Goal: Task Accomplishment & Management: Manage account settings

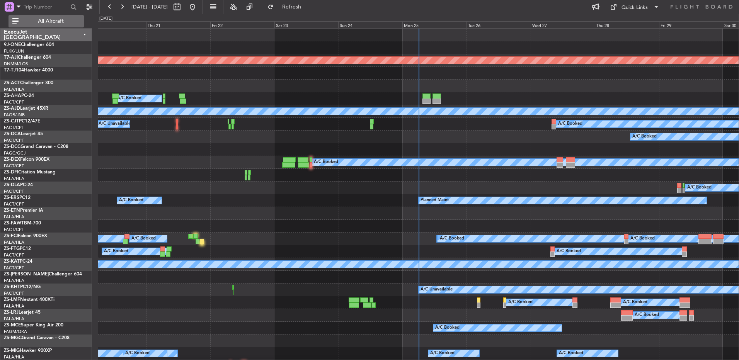
click at [73, 21] on span "All Aircraft" at bounding box center [50, 21] width 61 height 5
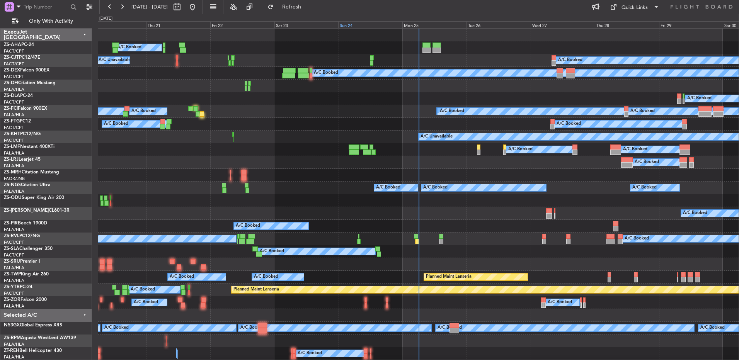
click at [342, 26] on div "Sun 24" at bounding box center [370, 24] width 64 height 7
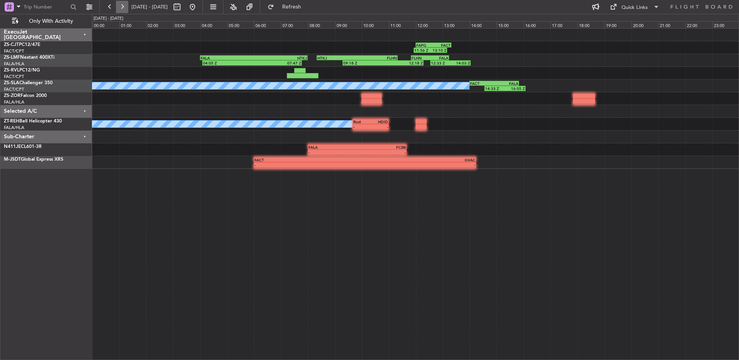
click at [122, 5] on button at bounding box center [122, 7] width 12 height 12
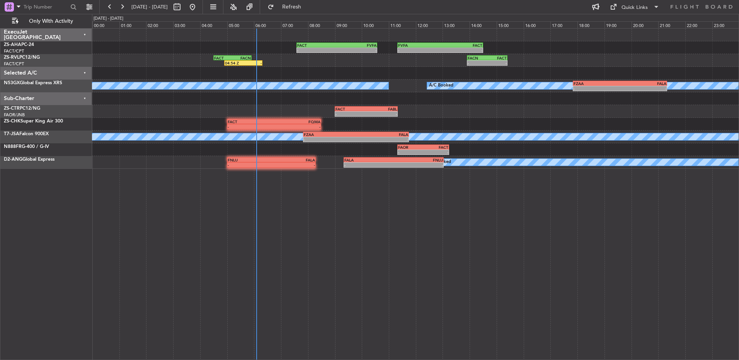
click at [309, 42] on div "FACT 07:35 Z FVFA 10:35 Z - - - - FVFA 11:20 Z FACT 14:30 Z" at bounding box center [415, 47] width 646 height 13
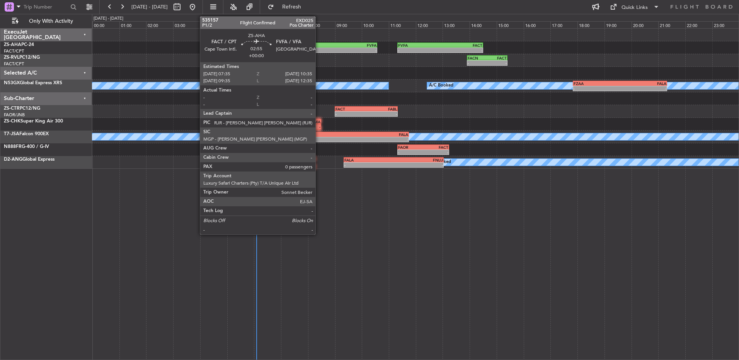
click at [320, 51] on div "-" at bounding box center [317, 50] width 40 height 5
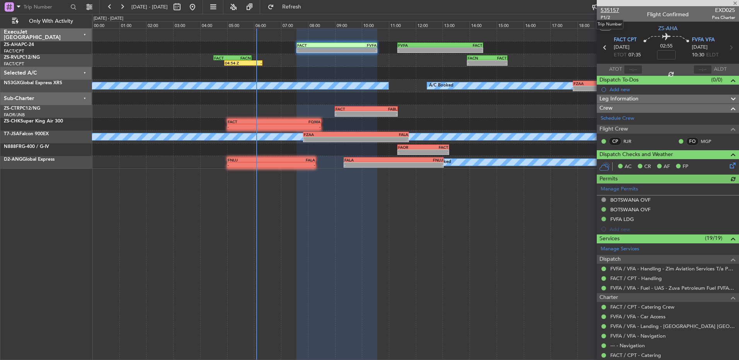
click at [614, 14] on span "535157" at bounding box center [609, 10] width 19 height 8
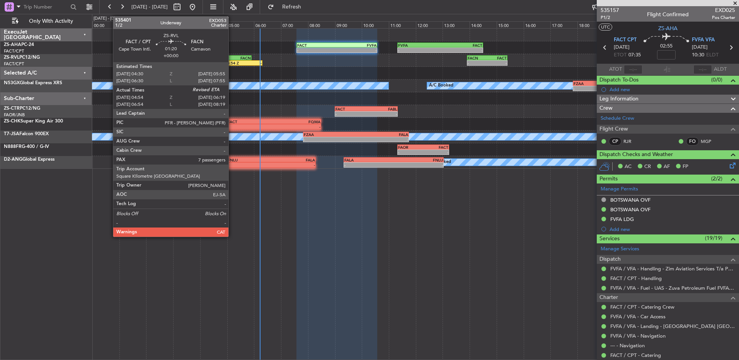
click at [232, 59] on div "FACT" at bounding box center [223, 58] width 19 height 5
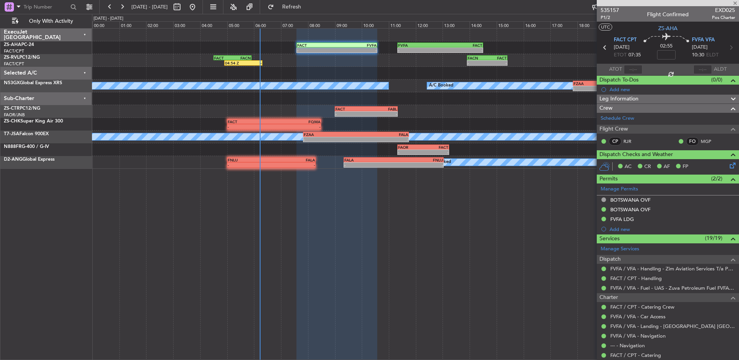
type input "04:54"
type input "7"
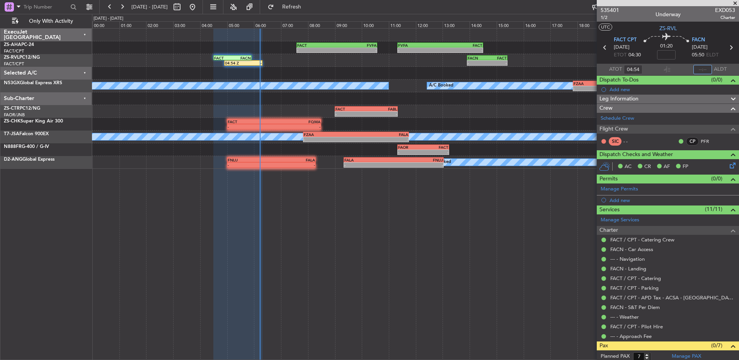
click at [696, 66] on input "text" at bounding box center [702, 69] width 19 height 9
type input "06:01"
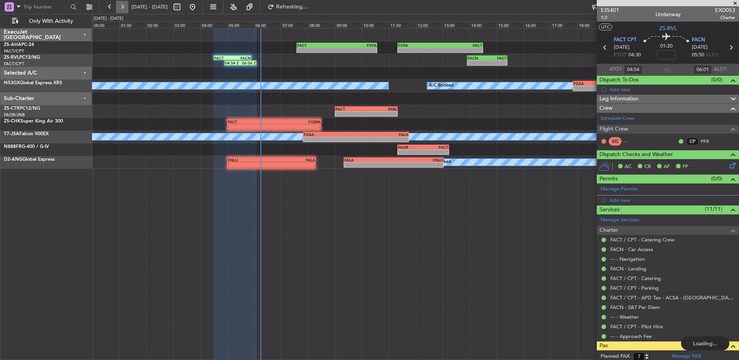
click at [119, 10] on button at bounding box center [122, 7] width 12 height 12
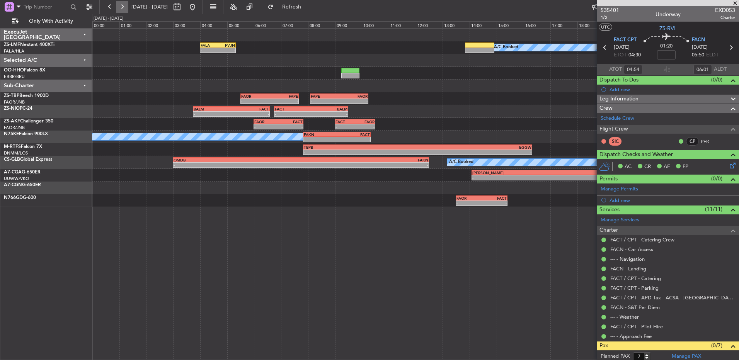
click at [120, 9] on button at bounding box center [122, 7] width 12 height 12
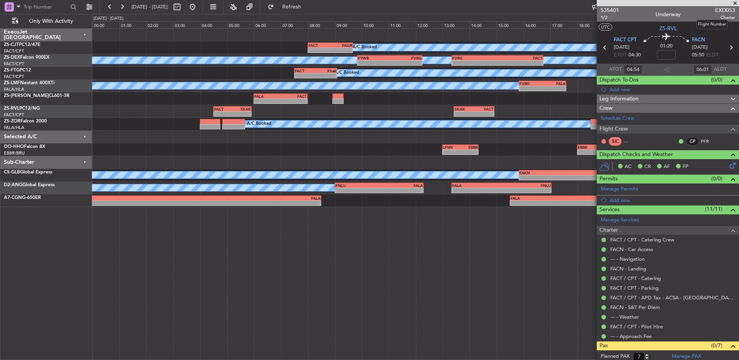
type input "06:54"
type input "08:01"
type input "04:54"
type input "06:01"
click at [112, 11] on button at bounding box center [110, 7] width 12 height 12
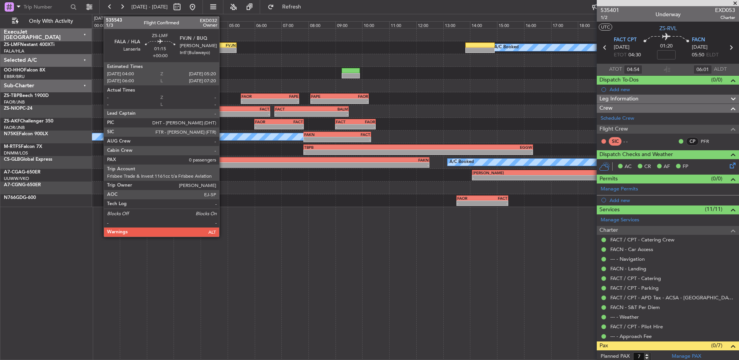
click at [223, 45] on div "FVJN" at bounding box center [226, 45] width 17 height 5
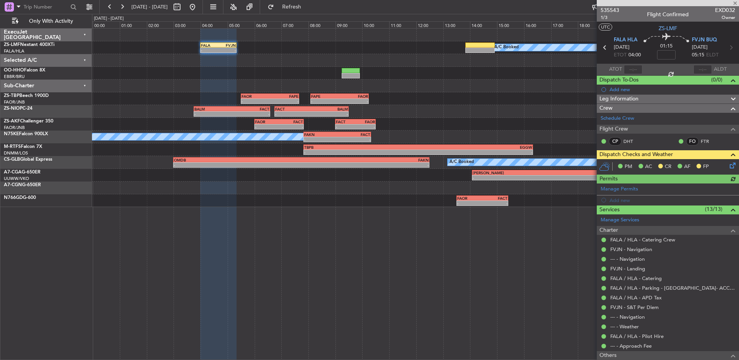
click at [728, 167] on icon at bounding box center [731, 164] width 6 height 6
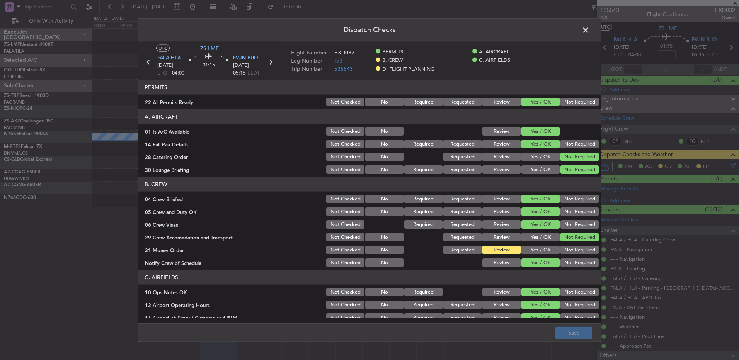
click at [585, 250] on button "Not Required" at bounding box center [579, 250] width 38 height 9
click at [559, 337] on button "Save" at bounding box center [573, 332] width 37 height 12
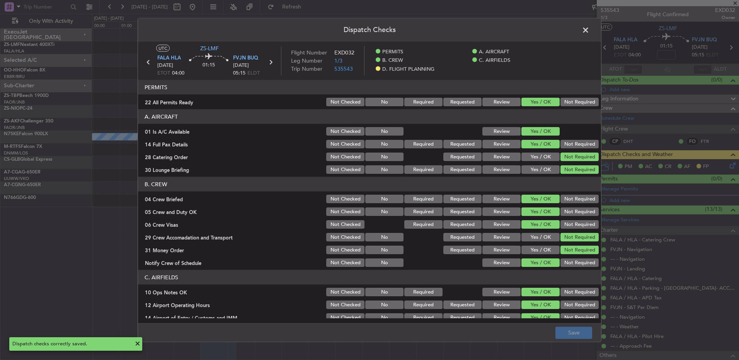
click at [589, 29] on span at bounding box center [589, 31] width 0 height 15
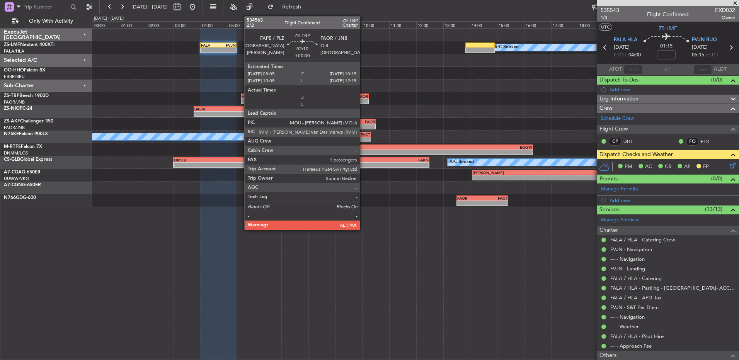
click at [363, 100] on div "-" at bounding box center [354, 101] width 29 height 5
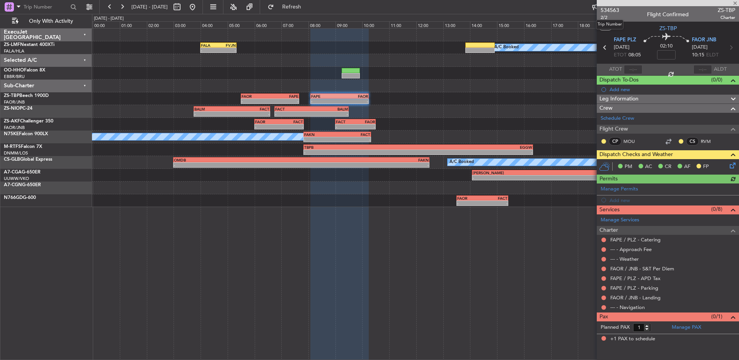
click at [606, 16] on mat-tooltip-component "Trip Number" at bounding box center [609, 24] width 38 height 20
click at [614, 11] on span "534563" at bounding box center [609, 10] width 19 height 8
click at [682, 142] on button at bounding box center [680, 141] width 5 height 5
click at [671, 164] on span "Acknowledged" at bounding box center [683, 164] width 34 height 8
click at [605, 142] on button at bounding box center [603, 141] width 5 height 5
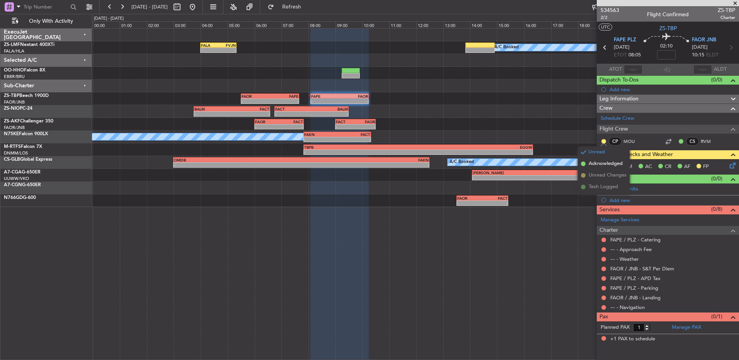
click at [600, 167] on span "Acknowledged" at bounding box center [605, 164] width 34 height 8
click at [596, 163] on span "Acknowledged" at bounding box center [605, 164] width 34 height 8
click at [600, 306] on div at bounding box center [603, 307] width 6 height 6
click at [601, 306] on div at bounding box center [603, 307] width 6 height 6
click at [603, 308] on button at bounding box center [603, 307] width 5 height 5
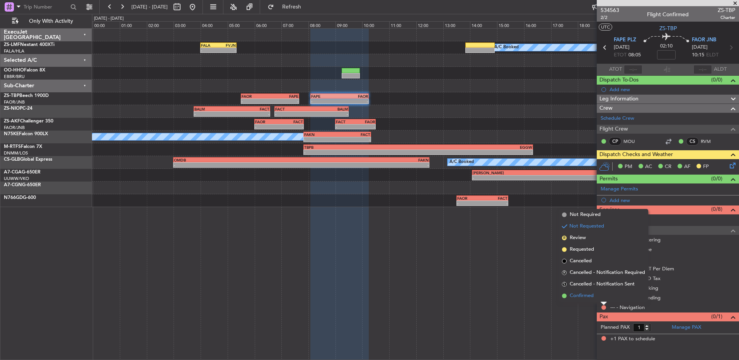
click at [604, 298] on li "Confirmed" at bounding box center [603, 296] width 89 height 12
click at [603, 298] on button at bounding box center [603, 298] width 5 height 5
click at [602, 286] on li "Confirmed" at bounding box center [603, 287] width 89 height 12
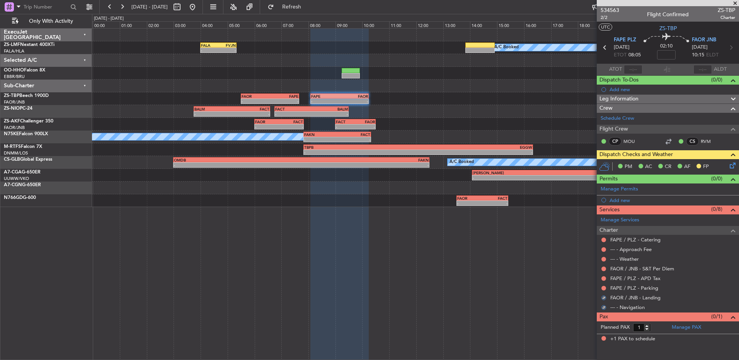
click at [602, 286] on button at bounding box center [603, 288] width 5 height 5
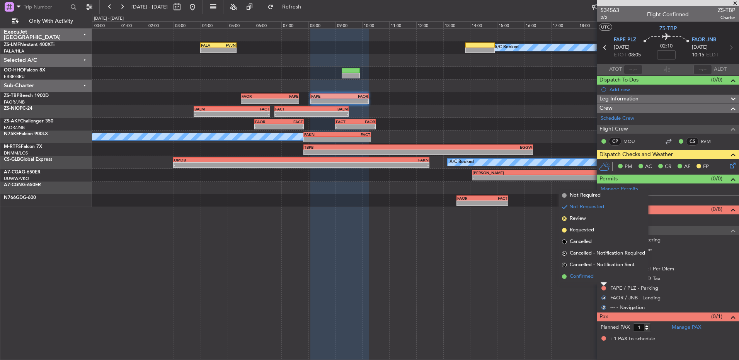
click at [607, 279] on li "Confirmed" at bounding box center [603, 277] width 89 height 12
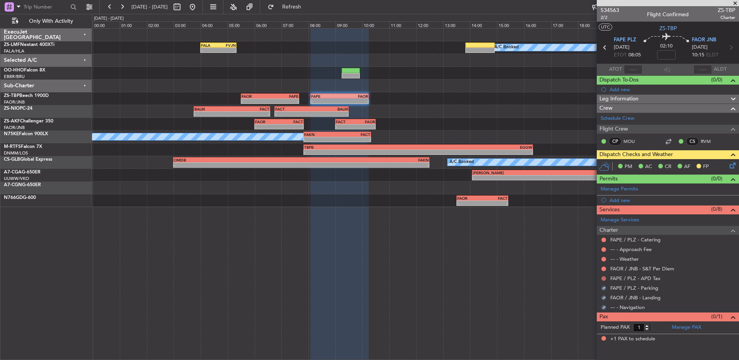
click at [605, 276] on button at bounding box center [603, 278] width 5 height 5
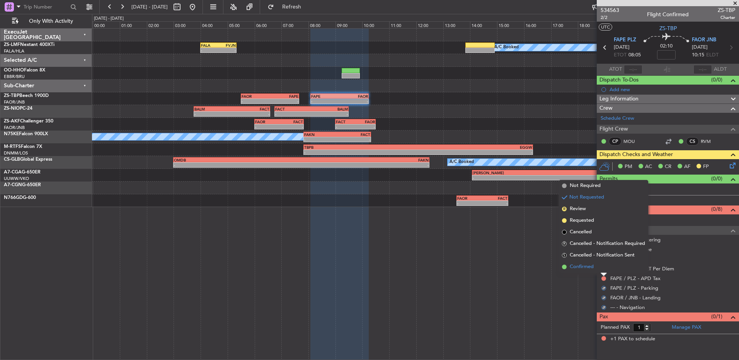
click at [605, 272] on li "Confirmed" at bounding box center [603, 267] width 89 height 12
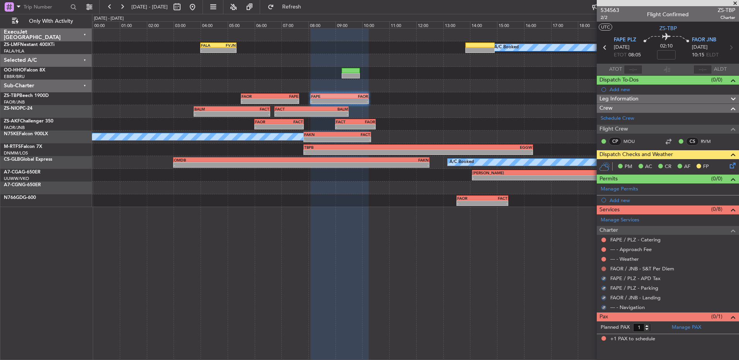
click at [605, 269] on button at bounding box center [603, 269] width 5 height 5
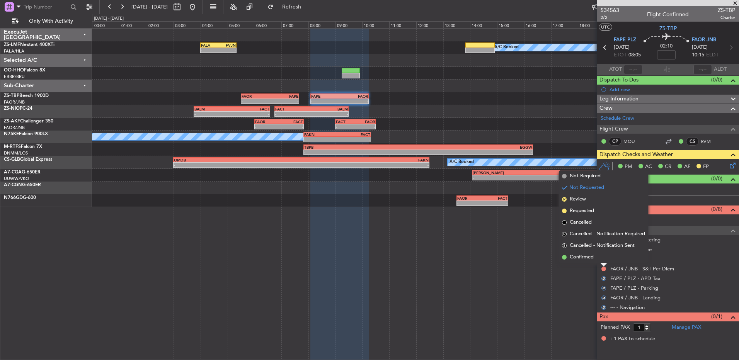
click at [602, 260] on li "Confirmed" at bounding box center [603, 258] width 89 height 12
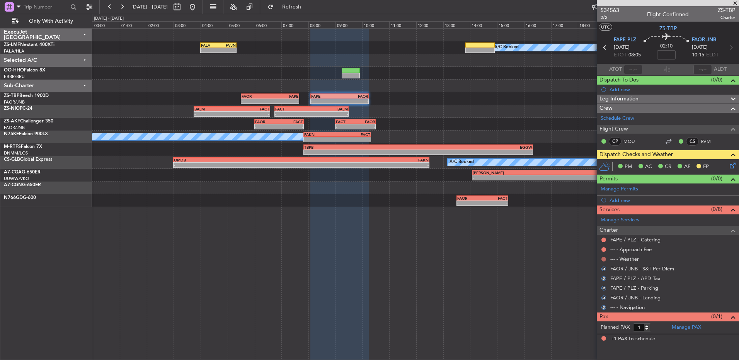
click at [602, 259] on button at bounding box center [603, 259] width 5 height 5
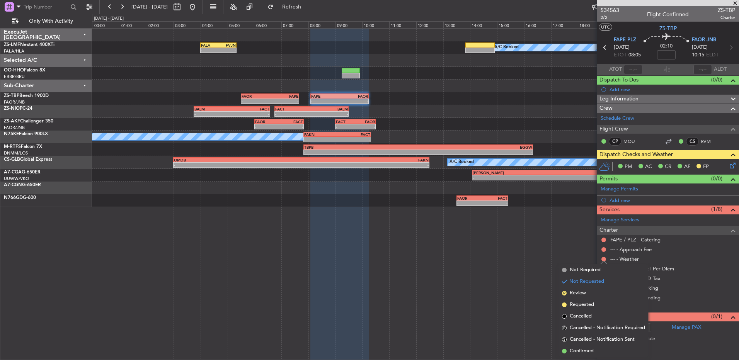
click at [585, 348] on span "Confirmed" at bounding box center [582, 351] width 24 height 8
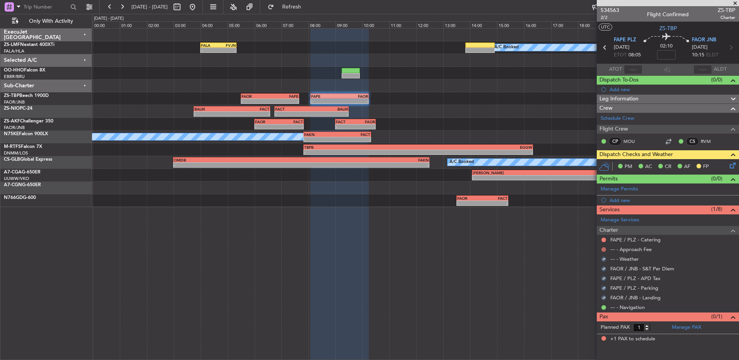
click at [605, 250] on button at bounding box center [603, 249] width 5 height 5
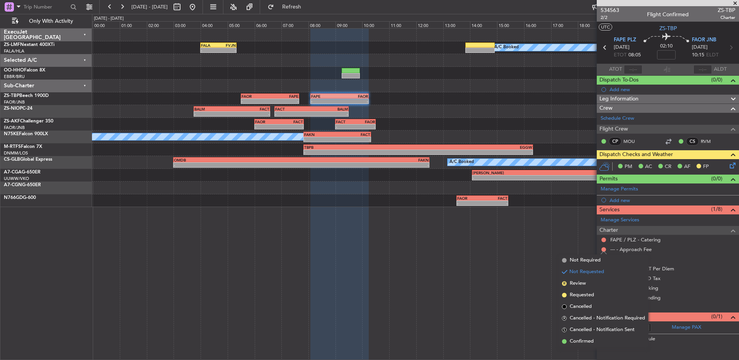
drag, startPoint x: 600, startPoint y: 341, endPoint x: 580, endPoint y: 263, distance: 80.4
click at [599, 340] on li "Confirmed" at bounding box center [603, 342] width 89 height 12
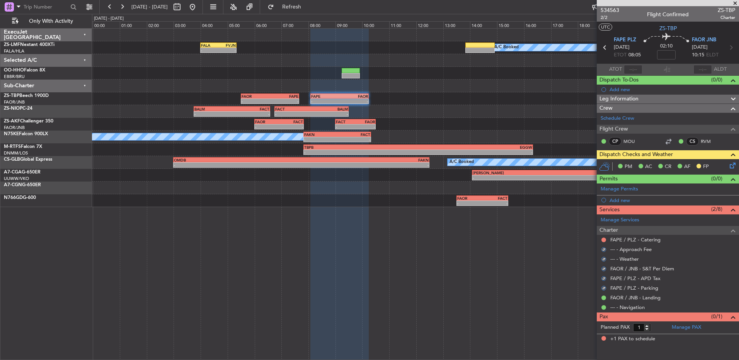
click at [599, 239] on div "FAPE / PLZ - Catering" at bounding box center [668, 240] width 142 height 10
click at [602, 240] on button at bounding box center [603, 240] width 5 height 5
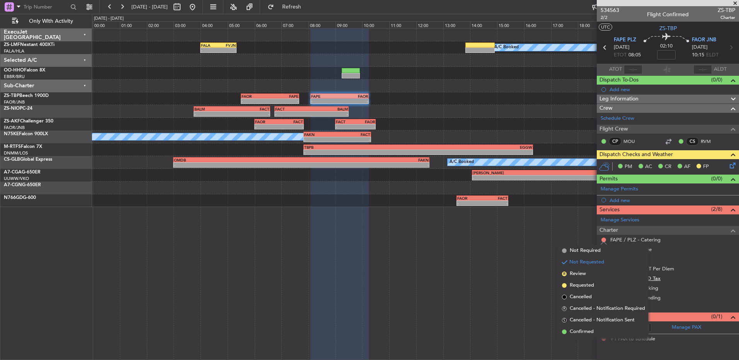
click at [608, 331] on li "Confirmed" at bounding box center [603, 332] width 89 height 12
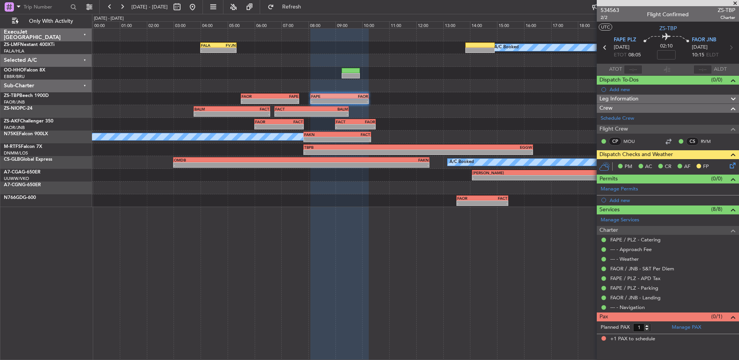
click at [604, 47] on icon at bounding box center [605, 48] width 10 height 10
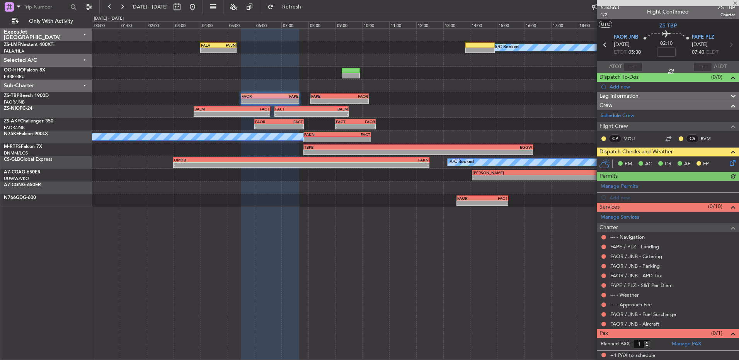
scroll to position [3, 0]
click at [678, 138] on button at bounding box center [680, 138] width 5 height 5
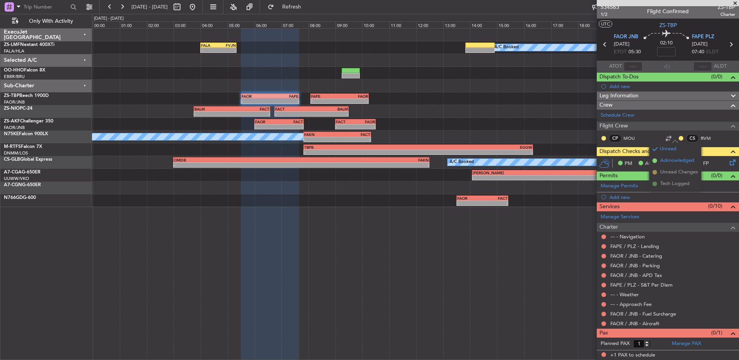
click at [671, 162] on span "Acknowledged" at bounding box center [677, 161] width 34 height 8
click at [604, 140] on div at bounding box center [603, 138] width 6 height 6
click at [604, 138] on button at bounding box center [603, 138] width 5 height 5
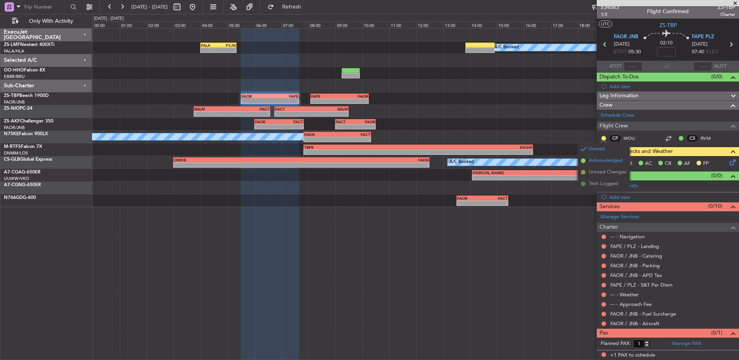
click at [602, 163] on span "Acknowledged" at bounding box center [605, 161] width 34 height 8
click at [602, 323] on div "Not Requested" at bounding box center [603, 326] width 33 height 10
click at [603, 323] on button at bounding box center [603, 323] width 5 height 5
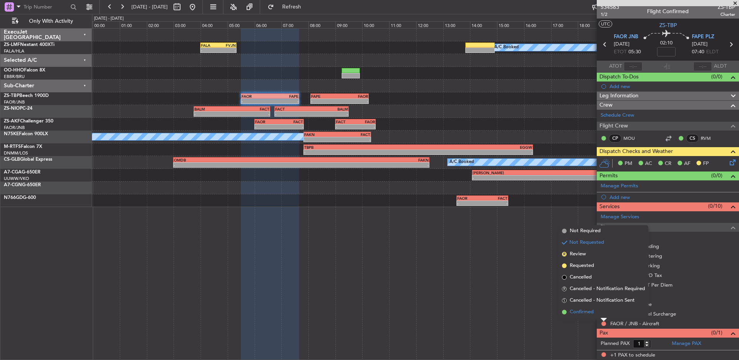
click at [598, 313] on li "Confirmed" at bounding box center [603, 312] width 89 height 12
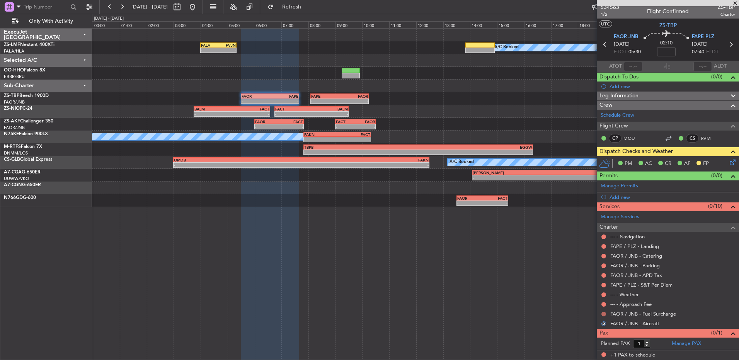
click at [603, 313] on button at bounding box center [603, 314] width 5 height 5
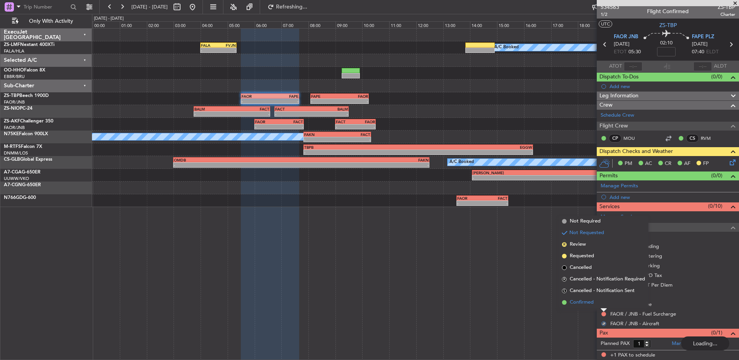
click at [604, 304] on li "Confirmed" at bounding box center [603, 303] width 89 height 12
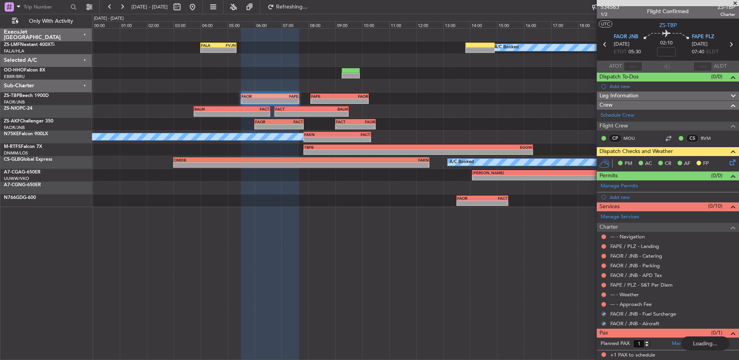
click at [604, 304] on button at bounding box center [603, 304] width 5 height 5
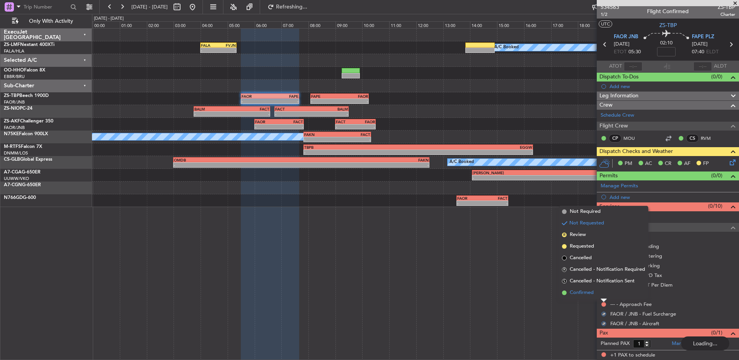
click at [602, 295] on li "Confirmed" at bounding box center [603, 293] width 89 height 12
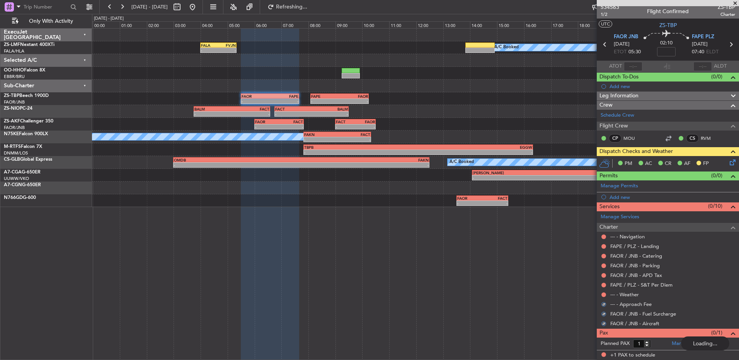
click at [602, 295] on button at bounding box center [603, 294] width 5 height 5
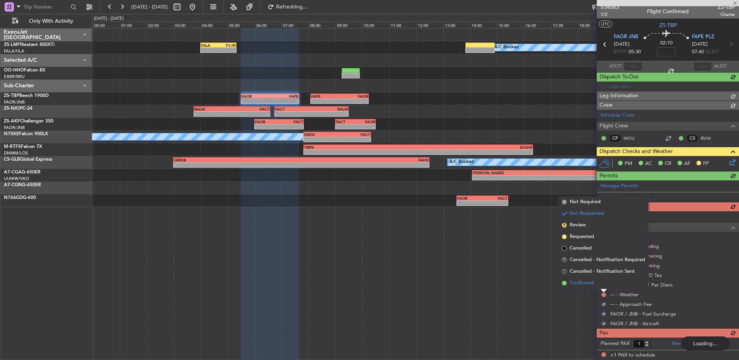
click at [601, 285] on li "Confirmed" at bounding box center [603, 283] width 89 height 12
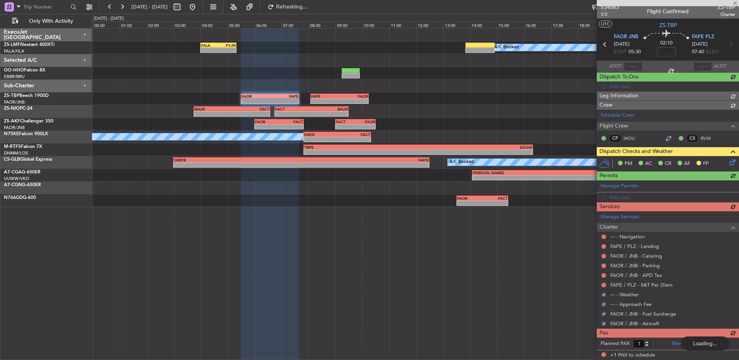
click at [603, 284] on div "Manage Services Charter --- - Navigation FAPE / PLZ - Landing FAOR / JNB - Cate…" at bounding box center [668, 269] width 142 height 117
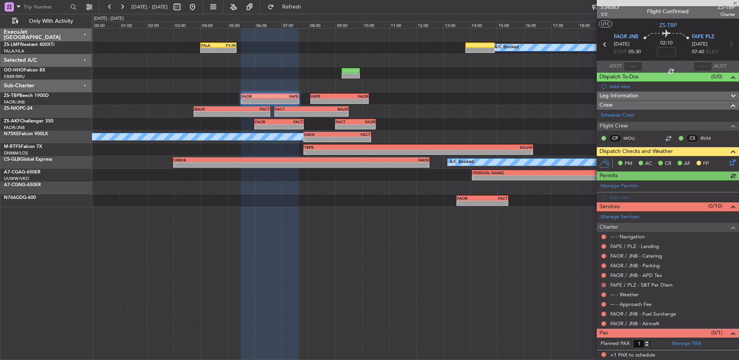
click at [603, 283] on button at bounding box center [603, 285] width 5 height 5
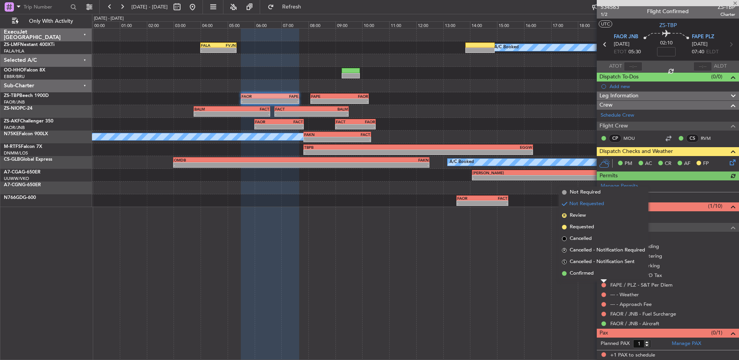
click at [602, 274] on li "Confirmed" at bounding box center [603, 274] width 89 height 12
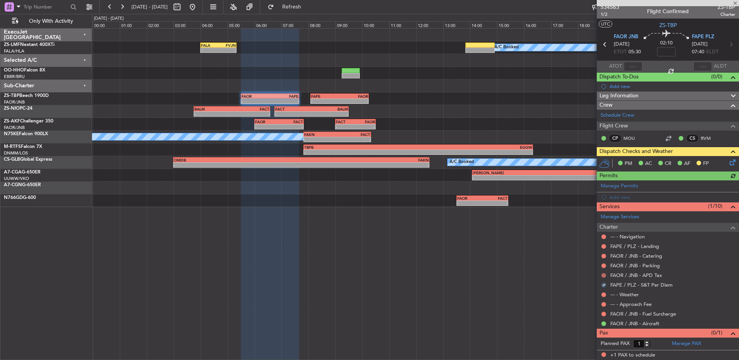
click at [604, 276] on button at bounding box center [603, 275] width 5 height 5
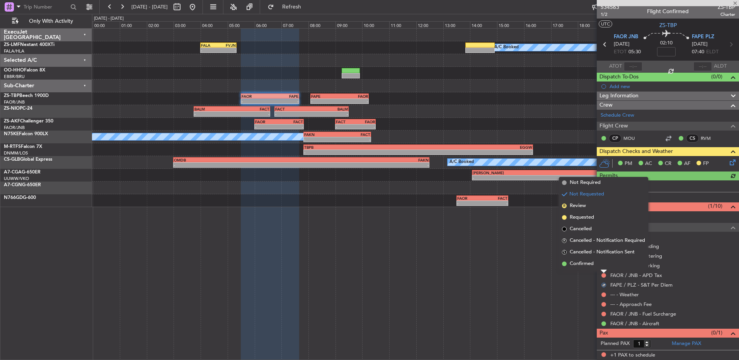
click at [604, 268] on li "Confirmed" at bounding box center [603, 264] width 89 height 12
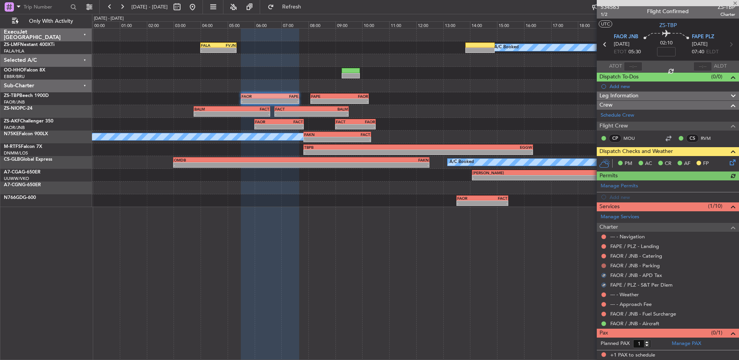
click at [604, 265] on button at bounding box center [603, 266] width 5 height 5
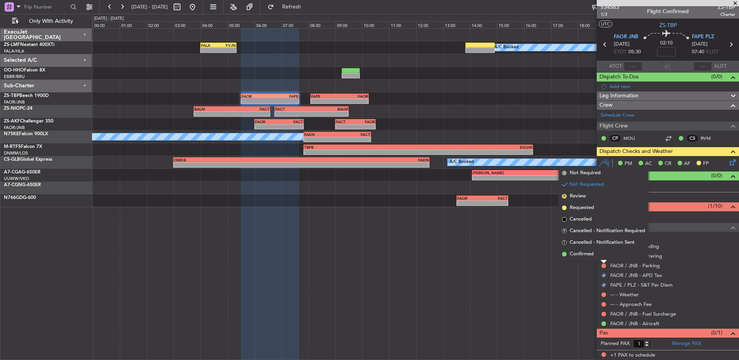
click at [600, 256] on li "Confirmed" at bounding box center [603, 254] width 89 height 12
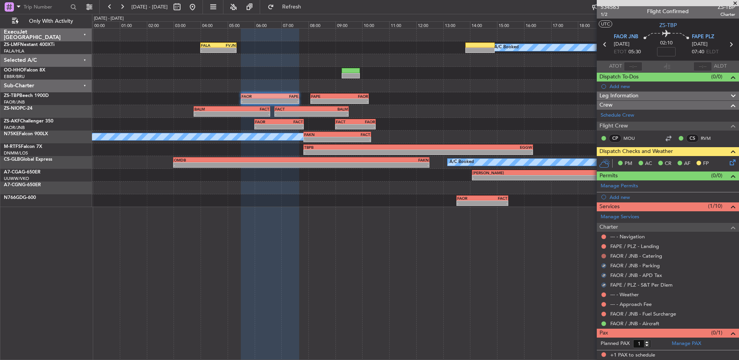
click at [604, 256] on button at bounding box center [603, 256] width 5 height 5
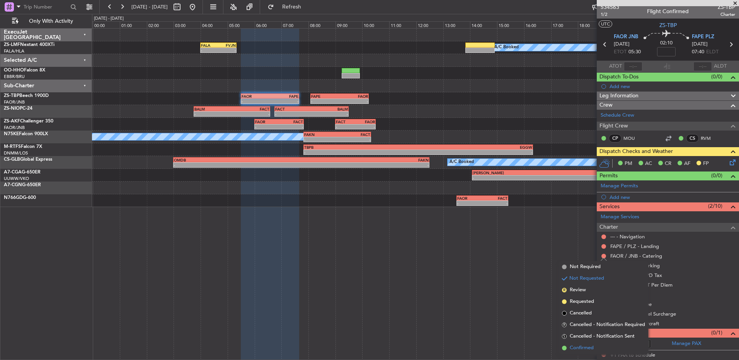
click at [601, 346] on li "Confirmed" at bounding box center [603, 348] width 89 height 12
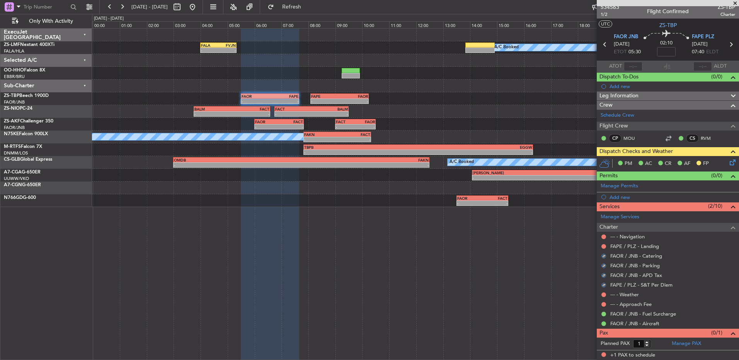
click at [602, 246] on button at bounding box center [603, 246] width 5 height 5
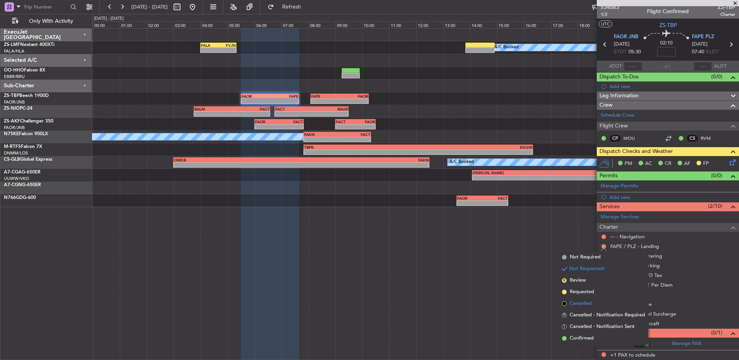
click at [605, 307] on li "Cancelled" at bounding box center [603, 304] width 89 height 12
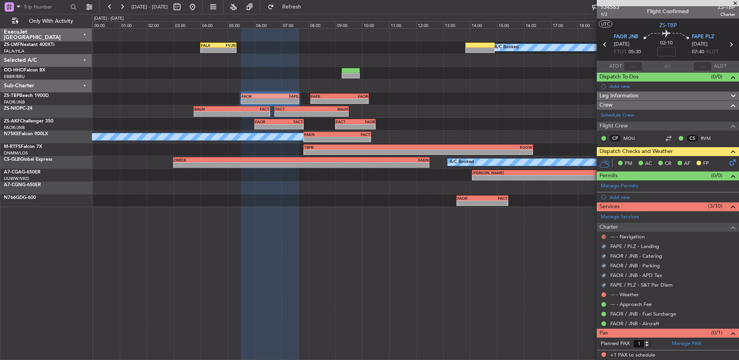
click at [604, 235] on button at bounding box center [603, 237] width 5 height 5
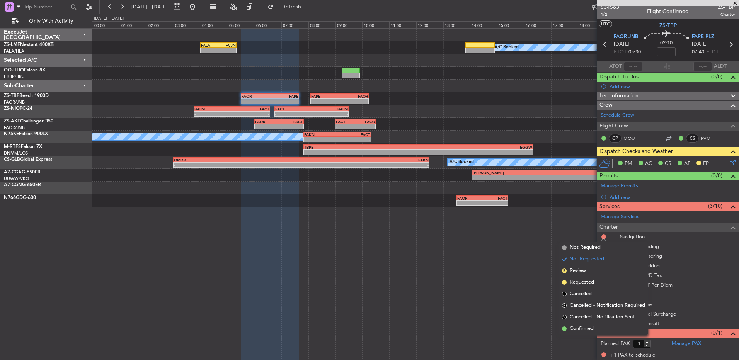
click at [583, 330] on span "Confirmed" at bounding box center [582, 329] width 24 height 8
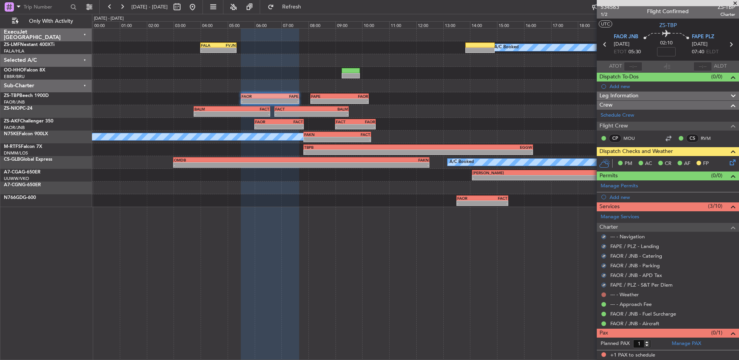
click at [602, 294] on button at bounding box center [603, 294] width 5 height 5
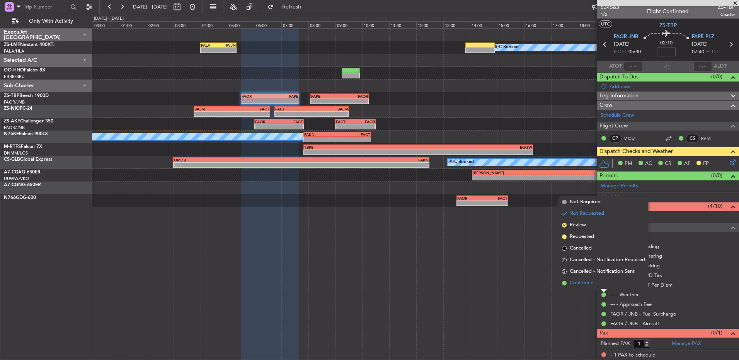
click at [581, 284] on span "Confirmed" at bounding box center [582, 283] width 24 height 8
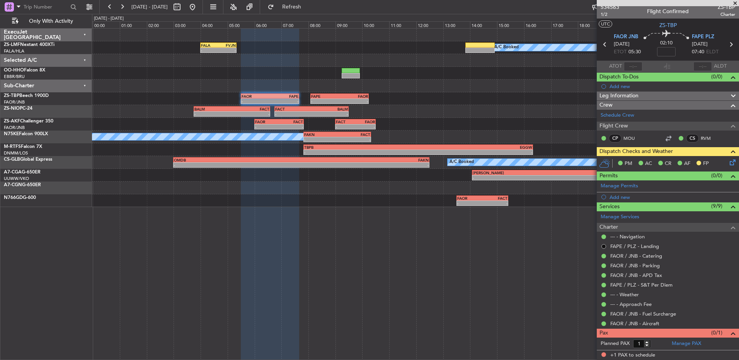
click at [602, 247] on button at bounding box center [603, 246] width 5 height 5
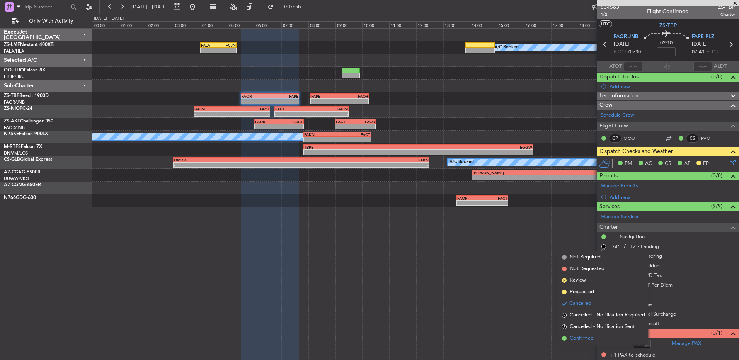
click at [589, 335] on span "Confirmed" at bounding box center [582, 339] width 24 height 8
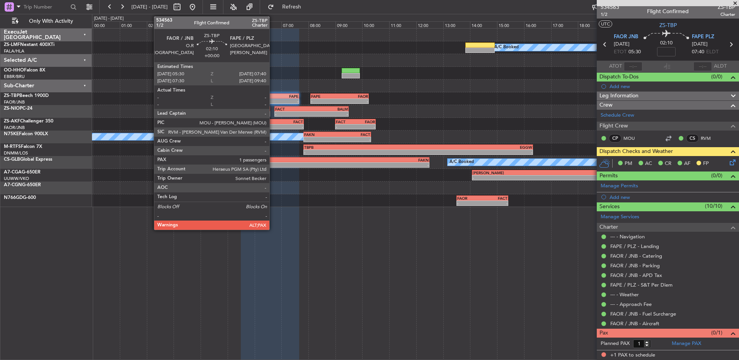
click at [273, 100] on div "-" at bounding box center [284, 101] width 29 height 5
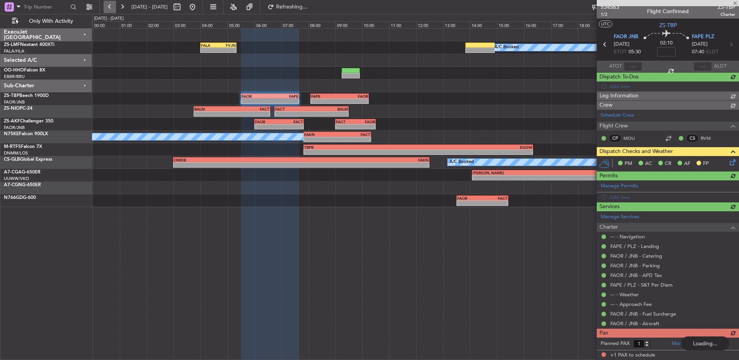
click at [107, 4] on button at bounding box center [110, 7] width 12 height 12
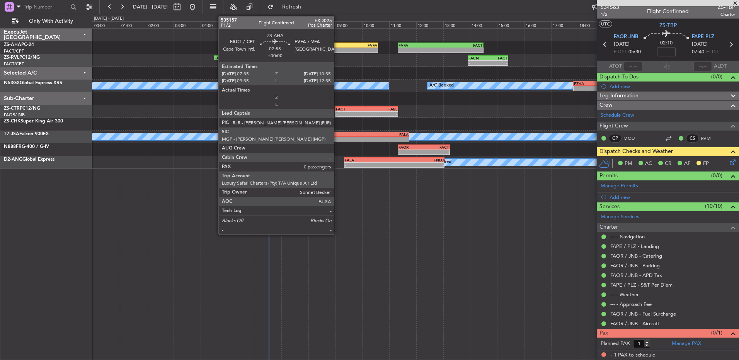
click at [337, 44] on div "FVFA" at bounding box center [357, 45] width 40 height 5
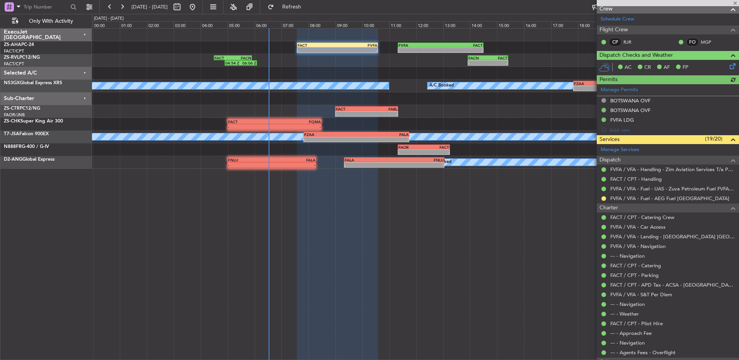
scroll to position [137, 0]
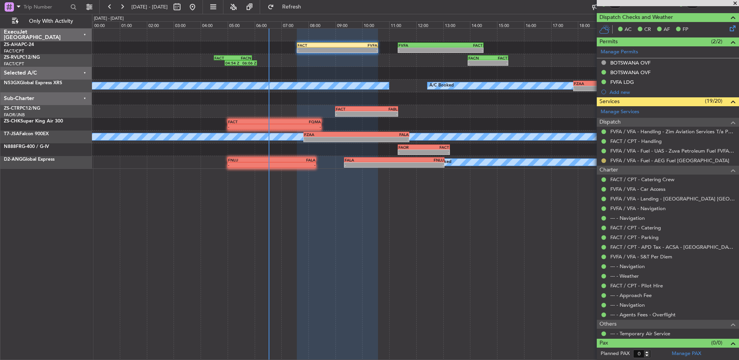
click at [603, 158] on button at bounding box center [603, 160] width 5 height 5
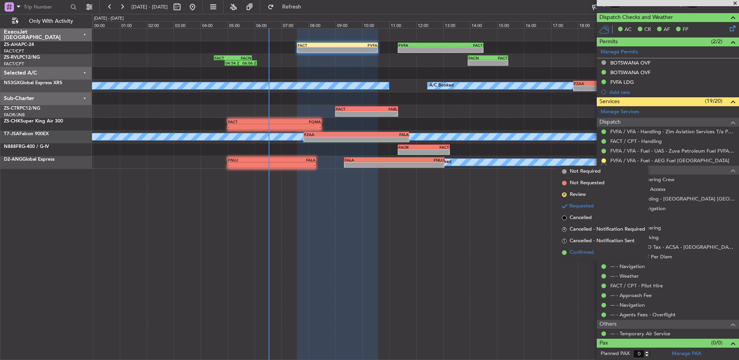
click at [585, 251] on span "Confirmed" at bounding box center [582, 253] width 24 height 8
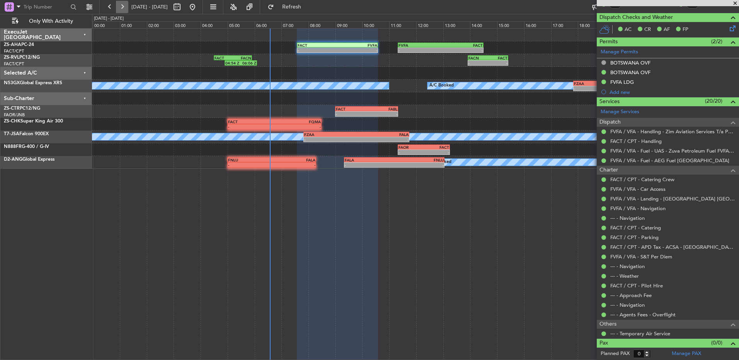
click at [123, 8] on button at bounding box center [122, 7] width 12 height 12
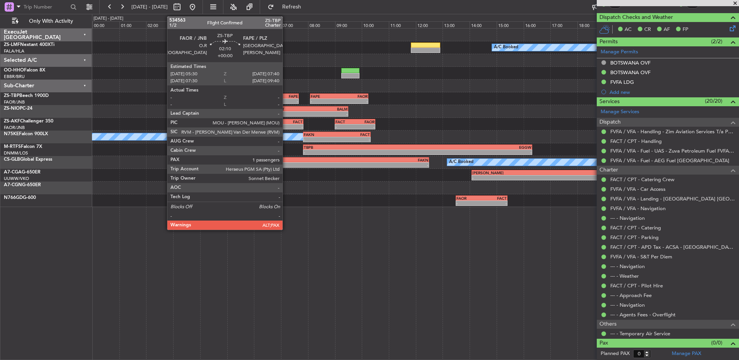
click at [287, 97] on div "FAOR 05:30 Z FAPE 07:40 Z - - - - FAPE 08:05 Z FAOR 10:15 Z" at bounding box center [415, 98] width 646 height 13
click at [284, 101] on div "-" at bounding box center [283, 101] width 29 height 5
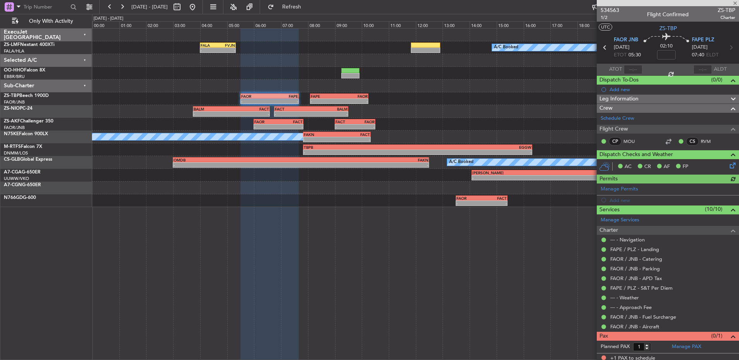
scroll to position [3, 0]
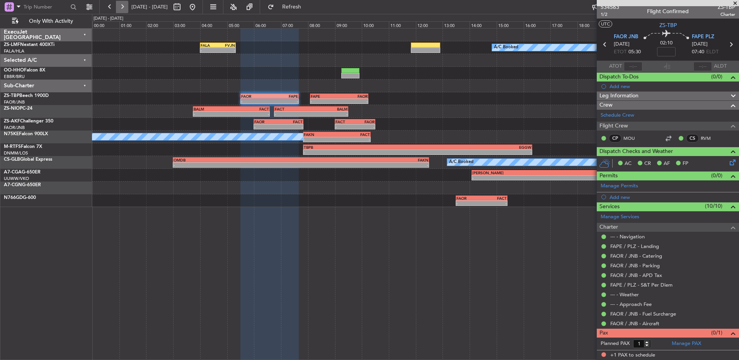
click at [123, 8] on button at bounding box center [122, 7] width 12 height 12
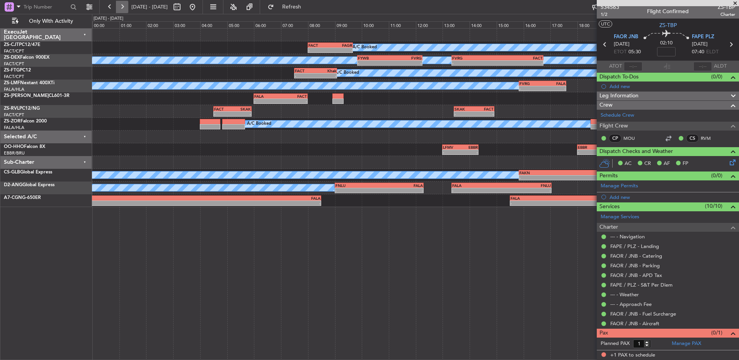
click at [119, 9] on button at bounding box center [122, 7] width 12 height 12
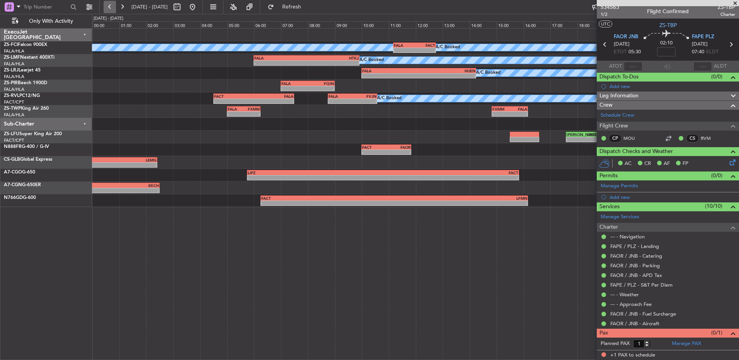
click at [110, 9] on button at bounding box center [110, 7] width 12 height 12
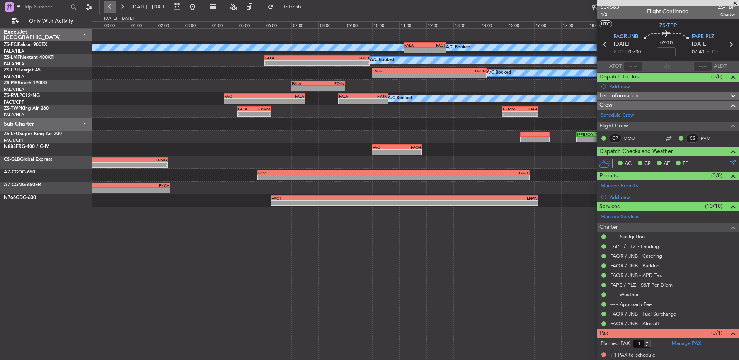
click at [109, 8] on button at bounding box center [110, 7] width 12 height 12
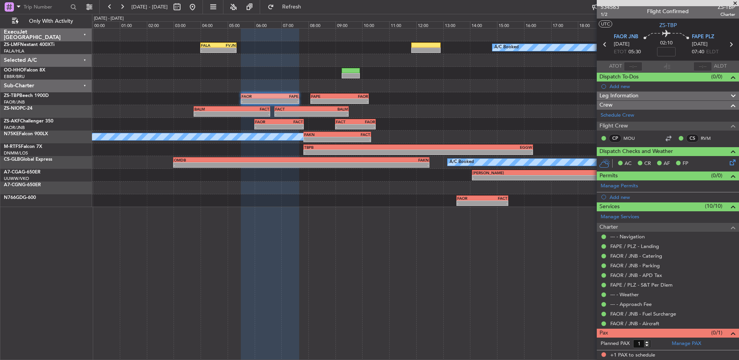
scroll to position [0, 0]
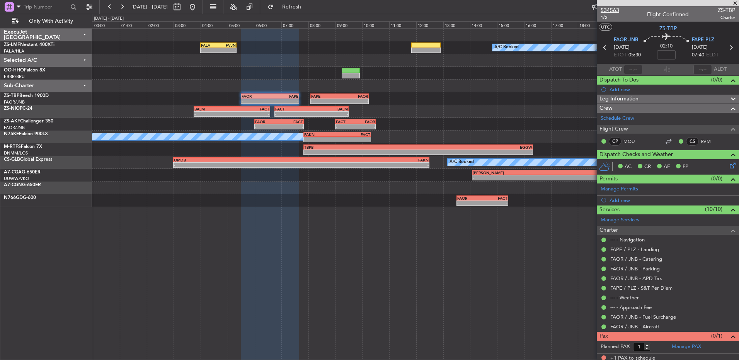
click at [618, 10] on span "534563" at bounding box center [609, 10] width 19 height 8
click at [107, 9] on button at bounding box center [110, 7] width 12 height 12
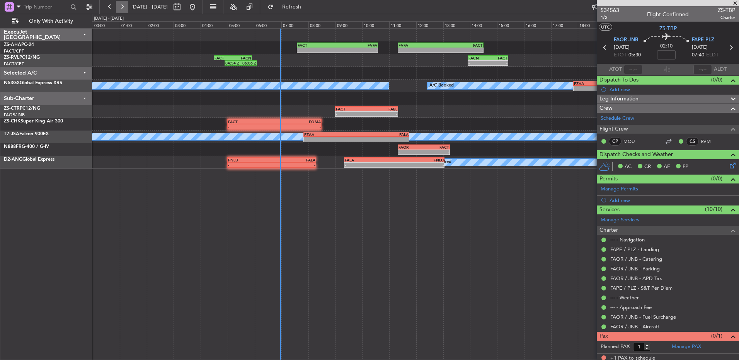
click at [119, 9] on button at bounding box center [122, 7] width 12 height 12
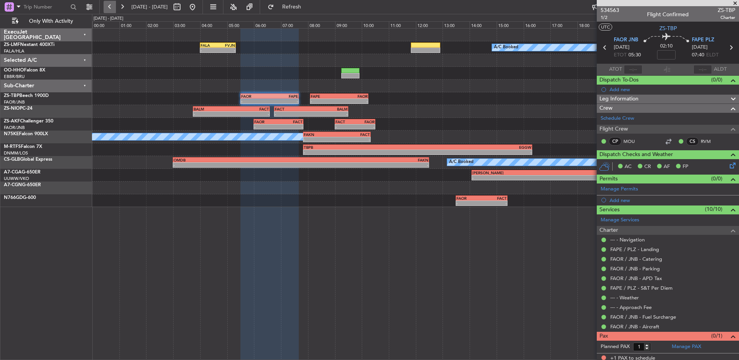
click at [109, 8] on button at bounding box center [110, 7] width 12 height 12
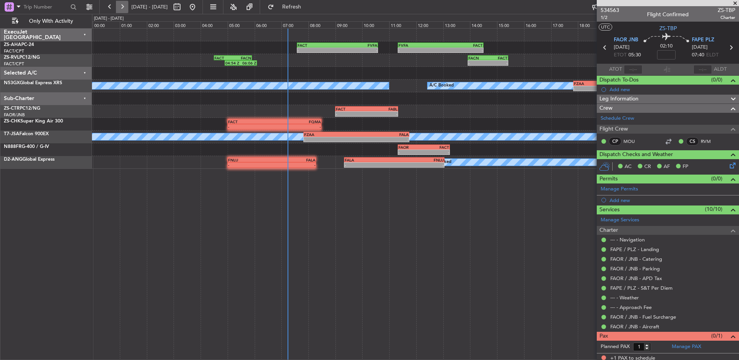
click at [121, 9] on button at bounding box center [122, 7] width 12 height 12
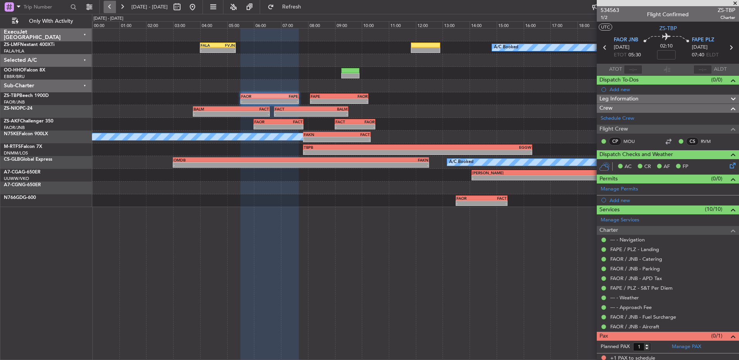
click at [111, 5] on button at bounding box center [110, 7] width 12 height 12
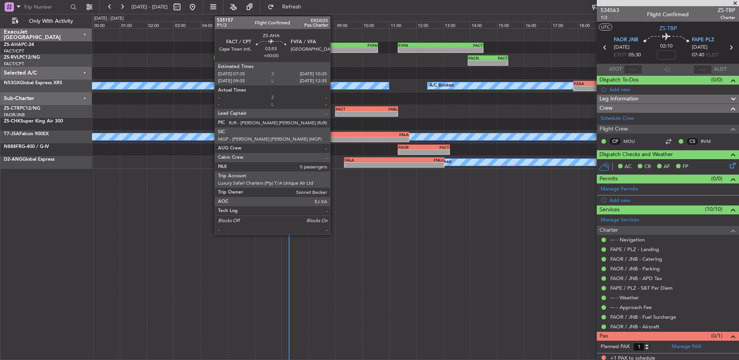
click at [333, 47] on div "FACT" at bounding box center [318, 45] width 40 height 5
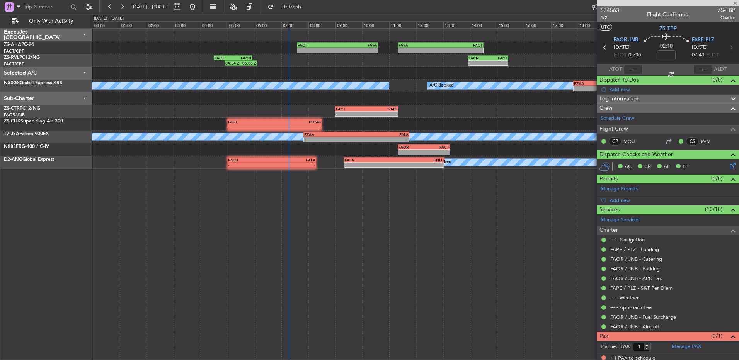
type input "0"
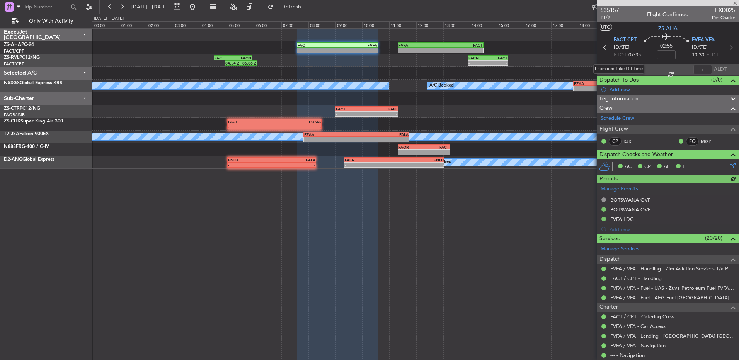
click at [634, 68] on div "Estimated Take-Off Time" at bounding box center [618, 69] width 51 height 10
click at [633, 70] on div at bounding box center [633, 69] width 19 height 9
click at [637, 70] on input "text" at bounding box center [633, 69] width 19 height 9
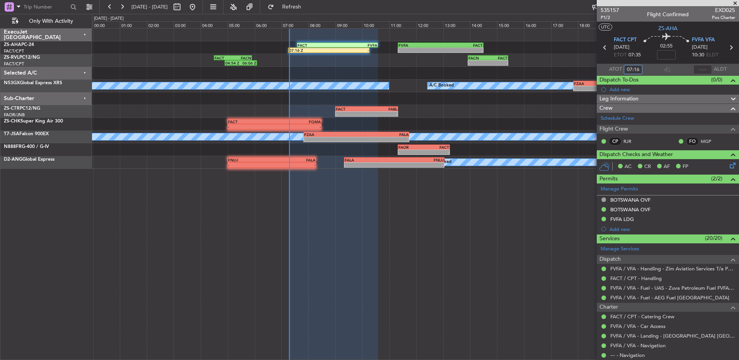
type input "07:16"
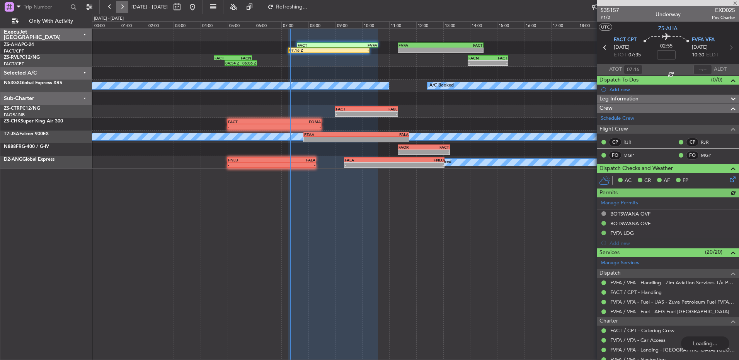
click at [126, 3] on button at bounding box center [122, 7] width 12 height 12
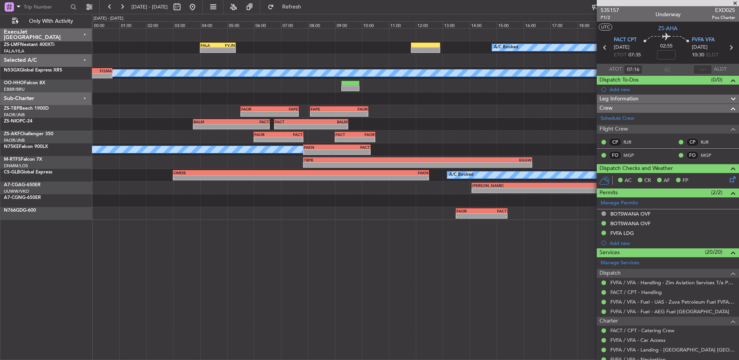
click at [737, 2] on span at bounding box center [735, 3] width 8 height 7
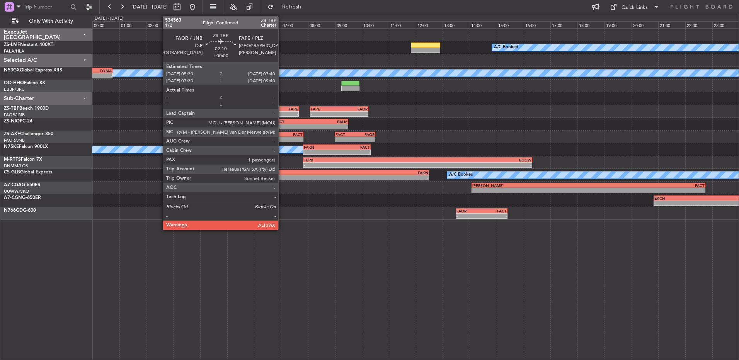
click at [282, 109] on div "FAPE" at bounding box center [283, 109] width 29 height 5
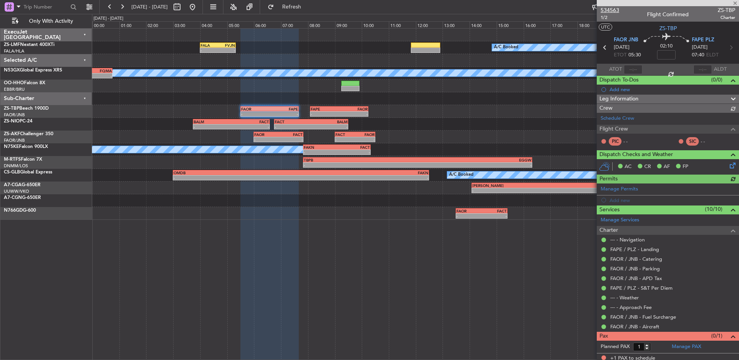
click at [607, 7] on span "534563" at bounding box center [609, 10] width 19 height 8
click at [613, 11] on span "534563" at bounding box center [609, 10] width 19 height 8
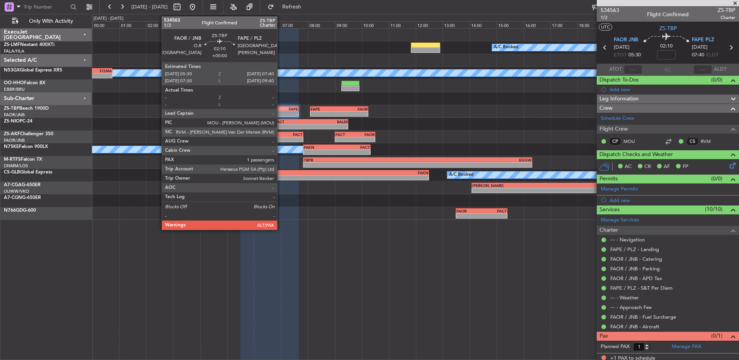
click at [280, 109] on div "FAPE" at bounding box center [283, 109] width 29 height 5
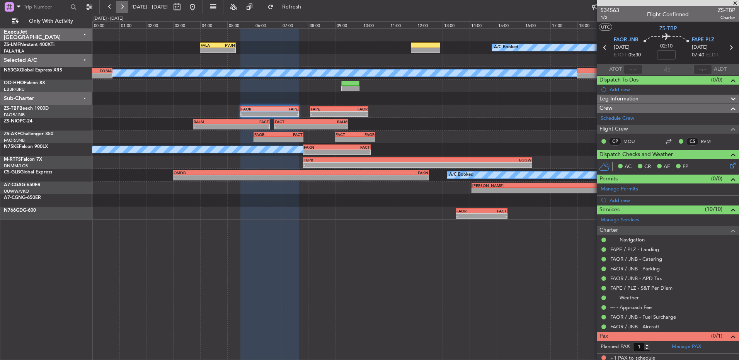
click at [127, 9] on button at bounding box center [122, 7] width 12 height 12
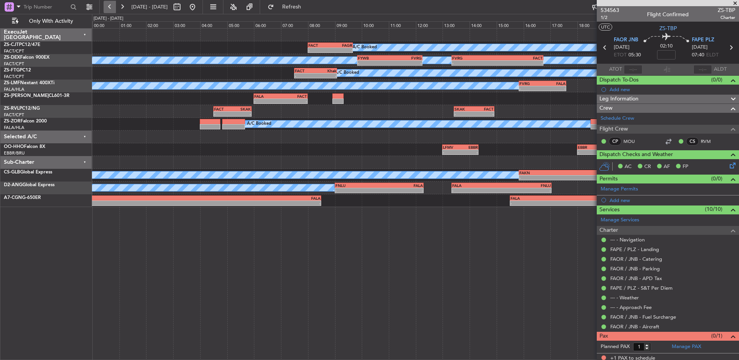
click at [107, 5] on button at bounding box center [110, 7] width 12 height 12
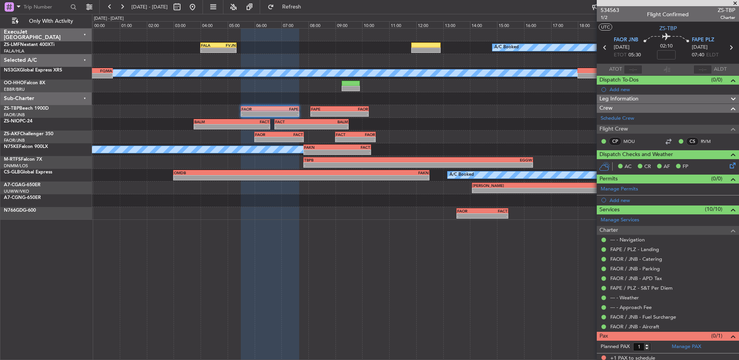
click at [734, 2] on span at bounding box center [735, 3] width 8 height 7
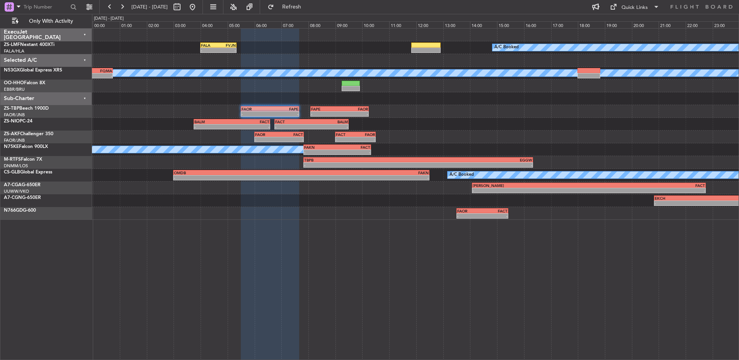
type input "0"
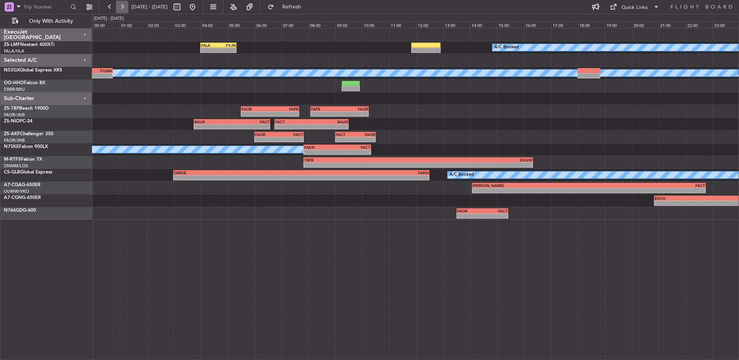
click at [122, 10] on button at bounding box center [122, 7] width 12 height 12
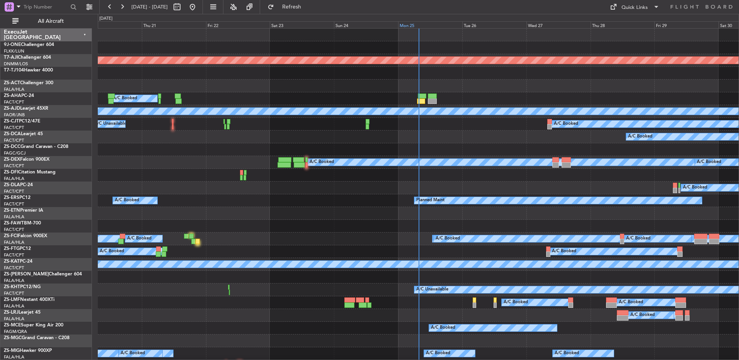
click at [413, 27] on div "Mon 25" at bounding box center [430, 24] width 64 height 7
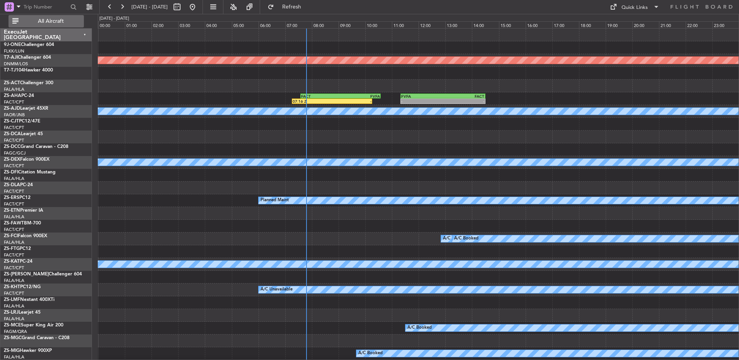
click at [68, 16] on button "All Aircraft" at bounding box center [46, 21] width 75 height 12
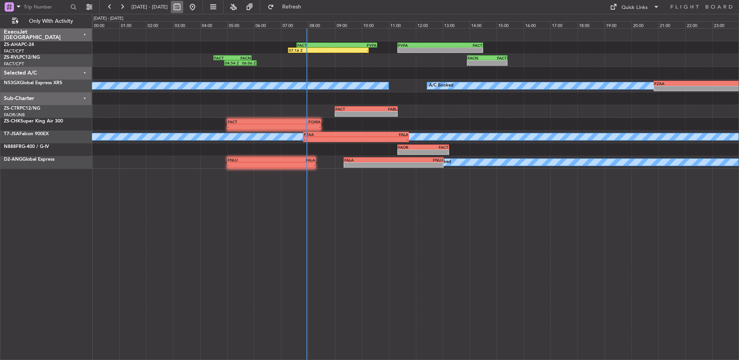
click at [183, 10] on button at bounding box center [177, 7] width 12 height 12
select select "8"
select select "2025"
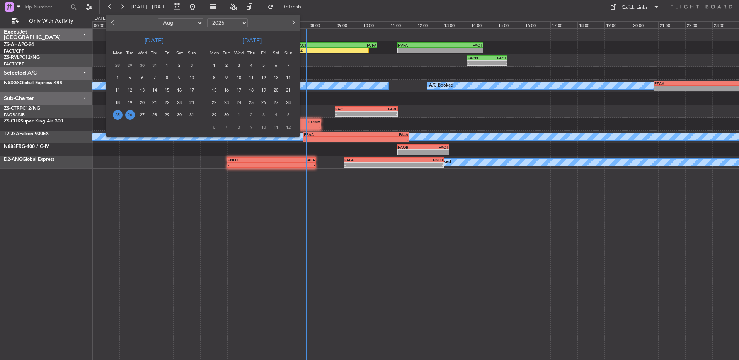
click at [261, 79] on span "12" at bounding box center [264, 78] width 10 height 10
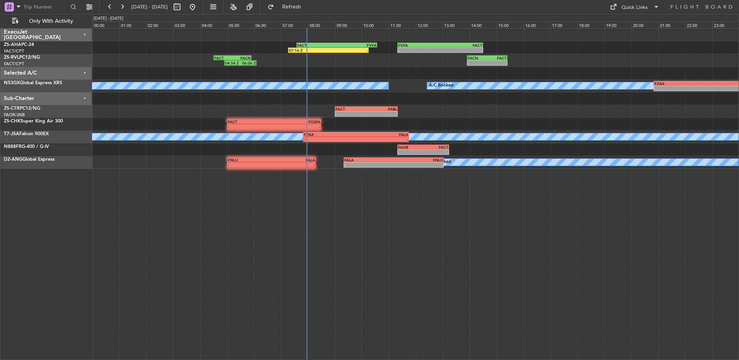
select select "9"
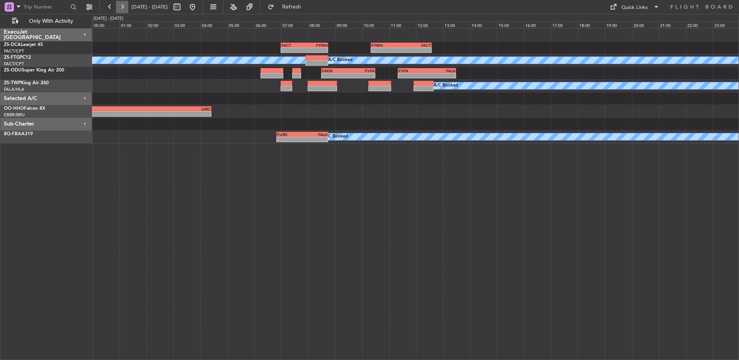
click at [123, 11] on button at bounding box center [122, 7] width 12 height 12
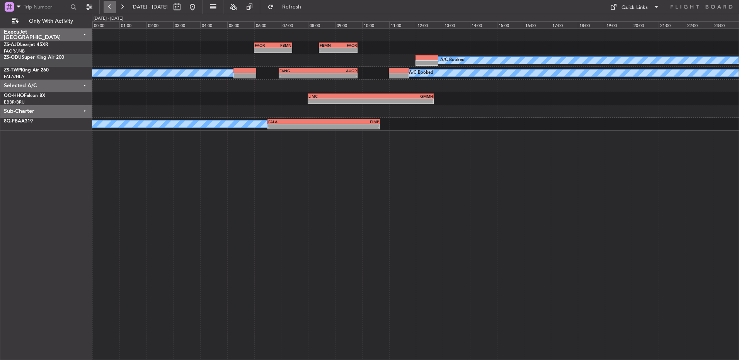
click at [108, 7] on button at bounding box center [110, 7] width 12 height 12
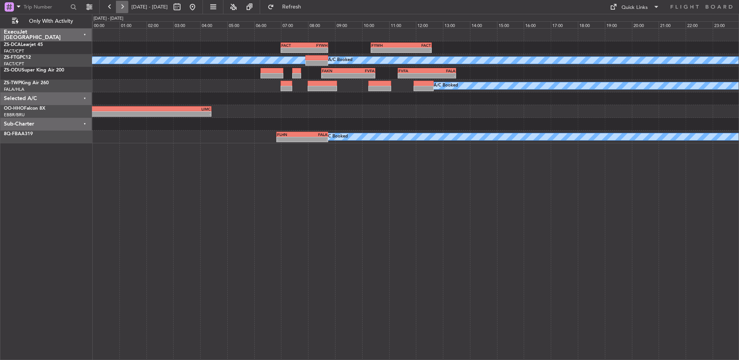
click at [119, 7] on button at bounding box center [122, 7] width 12 height 12
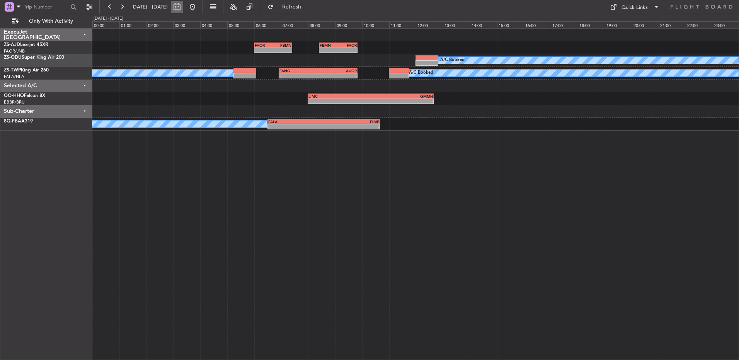
drag, startPoint x: 219, startPoint y: 8, endPoint x: 208, endPoint y: 10, distance: 11.4
click at [199, 7] on button at bounding box center [192, 7] width 12 height 12
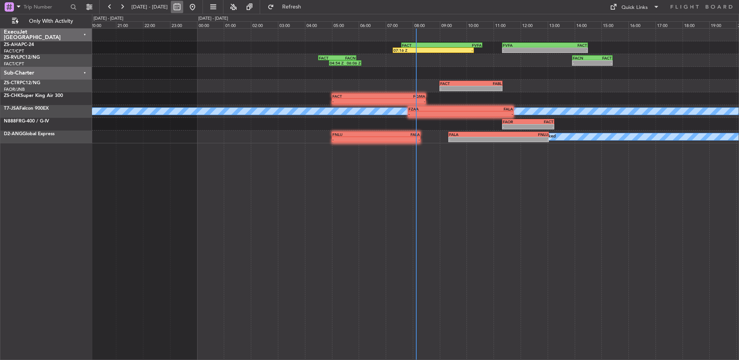
click at [183, 8] on button at bounding box center [177, 7] width 12 height 12
select select "8"
select select "2025"
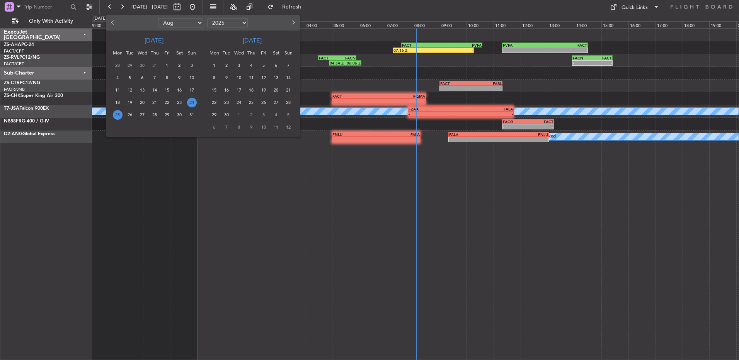
click at [189, 104] on span "24" at bounding box center [192, 103] width 10 height 10
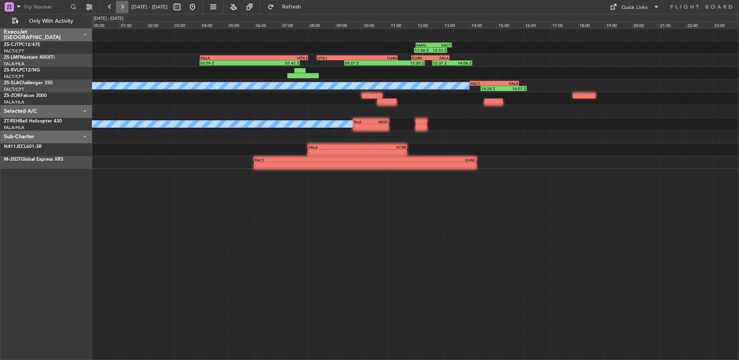
click at [120, 3] on button at bounding box center [122, 7] width 12 height 12
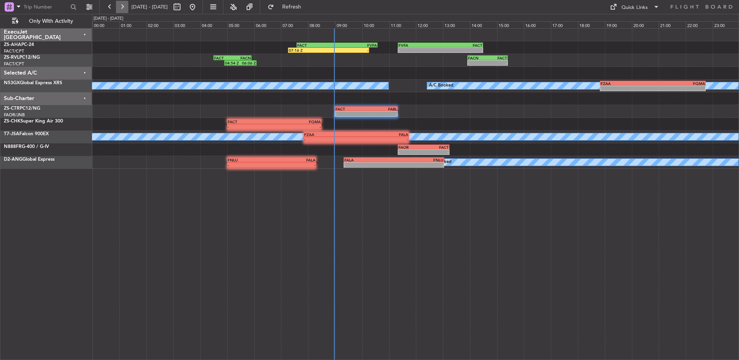
click at [126, 11] on button at bounding box center [122, 7] width 12 height 12
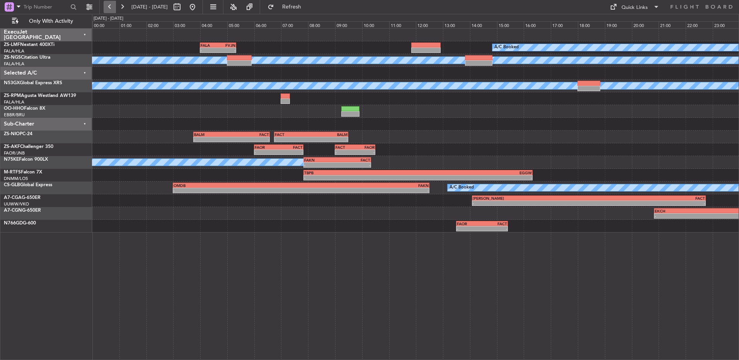
click at [110, 7] on button at bounding box center [110, 7] width 12 height 12
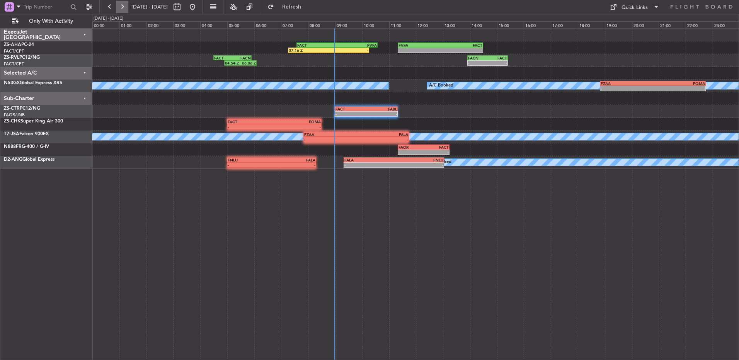
click at [121, 8] on button at bounding box center [122, 7] width 12 height 12
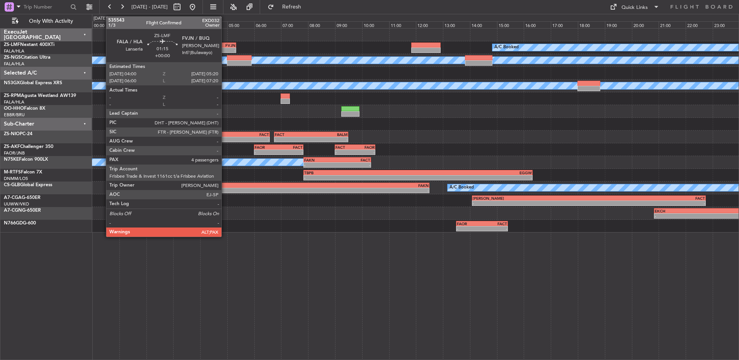
click at [225, 47] on div "FVJN" at bounding box center [226, 45] width 17 height 5
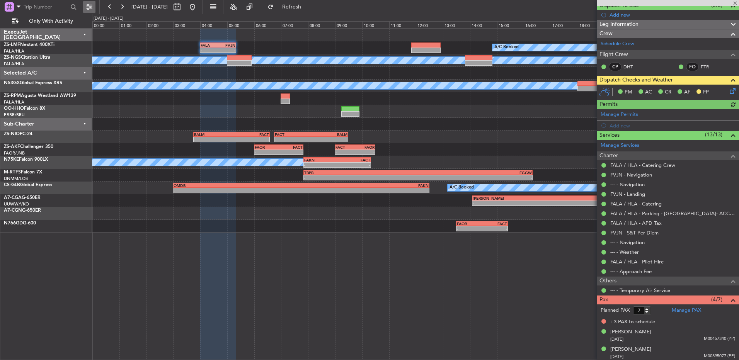
scroll to position [111, 0]
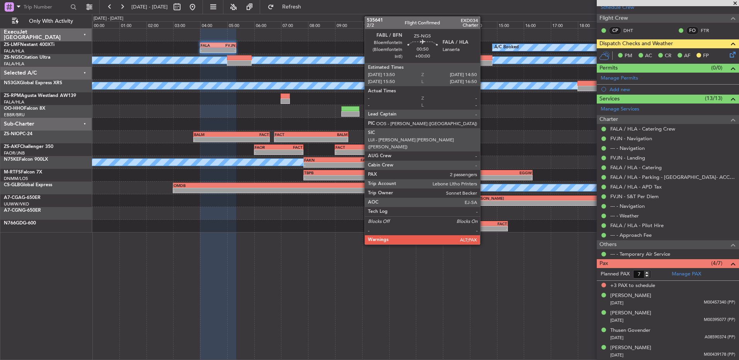
click at [483, 59] on div at bounding box center [478, 57] width 27 height 5
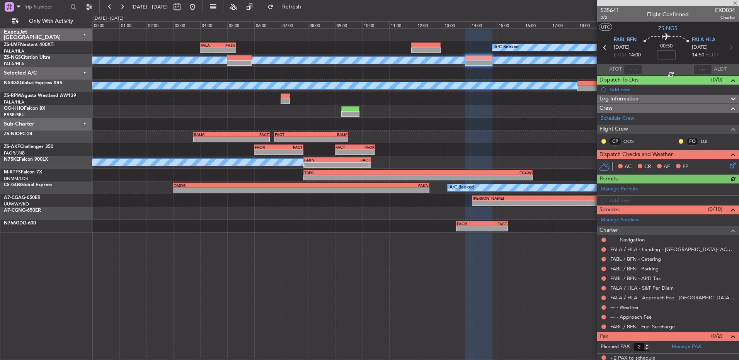
scroll to position [3, 0]
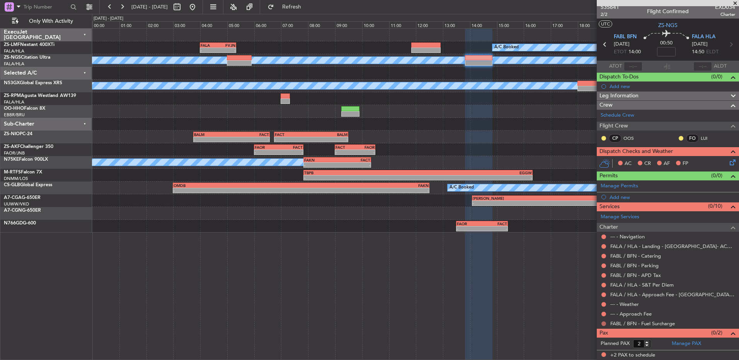
click at [603, 324] on button at bounding box center [603, 323] width 5 height 5
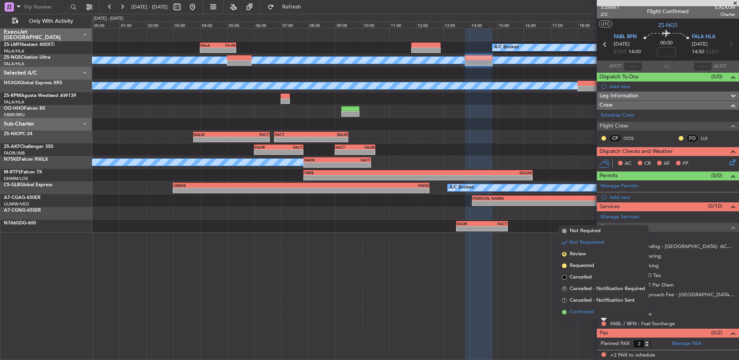
click at [602, 317] on li "Confirmed" at bounding box center [603, 312] width 89 height 12
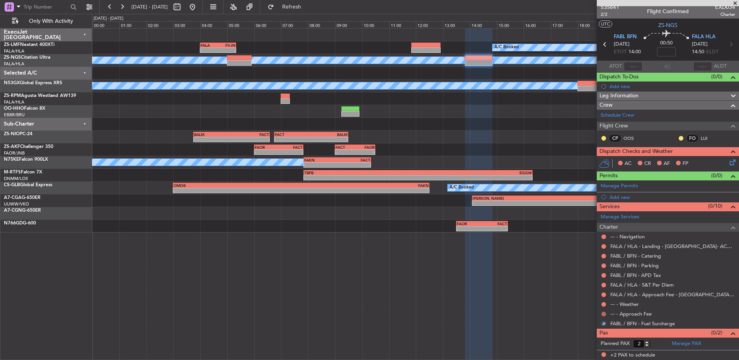
click at [604, 314] on button at bounding box center [603, 314] width 5 height 5
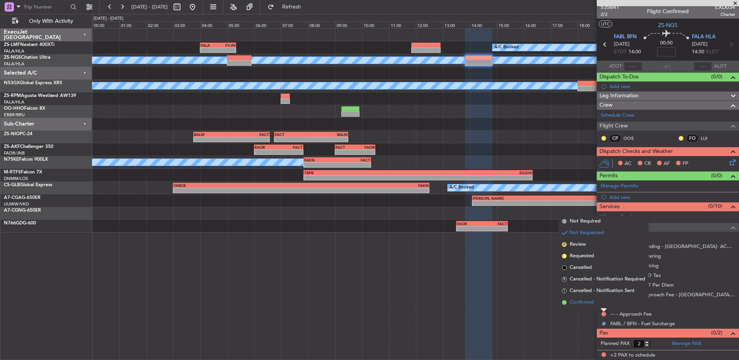
click at [604, 307] on li "Confirmed" at bounding box center [603, 303] width 89 height 12
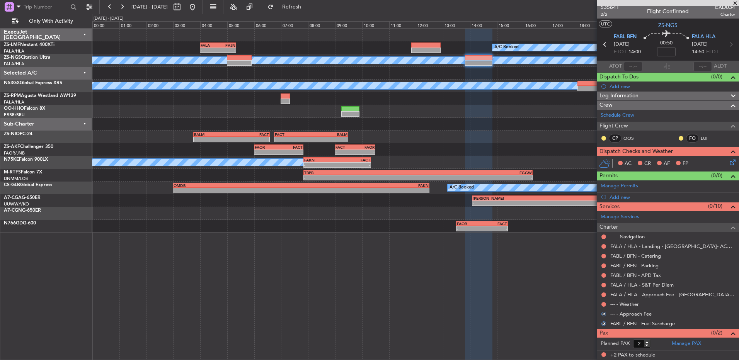
click at [604, 306] on div at bounding box center [603, 304] width 6 height 6
click at [604, 304] on button at bounding box center [603, 304] width 5 height 5
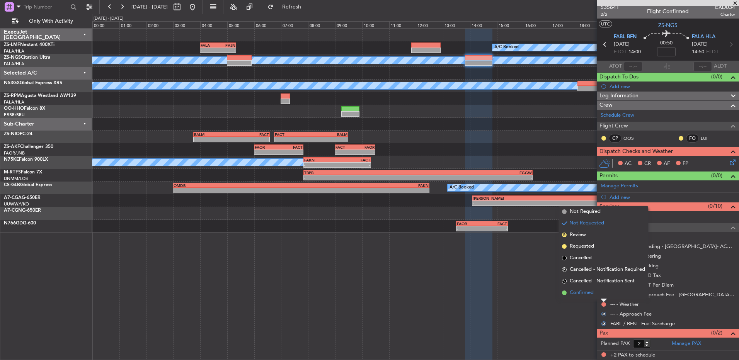
click at [602, 294] on li "Confirmed" at bounding box center [603, 293] width 89 height 12
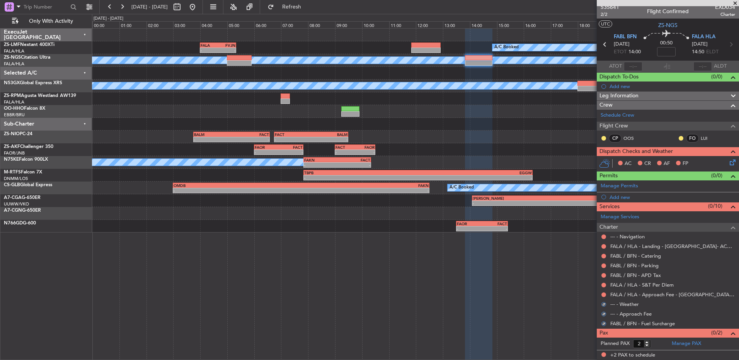
click at [602, 294] on button at bounding box center [603, 294] width 5 height 5
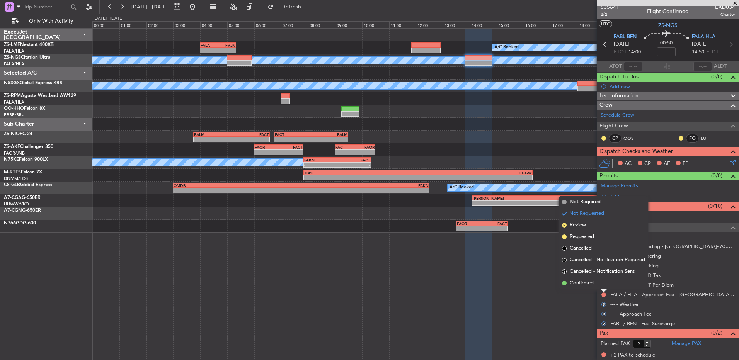
drag, startPoint x: 602, startPoint y: 294, endPoint x: 602, endPoint y: 286, distance: 8.1
click at [602, 286] on li "Confirmed" at bounding box center [603, 283] width 89 height 12
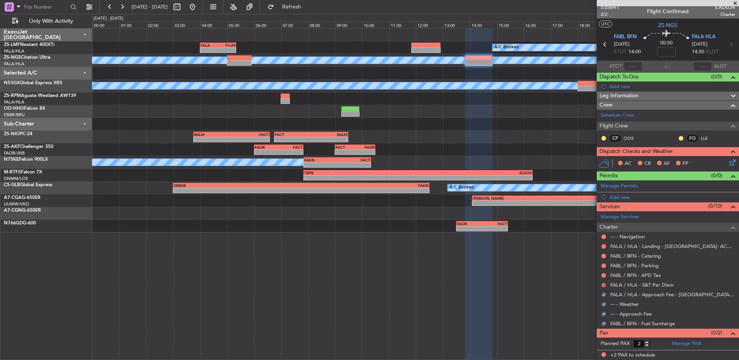
click at [602, 285] on button at bounding box center [603, 285] width 5 height 5
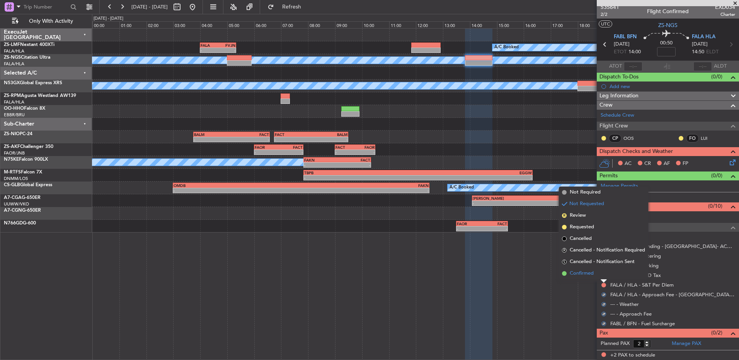
click at [602, 275] on li "Confirmed" at bounding box center [603, 274] width 89 height 12
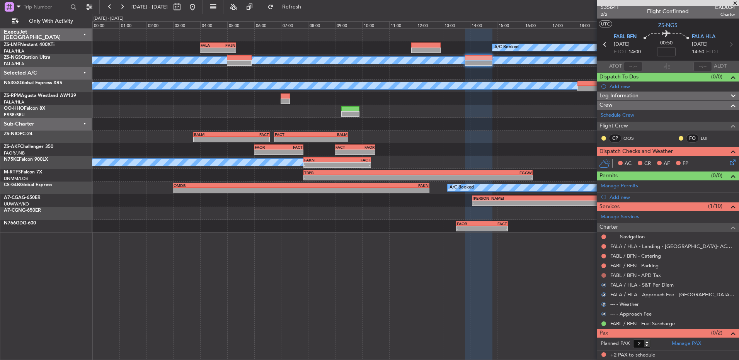
click at [603, 274] on button at bounding box center [603, 275] width 5 height 5
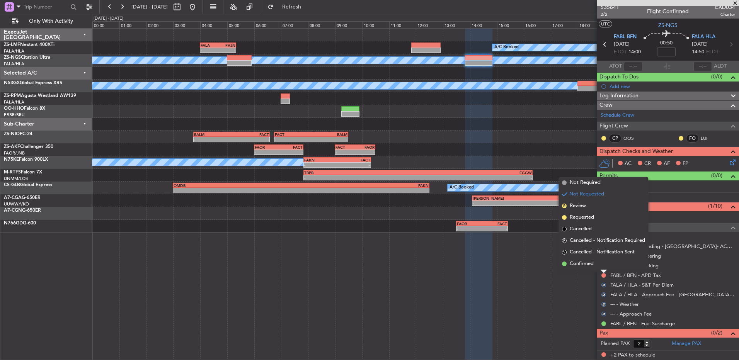
drag, startPoint x: 603, startPoint y: 274, endPoint x: 602, endPoint y: 267, distance: 7.4
click at [602, 267] on li "Confirmed" at bounding box center [603, 264] width 89 height 12
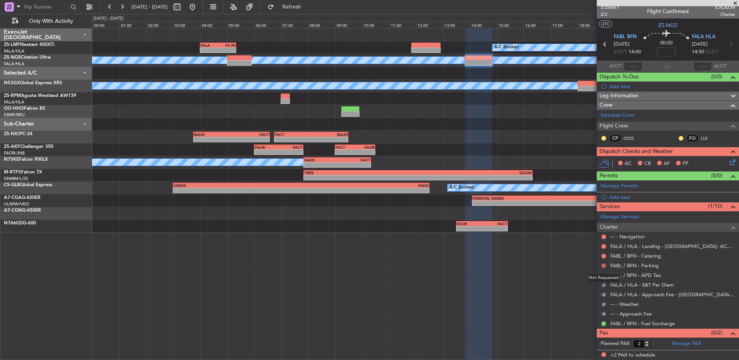
click at [602, 266] on button at bounding box center [603, 266] width 5 height 5
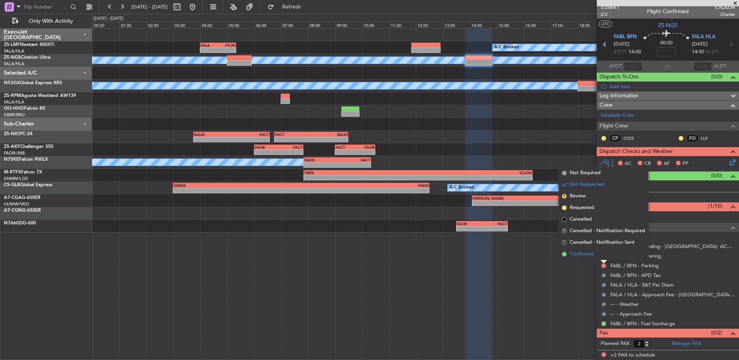
click at [599, 252] on li "Confirmed" at bounding box center [603, 254] width 89 height 12
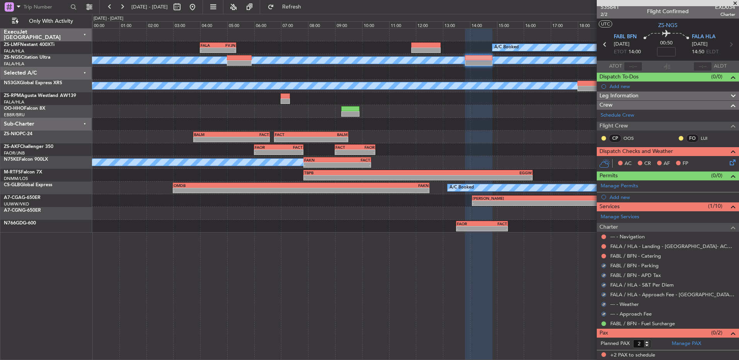
click at [605, 253] on nimbus-traffic-light at bounding box center [603, 256] width 6 height 6
click at [605, 255] on button at bounding box center [603, 256] width 5 height 5
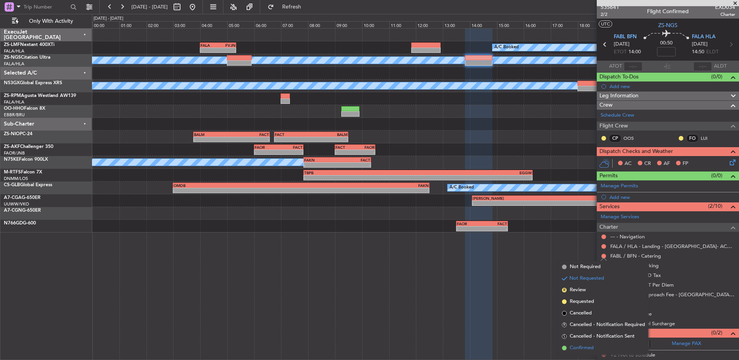
click at [609, 353] on li "Confirmed" at bounding box center [603, 348] width 89 height 12
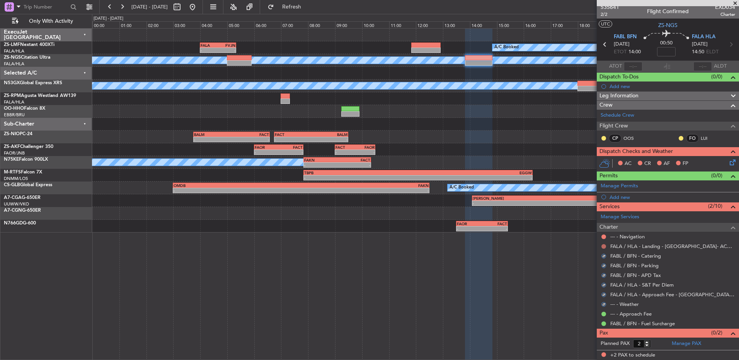
click at [605, 246] on button at bounding box center [603, 246] width 5 height 5
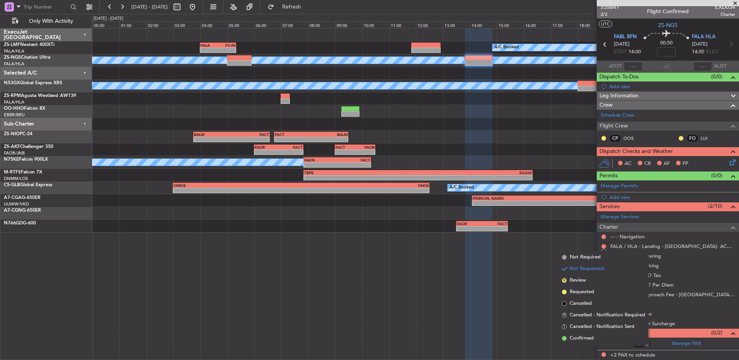
click at [597, 338] on li "Confirmed" at bounding box center [603, 339] width 89 height 12
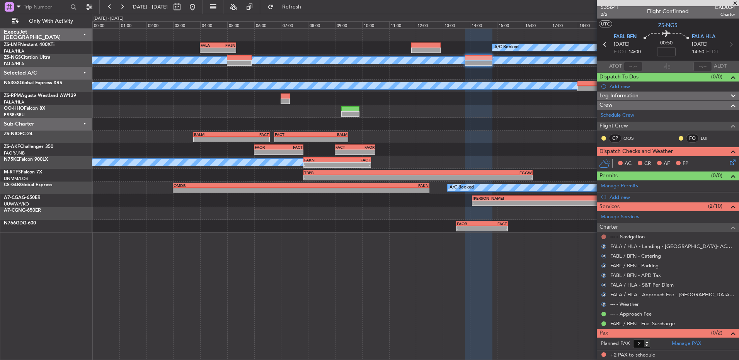
click at [605, 236] on button at bounding box center [603, 237] width 5 height 5
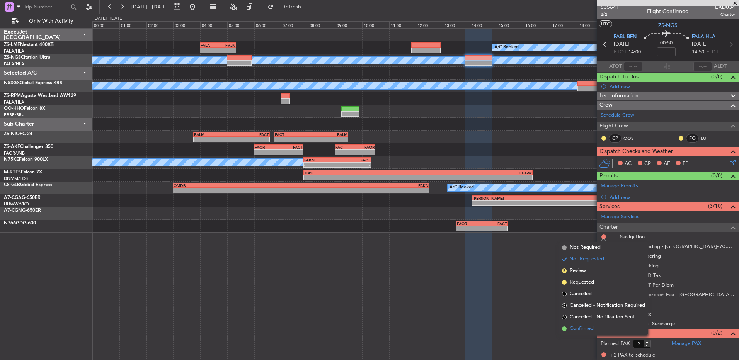
click at [593, 330] on span "Confirmed" at bounding box center [582, 329] width 24 height 8
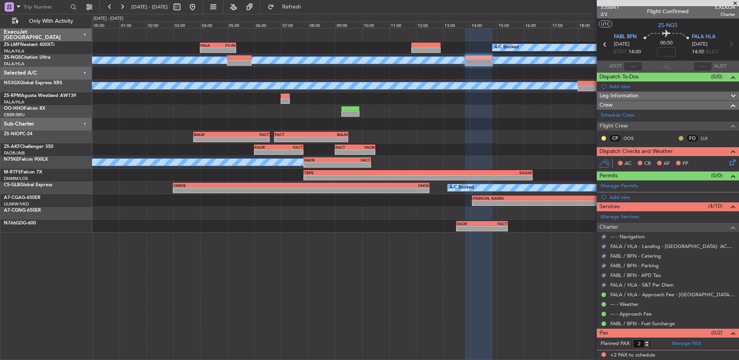
click at [678, 138] on button at bounding box center [680, 138] width 5 height 5
click at [663, 158] on span "Acknowledged" at bounding box center [677, 161] width 34 height 8
click at [605, 139] on button at bounding box center [603, 138] width 5 height 5
click at [597, 162] on span "Acknowledged" at bounding box center [605, 161] width 34 height 8
click at [728, 164] on icon at bounding box center [731, 161] width 6 height 6
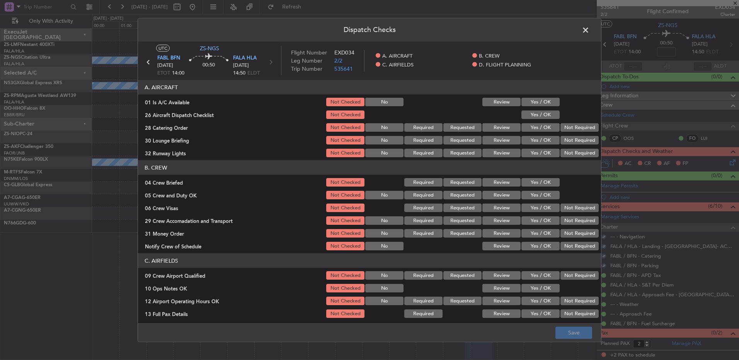
click at [725, 163] on div "Dispatch Checks UTC ZS-NGS FABL BFN 26/08/2025 ETOT 14:00 00:50 FALA HLA 26/08/…" at bounding box center [369, 180] width 739 height 360
click at [539, 103] on button "Yes / OK" at bounding box center [540, 102] width 38 height 9
click at [539, 118] on button "Yes / OK" at bounding box center [540, 115] width 38 height 9
click at [589, 126] on button "Not Required" at bounding box center [579, 127] width 38 height 9
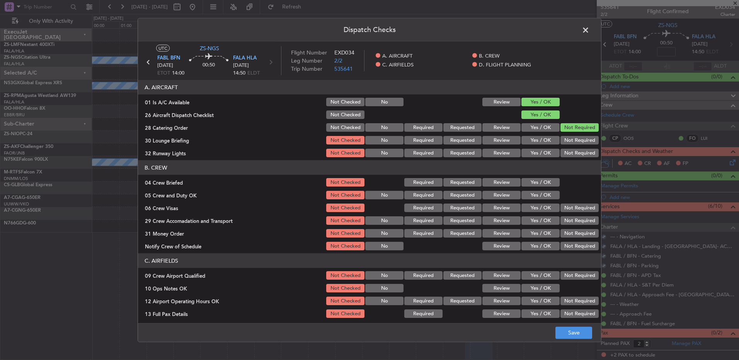
click at [582, 136] on div "Not Required" at bounding box center [578, 140] width 39 height 11
drag, startPoint x: 579, startPoint y: 137, endPoint x: 578, endPoint y: 148, distance: 10.9
click at [580, 139] on button "Not Required" at bounding box center [579, 140] width 38 height 9
click at [580, 153] on button "Not Required" at bounding box center [579, 153] width 38 height 9
drag, startPoint x: 542, startPoint y: 181, endPoint x: 541, endPoint y: 192, distance: 10.8
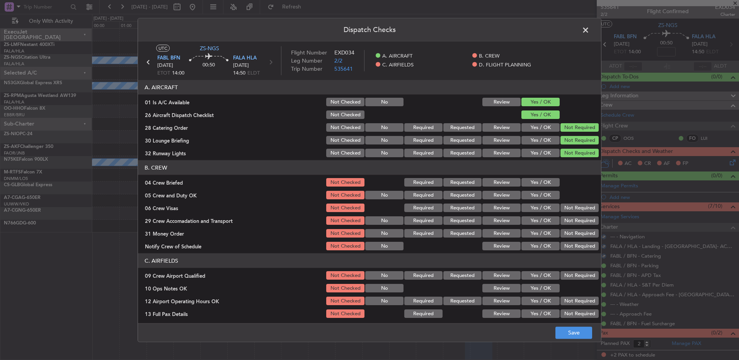
click at [542, 184] on button "Yes / OK" at bounding box center [540, 182] width 38 height 9
drag, startPoint x: 541, startPoint y: 192, endPoint x: 551, endPoint y: 199, distance: 12.1
click at [541, 193] on button "Yes / OK" at bounding box center [540, 195] width 38 height 9
click at [565, 211] on button "Not Required" at bounding box center [579, 208] width 38 height 9
drag, startPoint x: 566, startPoint y: 215, endPoint x: 568, endPoint y: 221, distance: 6.3
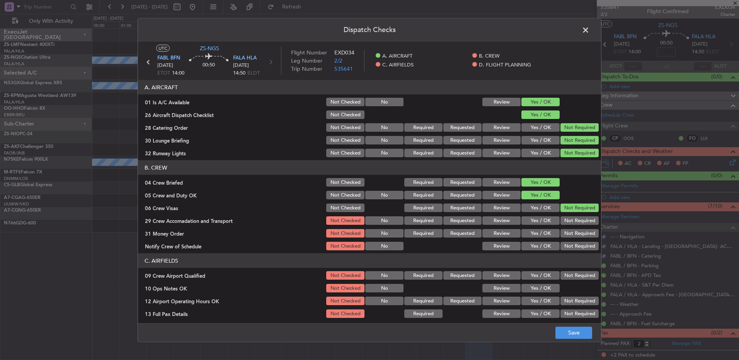
click at [566, 218] on section "B. CREW 04 Crew Briefed Not Checked Required Requested Review Yes / OK 05 Crew …" at bounding box center [369, 205] width 463 height 91
drag, startPoint x: 568, startPoint y: 221, endPoint x: 568, endPoint y: 226, distance: 5.0
click at [568, 223] on button "Not Required" at bounding box center [579, 220] width 38 height 9
drag, startPoint x: 568, startPoint y: 230, endPoint x: 566, endPoint y: 234, distance: 4.4
click at [567, 230] on section "B. CREW 04 Crew Briefed Not Checked Required Requested Review Yes / OK 05 Crew …" at bounding box center [369, 205] width 463 height 91
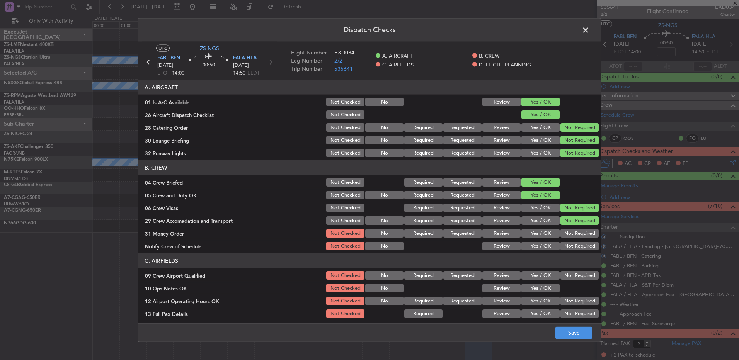
click at [566, 235] on button "Not Required" at bounding box center [579, 233] width 38 height 9
click at [568, 237] on button "Not Required" at bounding box center [579, 233] width 38 height 9
click at [568, 253] on header "C. AIRFIELDS" at bounding box center [369, 260] width 463 height 15
drag, startPoint x: 565, startPoint y: 247, endPoint x: 562, endPoint y: 245, distance: 4.0
click at [565, 249] on button "Not Required" at bounding box center [579, 246] width 38 height 9
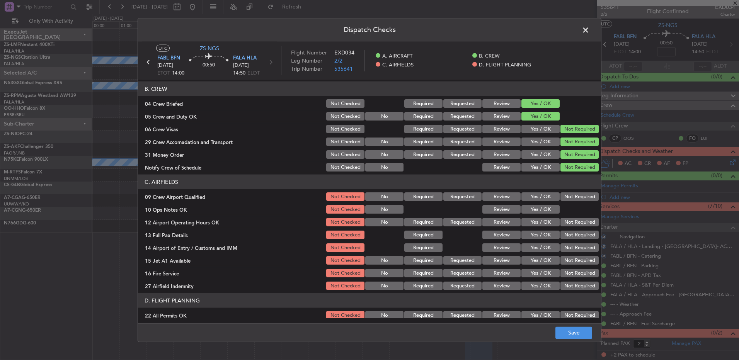
scroll to position [109, 0]
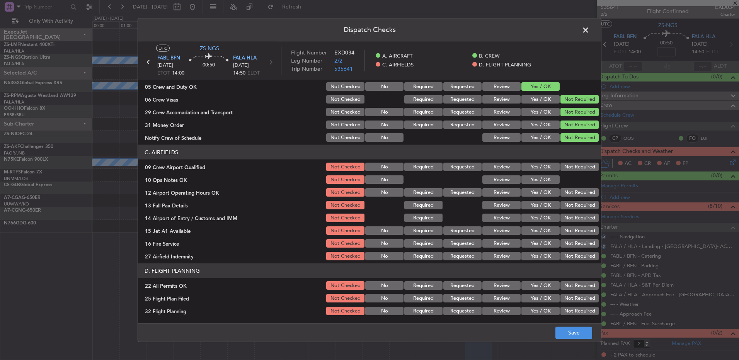
click at [570, 169] on button "Not Required" at bounding box center [579, 167] width 38 height 9
drag, startPoint x: 537, startPoint y: 177, endPoint x: 552, endPoint y: 189, distance: 18.7
click at [539, 179] on button "Yes / OK" at bounding box center [540, 179] width 38 height 9
click at [559, 190] on div "Not Required" at bounding box center [578, 192] width 39 height 11
click at [566, 196] on button "Not Required" at bounding box center [579, 192] width 38 height 9
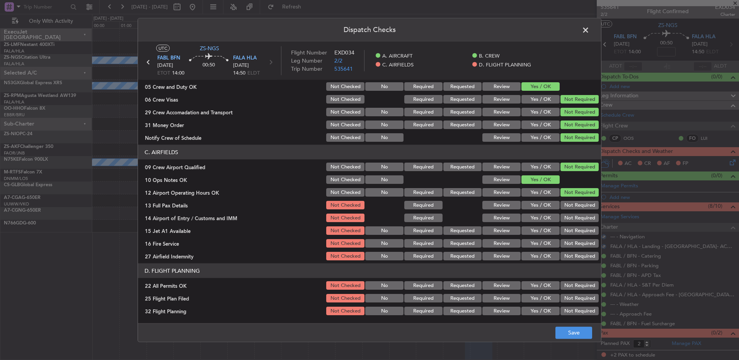
click at [566, 201] on div "Not Required" at bounding box center [578, 205] width 39 height 11
drag, startPoint x: 566, startPoint y: 206, endPoint x: 564, endPoint y: 219, distance: 13.3
click at [566, 208] on button "Not Required" at bounding box center [579, 205] width 38 height 9
click at [565, 218] on section "C. AIRFIELDS 09 Crew Airport Qualified Not Checked No Required Requested Review…" at bounding box center [369, 203] width 463 height 117
click at [564, 223] on div "Not Required" at bounding box center [578, 218] width 39 height 11
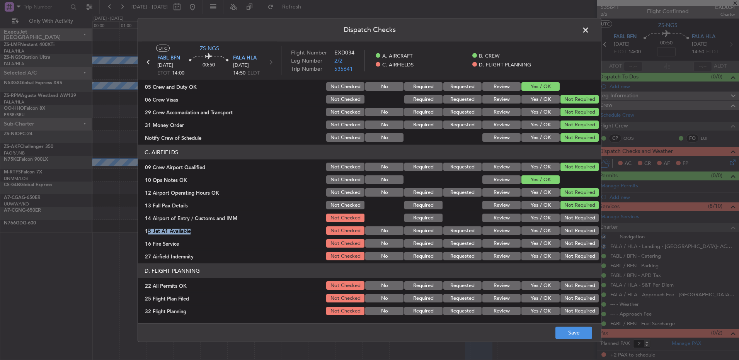
drag, startPoint x: 564, startPoint y: 223, endPoint x: 564, endPoint y: 234, distance: 11.2
click at [564, 231] on section "C. AIRFIELDS 09 Crew Airport Qualified Not Checked No Required Requested Review…" at bounding box center [369, 203] width 463 height 117
click at [565, 234] on button "Not Required" at bounding box center [579, 230] width 38 height 9
click at [563, 219] on button "Not Required" at bounding box center [579, 218] width 38 height 9
drag, startPoint x: 567, startPoint y: 239, endPoint x: 566, endPoint y: 246, distance: 6.6
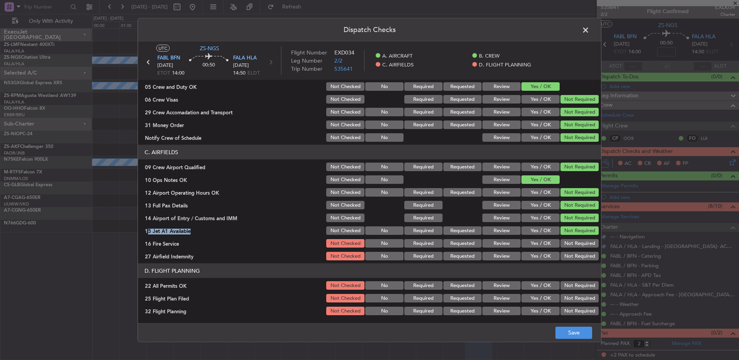
click at [566, 241] on button "Not Required" at bounding box center [579, 243] width 38 height 9
click at [566, 248] on div "Not Required" at bounding box center [578, 243] width 39 height 11
drag, startPoint x: 568, startPoint y: 257, endPoint x: 571, endPoint y: 275, distance: 17.7
click at [568, 258] on button "Not Required" at bounding box center [579, 256] width 38 height 9
click at [570, 288] on button "Not Required" at bounding box center [579, 285] width 38 height 9
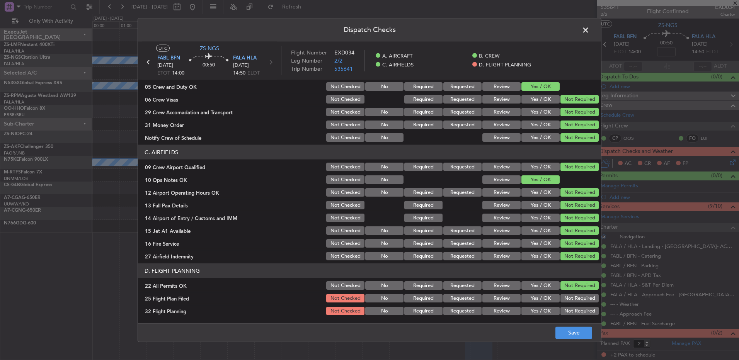
click at [502, 301] on button "Review" at bounding box center [501, 298] width 38 height 9
click at [498, 344] on div "Dispatch Checks UTC ZS-NGS FABL BFN 26/08/2025 ETOT 14:00 00:50 FALA HLA 26/08/…" at bounding box center [369, 180] width 739 height 360
click at [498, 314] on button "Review" at bounding box center [501, 311] width 38 height 9
click at [577, 331] on button "Save" at bounding box center [573, 332] width 37 height 12
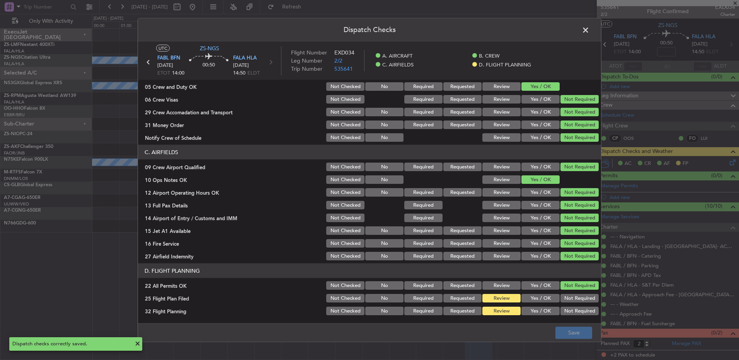
click at [589, 29] on span at bounding box center [589, 31] width 0 height 15
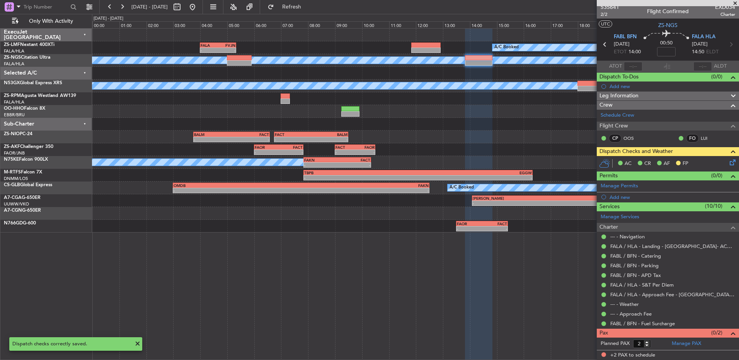
click at [601, 46] on icon at bounding box center [605, 44] width 10 height 10
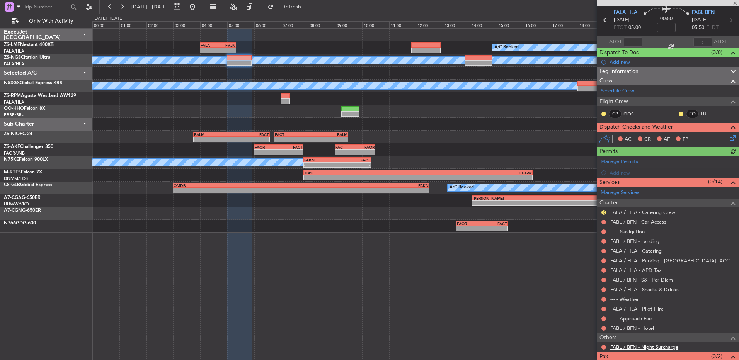
scroll to position [51, 0]
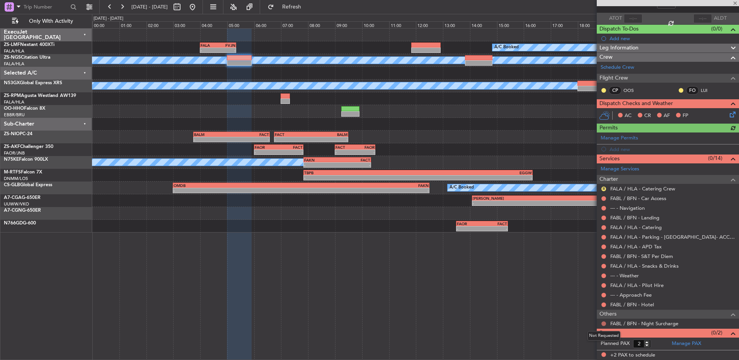
click at [604, 324] on button at bounding box center [603, 323] width 5 height 5
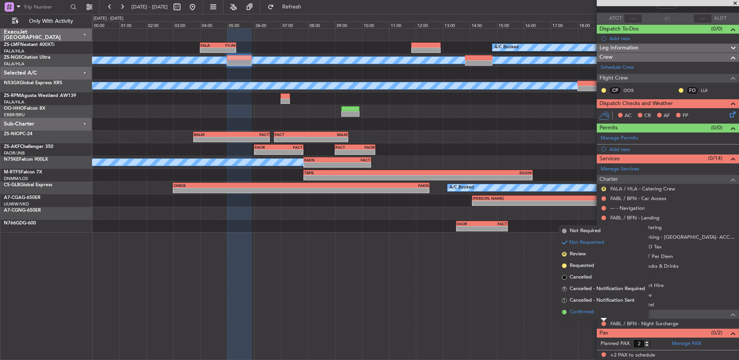
click at [599, 311] on li "Confirmed" at bounding box center [603, 312] width 89 height 12
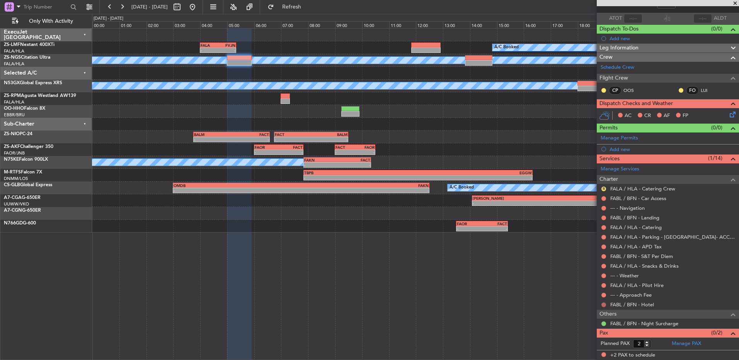
click at [604, 304] on button at bounding box center [603, 305] width 5 height 5
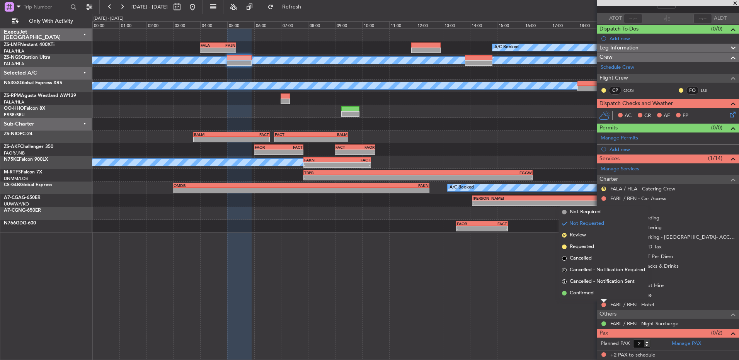
click at [595, 296] on li "Confirmed" at bounding box center [603, 293] width 89 height 12
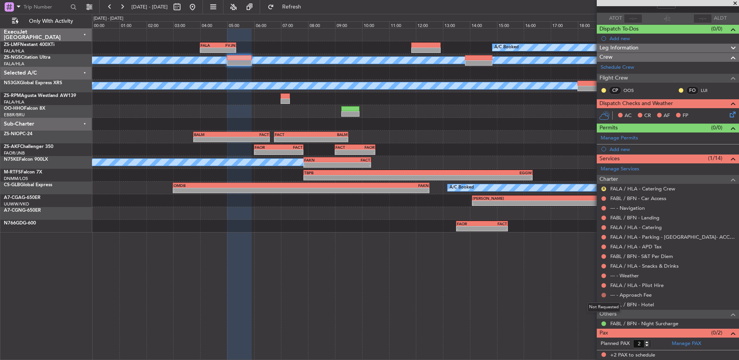
click at [602, 293] on button at bounding box center [603, 295] width 5 height 5
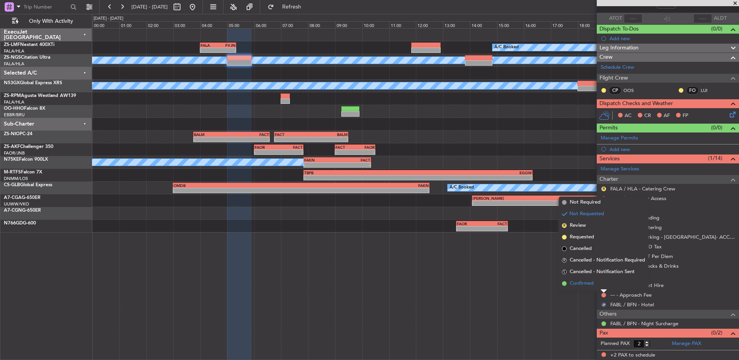
click at [595, 280] on li "Confirmed" at bounding box center [603, 284] width 89 height 12
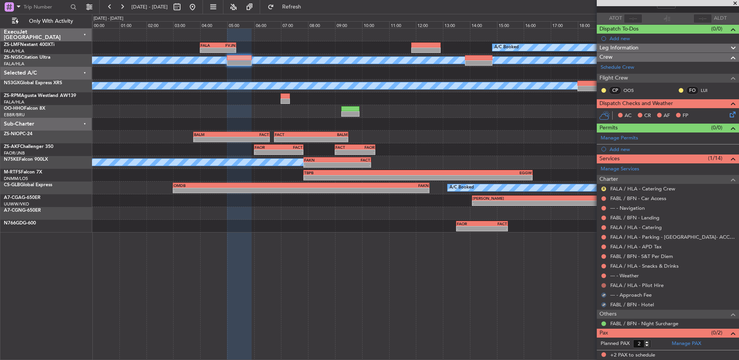
click at [605, 286] on button at bounding box center [603, 285] width 5 height 5
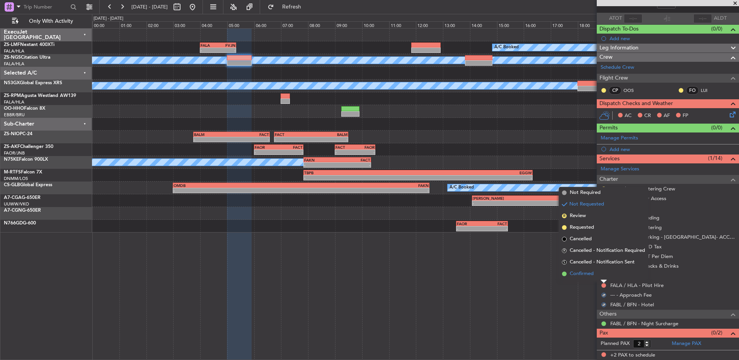
click at [603, 277] on li "Confirmed" at bounding box center [603, 274] width 89 height 12
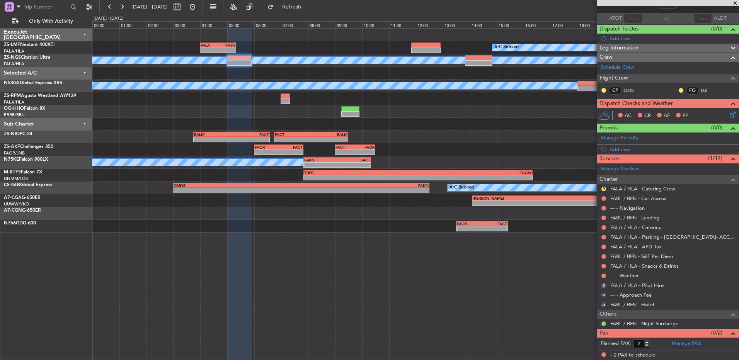
click at [602, 273] on div at bounding box center [603, 276] width 6 height 6
click at [603, 275] on button at bounding box center [603, 276] width 5 height 5
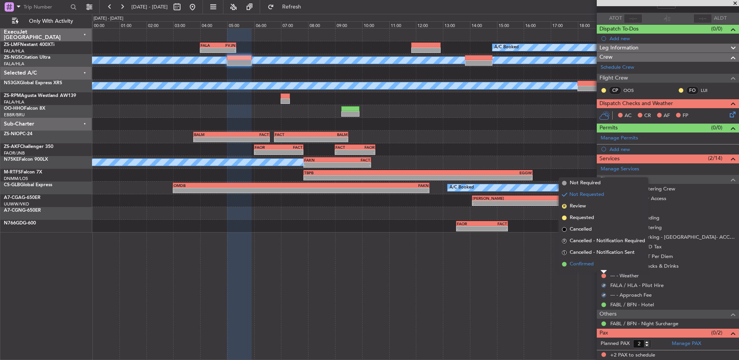
click at [601, 267] on li "Confirmed" at bounding box center [603, 264] width 89 height 12
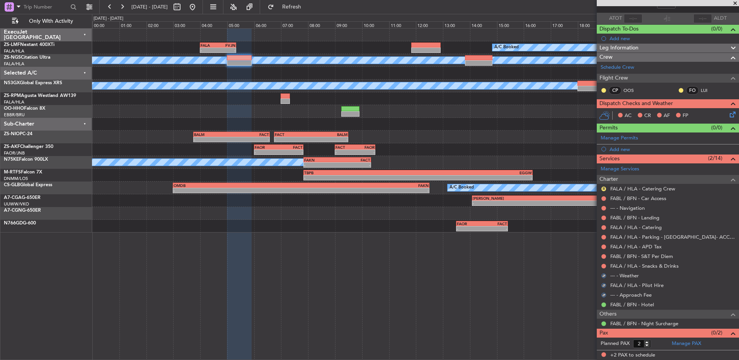
click at [602, 263] on nimbus-traffic-light at bounding box center [603, 266] width 6 height 6
click at [603, 263] on div at bounding box center [603, 266] width 6 height 6
click at [603, 266] on button at bounding box center [603, 266] width 5 height 5
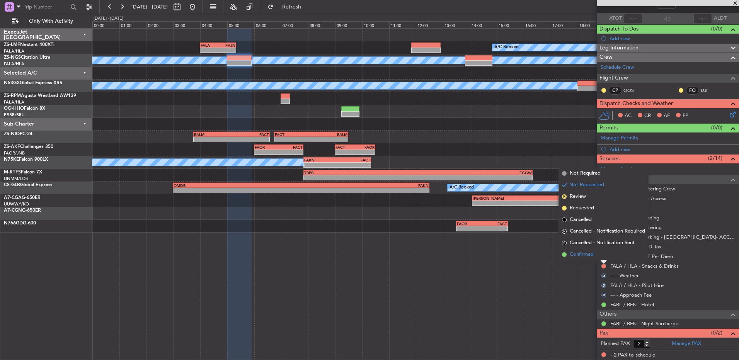
click at [604, 257] on li "Confirmed" at bounding box center [603, 255] width 89 height 12
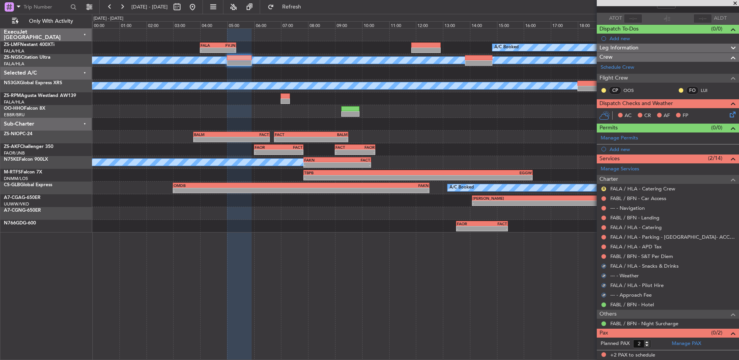
click at [606, 255] on div at bounding box center [603, 256] width 6 height 6
click at [604, 256] on button at bounding box center [603, 256] width 5 height 5
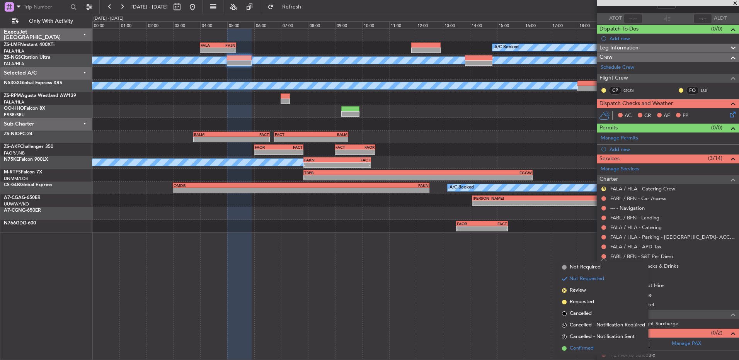
click at [579, 347] on span "Confirmed" at bounding box center [582, 349] width 24 height 8
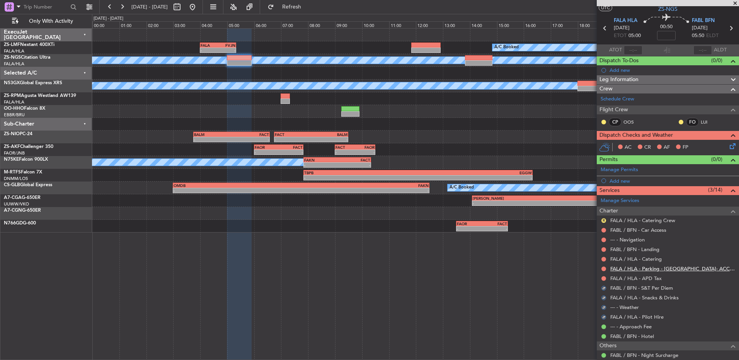
scroll to position [12, 0]
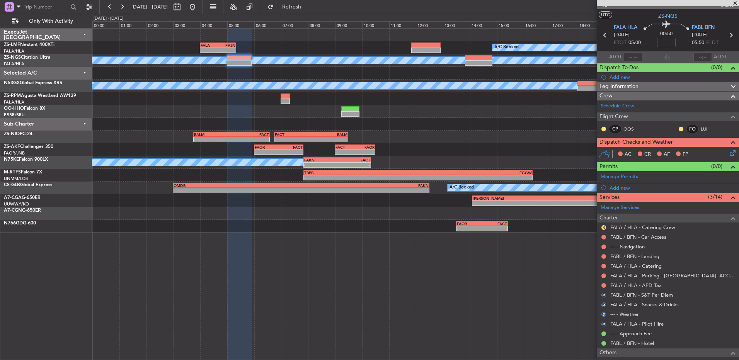
click at [603, 282] on nimbus-traffic-light at bounding box center [603, 285] width 6 height 6
click at [603, 285] on button at bounding box center [603, 285] width 5 height 5
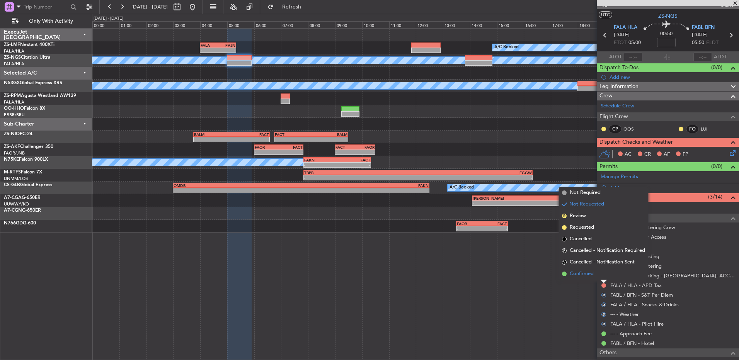
click at [607, 277] on li "Confirmed" at bounding box center [603, 274] width 89 height 12
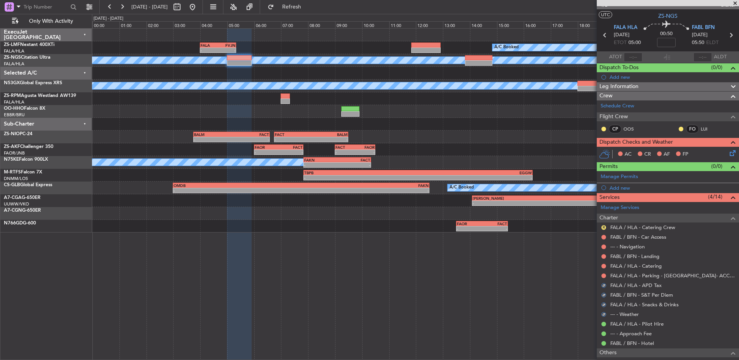
click at [601, 276] on div at bounding box center [603, 276] width 6 height 6
click at [602, 275] on button at bounding box center [603, 276] width 5 height 5
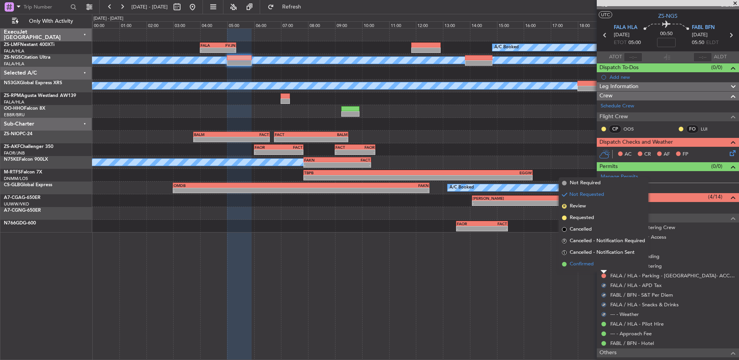
click at [602, 267] on li "Confirmed" at bounding box center [603, 264] width 89 height 12
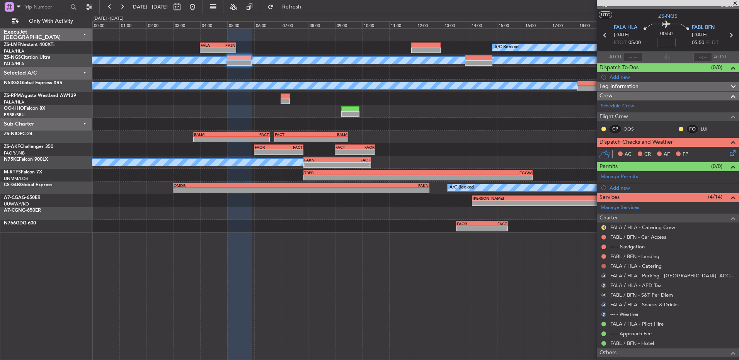
click at [604, 267] on button at bounding box center [603, 266] width 5 height 5
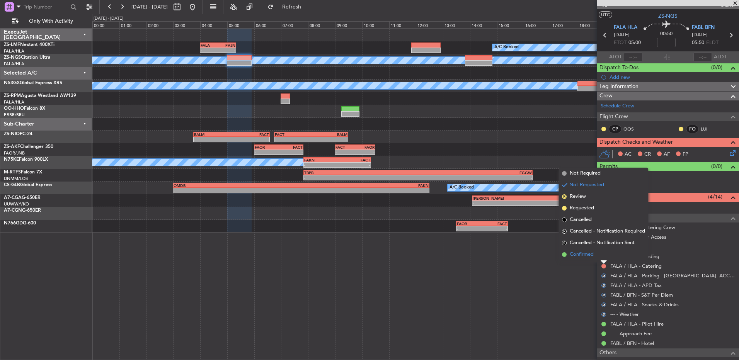
click at [597, 257] on li "Confirmed" at bounding box center [603, 255] width 89 height 12
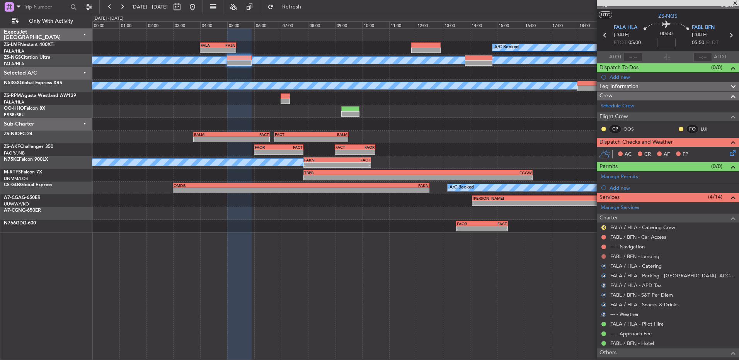
click at [604, 255] on button at bounding box center [603, 256] width 5 height 5
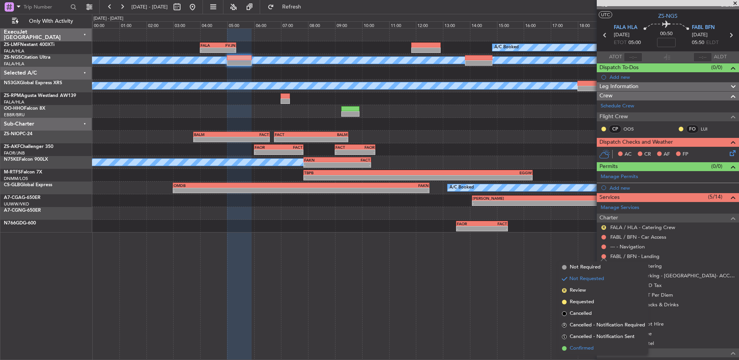
click at [606, 348] on li "Confirmed" at bounding box center [603, 349] width 89 height 12
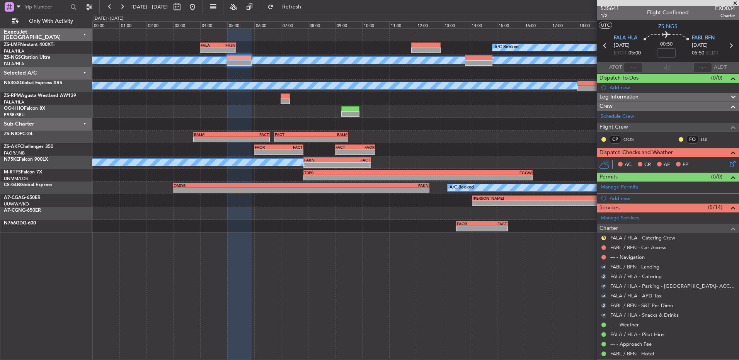
scroll to position [0, 0]
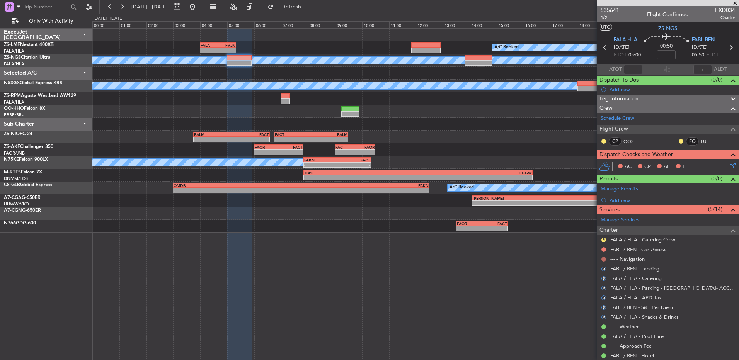
click at [605, 259] on button at bounding box center [603, 259] width 5 height 5
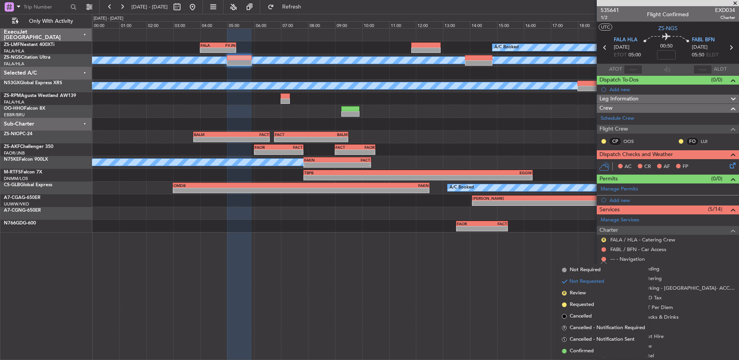
drag, startPoint x: 601, startPoint y: 346, endPoint x: 592, endPoint y: 264, distance: 82.4
click at [602, 346] on li "Confirmed" at bounding box center [603, 351] width 89 height 12
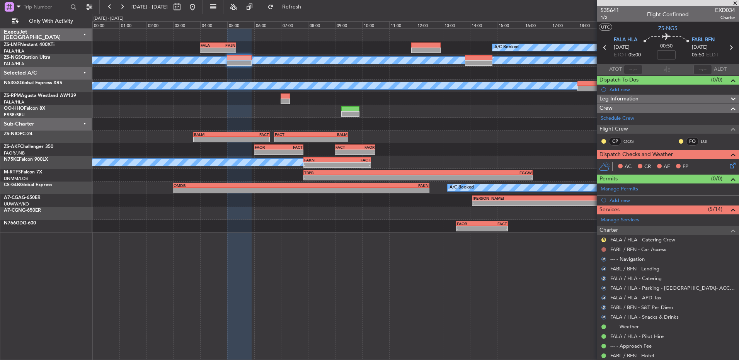
click at [603, 250] on button at bounding box center [603, 249] width 5 height 5
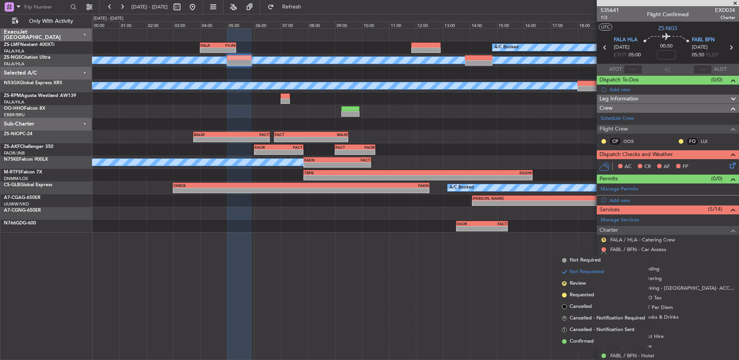
drag, startPoint x: 597, startPoint y: 342, endPoint x: 597, endPoint y: 328, distance: 13.9
click at [597, 339] on li "Confirmed" at bounding box center [603, 342] width 89 height 12
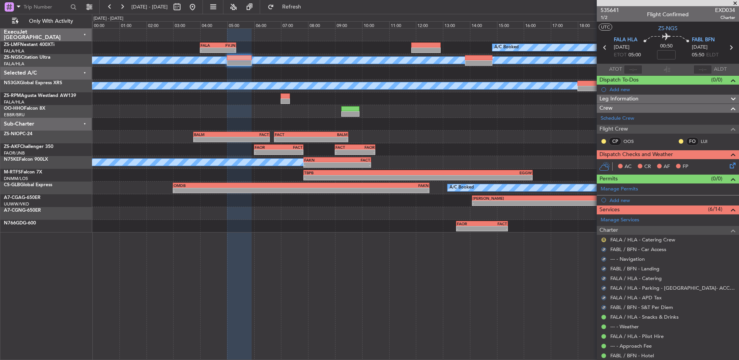
click at [602, 239] on button "R" at bounding box center [603, 240] width 5 height 5
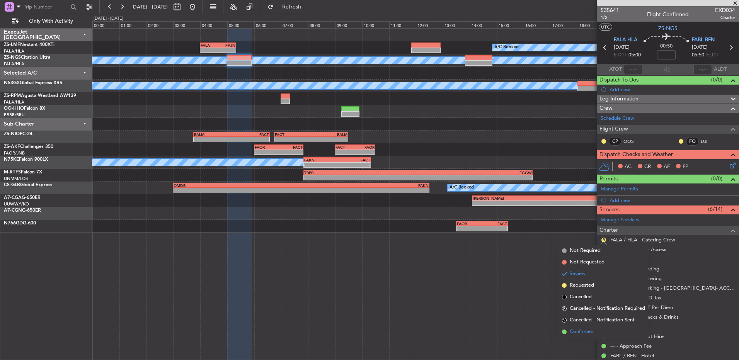
click at [596, 330] on li "Confirmed" at bounding box center [603, 332] width 89 height 12
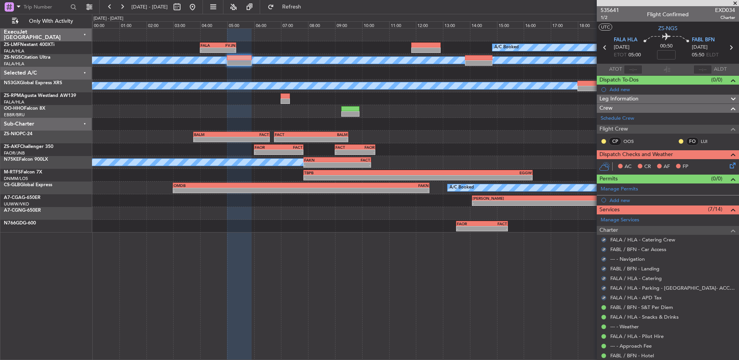
click at [599, 145] on mat-tooltip-component "Unread" at bounding box center [604, 153] width 28 height 20
click at [604, 141] on button at bounding box center [603, 141] width 5 height 5
drag, startPoint x: 600, startPoint y: 163, endPoint x: 669, endPoint y: 148, distance: 70.2
click at [601, 163] on span "Acknowledged" at bounding box center [605, 164] width 34 height 8
click at [678, 141] on button at bounding box center [680, 141] width 5 height 5
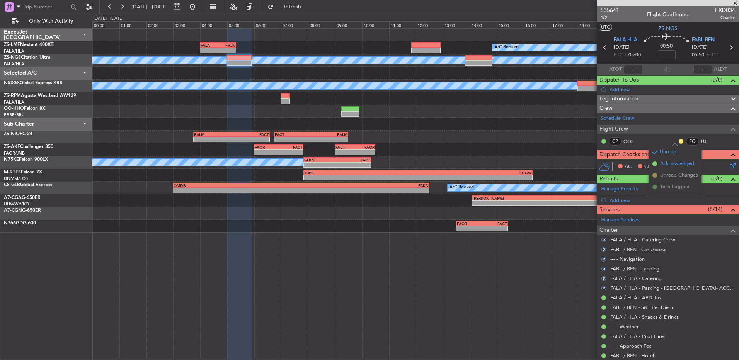
click at [667, 166] on span "Acknowledged" at bounding box center [677, 164] width 34 height 8
click at [728, 161] on icon at bounding box center [731, 164] width 6 height 6
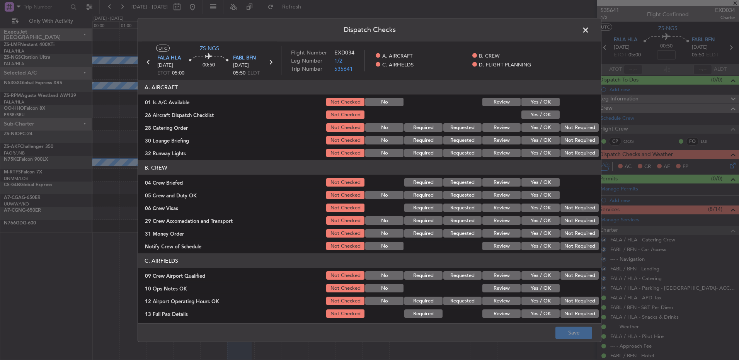
drag, startPoint x: 544, startPoint y: 100, endPoint x: 538, endPoint y: 110, distance: 10.9
click at [544, 101] on button "Yes / OK" at bounding box center [540, 102] width 38 height 9
click at [538, 110] on div "Yes / OK" at bounding box center [539, 114] width 39 height 11
click at [537, 114] on button "Yes / OK" at bounding box center [540, 115] width 38 height 9
click at [505, 131] on button "Review" at bounding box center [501, 127] width 38 height 9
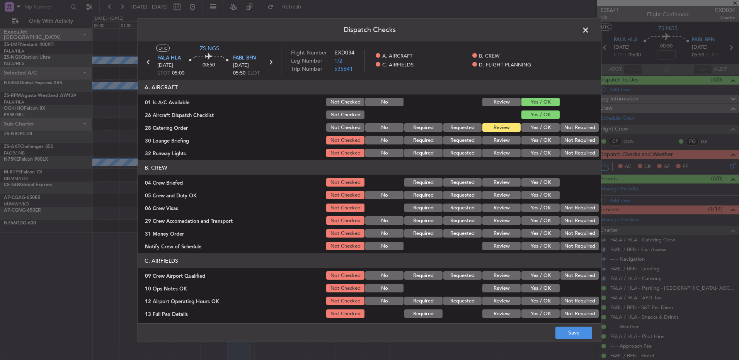
click at [540, 140] on button "Yes / OK" at bounding box center [540, 140] width 38 height 9
click at [541, 144] on button "Yes / OK" at bounding box center [540, 140] width 38 height 9
click at [539, 152] on button "Yes / OK" at bounding box center [540, 153] width 38 height 9
click at [499, 181] on button "Review" at bounding box center [501, 182] width 38 height 9
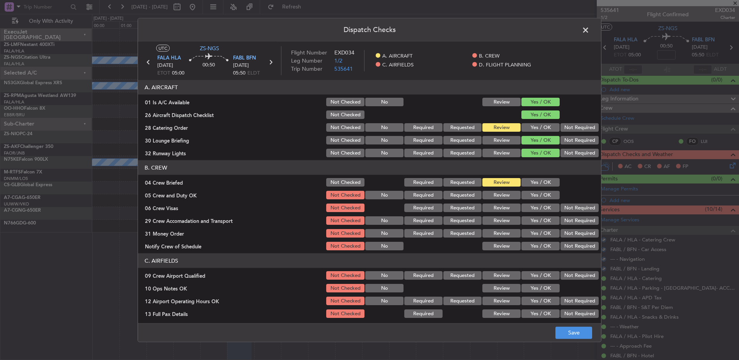
click at [525, 194] on button "Yes / OK" at bounding box center [540, 195] width 38 height 9
click at [533, 210] on button "Yes / OK" at bounding box center [540, 208] width 38 height 9
click at [570, 204] on button "Not Required" at bounding box center [579, 208] width 38 height 9
click at [502, 218] on button "Review" at bounding box center [501, 220] width 38 height 9
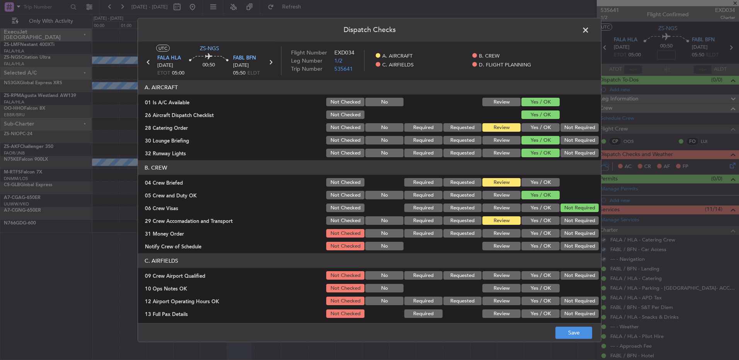
click at [530, 233] on button "Yes / OK" at bounding box center [540, 233] width 38 height 9
click at [507, 239] on section "B. CREW 04 Crew Briefed Not Checked Required Requested Review Yes / OK 05 Crew …" at bounding box center [369, 205] width 463 height 91
click at [498, 235] on button "Review" at bounding box center [501, 233] width 38 height 9
click at [528, 246] on button "Yes / OK" at bounding box center [540, 246] width 38 height 9
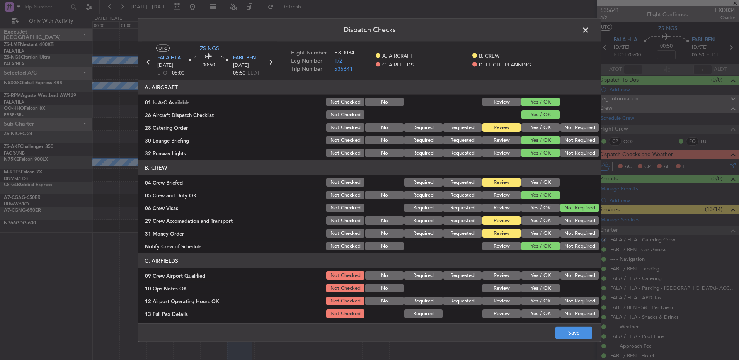
scroll to position [109, 0]
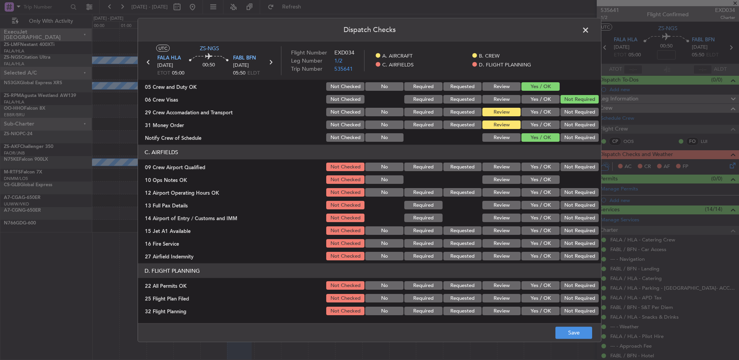
click at [537, 168] on button "Yes / OK" at bounding box center [540, 167] width 38 height 9
click at [538, 191] on button "Yes / OK" at bounding box center [540, 192] width 38 height 9
click at [537, 180] on button "Yes / OK" at bounding box center [540, 179] width 38 height 9
click at [529, 203] on button "Yes / OK" at bounding box center [540, 205] width 38 height 9
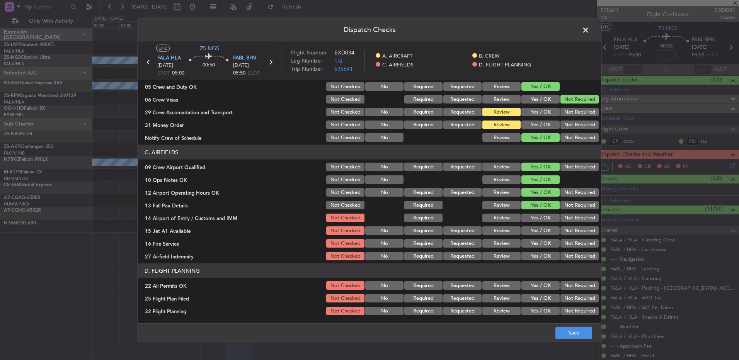
click at [534, 215] on button "Yes / OK" at bounding box center [540, 218] width 38 height 9
click at [537, 233] on button "Yes / OK" at bounding box center [540, 230] width 38 height 9
click at [536, 241] on button "Yes / OK" at bounding box center [540, 243] width 38 height 9
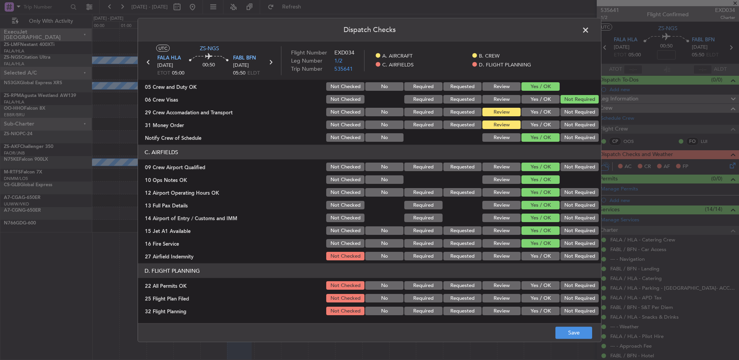
click at [572, 258] on button "Not Required" at bounding box center [579, 256] width 38 height 9
drag, startPoint x: 567, startPoint y: 281, endPoint x: 565, endPoint y: 287, distance: 7.1
click at [567, 282] on button "Not Required" at bounding box center [579, 285] width 38 height 9
click at [486, 300] on button "Review" at bounding box center [501, 298] width 38 height 9
drag, startPoint x: 486, startPoint y: 308, endPoint x: 487, endPoint y: 311, distance: 3.9
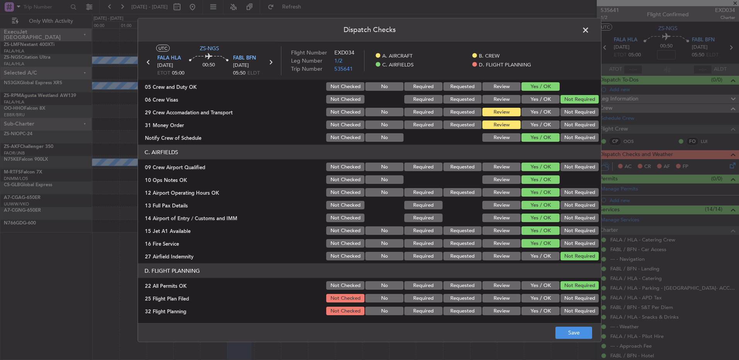
click at [486, 309] on button "Review" at bounding box center [501, 311] width 38 height 9
click at [565, 334] on button "Save" at bounding box center [573, 332] width 37 height 12
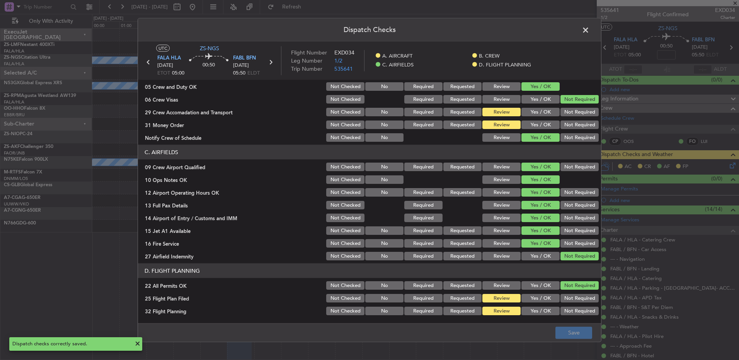
click at [589, 29] on span at bounding box center [589, 31] width 0 height 15
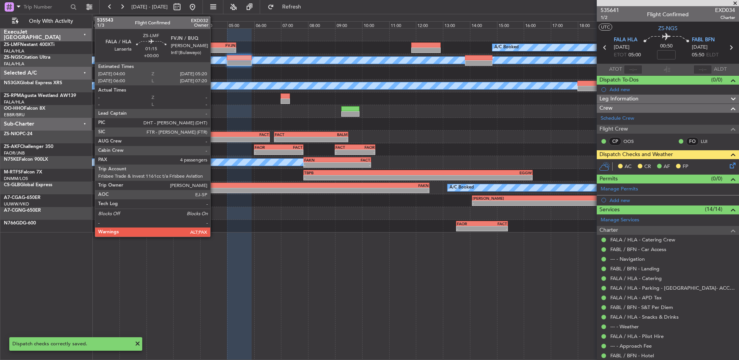
click at [214, 43] on div "FALA" at bounding box center [209, 45] width 17 height 5
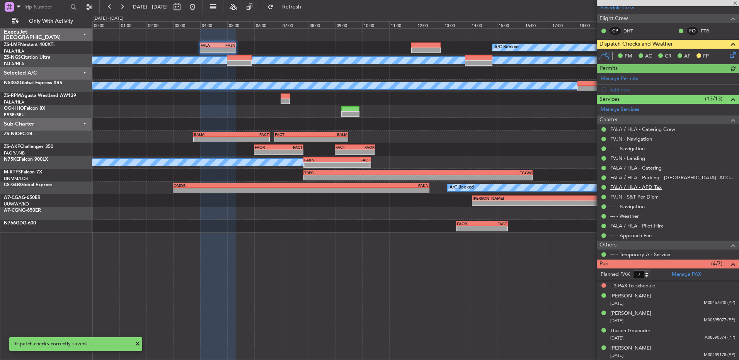
scroll to position [111, 0]
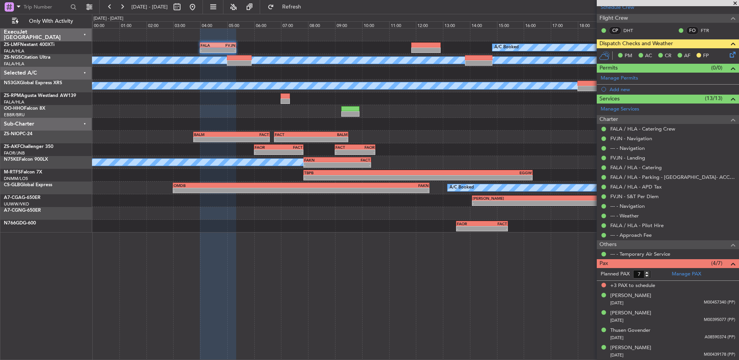
click at [733, 0] on span at bounding box center [735, 3] width 8 height 7
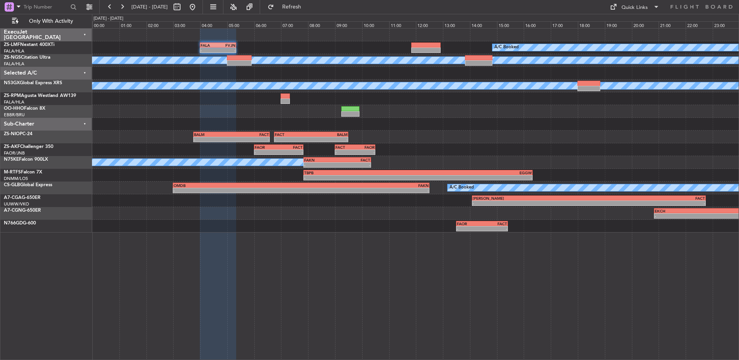
type input "0"
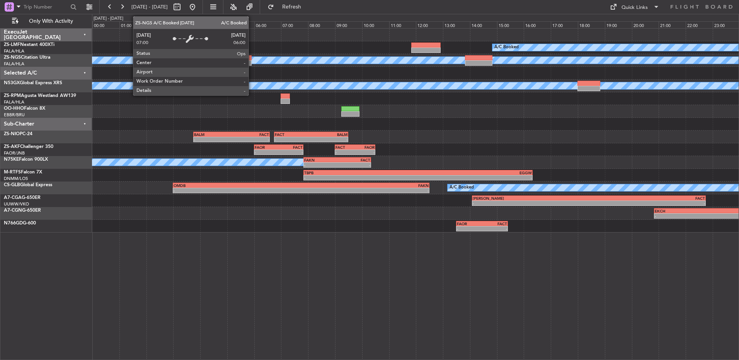
click at [253, 64] on div "A/C Booked" at bounding box center [267, 60] width 1267 height 8
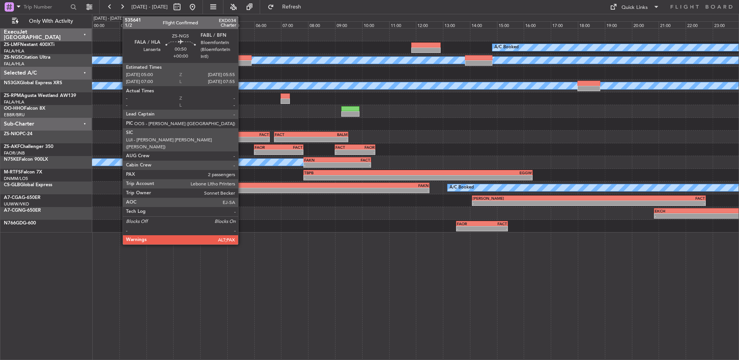
click at [241, 63] on div at bounding box center [239, 62] width 25 height 5
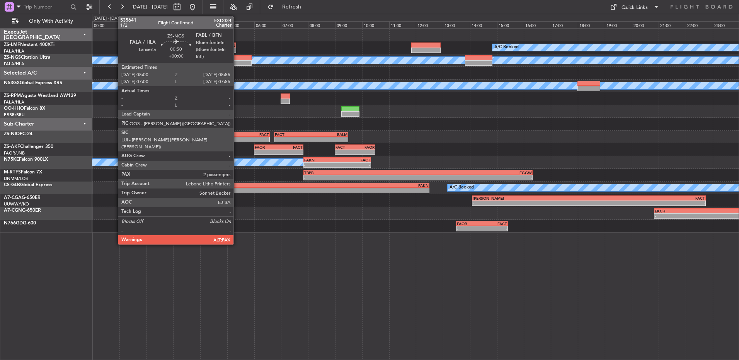
click at [237, 58] on div at bounding box center [239, 57] width 25 height 5
click at [239, 59] on div at bounding box center [239, 57] width 25 height 5
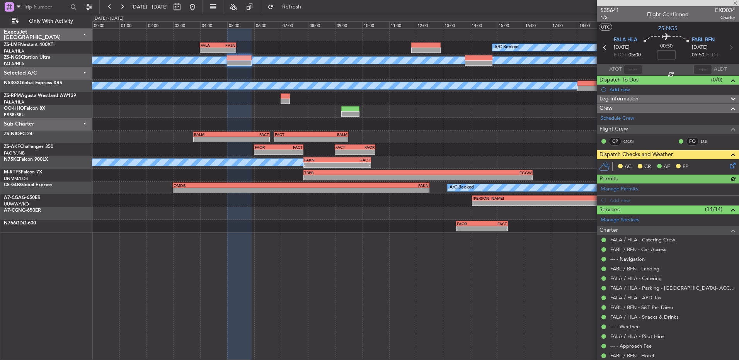
click at [728, 165] on icon at bounding box center [731, 164] width 6 height 6
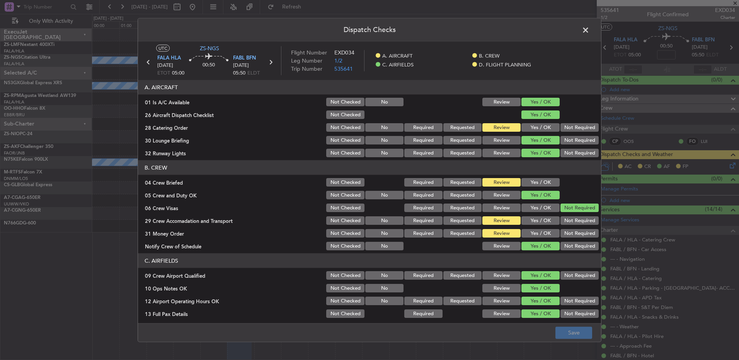
click at [531, 133] on div "Yes / OK" at bounding box center [539, 127] width 39 height 11
click at [532, 126] on button "Yes / OK" at bounding box center [540, 127] width 38 height 9
click at [551, 182] on button "Yes / OK" at bounding box center [540, 182] width 38 height 9
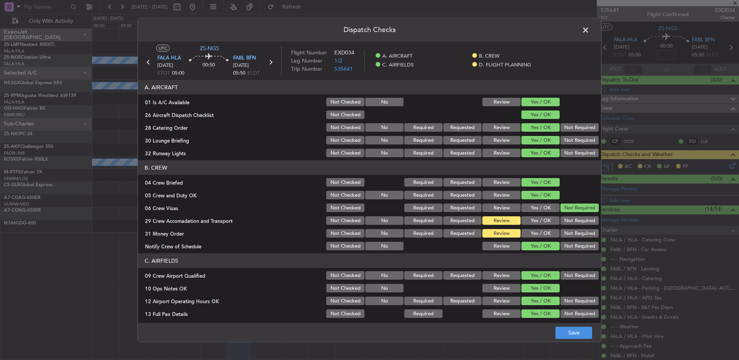
click at [539, 235] on button "Yes / OK" at bounding box center [540, 233] width 38 height 9
drag, startPoint x: 556, startPoint y: 321, endPoint x: 561, endPoint y: 324, distance: 5.7
click at [556, 321] on main "UTC ZS-NGS FALA HLA 26/08/2025 ETOT 05:00 00:50 FABL BFN 26/08/2025 05:50 ELDT …" at bounding box center [369, 184] width 463 height 285
click at [563, 328] on button "Save" at bounding box center [573, 332] width 37 height 12
click at [589, 30] on span at bounding box center [589, 31] width 0 height 15
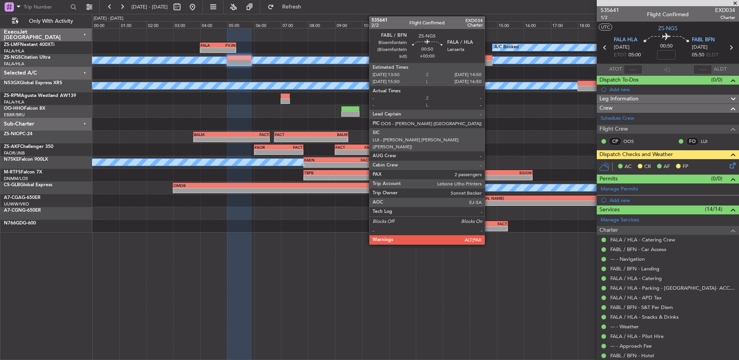
click at [488, 61] on div at bounding box center [478, 62] width 27 height 5
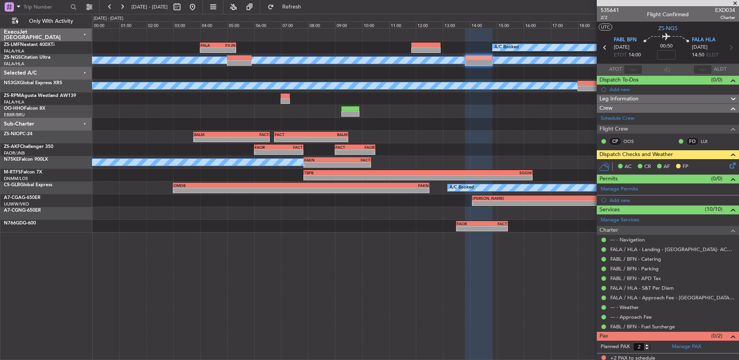
drag, startPoint x: 121, startPoint y: 1, endPoint x: 133, endPoint y: 58, distance: 57.8
click at [133, 55] on fb-flight-board "26 Aug 2025 - 26 Aug 2025 Refresh Quick Links Only With Activity A/C Booked - -…" at bounding box center [369, 183] width 739 height 354
click at [122, 2] on button at bounding box center [122, 7] width 12 height 12
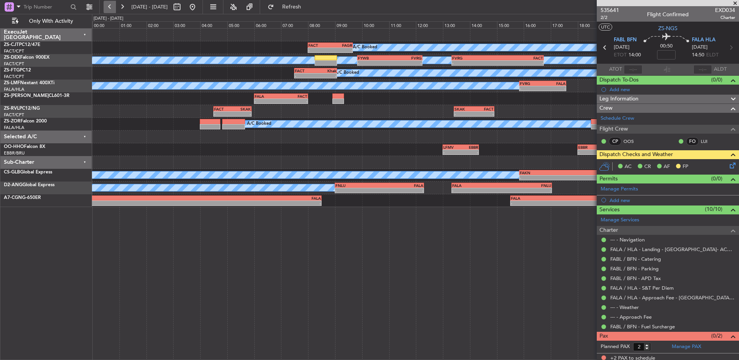
click at [112, 7] on button at bounding box center [110, 7] width 12 height 12
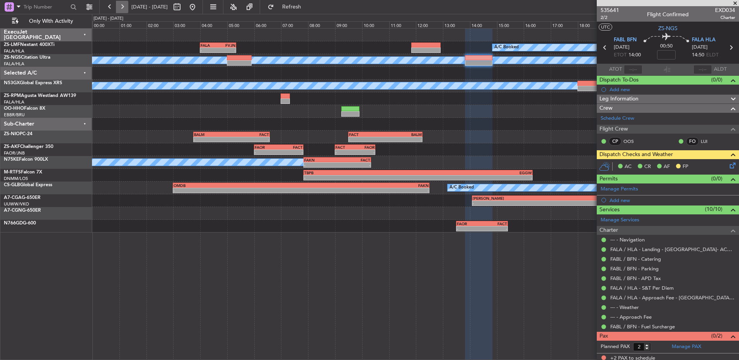
click at [121, 9] on button at bounding box center [122, 7] width 12 height 12
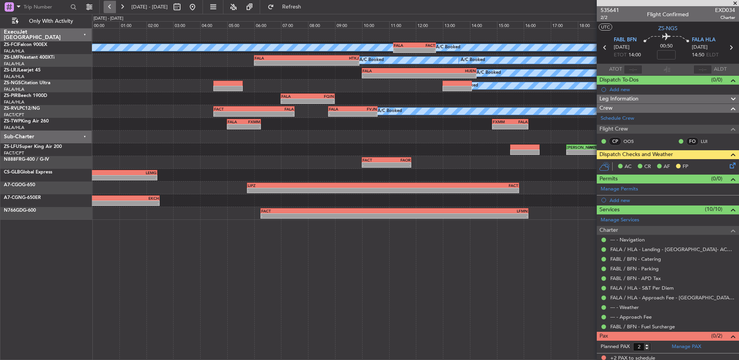
click at [106, 11] on button at bounding box center [110, 7] width 12 height 12
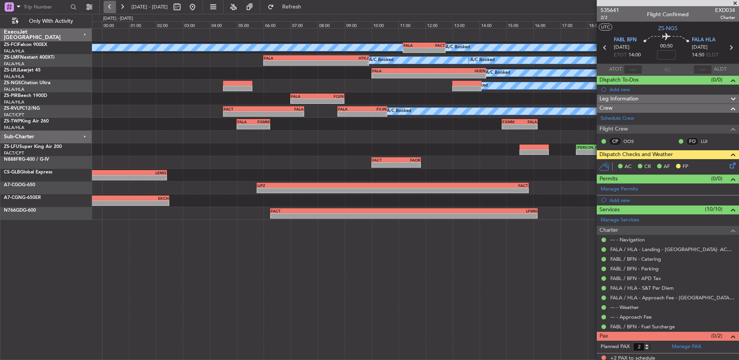
click at [106, 10] on button at bounding box center [110, 7] width 12 height 12
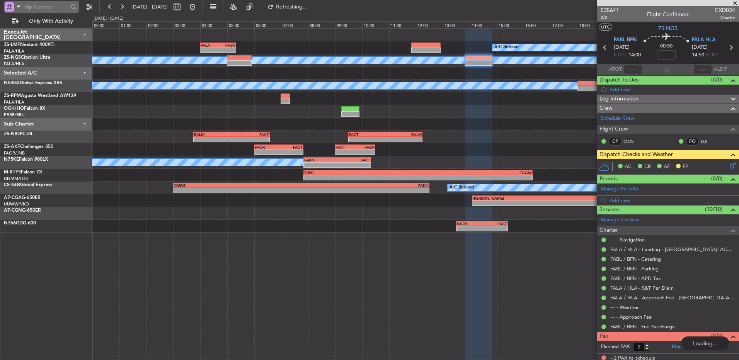
click at [55, 6] on input "text" at bounding box center [46, 7] width 44 height 12
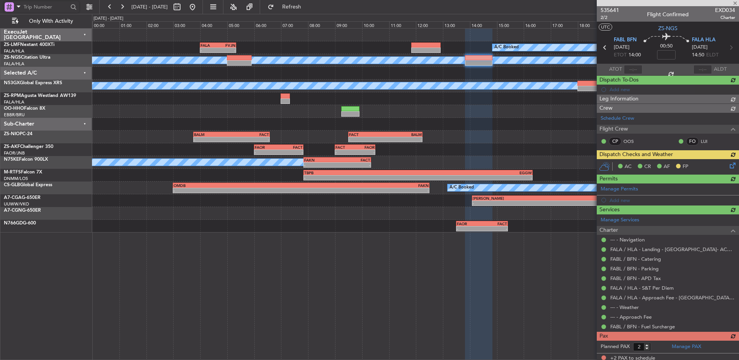
paste input "534555"
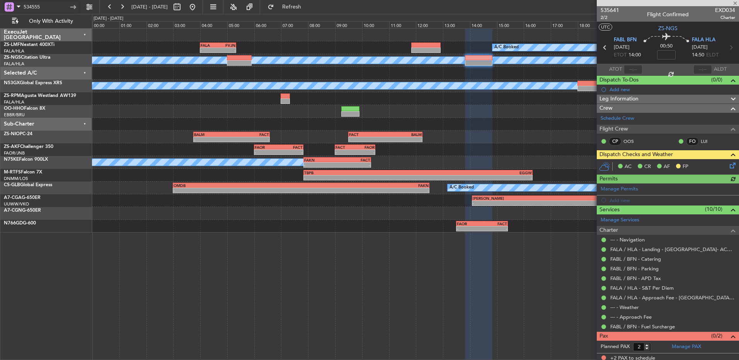
type input "534555"
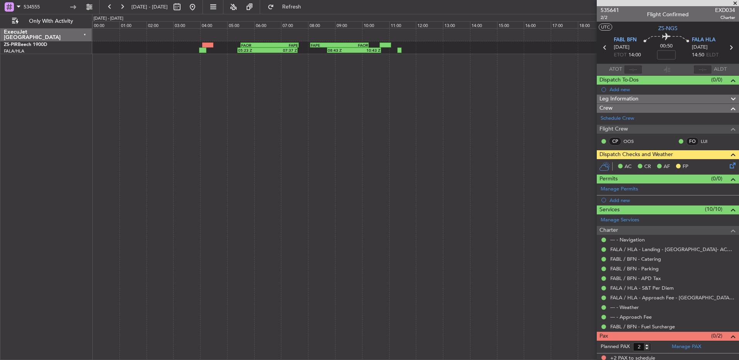
click at [243, 177] on div "05:23 Z 07:37 Z FAOR 05:30 Z FAPE 07:40 Z 08:43 Z 10:43 Z FAPE 08:05 Z FAOR 10:…" at bounding box center [415, 194] width 647 height 332
click at [728, 167] on icon at bounding box center [731, 164] width 6 height 6
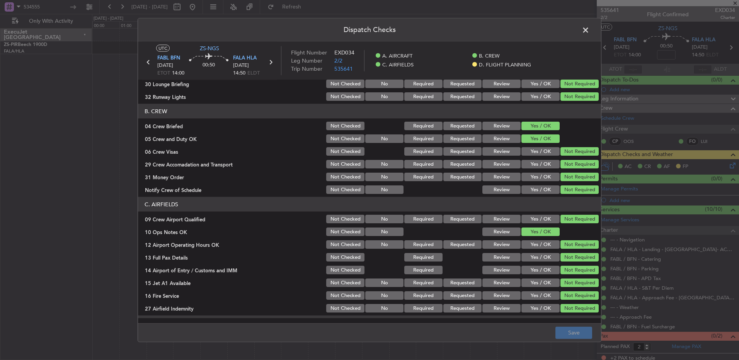
scroll to position [109, 0]
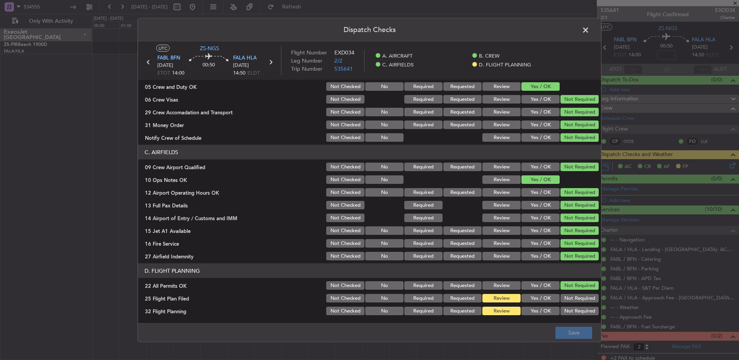
click at [539, 301] on button "Yes / OK" at bounding box center [540, 298] width 38 height 9
click at [540, 313] on button "Yes / OK" at bounding box center [540, 311] width 38 height 9
click at [588, 336] on button "Save" at bounding box center [573, 332] width 37 height 12
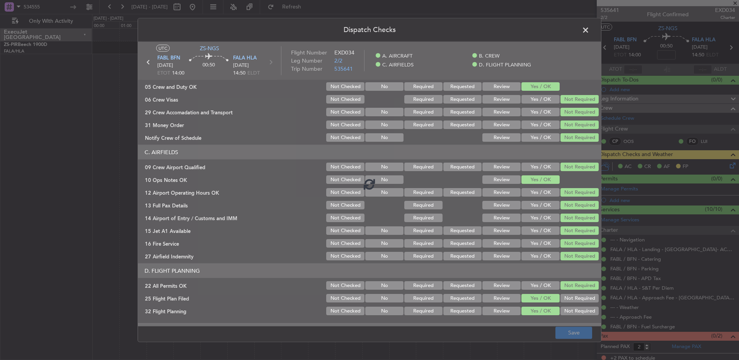
click at [589, 32] on span at bounding box center [589, 31] width 0 height 15
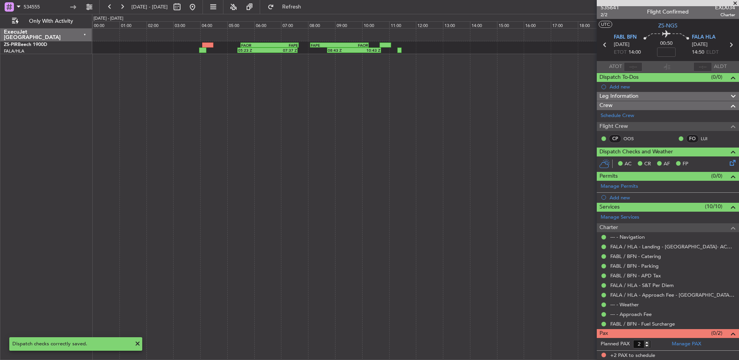
scroll to position [3, 0]
click at [199, 9] on button at bounding box center [192, 7] width 12 height 12
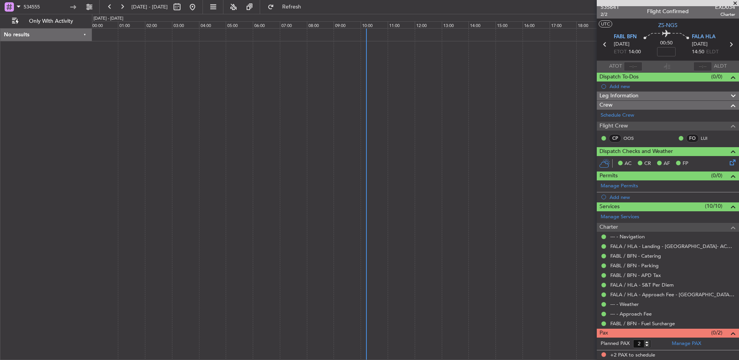
click at [226, 77] on div at bounding box center [415, 194] width 647 height 332
click at [735, 0] on span at bounding box center [735, 3] width 8 height 7
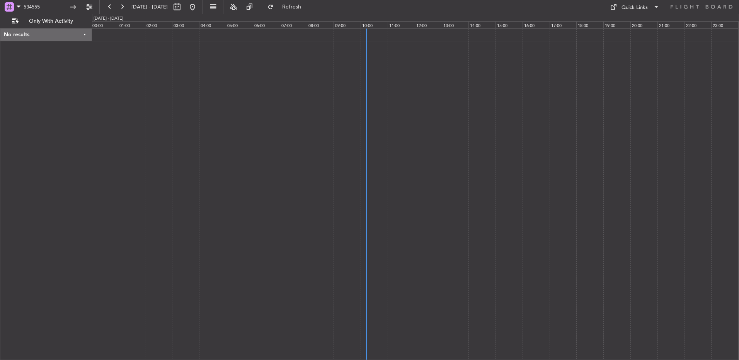
type input "0"
click at [199, 8] on button at bounding box center [192, 7] width 12 height 12
click at [107, 83] on div at bounding box center [415, 194] width 647 height 332
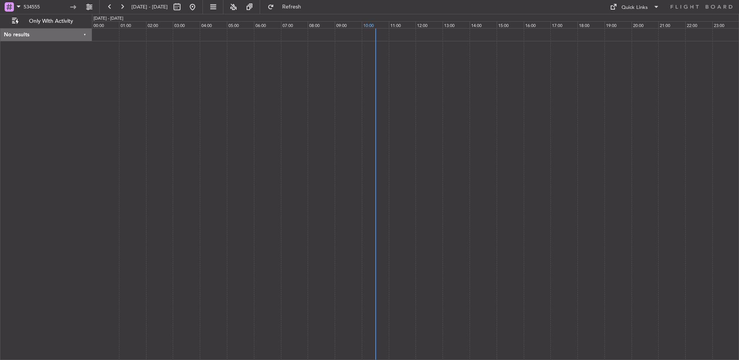
click at [368, 27] on div "10:00" at bounding box center [375, 24] width 27 height 7
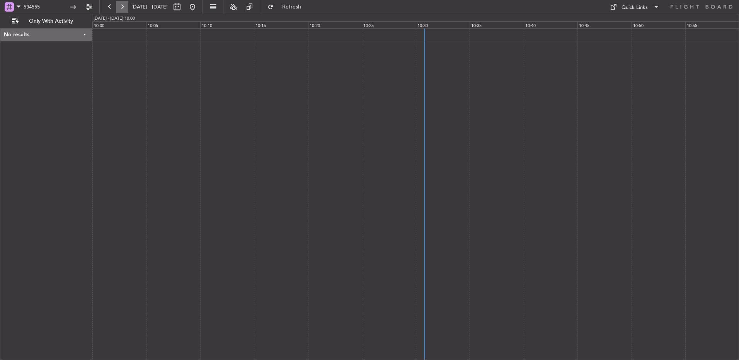
click at [123, 7] on button at bounding box center [122, 7] width 12 height 12
click at [183, 9] on button at bounding box center [177, 7] width 12 height 12
select select "8"
select select "2025"
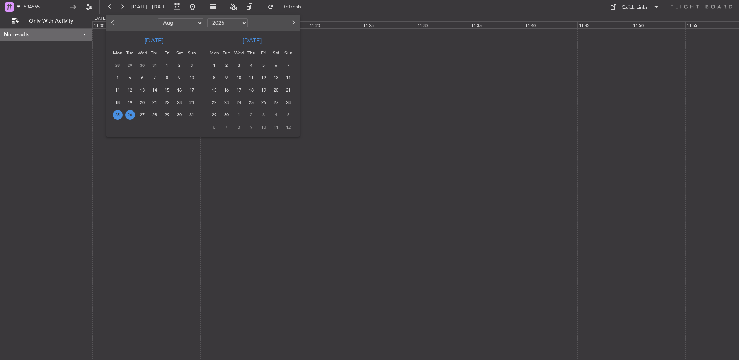
click at [131, 117] on span "26" at bounding box center [130, 115] width 10 height 10
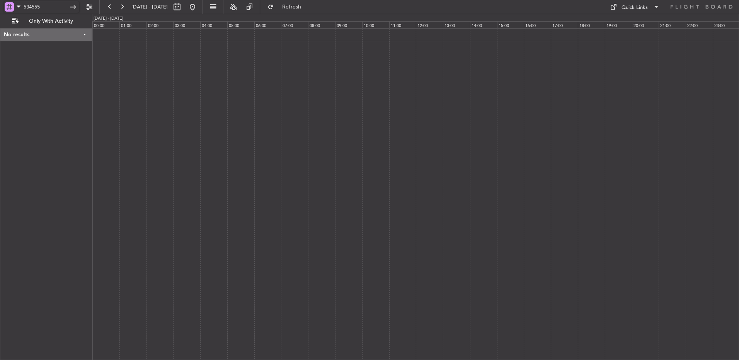
drag, startPoint x: 40, startPoint y: 9, endPoint x: 15, endPoint y: 9, distance: 25.1
click at [15, 9] on div "534555" at bounding box center [41, 7] width 75 height 12
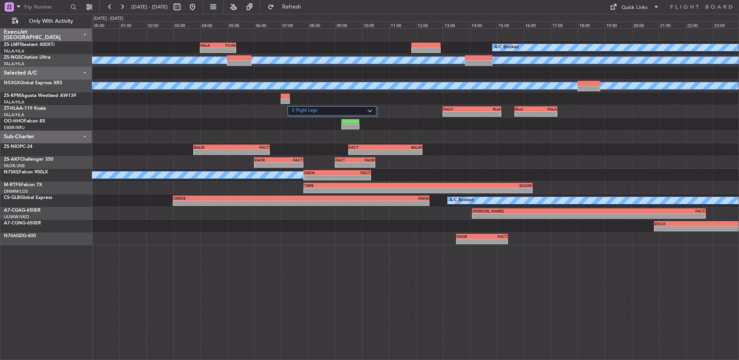
click at [102, 7] on fb-range-datepicker "[DATE] - [DATE]" at bounding box center [151, 7] width 104 height 14
click at [106, 7] on button at bounding box center [110, 7] width 12 height 12
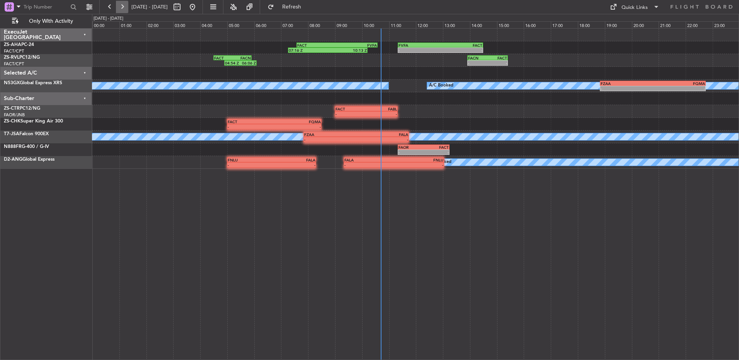
click at [123, 9] on button at bounding box center [122, 7] width 12 height 12
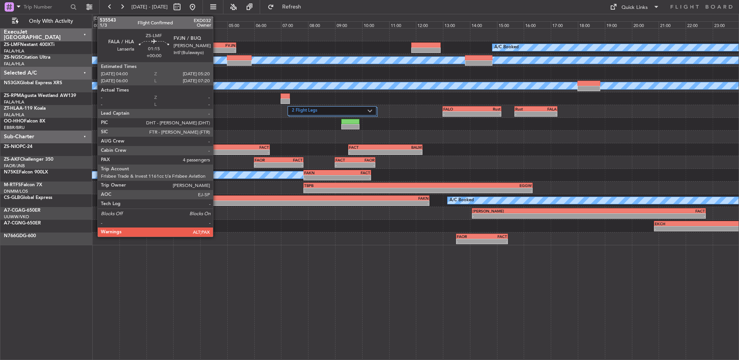
click at [216, 46] on div "FALA" at bounding box center [209, 45] width 17 height 5
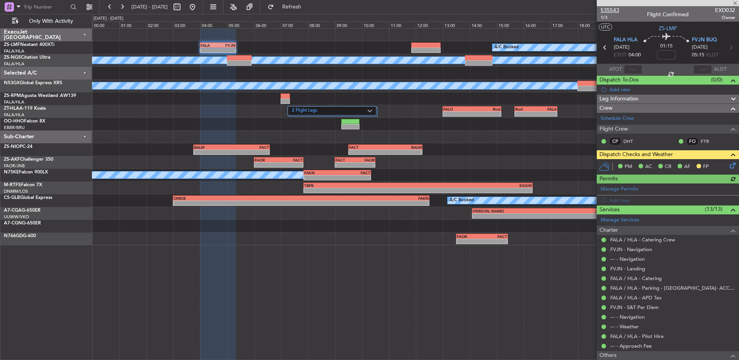
click at [612, 12] on span "535543" at bounding box center [609, 10] width 19 height 8
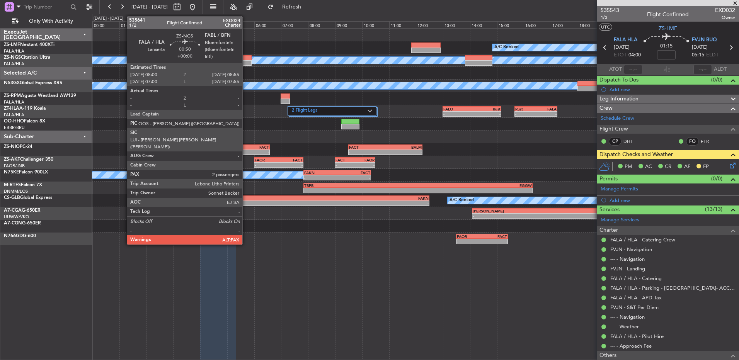
click at [246, 65] on div at bounding box center [239, 62] width 25 height 5
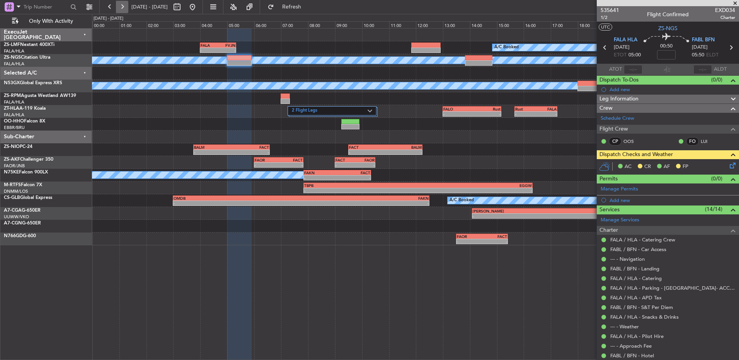
click at [126, 6] on button at bounding box center [122, 7] width 12 height 12
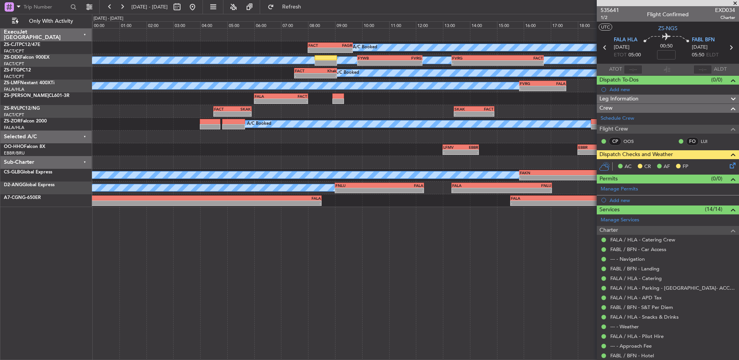
click at [736, 3] on span at bounding box center [735, 3] width 8 height 7
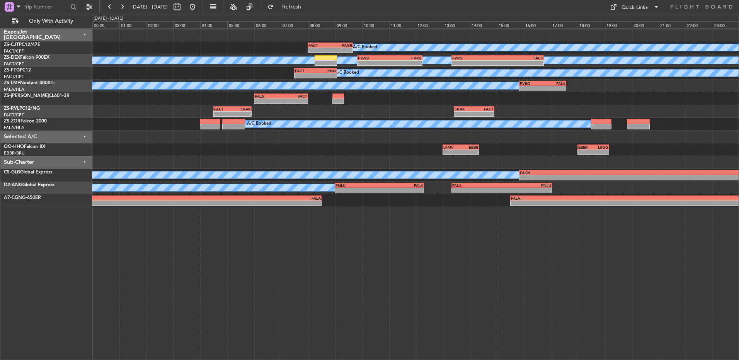
type input "0"
click at [112, 7] on button at bounding box center [110, 7] width 12 height 12
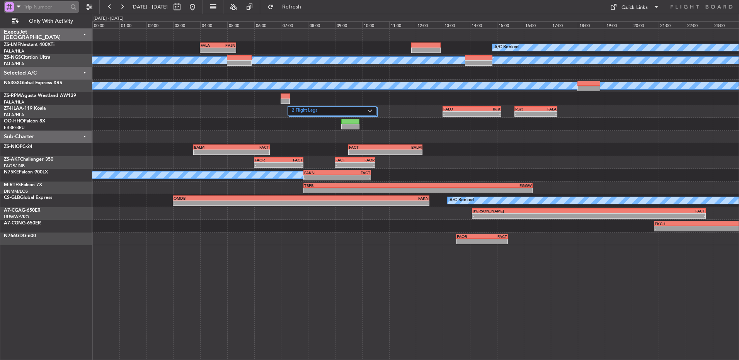
click at [45, 1] on input "text" at bounding box center [46, 7] width 44 height 12
click at [39, 7] on input "text" at bounding box center [46, 7] width 44 height 12
type input "520954"
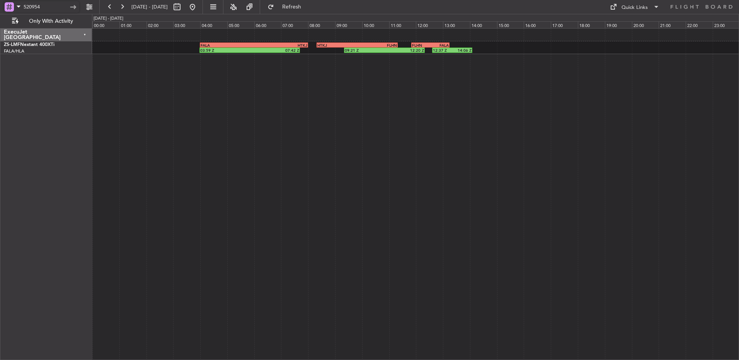
drag, startPoint x: 44, startPoint y: 7, endPoint x: 11, endPoint y: 12, distance: 33.6
click at [10, 12] on div "520954" at bounding box center [41, 7] width 75 height 12
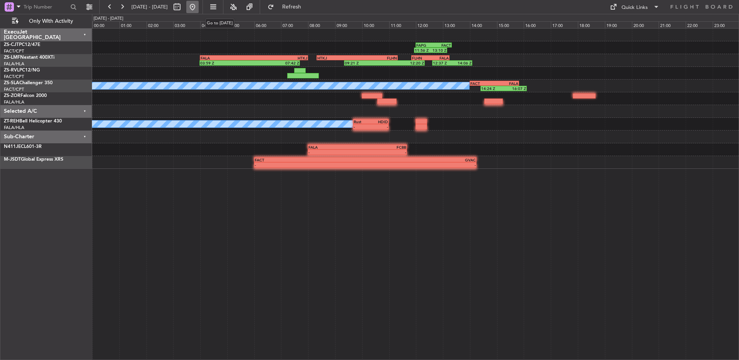
click at [199, 10] on button at bounding box center [192, 7] width 12 height 12
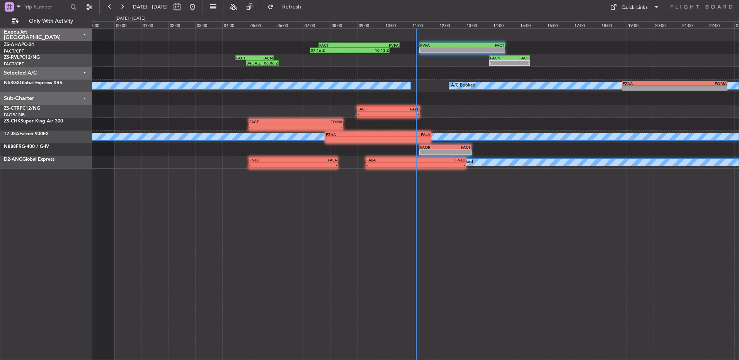
click at [463, 54] on div "04:54 Z 06:06 Z FACT 04:30 Z FACN 05:55 Z - - FACN 13:55 Z FACT 15:25 Z" at bounding box center [415, 60] width 646 height 13
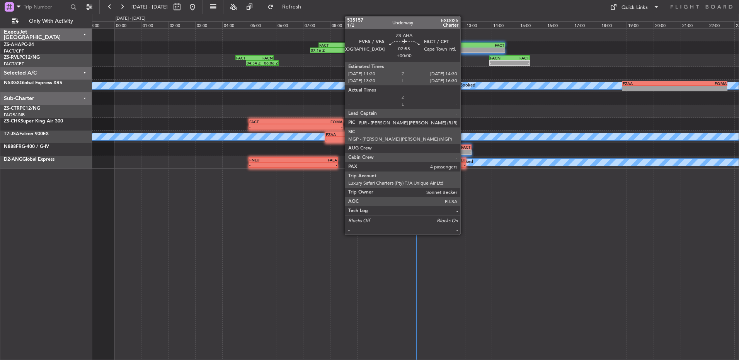
click at [462, 46] on div "FACT" at bounding box center [483, 45] width 42 height 5
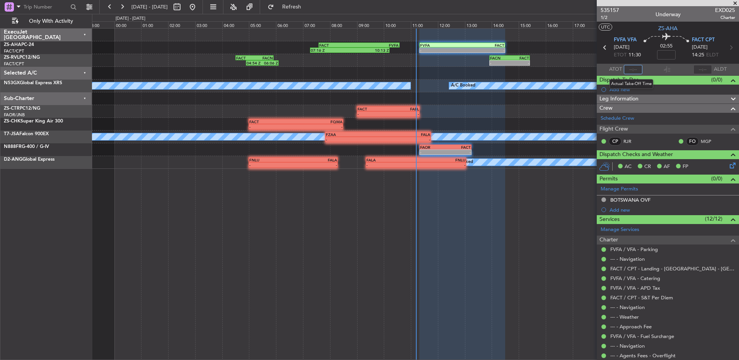
click at [632, 68] on input "text" at bounding box center [633, 69] width 19 height 9
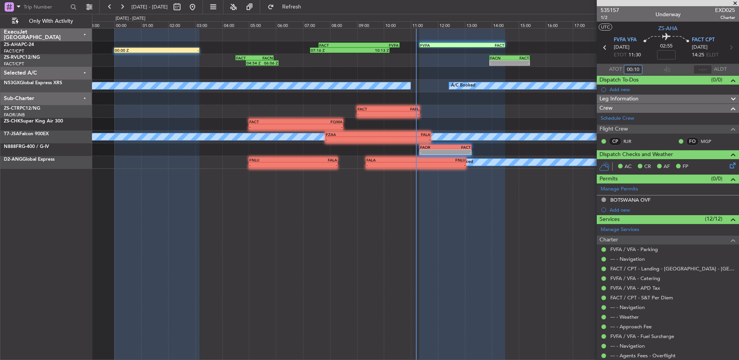
click at [633, 68] on input "00:10" at bounding box center [633, 69] width 19 height 9
type input "11:00"
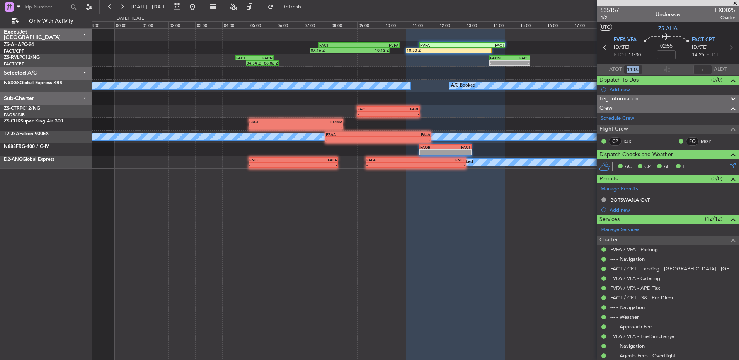
click at [650, 69] on section "ATOT 11:00 ALDT" at bounding box center [668, 70] width 142 height 12
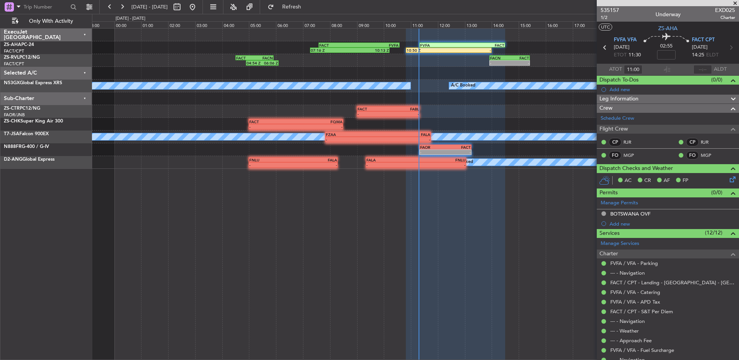
click at [734, 2] on span at bounding box center [735, 3] width 8 height 7
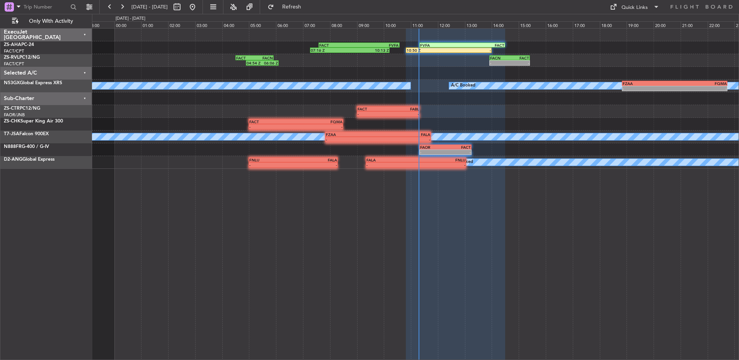
type input "0"
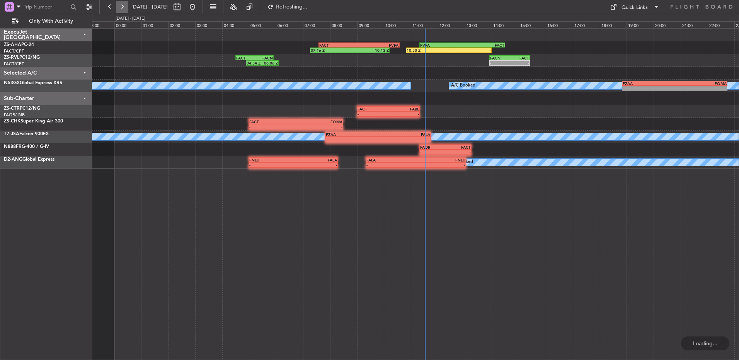
click at [125, 9] on button at bounding box center [122, 7] width 12 height 12
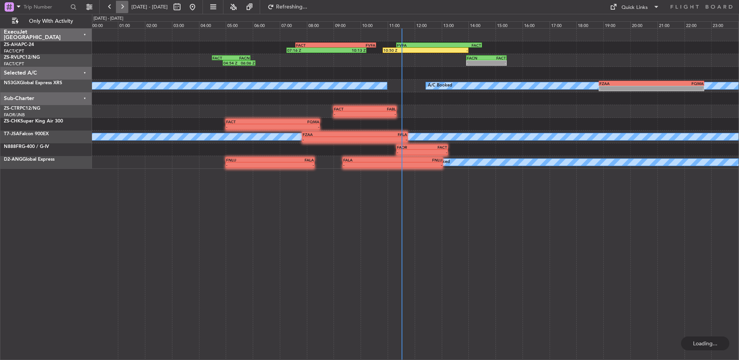
click at [125, 9] on button at bounding box center [122, 7] width 12 height 12
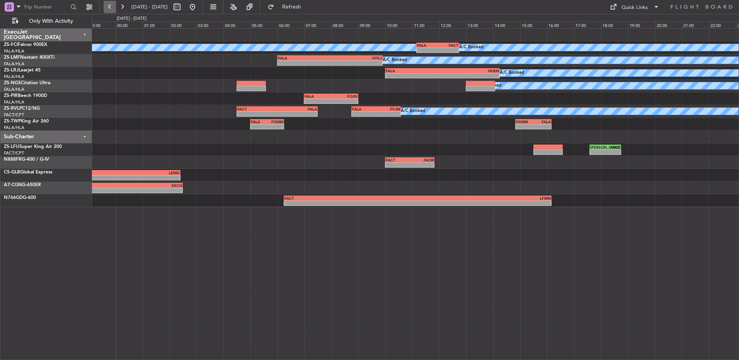
click at [107, 7] on button at bounding box center [110, 7] width 12 height 12
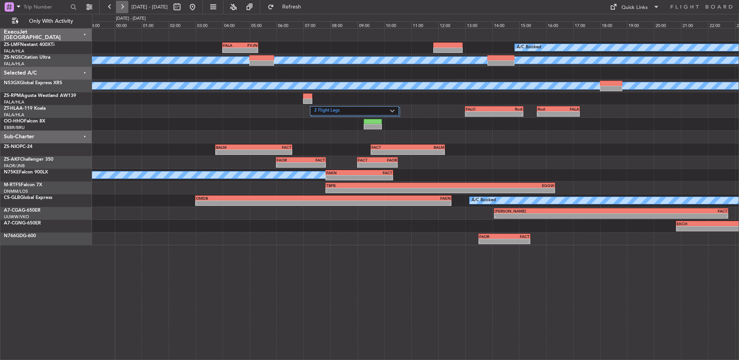
click at [127, 9] on button at bounding box center [122, 7] width 12 height 12
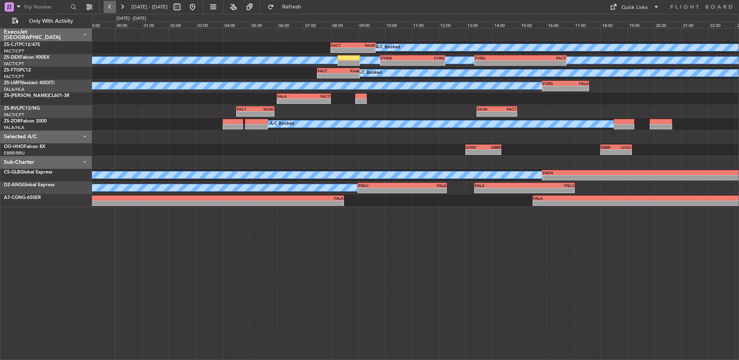
click at [105, 7] on button at bounding box center [110, 7] width 12 height 12
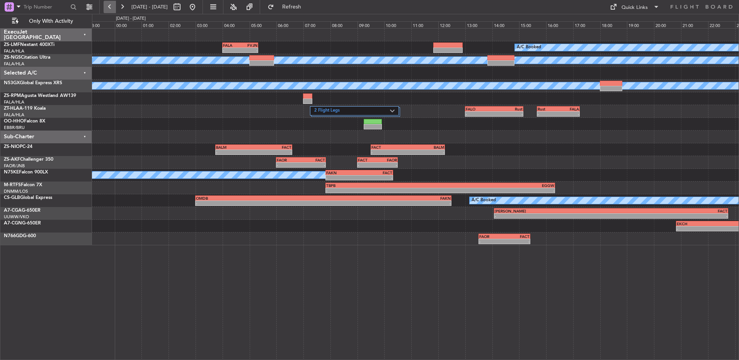
click at [107, 5] on button at bounding box center [110, 7] width 12 height 12
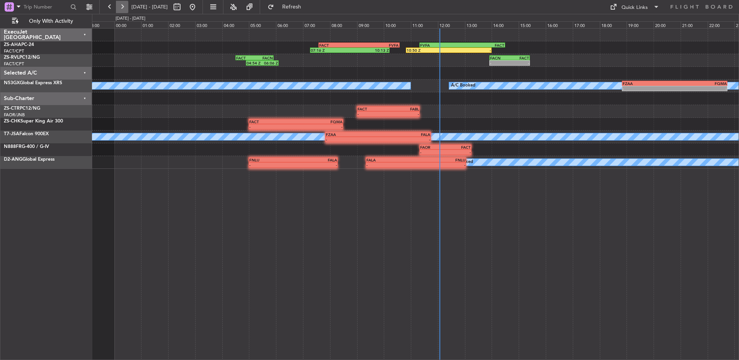
click at [127, 6] on button at bounding box center [122, 7] width 12 height 12
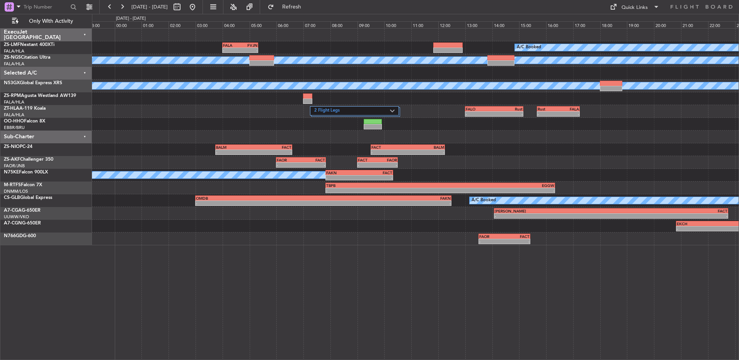
click at [439, 41] on div "- - FALA 04:00 Z FVJN 05:20 Z A/C Booked" at bounding box center [415, 47] width 646 height 13
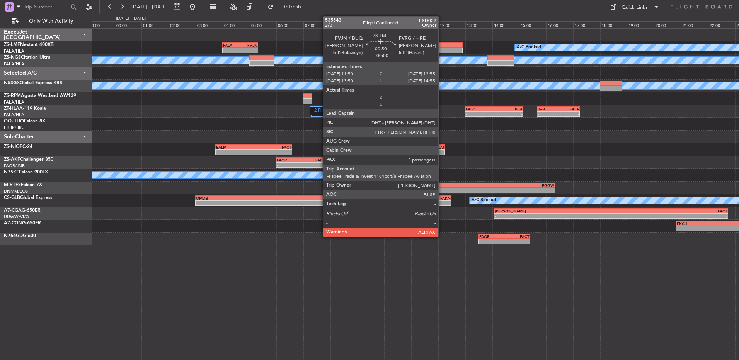
click at [442, 45] on div at bounding box center [447, 45] width 29 height 5
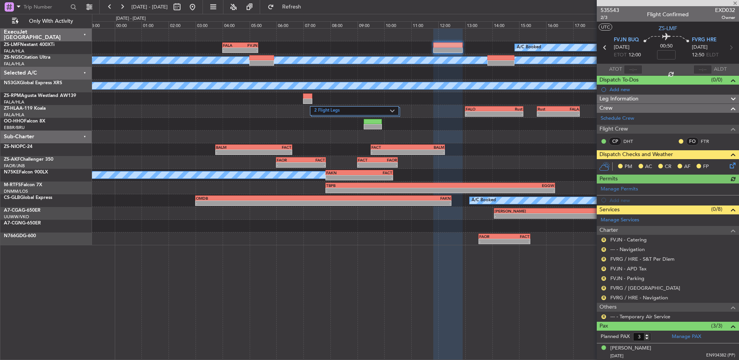
scroll to position [35, 0]
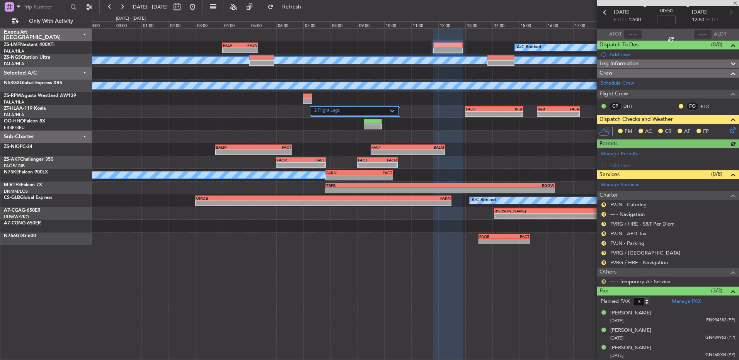
click at [603, 282] on button "R" at bounding box center [603, 281] width 5 height 5
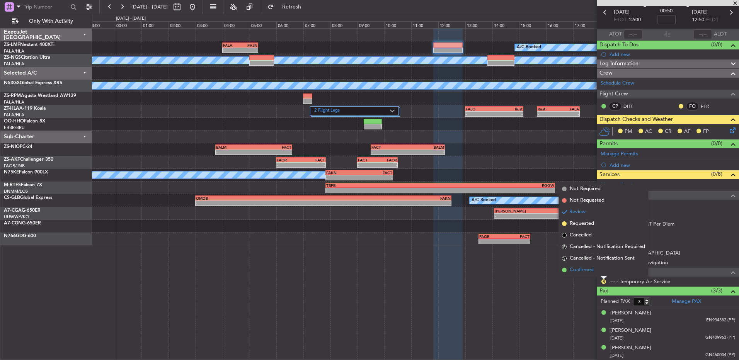
click at [592, 268] on span "Confirmed" at bounding box center [582, 270] width 24 height 8
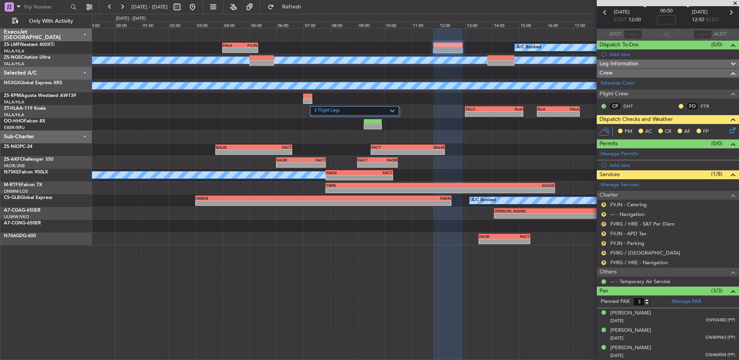
click at [600, 264] on div "R FVRG / HRE - Navigation" at bounding box center [668, 263] width 142 height 10
click at [603, 265] on mat-tooltip-component "Review" at bounding box center [604, 275] width 28 height 20
click at [602, 262] on button "R" at bounding box center [603, 262] width 5 height 5
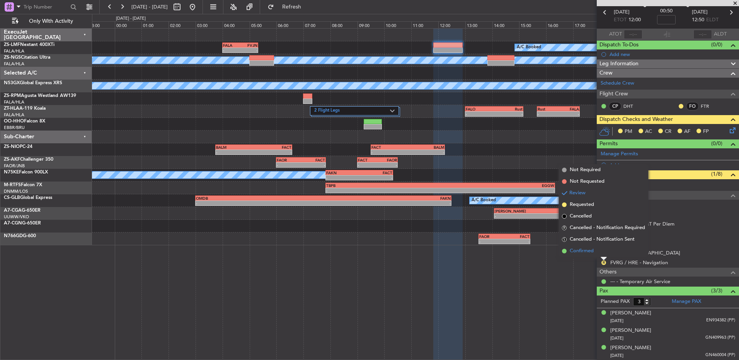
click at [601, 251] on li "Confirmed" at bounding box center [603, 251] width 89 height 12
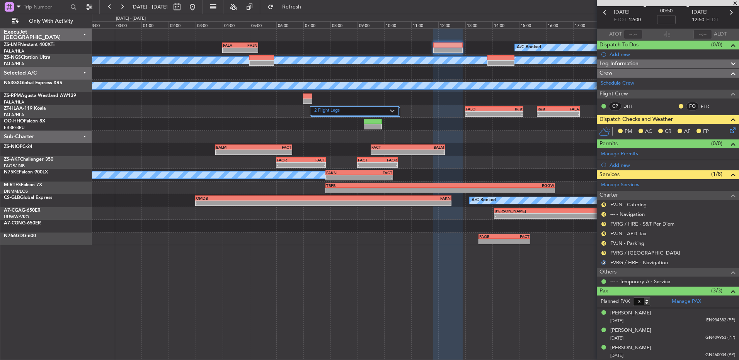
click at [601, 251] on div "R" at bounding box center [603, 253] width 6 height 6
click at [602, 251] on button "R" at bounding box center [603, 253] width 5 height 5
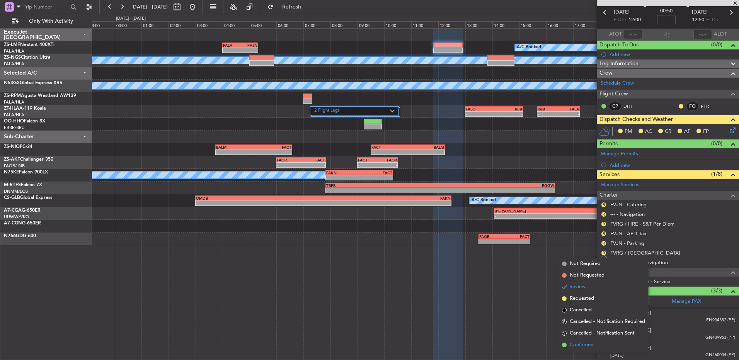
click at [591, 345] on span "Confirmed" at bounding box center [582, 345] width 24 height 8
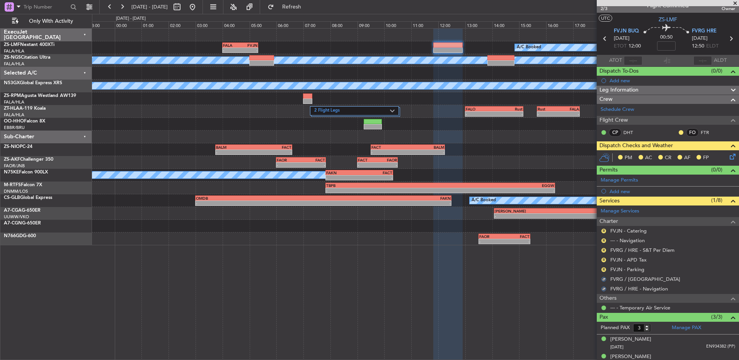
scroll to position [0, 0]
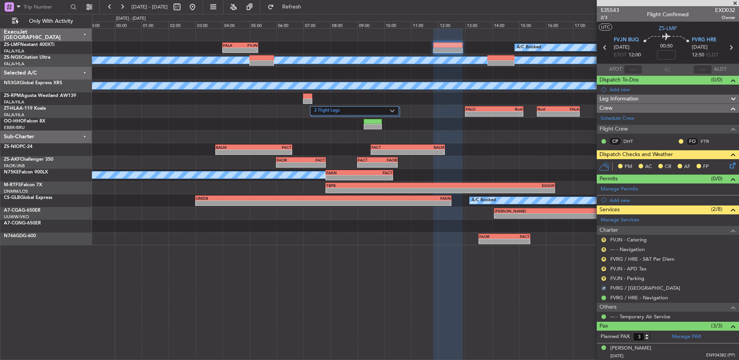
click at [602, 279] on button "R" at bounding box center [603, 278] width 5 height 5
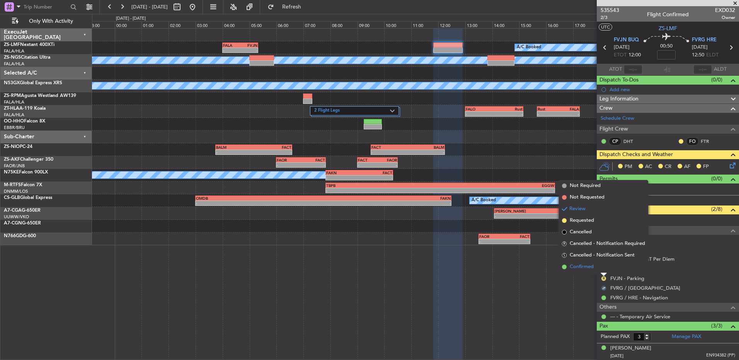
click at [599, 264] on li "Confirmed" at bounding box center [603, 267] width 89 height 12
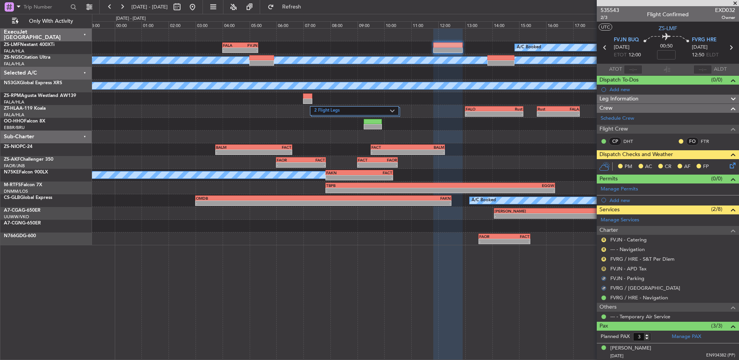
click at [605, 268] on button "R" at bounding box center [603, 269] width 5 height 5
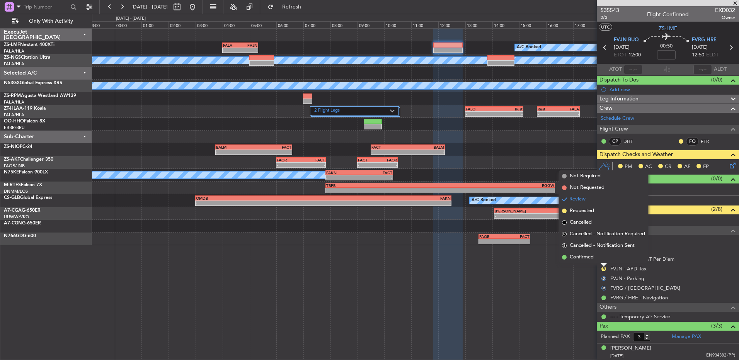
click at [602, 257] on li "Confirmed" at bounding box center [603, 258] width 89 height 12
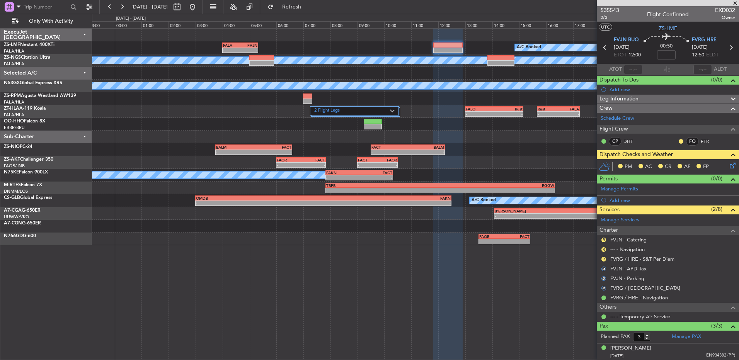
click at [604, 261] on mat-tooltip-component "Review" at bounding box center [604, 271] width 28 height 20
click at [602, 258] on button "R" at bounding box center [603, 259] width 5 height 5
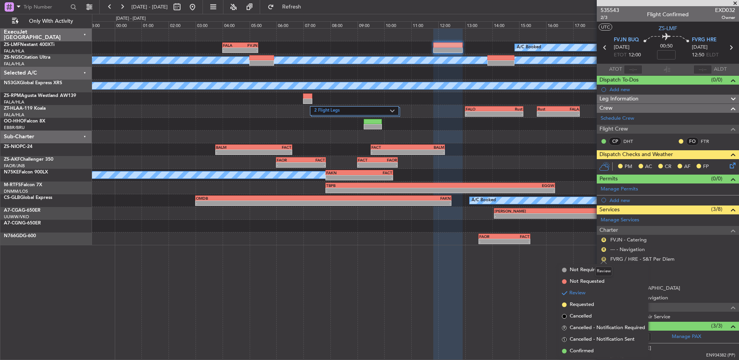
click at [604, 260] on button "R" at bounding box center [603, 259] width 5 height 5
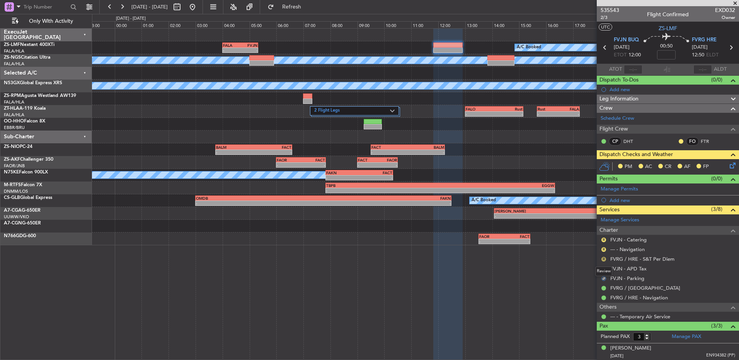
click at [604, 260] on button "R" at bounding box center [603, 259] width 5 height 5
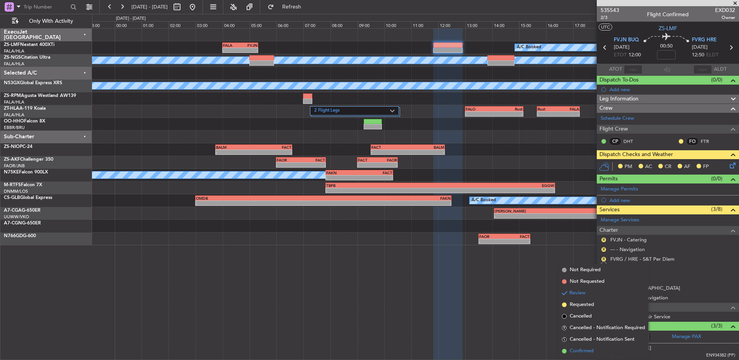
click at [602, 347] on li "Confirmed" at bounding box center [603, 351] width 89 height 12
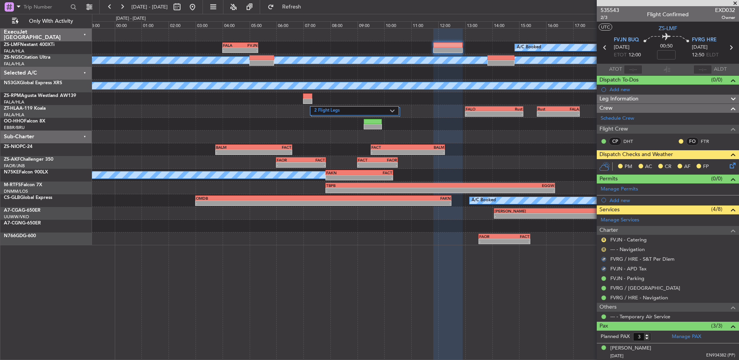
click at [604, 249] on button "R" at bounding box center [603, 249] width 5 height 5
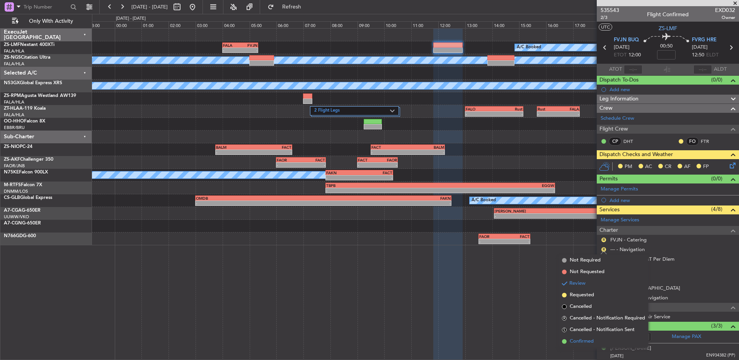
click at [602, 337] on li "Confirmed" at bounding box center [603, 342] width 89 height 12
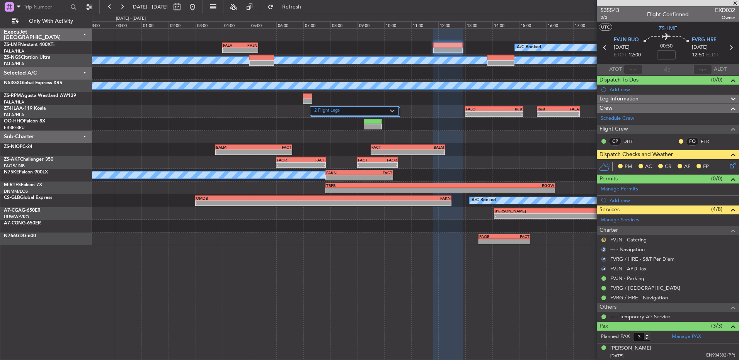
click at [602, 238] on button "R" at bounding box center [603, 240] width 5 height 5
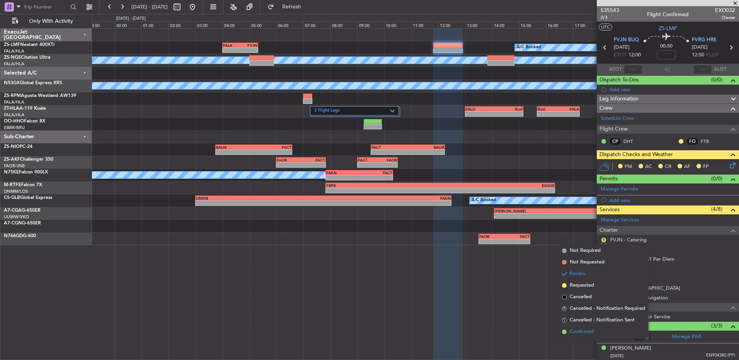
click at [605, 334] on li "Confirmed" at bounding box center [603, 332] width 89 height 12
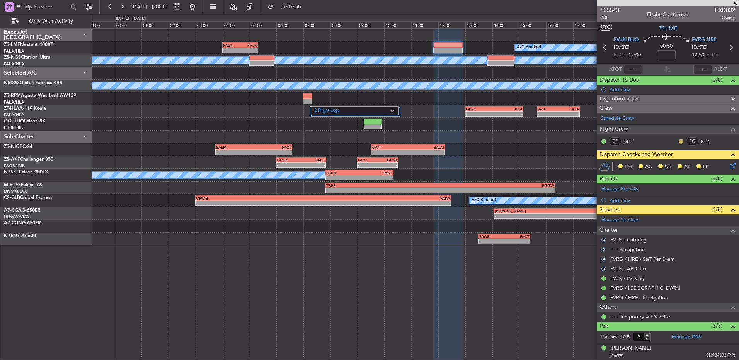
click at [678, 142] on button at bounding box center [680, 141] width 5 height 5
click at [655, 160] on li "Acknowledged" at bounding box center [675, 164] width 52 height 12
click at [728, 165] on icon at bounding box center [731, 164] width 6 height 6
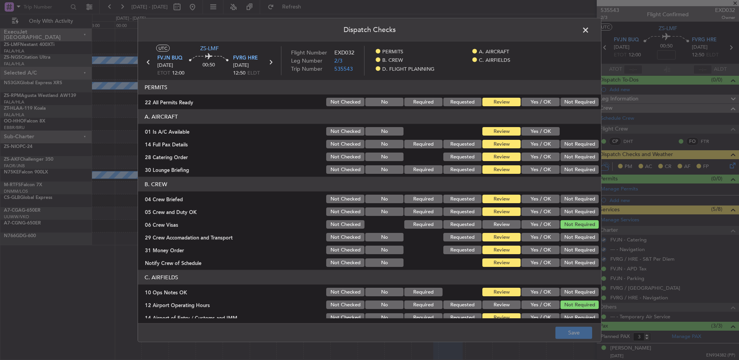
drag, startPoint x: 569, startPoint y: 101, endPoint x: 546, endPoint y: 128, distance: 34.8
click at [569, 102] on button "Not Required" at bounding box center [579, 102] width 38 height 9
click at [542, 130] on button "Yes / OK" at bounding box center [540, 131] width 38 height 9
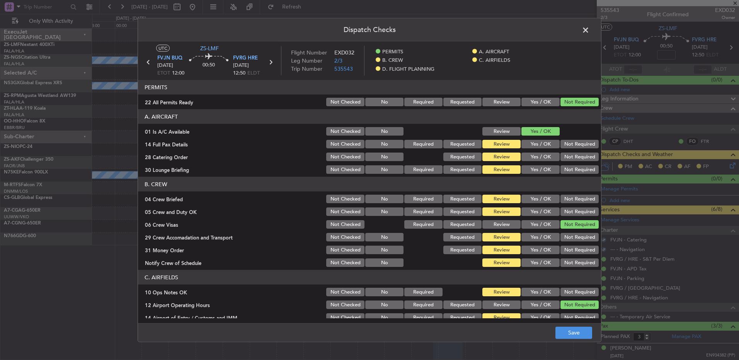
click at [570, 148] on div "Not Required" at bounding box center [578, 144] width 39 height 11
click at [569, 149] on div "Not Required" at bounding box center [578, 144] width 39 height 11
drag, startPoint x: 569, startPoint y: 157, endPoint x: 569, endPoint y: 165, distance: 8.5
click at [569, 159] on button "Not Required" at bounding box center [579, 157] width 38 height 9
drag, startPoint x: 569, startPoint y: 165, endPoint x: 570, endPoint y: 173, distance: 7.8
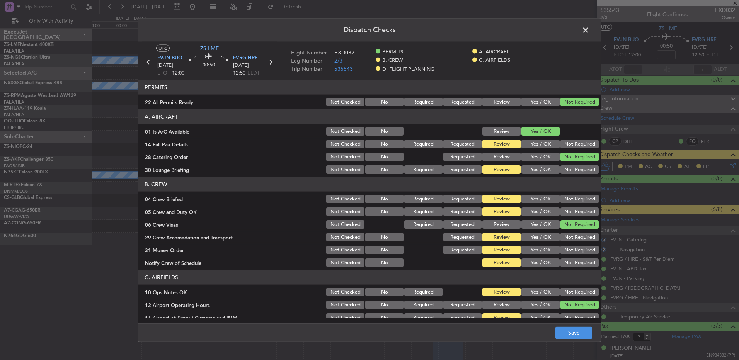
click at [569, 167] on div "Not Required" at bounding box center [578, 169] width 39 height 11
click at [570, 173] on button "Not Required" at bounding box center [579, 169] width 38 height 9
drag, startPoint x: 568, startPoint y: 146, endPoint x: 568, endPoint y: 151, distance: 5.4
click at [568, 145] on button "Not Required" at bounding box center [579, 144] width 38 height 9
click at [570, 199] on button "Not Required" at bounding box center [579, 199] width 38 height 9
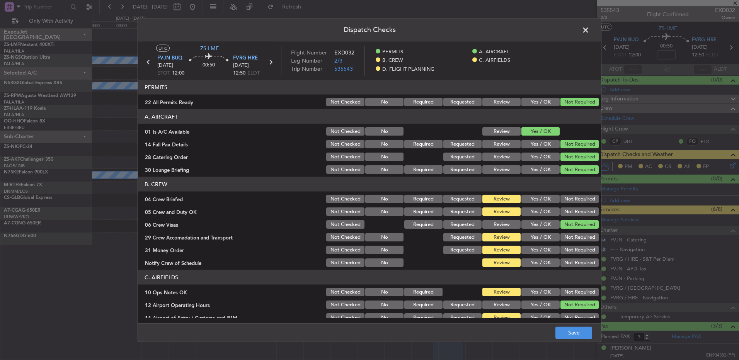
click at [571, 211] on button "Not Required" at bounding box center [579, 211] width 38 height 9
drag, startPoint x: 571, startPoint y: 214, endPoint x: 573, endPoint y: 222, distance: 8.1
click at [571, 215] on button "Not Required" at bounding box center [579, 211] width 38 height 9
click at [574, 241] on button "Not Required" at bounding box center [579, 237] width 38 height 9
click at [573, 248] on div "Not Required" at bounding box center [578, 250] width 39 height 11
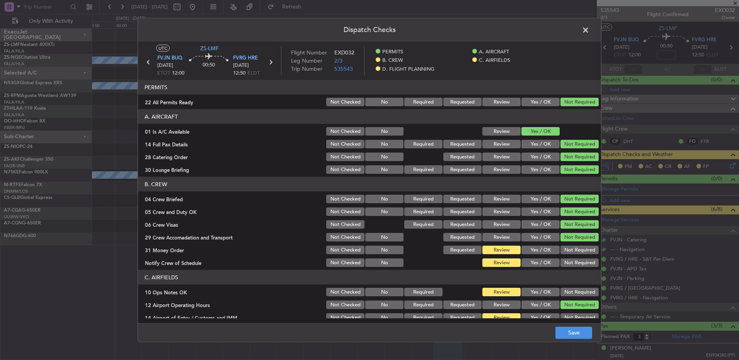
click at [572, 254] on button "Not Required" at bounding box center [579, 250] width 38 height 9
click at [573, 257] on section "B. CREW 04 Crew Briefed Not Checked No Required Requested Review Yes / OK Not R…" at bounding box center [369, 222] width 463 height 91
click at [574, 262] on button "Not Required" at bounding box center [579, 262] width 38 height 9
click at [575, 288] on button "Not Required" at bounding box center [579, 292] width 38 height 9
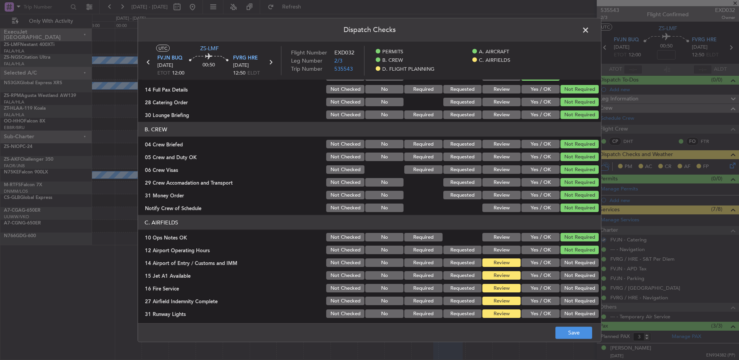
scroll to position [100, 0]
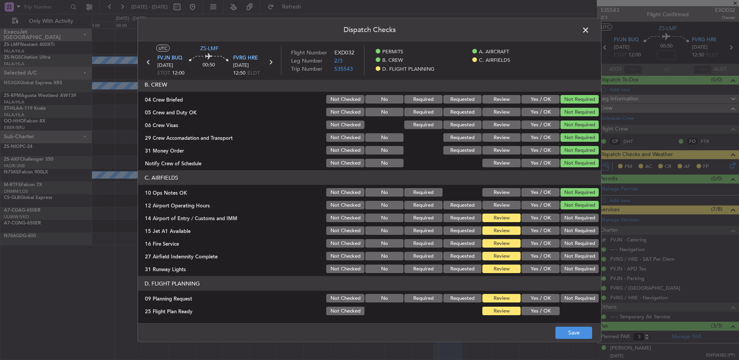
drag, startPoint x: 577, startPoint y: 214, endPoint x: 577, endPoint y: 226, distance: 11.6
click at [577, 219] on button "Not Required" at bounding box center [579, 218] width 38 height 9
drag, startPoint x: 577, startPoint y: 226, endPoint x: 577, endPoint y: 241, distance: 15.1
click at [577, 240] on section "C. AIRFIELDS 10 Ops Notes OK Not Checked No Required Review Yes / OK Not Requir…" at bounding box center [369, 222] width 463 height 104
drag, startPoint x: 577, startPoint y: 241, endPoint x: 575, endPoint y: 235, distance: 6.1
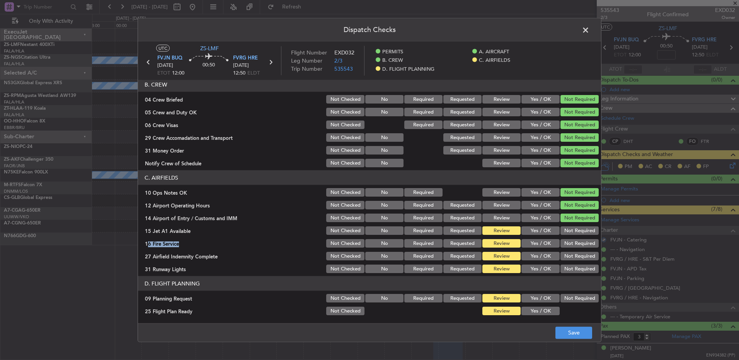
click at [576, 232] on button "Not Required" at bounding box center [579, 230] width 38 height 9
click at [573, 249] on section "C. AIRFIELDS 10 Ops Notes OK Not Checked No Required Review Yes / OK Not Requir…" at bounding box center [369, 222] width 463 height 104
drag, startPoint x: 572, startPoint y: 243, endPoint x: 572, endPoint y: 248, distance: 5.0
click at [572, 243] on button "Not Required" at bounding box center [579, 243] width 38 height 9
drag, startPoint x: 573, startPoint y: 252, endPoint x: 573, endPoint y: 257, distance: 5.0
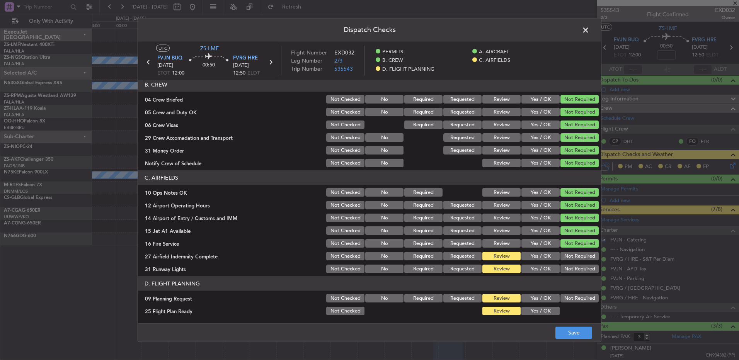
click at [573, 255] on div "Not Required" at bounding box center [578, 256] width 39 height 11
drag, startPoint x: 573, startPoint y: 258, endPoint x: 573, endPoint y: 268, distance: 9.7
click at [573, 259] on button "Not Required" at bounding box center [579, 256] width 38 height 9
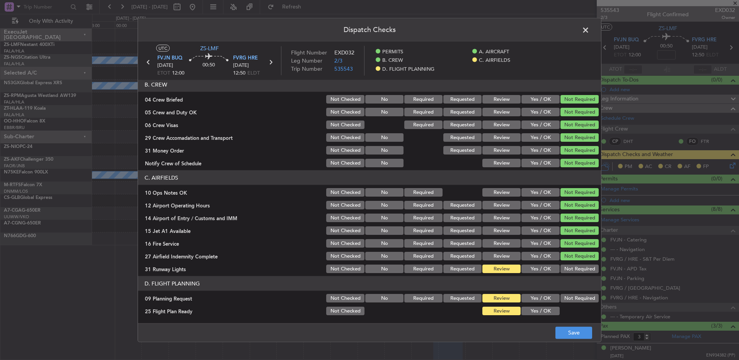
drag, startPoint x: 570, startPoint y: 268, endPoint x: 570, endPoint y: 279, distance: 10.4
click at [570, 269] on button "Not Required" at bounding box center [579, 269] width 38 height 9
drag, startPoint x: 570, startPoint y: 299, endPoint x: 565, endPoint y: 305, distance: 7.7
click at [570, 299] on button "Not Required" at bounding box center [579, 298] width 38 height 9
click at [547, 311] on button "Yes / OK" at bounding box center [540, 311] width 38 height 9
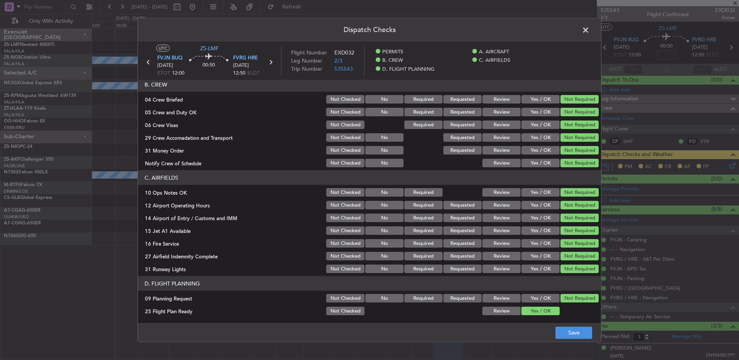
click at [564, 323] on footer "Save" at bounding box center [369, 332] width 463 height 19
click at [570, 332] on button "Save" at bounding box center [573, 332] width 37 height 12
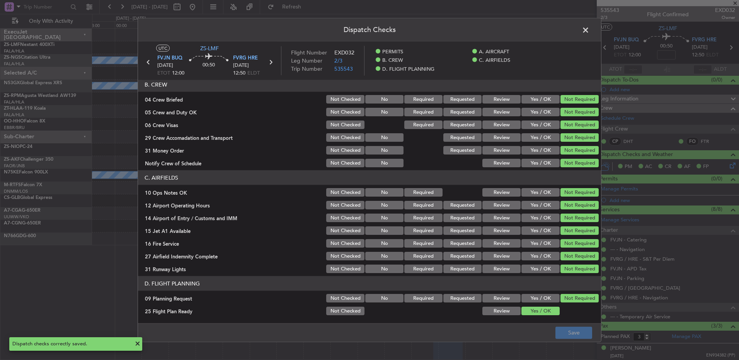
click at [589, 27] on span at bounding box center [589, 31] width 0 height 15
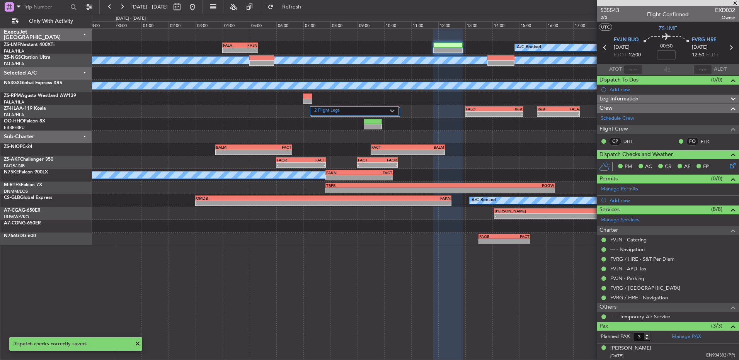
click at [728, 165] on icon at bounding box center [731, 164] width 6 height 6
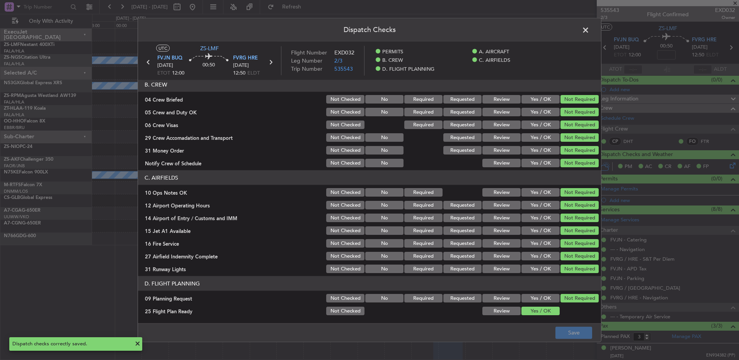
click at [508, 315] on div "Review" at bounding box center [500, 311] width 39 height 11
drag, startPoint x: 510, startPoint y: 311, endPoint x: 513, endPoint y: 316, distance: 5.5
click at [511, 313] on button "Review" at bounding box center [501, 311] width 38 height 9
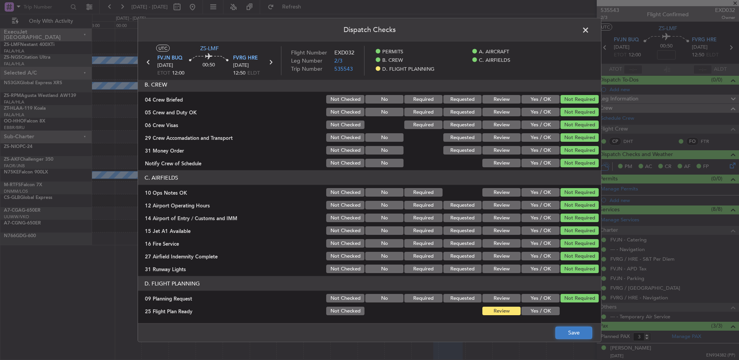
click at [561, 332] on button "Save" at bounding box center [573, 332] width 37 height 12
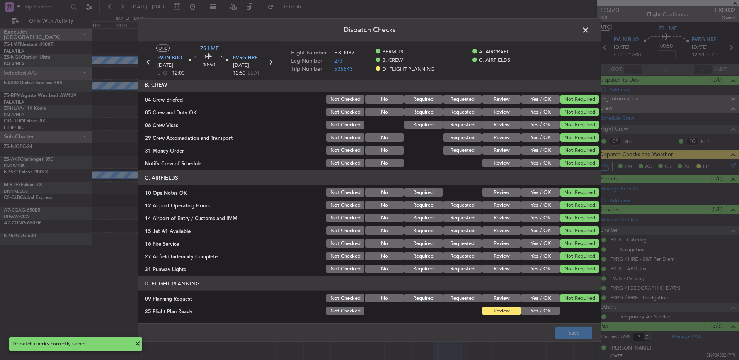
click at [589, 29] on span at bounding box center [589, 31] width 0 height 15
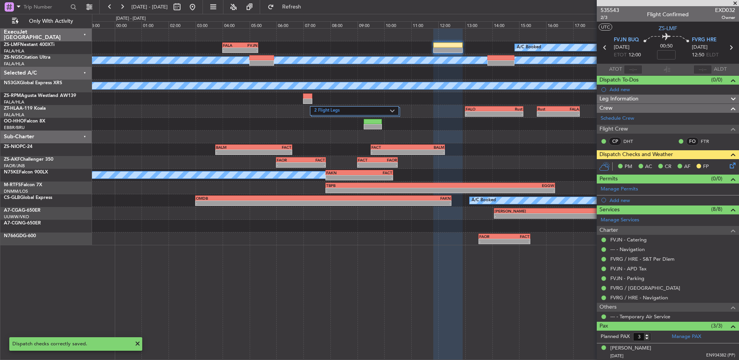
click at [602, 47] on icon at bounding box center [605, 48] width 10 height 10
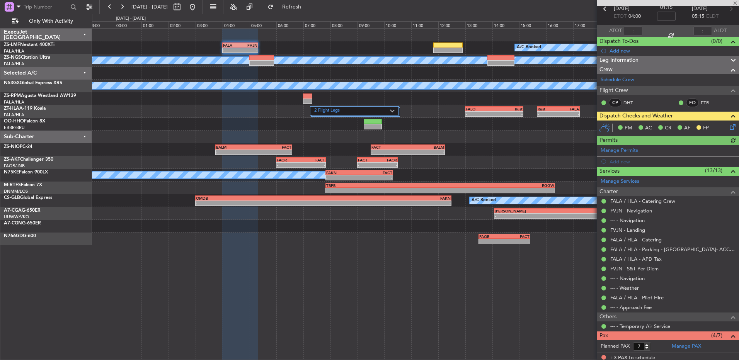
scroll to position [111, 0]
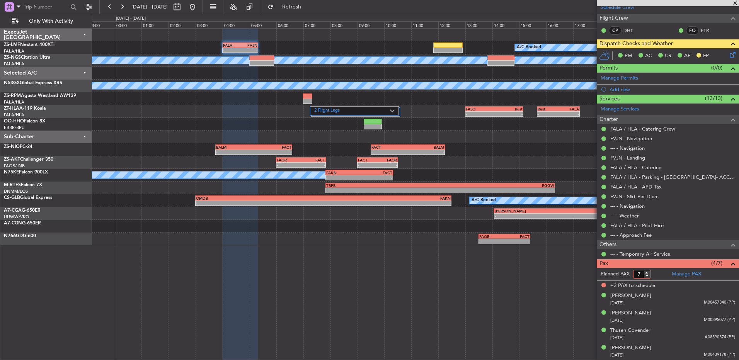
click at [649, 277] on input "7" at bounding box center [642, 274] width 18 height 9
click at [648, 276] on input "6" at bounding box center [642, 274] width 18 height 9
click at [648, 276] on input "5" at bounding box center [642, 274] width 18 height 9
click at [648, 276] on input "4" at bounding box center [642, 274] width 18 height 9
type input "3"
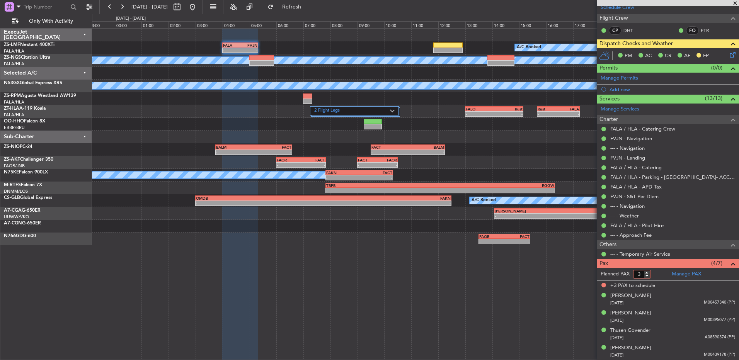
click at [648, 276] on input "3" at bounding box center [642, 274] width 18 height 9
click at [659, 277] on form "Planned PAX 3" at bounding box center [632, 274] width 71 height 12
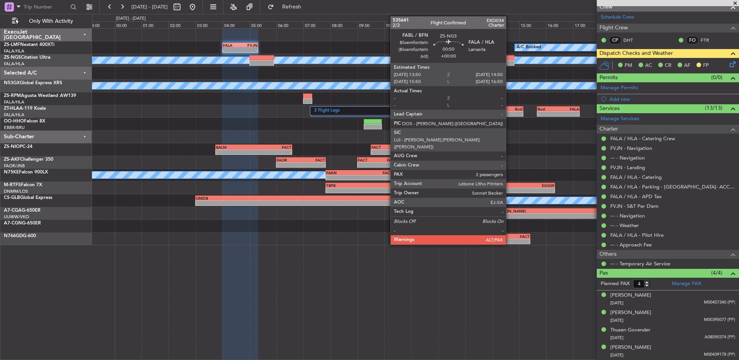
scroll to position [101, 0]
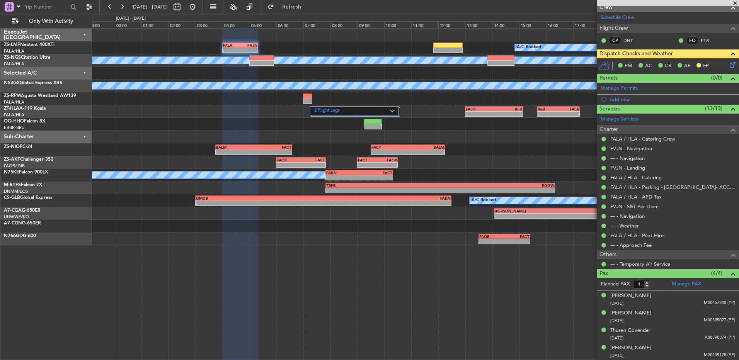
click at [657, 284] on form "Planned PAX 4" at bounding box center [632, 284] width 71 height 12
click at [728, 66] on icon at bounding box center [731, 63] width 6 height 6
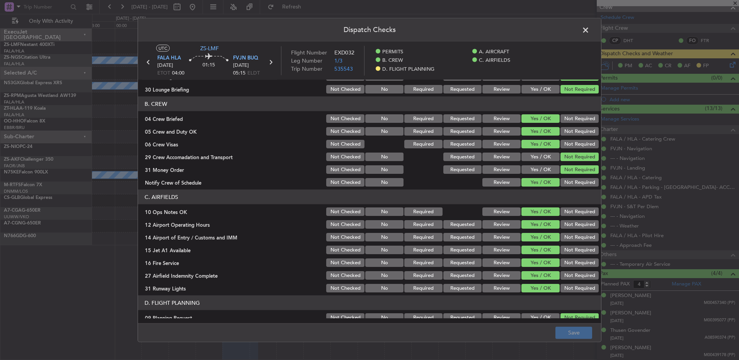
scroll to position [100, 0]
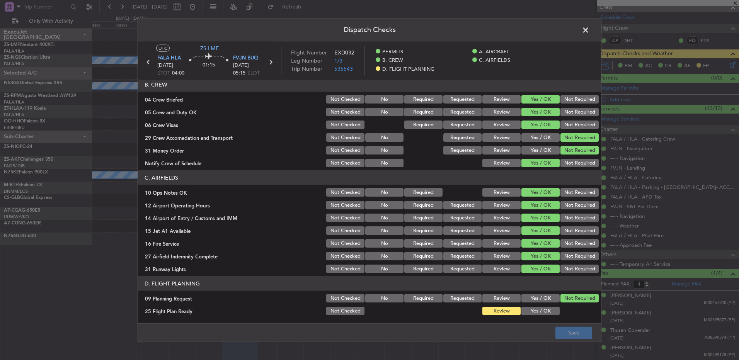
click at [589, 31] on span at bounding box center [589, 31] width 0 height 15
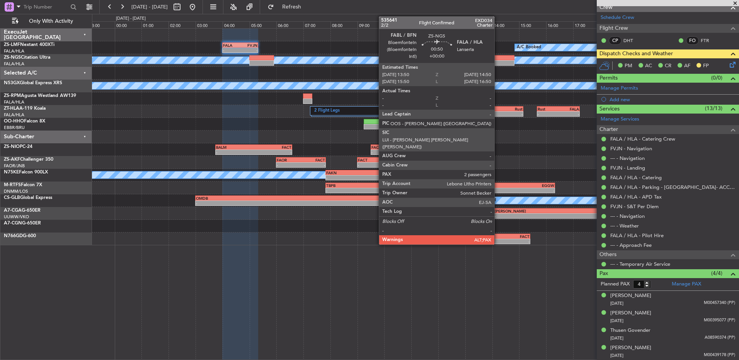
click at [498, 59] on div at bounding box center [500, 57] width 27 height 5
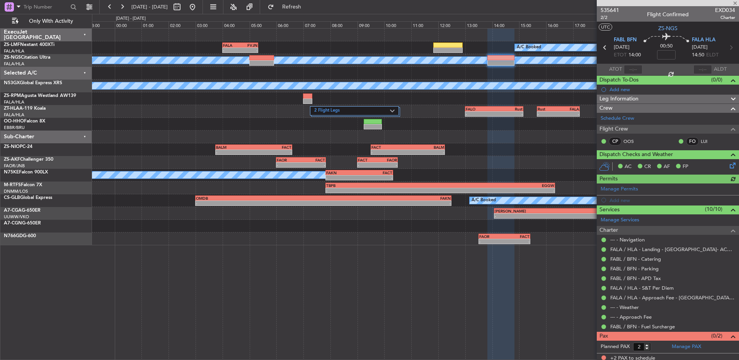
scroll to position [3, 0]
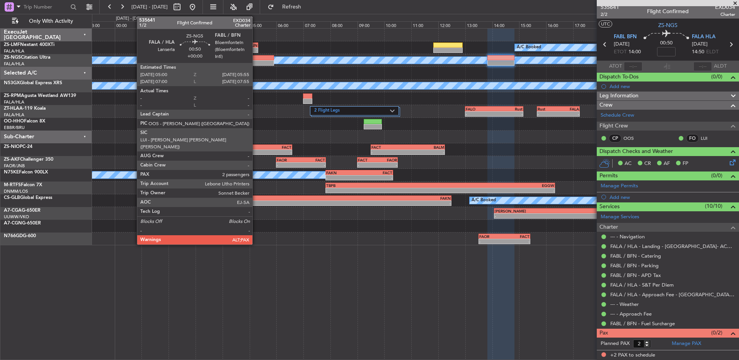
click at [256, 61] on div at bounding box center [261, 62] width 25 height 5
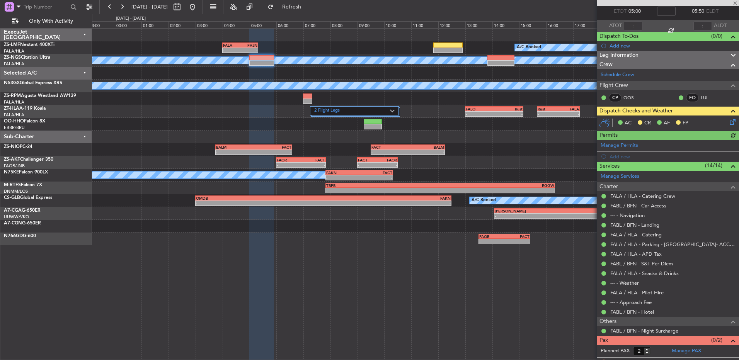
scroll to position [51, 0]
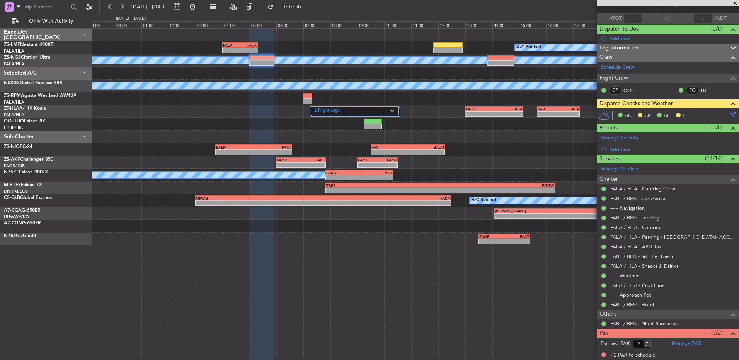
click at [728, 114] on icon at bounding box center [731, 113] width 6 height 6
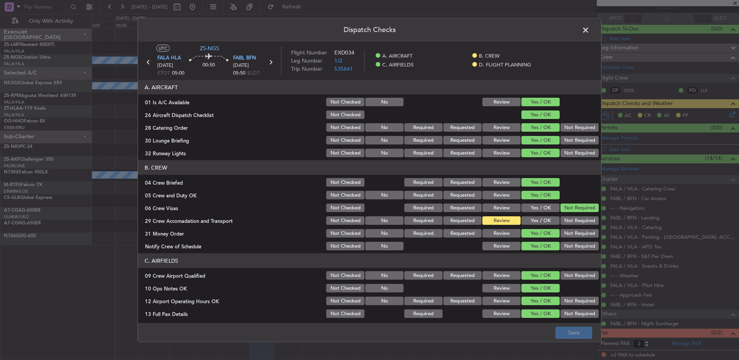
click at [546, 223] on button "Yes / OK" at bounding box center [540, 220] width 38 height 9
click at [570, 336] on button "Save" at bounding box center [573, 332] width 37 height 12
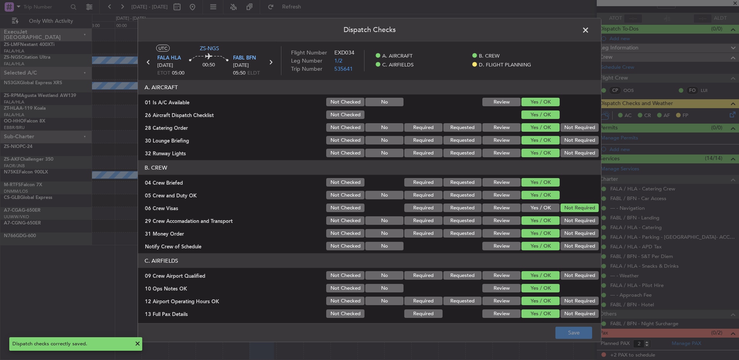
scroll to position [109, 0]
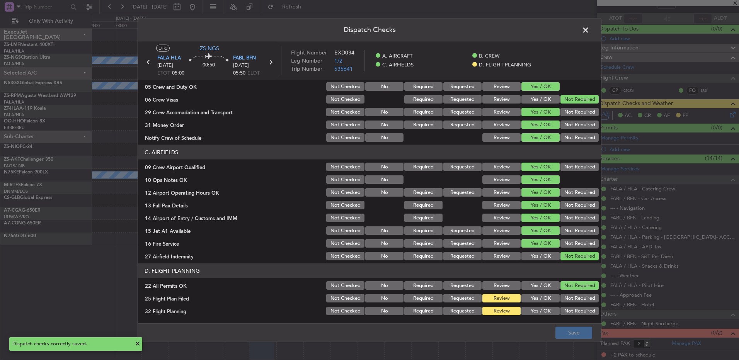
click at [589, 29] on span at bounding box center [589, 31] width 0 height 15
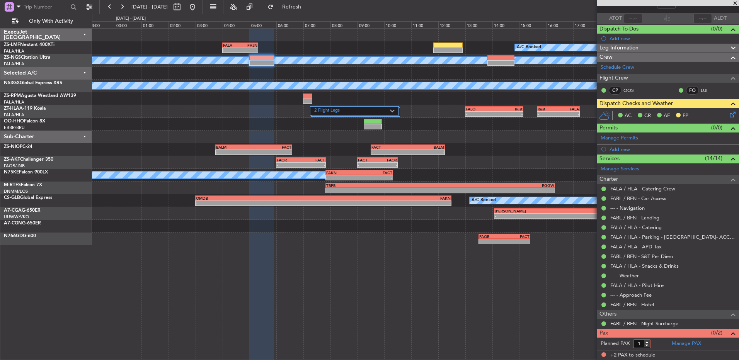
click at [649, 345] on input "1" at bounding box center [642, 344] width 18 height 9
type input "0"
click at [649, 345] on input "0" at bounding box center [642, 344] width 18 height 9
click at [654, 342] on form "Planned PAX 0" at bounding box center [632, 344] width 71 height 12
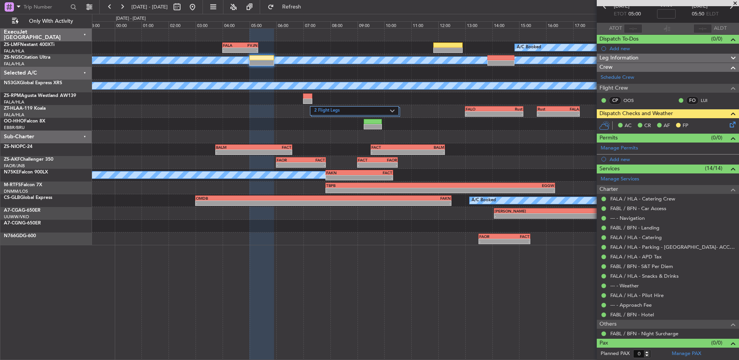
scroll to position [0, 0]
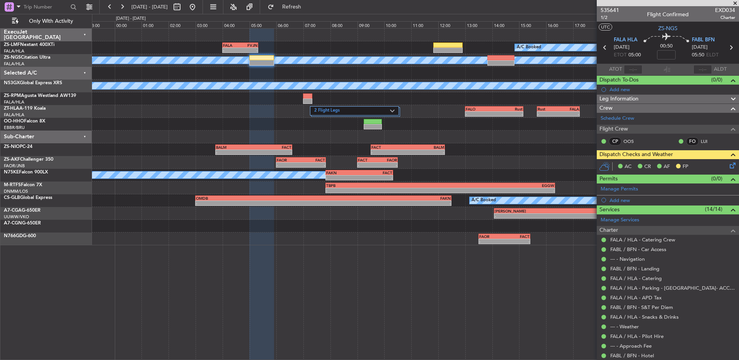
click at [726, 48] on icon at bounding box center [731, 48] width 10 height 10
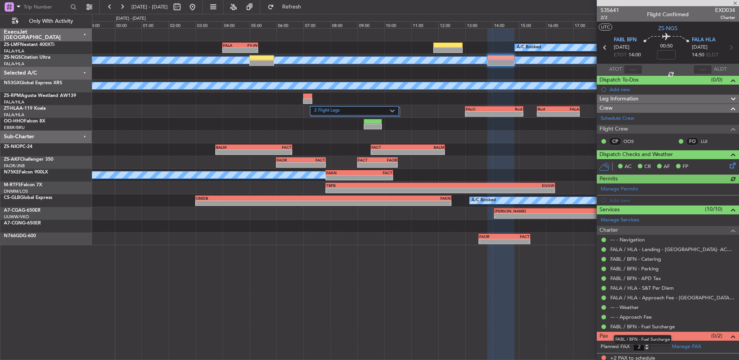
click at [649, 349] on mat-tooltip-component "FABL / BFN - Fuel Surcharge" at bounding box center [642, 340] width 68 height 20
click at [649, 351] on form "Planned PAX 2" at bounding box center [632, 347] width 71 height 12
click at [648, 347] on input "1" at bounding box center [642, 347] width 18 height 9
type input "0"
click at [648, 347] on input "0" at bounding box center [642, 347] width 18 height 9
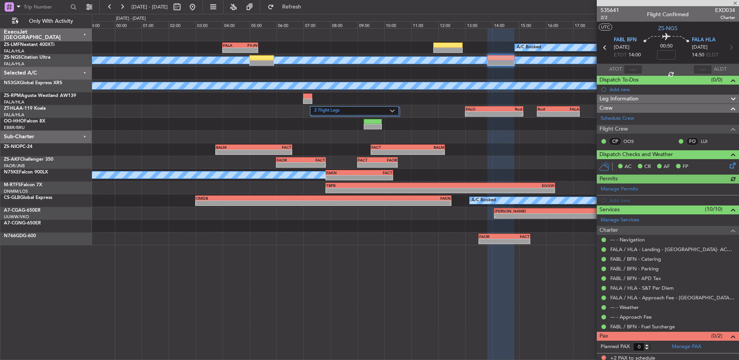
click at [653, 345] on form "Planned PAX 0" at bounding box center [632, 347] width 71 height 12
click at [731, 165] on icon at bounding box center [731, 164] width 6 height 6
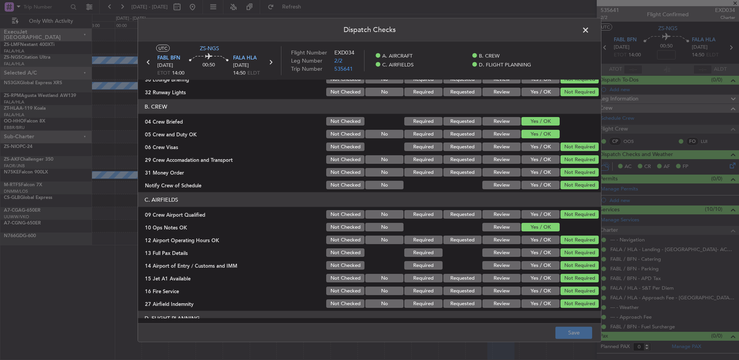
scroll to position [109, 0]
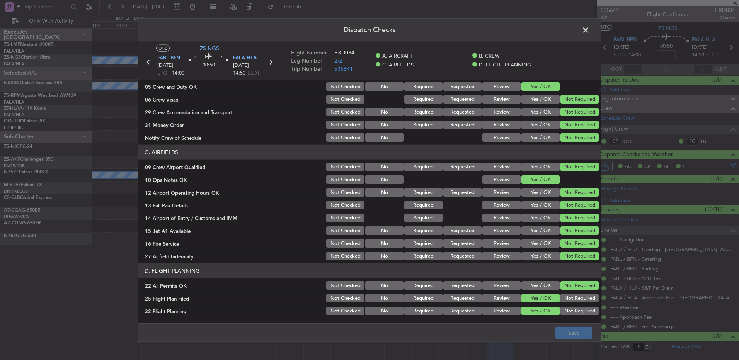
click at [502, 301] on button "Review" at bounding box center [501, 298] width 38 height 9
click at [502, 307] on section "D. FLIGHT PLANNING 22 All Permits OK Not Checked No Required Requested Review Y…" at bounding box center [369, 290] width 463 height 53
click at [502, 311] on button "Review" at bounding box center [501, 311] width 38 height 9
click at [589, 336] on button "Save" at bounding box center [573, 332] width 37 height 12
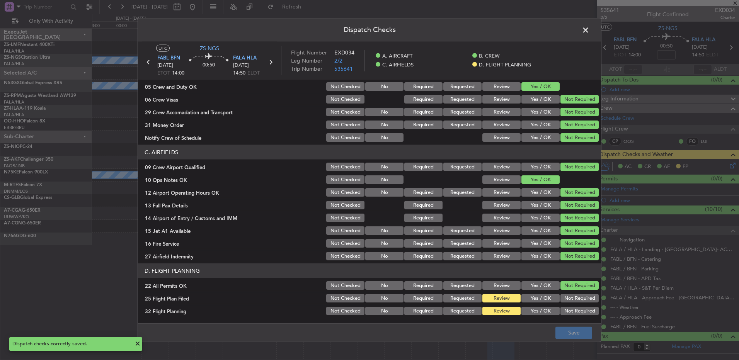
click at [589, 33] on span at bounding box center [589, 31] width 0 height 15
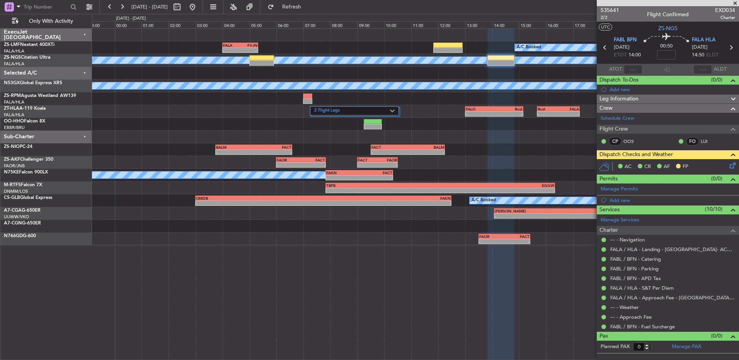
drag, startPoint x: 321, startPoint y: 12, endPoint x: 275, endPoint y: 21, distance: 46.9
click at [275, 21] on fb-flight-board "25 Aug 2025 - 26 Aug 2025 Refresh Quick Links Only With Activity A/C Booked - -…" at bounding box center [369, 183] width 739 height 354
click at [120, 6] on button at bounding box center [122, 7] width 12 height 12
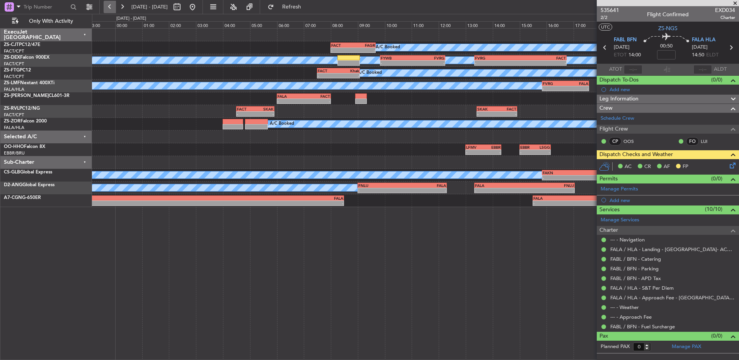
click at [105, 9] on button at bounding box center [110, 7] width 12 height 12
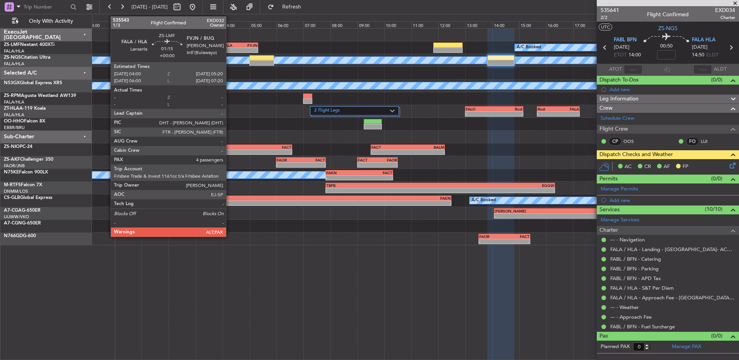
click at [230, 45] on div "FALA" at bounding box center [231, 45] width 17 height 5
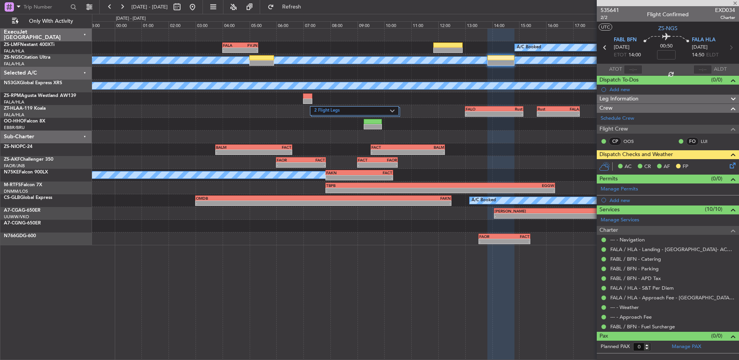
type input "4"
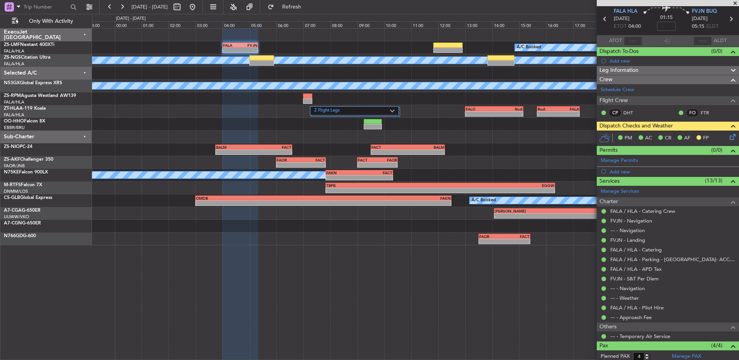
scroll to position [39, 0]
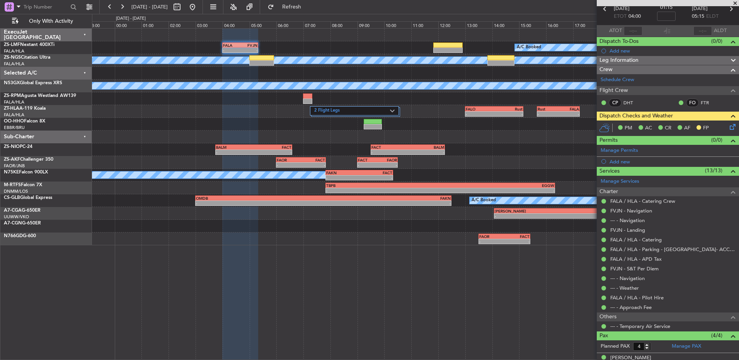
click at [729, 129] on icon at bounding box center [731, 125] width 6 height 6
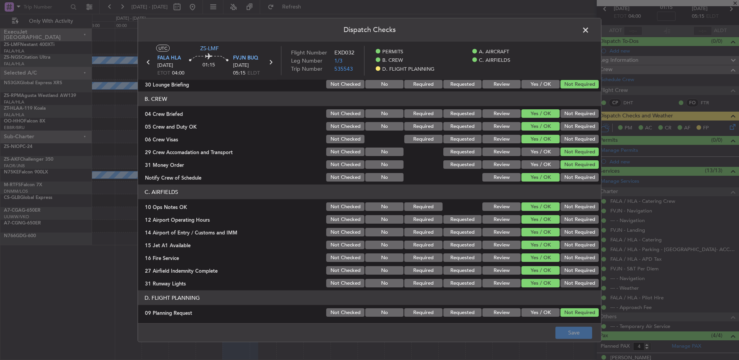
scroll to position [100, 0]
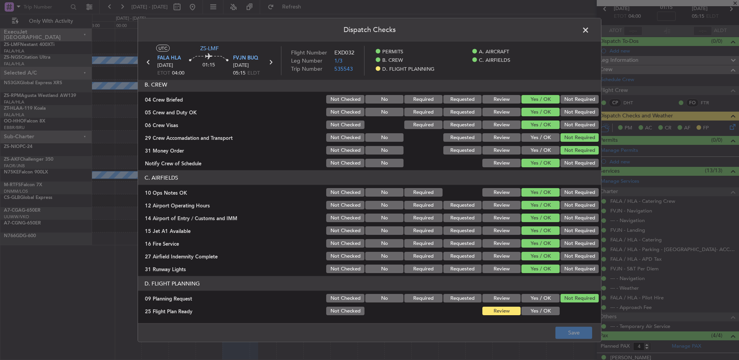
click at [589, 27] on span at bounding box center [589, 31] width 0 height 15
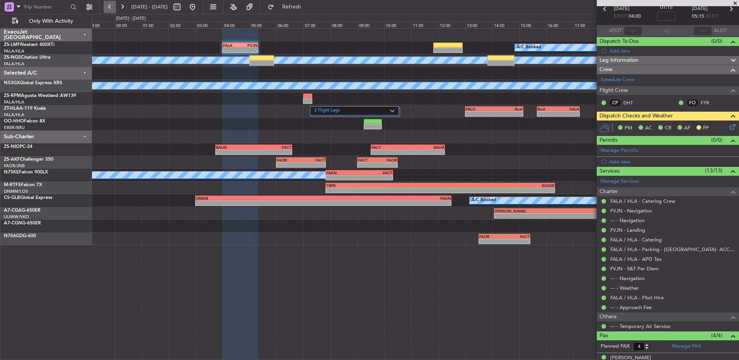
click at [107, 10] on button at bounding box center [110, 7] width 12 height 12
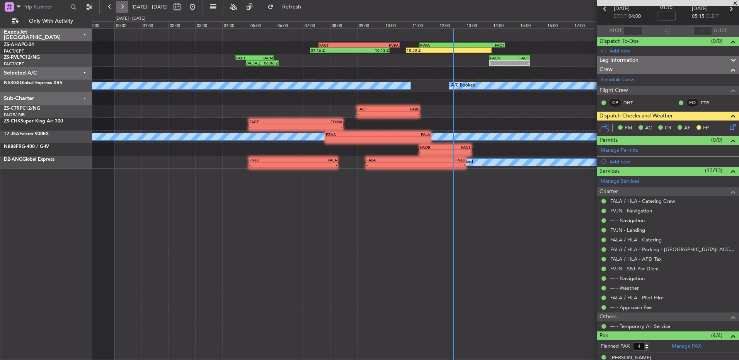
click at [121, 6] on button at bounding box center [122, 7] width 12 height 12
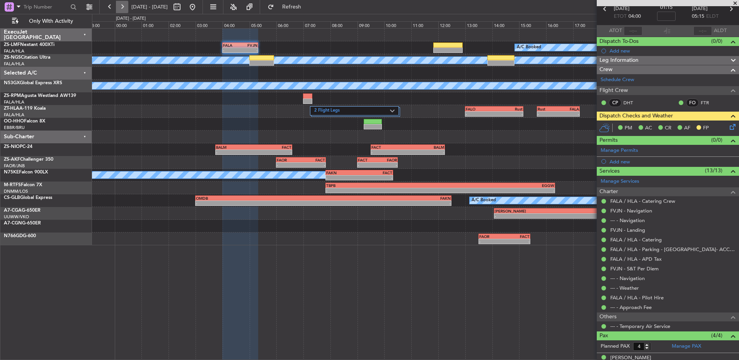
click at [124, 7] on button at bounding box center [122, 7] width 12 height 12
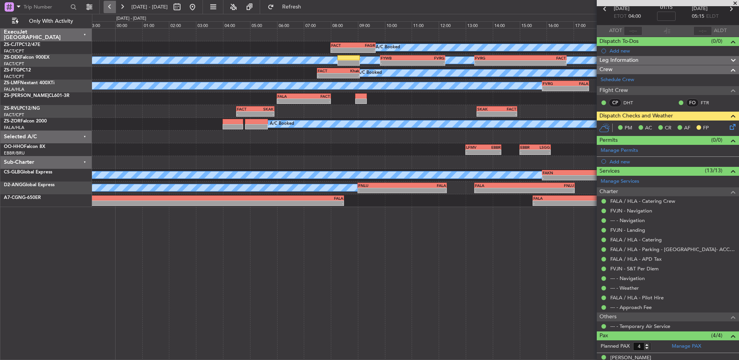
click at [108, 5] on button at bounding box center [110, 7] width 12 height 12
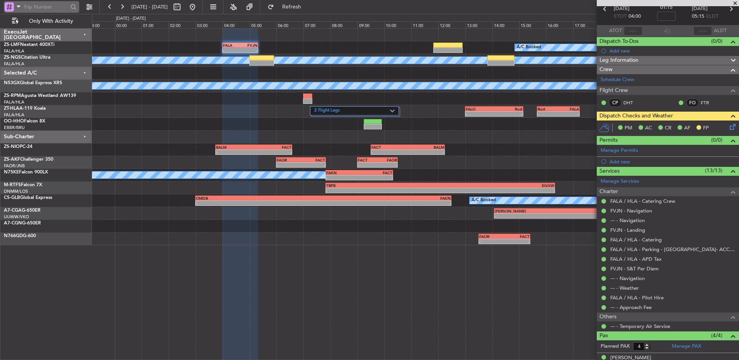
click at [48, 5] on input "text" at bounding box center [46, 7] width 44 height 12
click at [42, 7] on input "text" at bounding box center [46, 7] width 44 height 12
type input "520945"
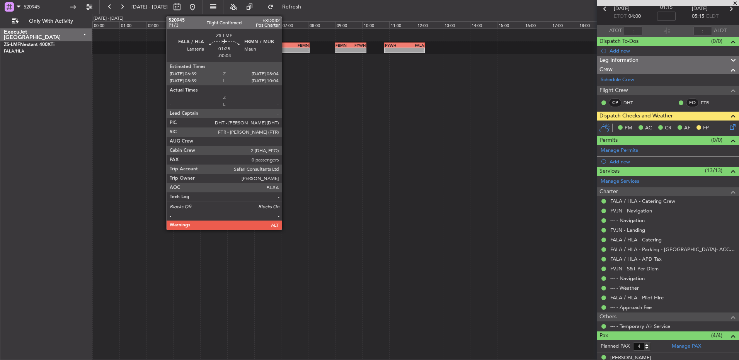
click at [287, 49] on div "-" at bounding box center [281, 50] width 19 height 5
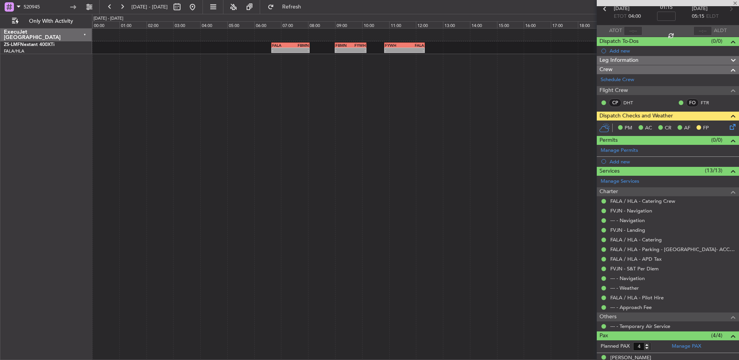
type input "-00:04"
type input "0"
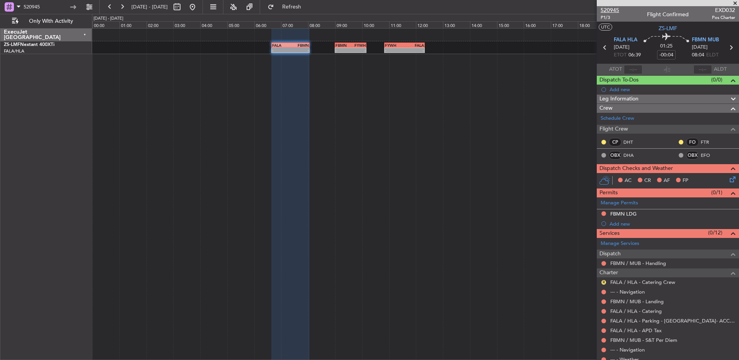
click at [608, 10] on span "520945" at bounding box center [609, 10] width 19 height 8
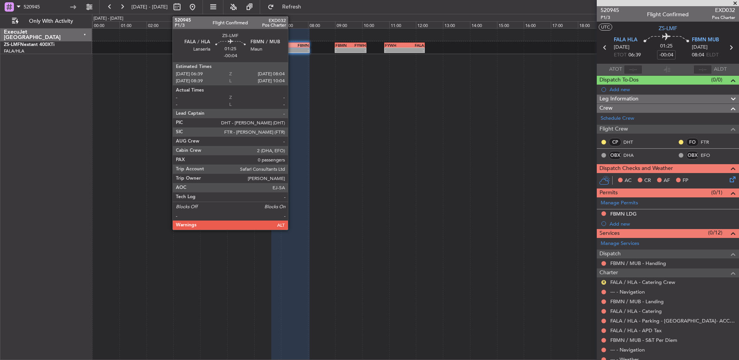
click at [291, 46] on div "FBMN" at bounding box center [300, 45] width 19 height 5
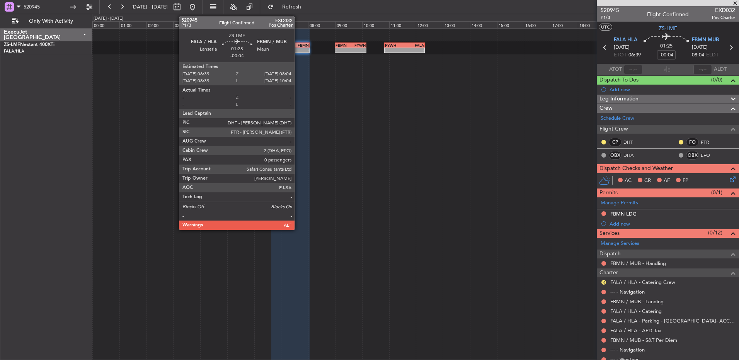
click at [298, 49] on div "-" at bounding box center [300, 50] width 19 height 5
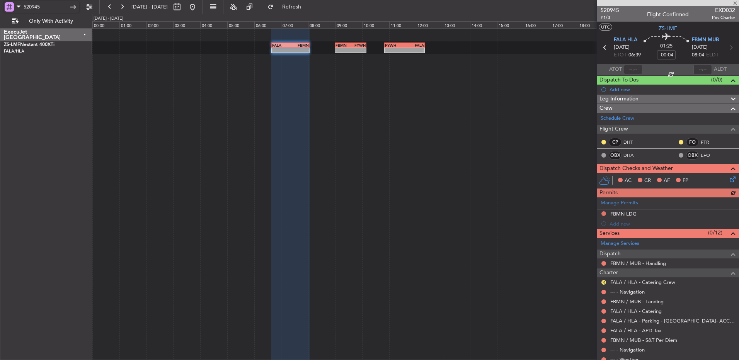
drag, startPoint x: 58, startPoint y: 7, endPoint x: 3, endPoint y: 7, distance: 55.6
click at [3, 7] on div "520945" at bounding box center [49, 7] width 99 height 14
click at [52, 6] on input "520945" at bounding box center [46, 7] width 44 height 12
click at [51, 6] on input "520945" at bounding box center [46, 7] width 44 height 12
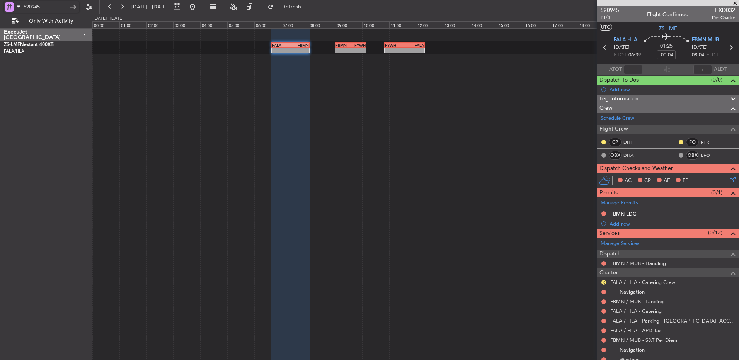
click at [48, 6] on input "520945" at bounding box center [46, 7] width 44 height 12
type input "520318"
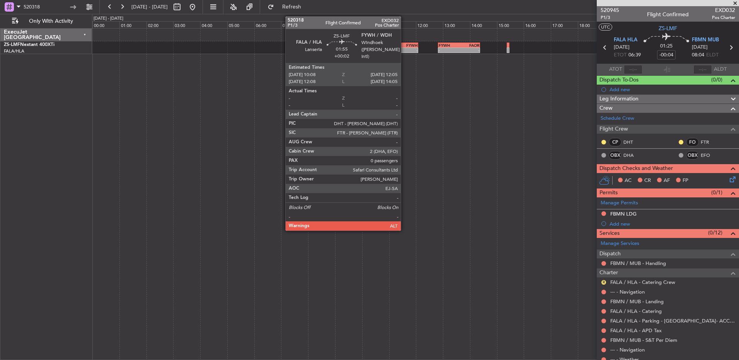
click at [404, 47] on div "FALA 10:08 Z FYWH 12:05 Z" at bounding box center [391, 45] width 53 height 5
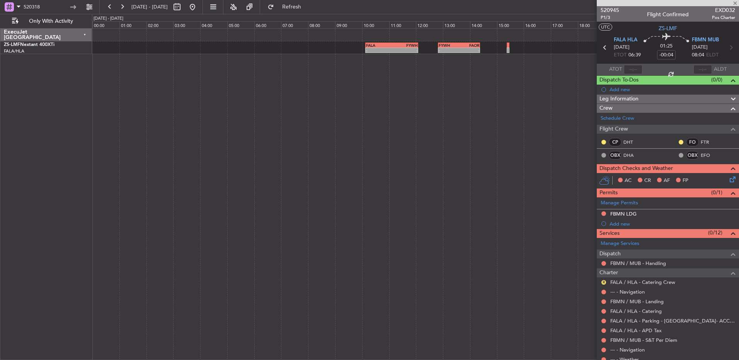
type input "+00:02"
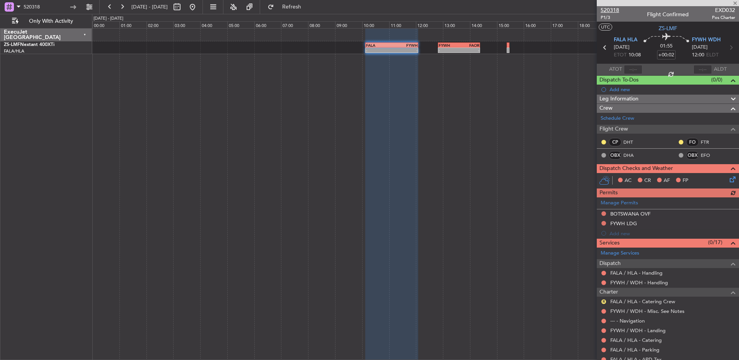
click at [608, 9] on span "520318" at bounding box center [609, 10] width 19 height 8
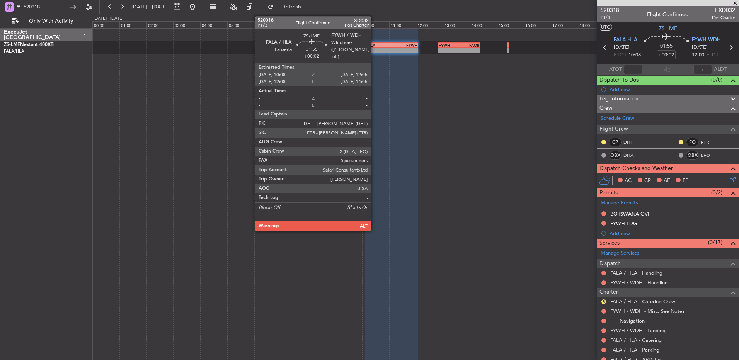
click at [375, 47] on div "FALA 10:08 Z FYWH 12:05 Z" at bounding box center [391, 45] width 53 height 5
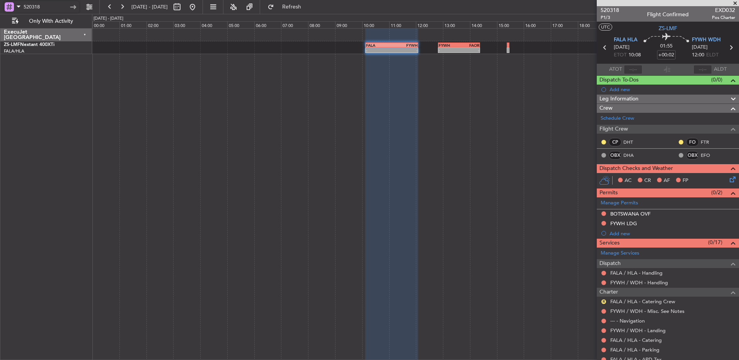
drag, startPoint x: 59, startPoint y: 10, endPoint x: 0, endPoint y: 2, distance: 59.4
click at [0, 2] on html "520318 10 Sep 2025 - 10 Sep 2025 Refresh Quick Links Only With Activity - - FAL…" at bounding box center [369, 180] width 739 height 360
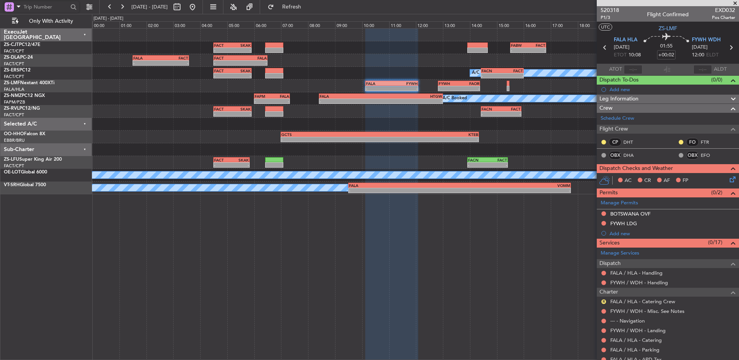
click at [186, 279] on div "- - FACT 04:30 Z SKAK 05:55 Z - - FABW 15:30 Z FACT 16:50 Z - - FALA 01:30 Z FA…" at bounding box center [415, 194] width 647 height 332
click at [199, 7] on button at bounding box center [192, 7] width 12 height 12
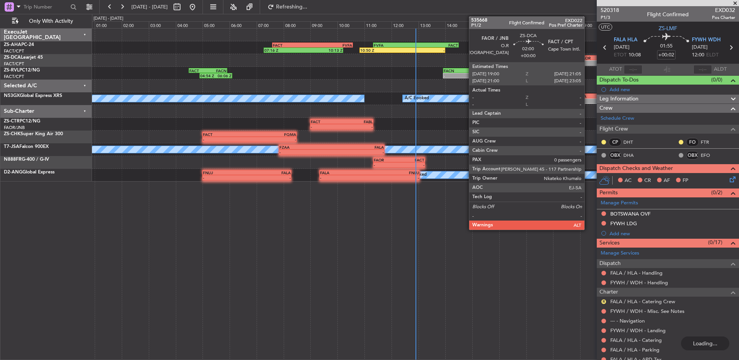
click at [588, 60] on div "- -" at bounding box center [608, 62] width 56 height 5
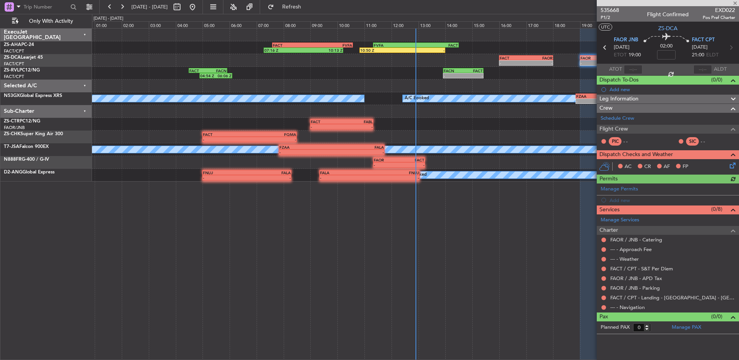
click at [604, 311] on div "--- - Navigation" at bounding box center [668, 308] width 142 height 10
click at [604, 308] on button at bounding box center [603, 307] width 5 height 5
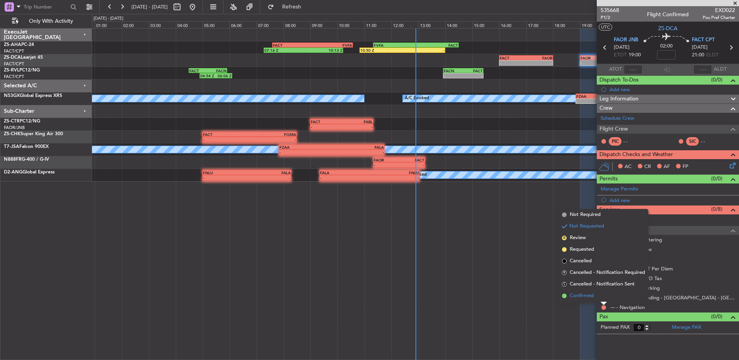
click at [603, 296] on li "Confirmed" at bounding box center [603, 296] width 89 height 12
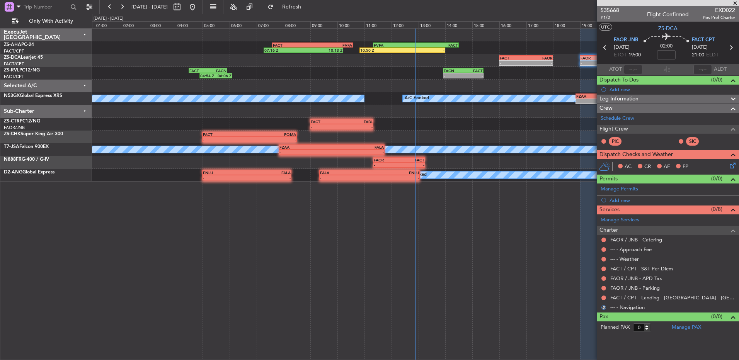
click at [603, 296] on button at bounding box center [603, 298] width 5 height 5
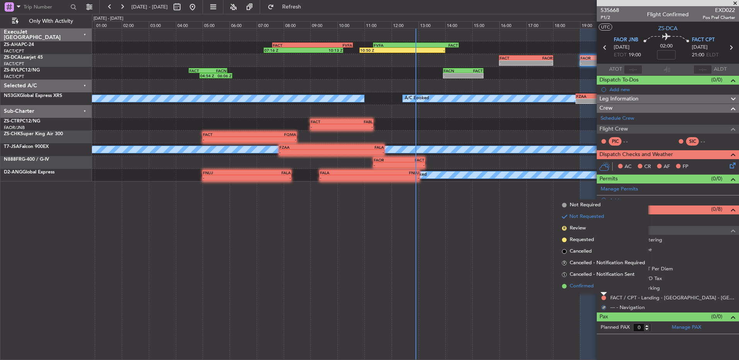
click at [602, 291] on li "Confirmed" at bounding box center [603, 287] width 89 height 12
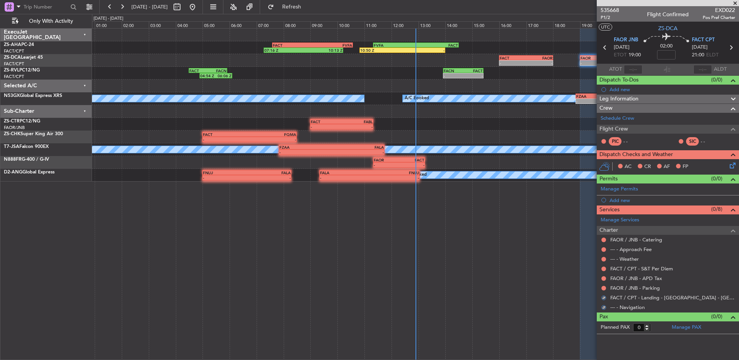
click at [602, 290] on div at bounding box center [603, 288] width 6 height 6
click at [602, 289] on button at bounding box center [603, 288] width 5 height 5
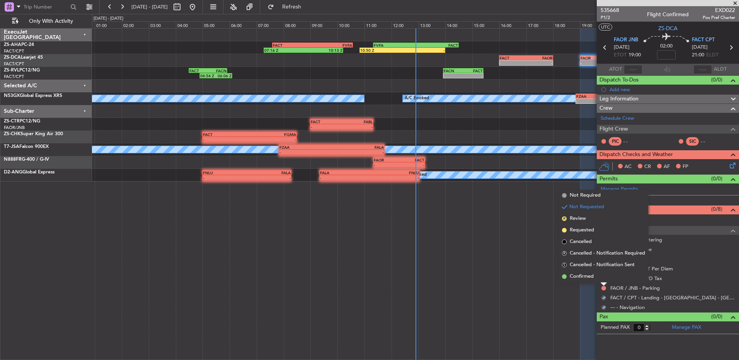
click at [602, 278] on li "Confirmed" at bounding box center [603, 277] width 89 height 12
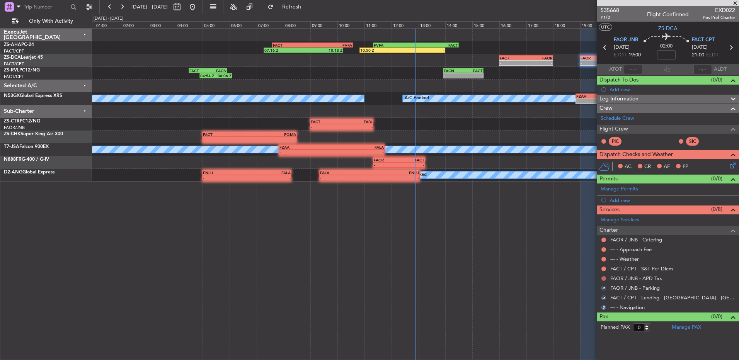
click at [603, 277] on button at bounding box center [603, 278] width 5 height 5
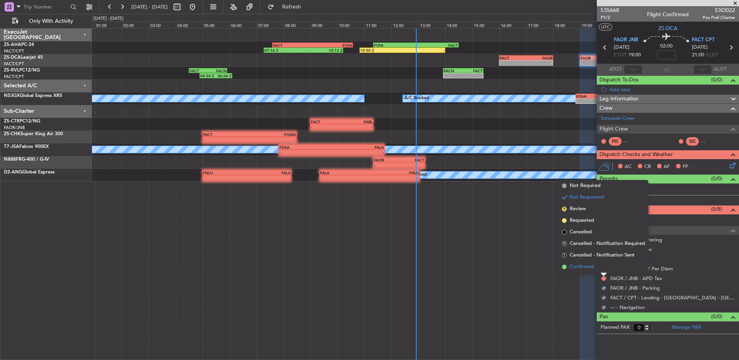
click at [603, 268] on li "Confirmed" at bounding box center [603, 267] width 89 height 12
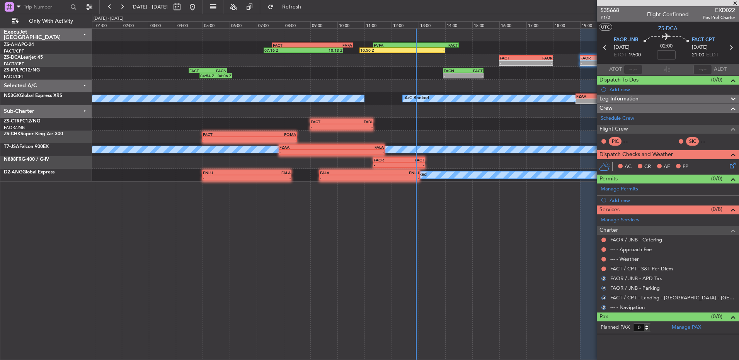
click at [603, 268] on button at bounding box center [603, 269] width 5 height 5
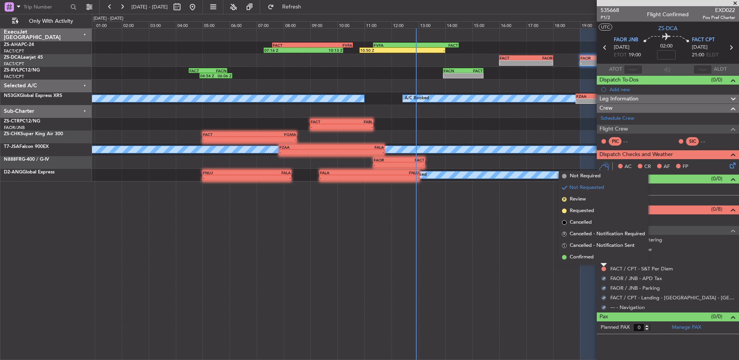
drag, startPoint x: 603, startPoint y: 268, endPoint x: 605, endPoint y: 261, distance: 7.7
click at [602, 263] on li "Confirmed" at bounding box center [603, 258] width 89 height 12
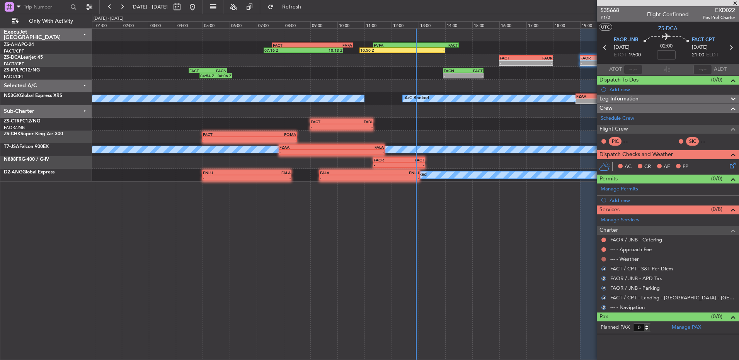
click at [605, 260] on button at bounding box center [603, 259] width 5 height 5
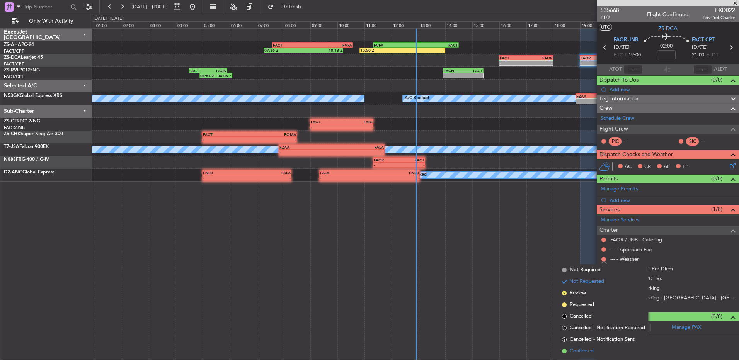
click at [598, 350] on li "Confirmed" at bounding box center [603, 351] width 89 height 12
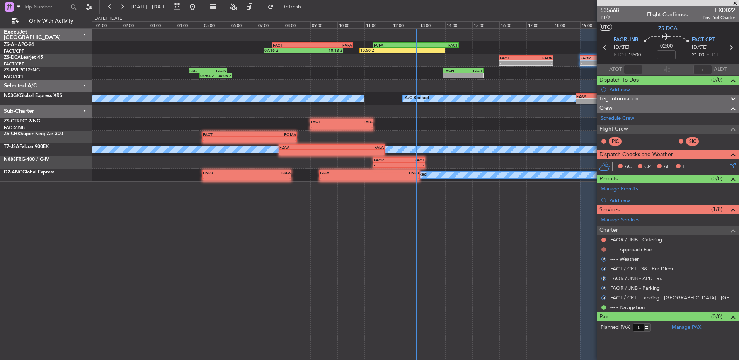
click at [603, 248] on button at bounding box center [603, 249] width 5 height 5
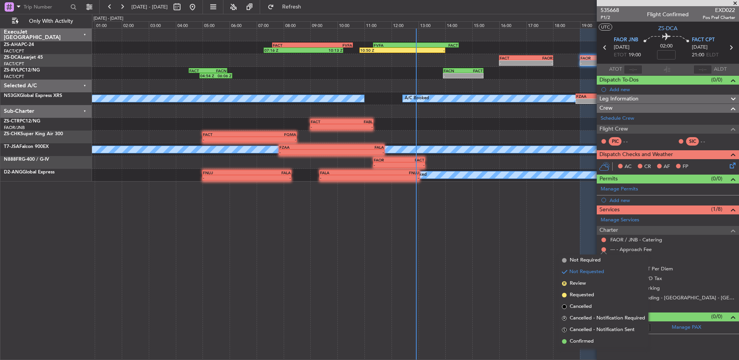
drag, startPoint x: 596, startPoint y: 341, endPoint x: 597, endPoint y: 300, distance: 40.6
click at [595, 341] on li "Confirmed" at bounding box center [603, 342] width 89 height 12
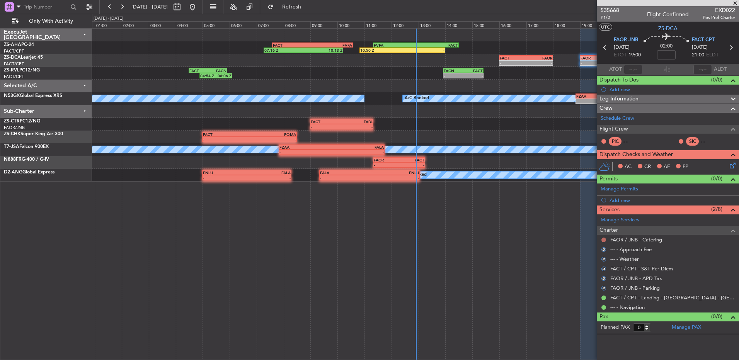
click at [603, 240] on button at bounding box center [603, 240] width 5 height 5
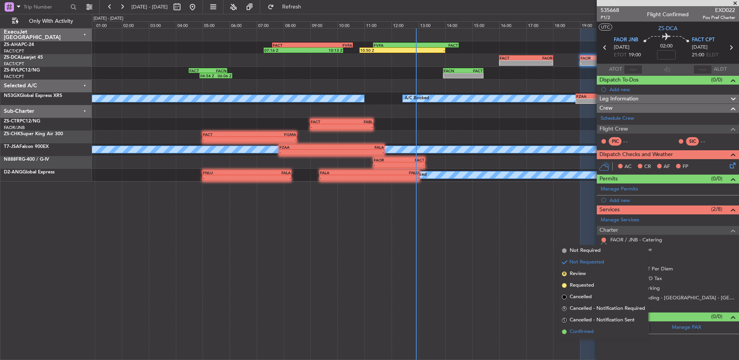
click at [589, 334] on span "Confirmed" at bounding box center [582, 332] width 24 height 8
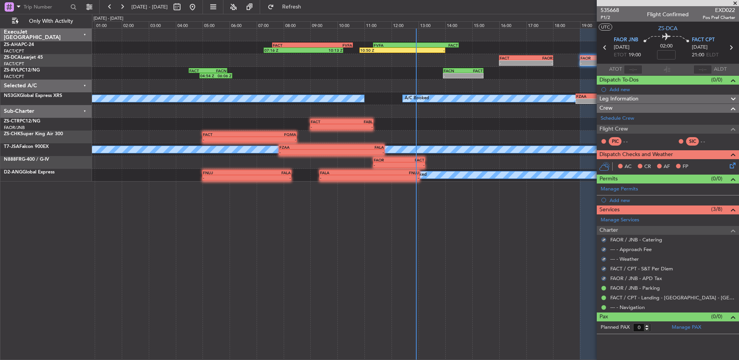
click at [734, 167] on icon at bounding box center [731, 164] width 6 height 6
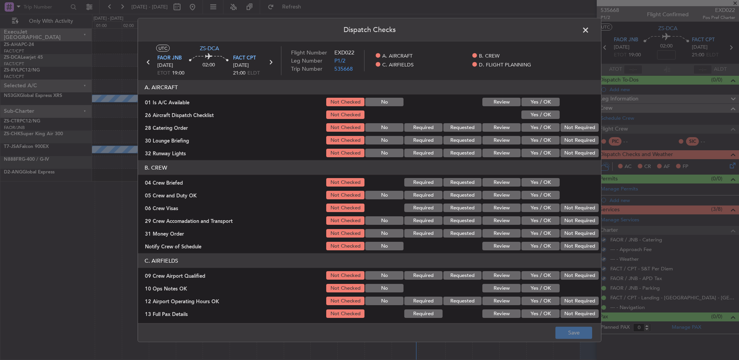
click at [537, 106] on div "Yes / OK" at bounding box center [539, 102] width 39 height 11
click at [540, 105] on button "Yes / OK" at bounding box center [540, 102] width 38 height 9
click at [543, 116] on button "Yes / OK" at bounding box center [540, 115] width 38 height 9
click at [546, 117] on button "Yes / OK" at bounding box center [540, 115] width 38 height 9
click at [571, 129] on button "Not Required" at bounding box center [579, 127] width 38 height 9
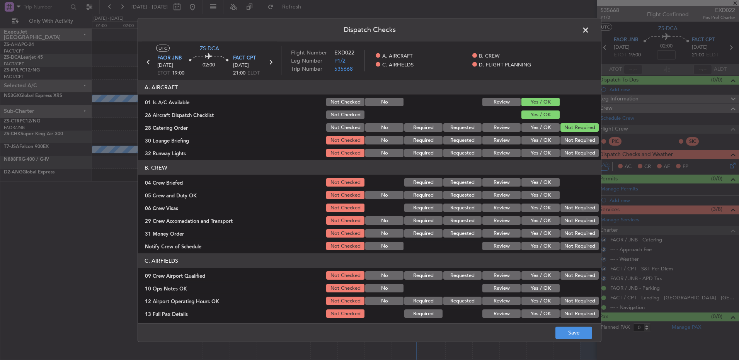
drag, startPoint x: 571, startPoint y: 131, endPoint x: 574, endPoint y: 141, distance: 10.6
click at [572, 131] on button "Not Required" at bounding box center [579, 127] width 38 height 9
click at [574, 141] on button "Not Required" at bounding box center [579, 140] width 38 height 9
click at [575, 149] on section "A. AIRCRAFT 01 Is A/C Available Not Checked No Review Yes / OK 26 Aircraft Disp…" at bounding box center [369, 119] width 463 height 78
click at [575, 153] on button "Not Required" at bounding box center [579, 153] width 38 height 9
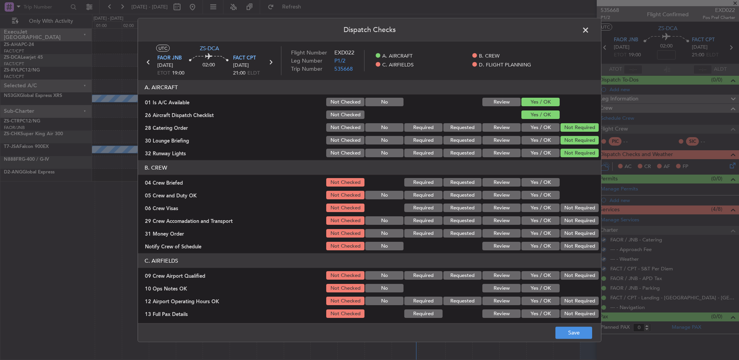
drag, startPoint x: 543, startPoint y: 184, endPoint x: 544, endPoint y: 190, distance: 6.4
click at [543, 186] on button "Yes / OK" at bounding box center [540, 182] width 38 height 9
click at [537, 189] on section "B. CREW 04 Crew Briefed Not Checked Required Requested Review Yes / OK 05 Crew …" at bounding box center [369, 205] width 463 height 91
drag, startPoint x: 539, startPoint y: 190, endPoint x: 548, endPoint y: 196, distance: 11.3
click at [548, 196] on button "Yes / OK" at bounding box center [540, 195] width 38 height 9
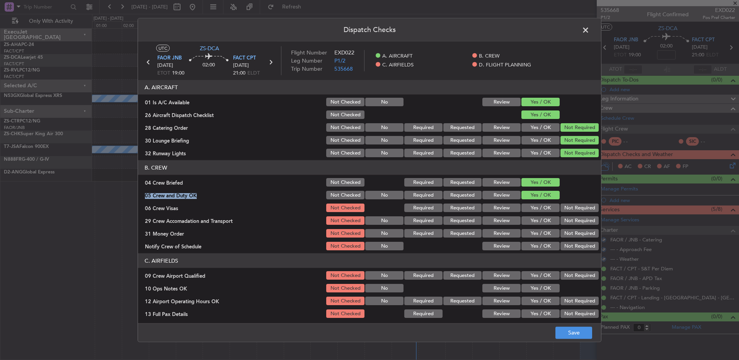
click at [561, 206] on button "Not Required" at bounding box center [579, 208] width 38 height 9
click at [564, 210] on button "Not Required" at bounding box center [579, 208] width 38 height 9
click at [567, 213] on section "B. CREW 04 Crew Briefed Not Checked Required Requested Review Yes / OK 05 Crew …" at bounding box center [369, 205] width 463 height 91
click at [570, 217] on button "Not Required" at bounding box center [579, 220] width 38 height 9
click at [570, 221] on button "Not Required" at bounding box center [579, 220] width 38 height 9
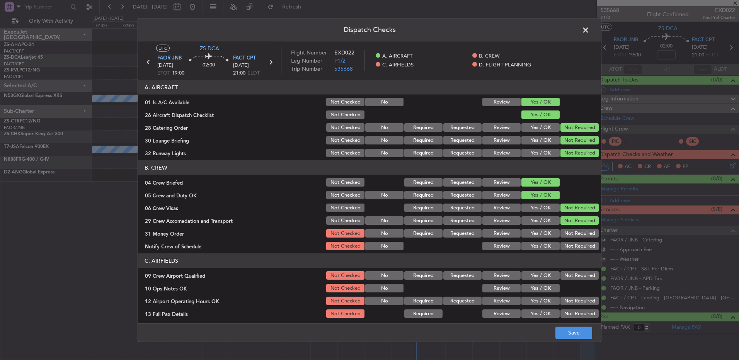
click at [571, 229] on section "B. CREW 04 Crew Briefed Not Checked Required Requested Review Yes / OK 05 Crew …" at bounding box center [369, 205] width 463 height 91
click at [571, 234] on button "Not Required" at bounding box center [579, 233] width 38 height 9
click at [571, 243] on section "B. CREW 04 Crew Briefed Not Checked Required Requested Review Yes / OK 05 Crew …" at bounding box center [369, 205] width 463 height 91
click at [571, 248] on button "Not Required" at bounding box center [579, 246] width 38 height 9
click at [570, 277] on button "Not Required" at bounding box center [579, 275] width 38 height 9
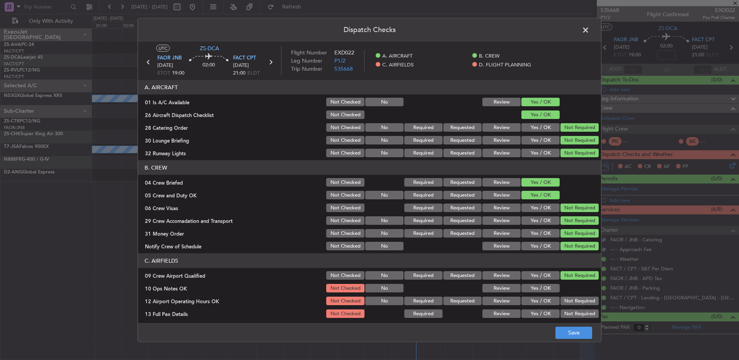
drag, startPoint x: 546, startPoint y: 290, endPoint x: 559, endPoint y: 296, distance: 14.3
click at [546, 290] on button "Yes / OK" at bounding box center [540, 288] width 38 height 9
click at [563, 304] on button "Not Required" at bounding box center [579, 301] width 38 height 9
click at [563, 309] on button "Not Required" at bounding box center [579, 313] width 38 height 9
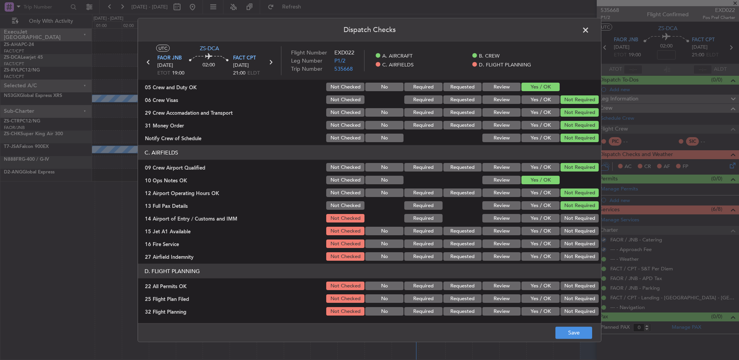
scroll to position [109, 0]
drag, startPoint x: 578, startPoint y: 220, endPoint x: 578, endPoint y: 224, distance: 4.3
click at [578, 221] on button "Not Required" at bounding box center [579, 218] width 38 height 9
click at [578, 233] on button "Not Required" at bounding box center [579, 230] width 38 height 9
click at [578, 240] on div "Not Required" at bounding box center [578, 243] width 39 height 11
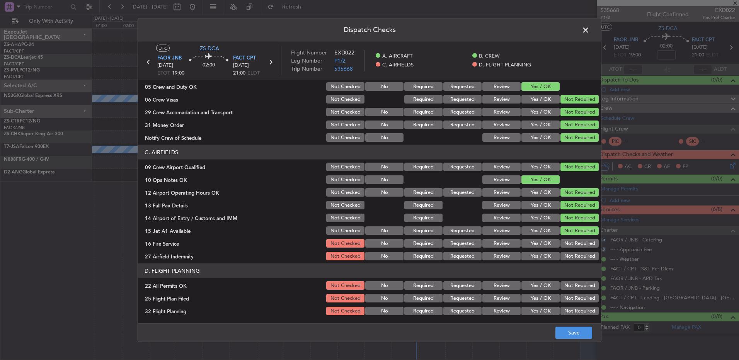
click at [578, 246] on button "Not Required" at bounding box center [579, 243] width 38 height 9
click at [579, 256] on button "Not Required" at bounding box center [579, 256] width 38 height 9
click at [579, 261] on div "Not Required" at bounding box center [578, 256] width 39 height 11
drag, startPoint x: 565, startPoint y: 281, endPoint x: 552, endPoint y: 288, distance: 15.2
click at [561, 286] on button "Not Required" at bounding box center [579, 285] width 38 height 9
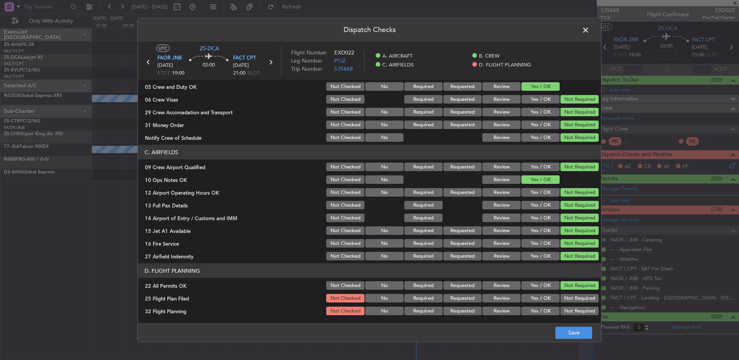
click at [512, 297] on button "Review" at bounding box center [501, 298] width 38 height 9
drag, startPoint x: 506, startPoint y: 307, endPoint x: 562, endPoint y: 329, distance: 60.3
click at [507, 308] on button "Review" at bounding box center [501, 311] width 38 height 9
click at [579, 332] on button "Save" at bounding box center [573, 332] width 37 height 12
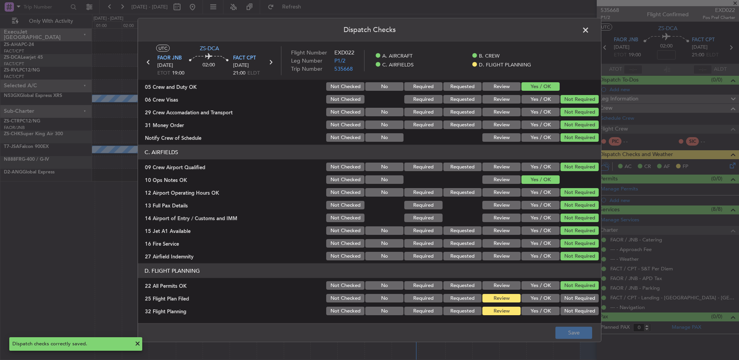
click at [589, 31] on span at bounding box center [589, 31] width 0 height 15
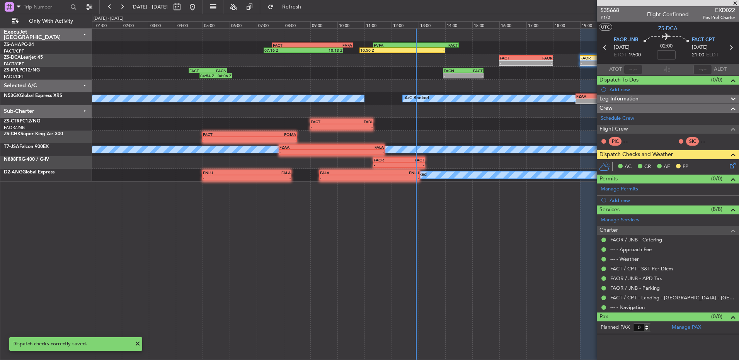
click at [604, 46] on icon at bounding box center [605, 48] width 10 height 10
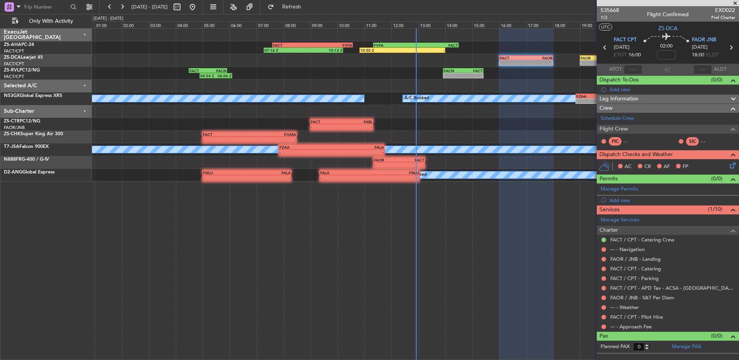
click at [601, 328] on div at bounding box center [603, 327] width 6 height 6
click at [601, 326] on div at bounding box center [603, 327] width 6 height 6
click at [604, 326] on button at bounding box center [603, 327] width 5 height 5
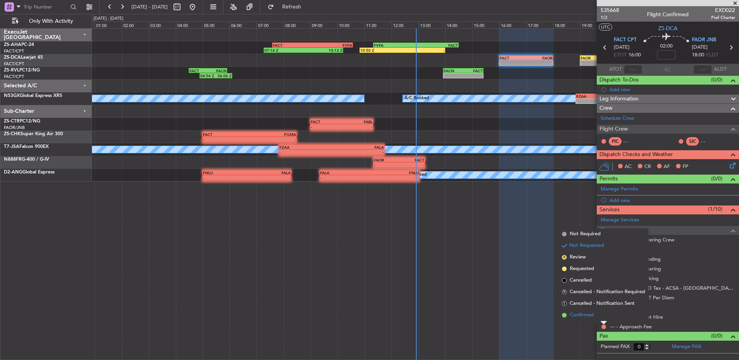
click at [604, 316] on li "Confirmed" at bounding box center [603, 315] width 89 height 12
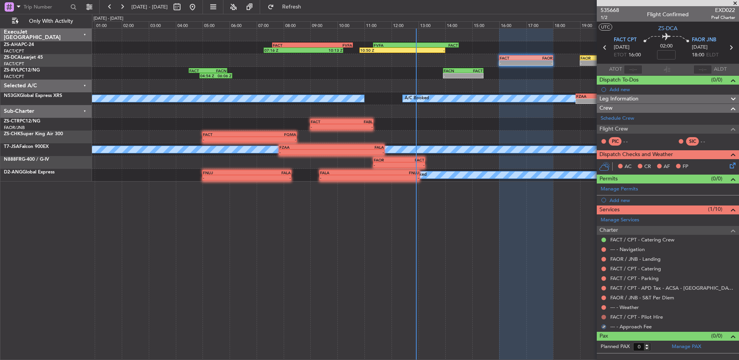
click at [604, 317] on button at bounding box center [603, 317] width 5 height 5
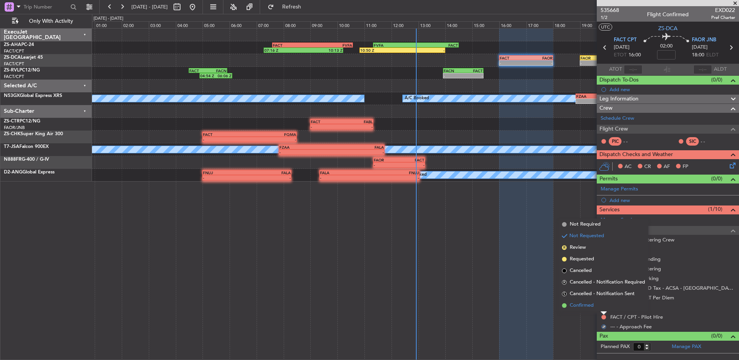
click at [603, 307] on li "Confirmed" at bounding box center [603, 306] width 89 height 12
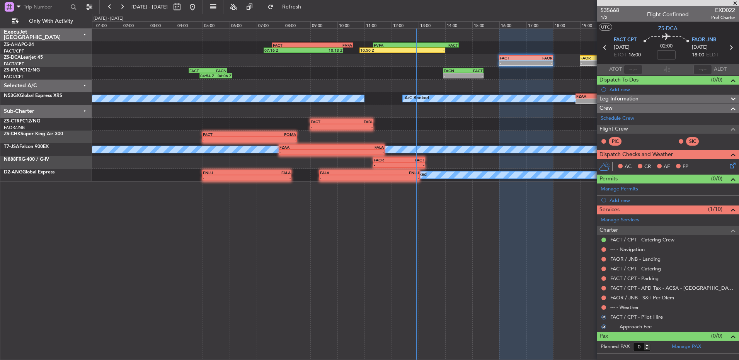
click at [603, 307] on button at bounding box center [603, 307] width 5 height 5
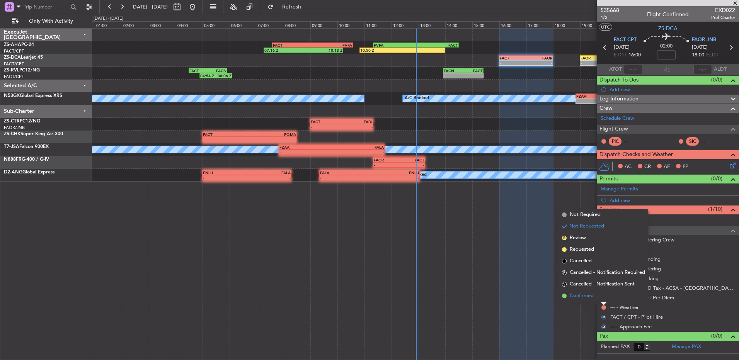
click at [604, 299] on li "Confirmed" at bounding box center [603, 296] width 89 height 12
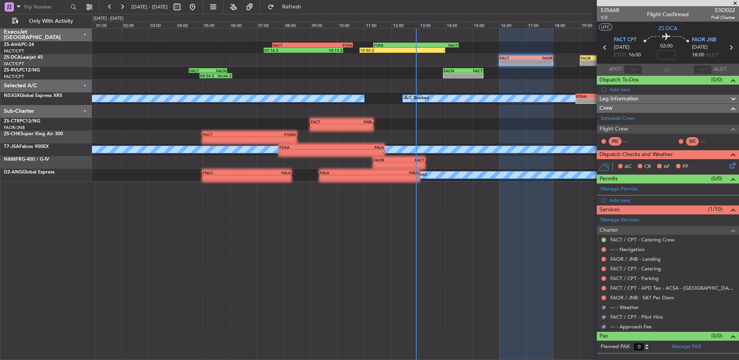
click at [604, 299] on button at bounding box center [603, 298] width 5 height 5
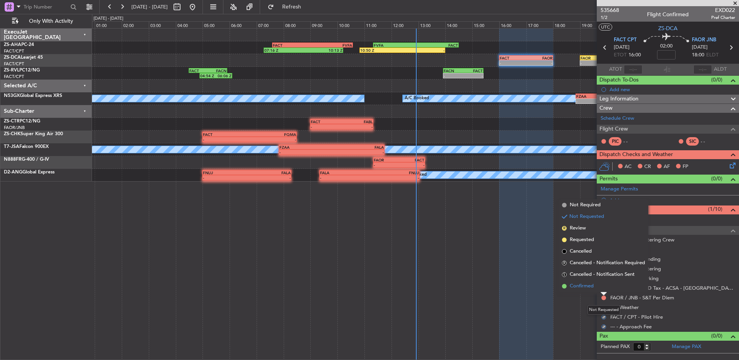
click at [605, 285] on li "Confirmed" at bounding box center [603, 287] width 89 height 12
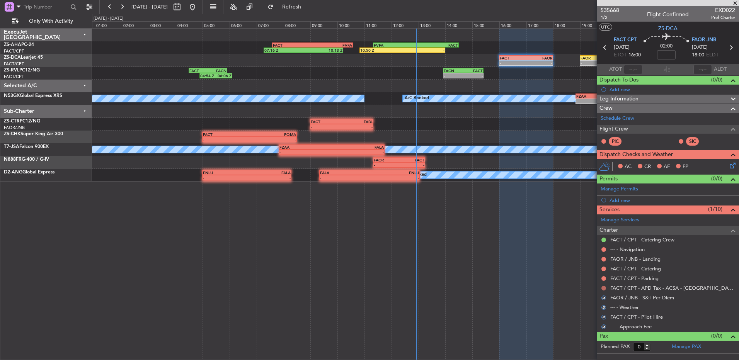
click at [603, 287] on button at bounding box center [603, 288] width 5 height 5
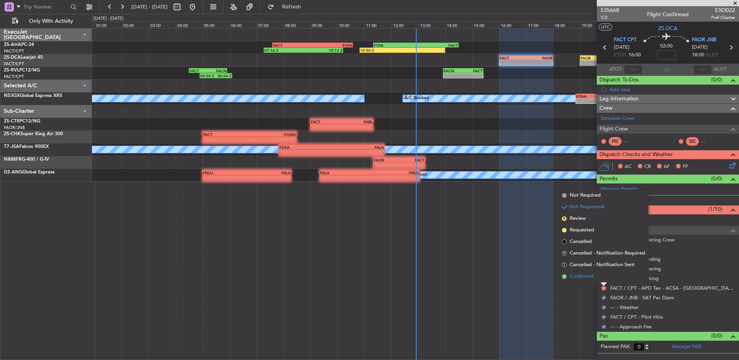
click at [604, 277] on li "Confirmed" at bounding box center [603, 277] width 89 height 12
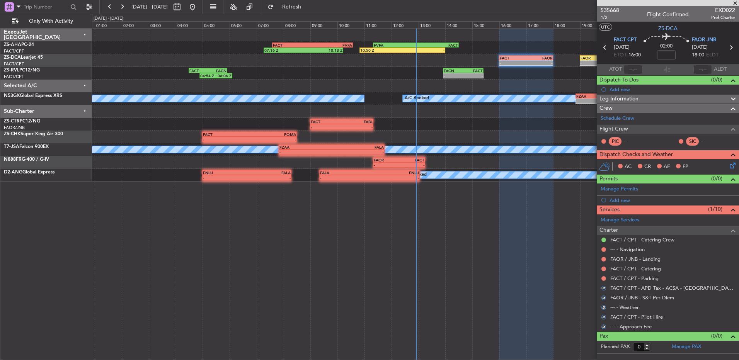
click at [604, 277] on button at bounding box center [603, 278] width 5 height 5
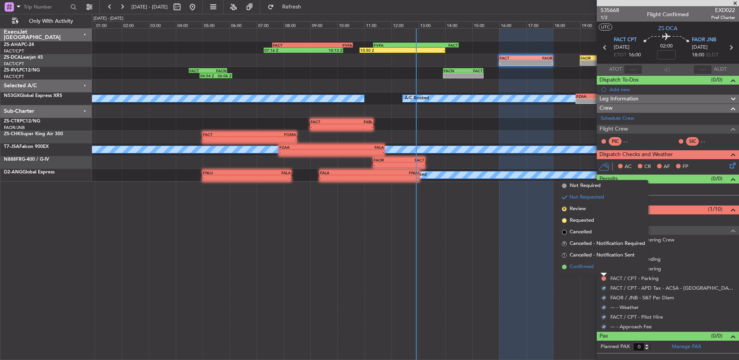
click at [604, 270] on li "Confirmed" at bounding box center [603, 267] width 89 height 12
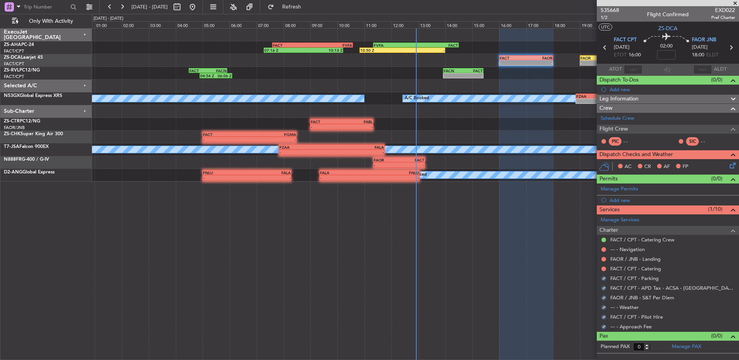
click at [604, 271] on mat-tooltip-component "Not Requested" at bounding box center [604, 281] width 44 height 20
drag, startPoint x: 604, startPoint y: 270, endPoint x: 603, endPoint y: 266, distance: 4.4
click at [603, 267] on button at bounding box center [603, 269] width 5 height 5
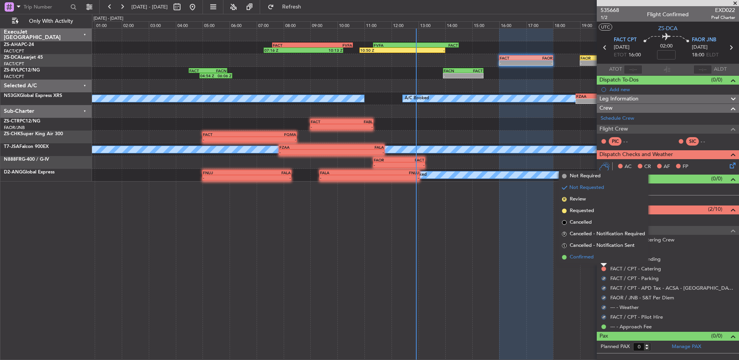
click at [603, 260] on li "Confirmed" at bounding box center [603, 258] width 89 height 12
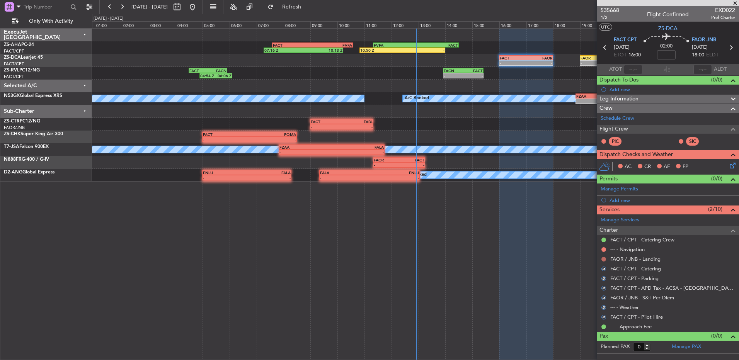
click at [603, 259] on button at bounding box center [603, 259] width 5 height 5
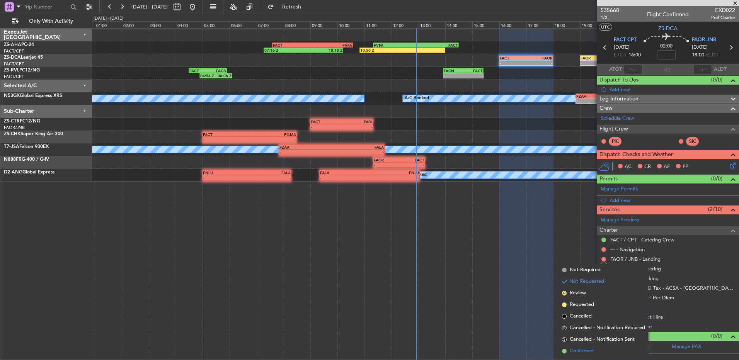
click at [572, 345] on li "Confirmed" at bounding box center [603, 351] width 89 height 12
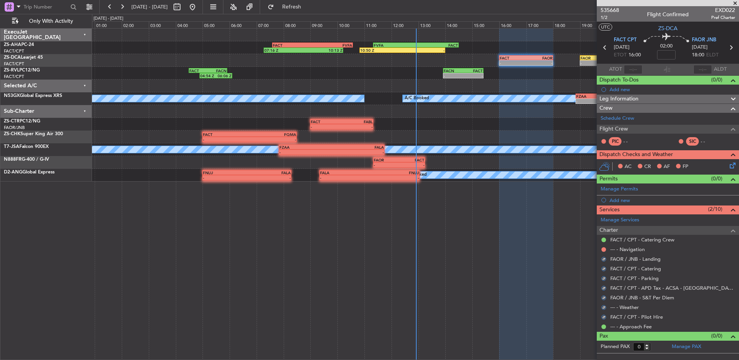
click at [601, 250] on div at bounding box center [603, 250] width 6 height 6
drag, startPoint x: 602, startPoint y: 248, endPoint x: 610, endPoint y: 267, distance: 21.0
click at [602, 248] on button at bounding box center [603, 249] width 5 height 5
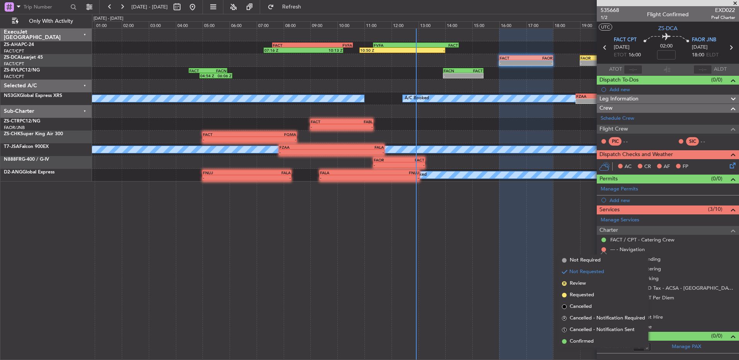
click at [611, 335] on li "S Cancelled - Notification Sent" at bounding box center [603, 330] width 89 height 12
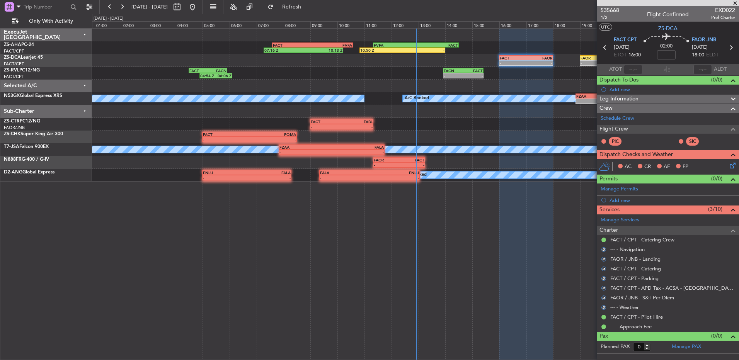
click at [733, 166] on icon at bounding box center [731, 164] width 6 height 6
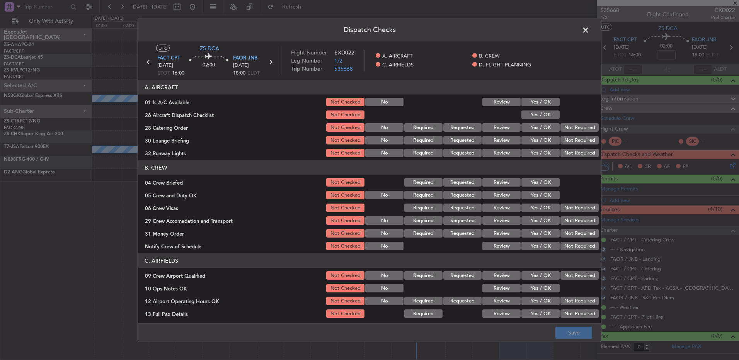
click at [535, 101] on button "Yes / OK" at bounding box center [540, 102] width 38 height 9
click at [535, 114] on button "Yes / OK" at bounding box center [540, 115] width 38 height 9
click at [567, 125] on button "Not Required" at bounding box center [579, 127] width 38 height 9
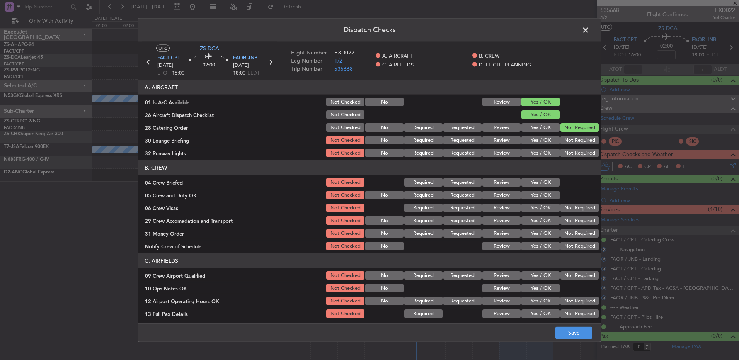
click at [571, 138] on button "Not Required" at bounding box center [579, 140] width 38 height 9
click at [537, 152] on button "Yes / OK" at bounding box center [540, 153] width 38 height 9
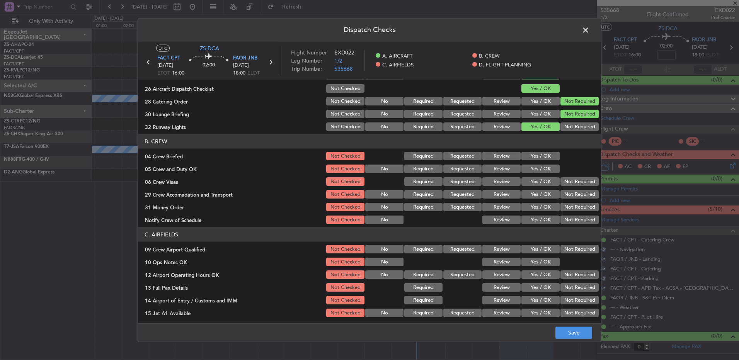
scroll to position [39, 0]
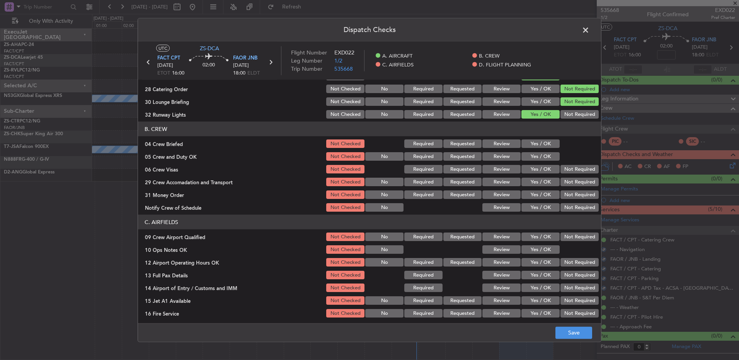
drag, startPoint x: 494, startPoint y: 148, endPoint x: 534, endPoint y: 160, distance: 41.3
click at [494, 149] on div "Review" at bounding box center [500, 143] width 39 height 11
click at [534, 160] on button "Yes / OK" at bounding box center [540, 156] width 38 height 9
click at [505, 143] on button "Review" at bounding box center [501, 143] width 38 height 9
click at [570, 167] on button "Not Required" at bounding box center [579, 169] width 38 height 9
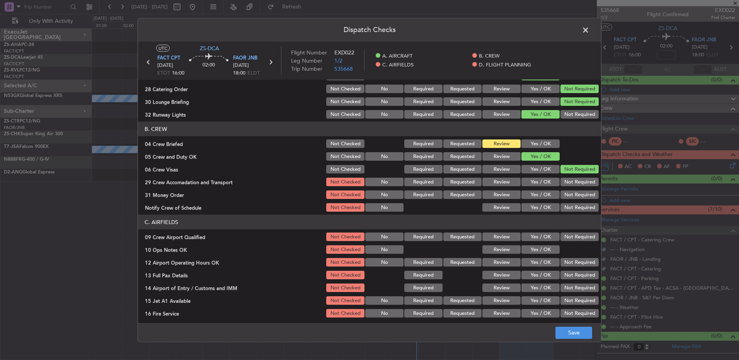
click at [494, 181] on button "Review" at bounding box center [501, 182] width 38 height 9
drag, startPoint x: 570, startPoint y: 196, endPoint x: 569, endPoint y: 199, distance: 4.2
click at [570, 196] on button "Not Required" at bounding box center [579, 194] width 38 height 9
click at [547, 209] on button "Yes / OK" at bounding box center [540, 207] width 38 height 9
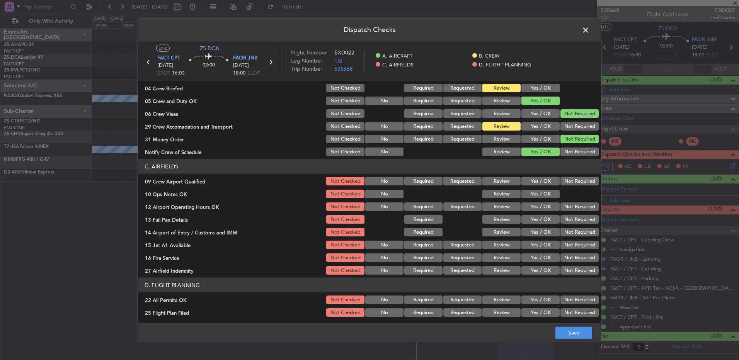
scroll to position [109, 0]
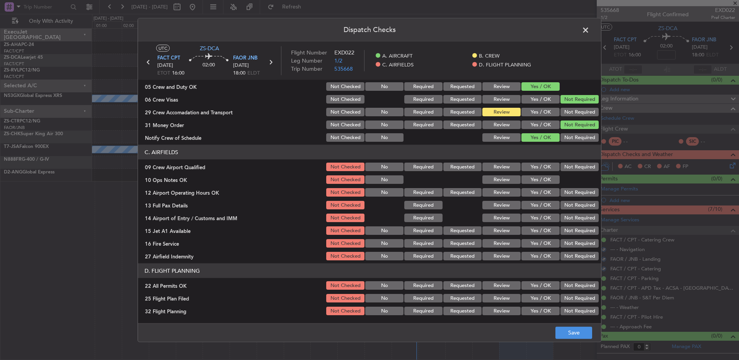
click at [539, 171] on button "Yes / OK" at bounding box center [540, 167] width 38 height 9
click at [539, 182] on button "Yes / OK" at bounding box center [540, 179] width 38 height 9
click at [541, 187] on div "Yes / OK" at bounding box center [539, 192] width 39 height 11
click at [541, 193] on button "Yes / OK" at bounding box center [540, 192] width 38 height 9
click at [492, 206] on button "Review" at bounding box center [501, 205] width 38 height 9
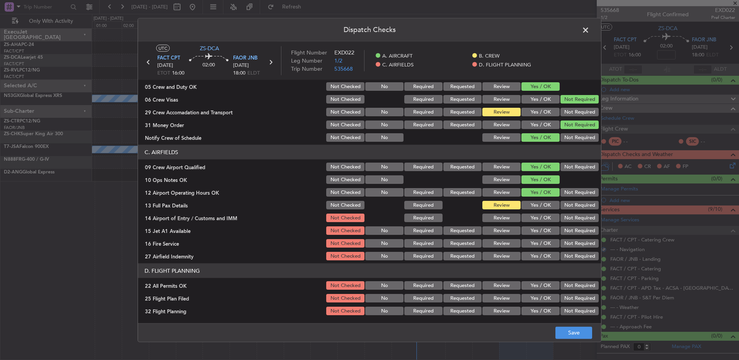
click at [564, 219] on button "Not Required" at bounding box center [579, 218] width 38 height 9
click at [534, 231] on button "Yes / OK" at bounding box center [540, 230] width 38 height 9
click at [534, 241] on button "Yes / OK" at bounding box center [540, 243] width 38 height 9
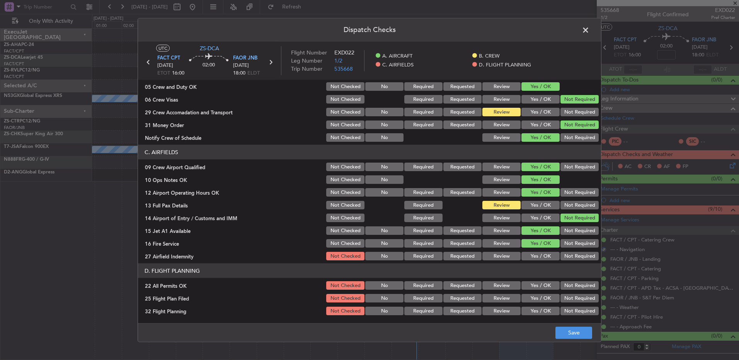
drag, startPoint x: 563, startPoint y: 253, endPoint x: 567, endPoint y: 258, distance: 5.7
click at [564, 255] on button "Not Required" at bounding box center [579, 256] width 38 height 9
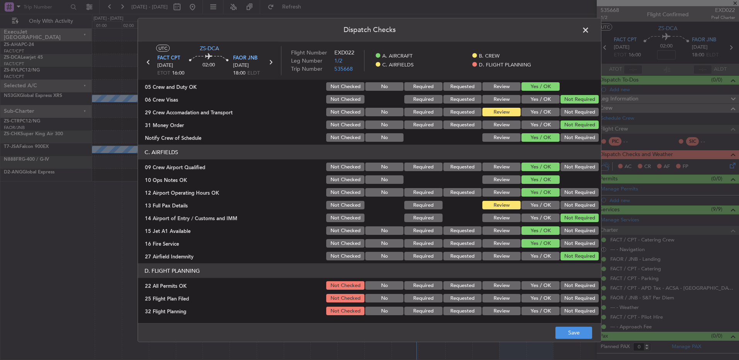
drag, startPoint x: 573, startPoint y: 286, endPoint x: 561, endPoint y: 288, distance: 11.5
click at [572, 286] on button "Not Required" at bounding box center [579, 285] width 38 height 9
drag, startPoint x: 499, startPoint y: 296, endPoint x: 496, endPoint y: 308, distance: 11.7
click at [499, 298] on button "Review" at bounding box center [501, 298] width 38 height 9
drag, startPoint x: 495, startPoint y: 309, endPoint x: 503, endPoint y: 312, distance: 8.0
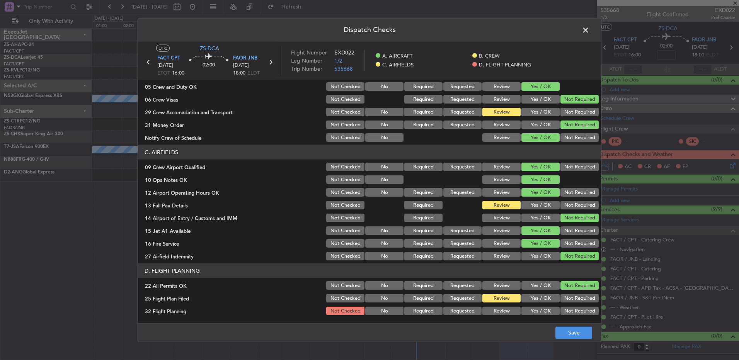
click at [495, 309] on button "Review" at bounding box center [501, 311] width 38 height 9
click at [573, 336] on button "Save" at bounding box center [573, 332] width 37 height 12
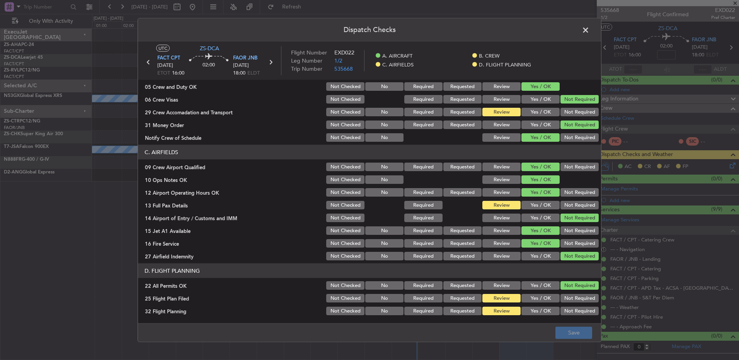
click at [586, 37] on div "Dispatch Checks UTC ZS-DCA FACT CPT 25/08/2025 ETOT 16:00 02:00 FAOR JNB 25/08/…" at bounding box center [370, 180] width 464 height 324
click at [586, 37] on header "Dispatch Checks" at bounding box center [369, 30] width 463 height 23
click at [589, 27] on span at bounding box center [589, 31] width 0 height 15
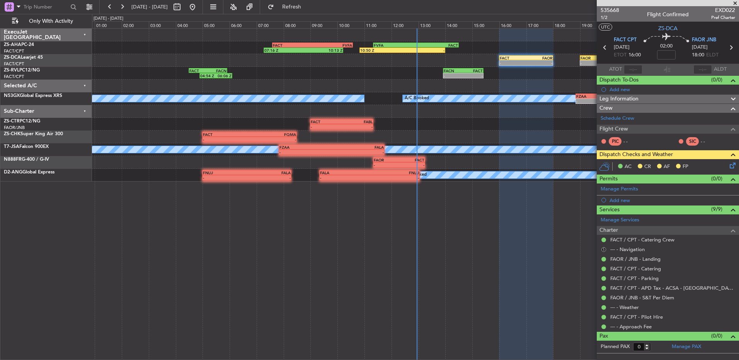
click at [602, 248] on button "S" at bounding box center [603, 249] width 5 height 5
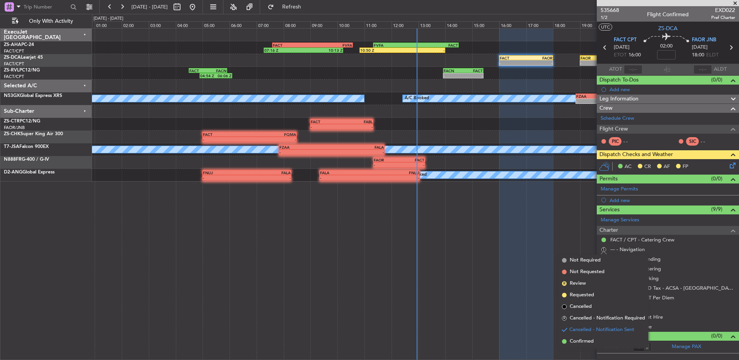
click at [597, 342] on li "Confirmed" at bounding box center [603, 342] width 89 height 12
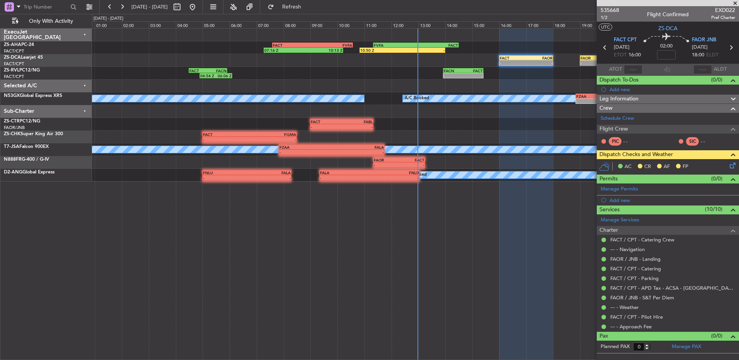
click at [733, 164] on icon at bounding box center [731, 164] width 6 height 6
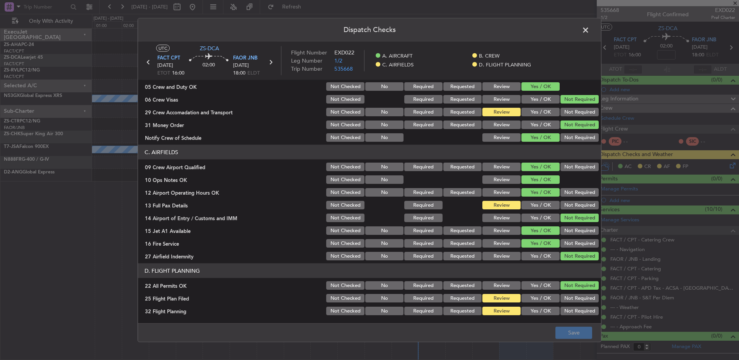
click at [589, 27] on span at bounding box center [589, 31] width 0 height 15
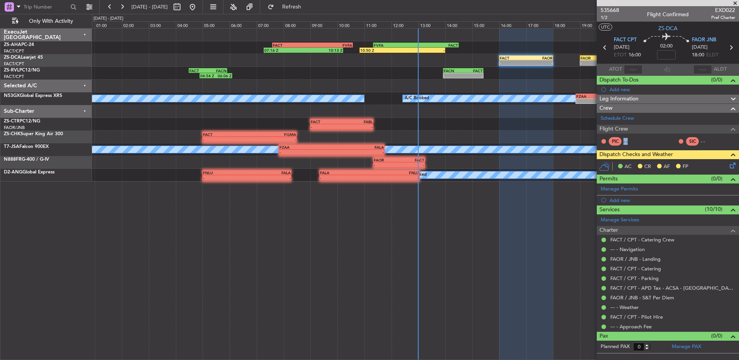
drag, startPoint x: 632, startPoint y: 139, endPoint x: 619, endPoint y: 141, distance: 13.7
click at [619, 141] on div "PIC - -" at bounding box center [620, 141] width 40 height 9
click at [695, 141] on div "SIC - -" at bounding box center [698, 141] width 40 height 9
drag, startPoint x: 695, startPoint y: 141, endPoint x: 642, endPoint y: 143, distance: 52.6
click at [642, 143] on fb-crew-member "PIC - -" at bounding box center [624, 141] width 48 height 9
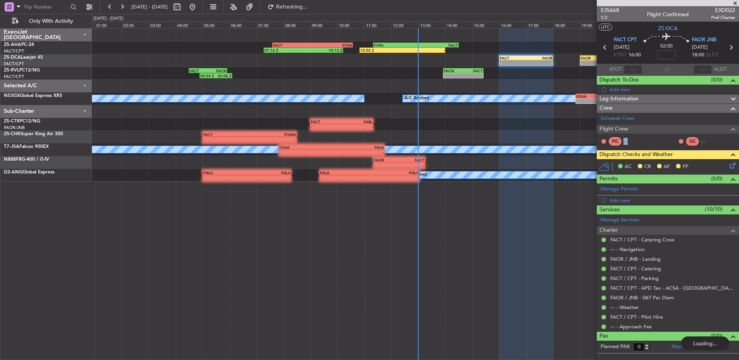
drag, startPoint x: 631, startPoint y: 139, endPoint x: 622, endPoint y: 139, distance: 8.9
click at [622, 139] on div "PIC - -" at bounding box center [620, 141] width 40 height 9
drag, startPoint x: 714, startPoint y: 140, endPoint x: 701, endPoint y: 139, distance: 13.5
click at [701, 139] on div "- -" at bounding box center [709, 141] width 17 height 7
drag, startPoint x: 701, startPoint y: 139, endPoint x: 718, endPoint y: 141, distance: 17.5
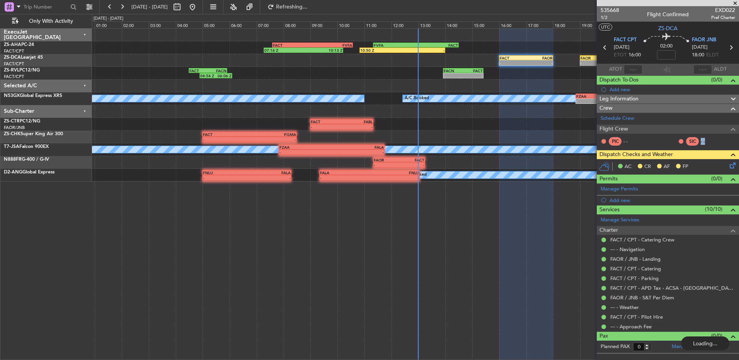
click at [718, 141] on fb-crew-member "SIC - -" at bounding box center [702, 141] width 48 height 9
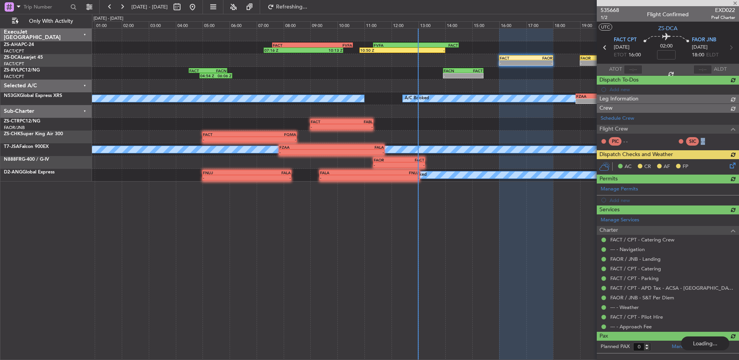
click at [703, 139] on div "Schedule Crew Flight Crew PIC - - SIC - -" at bounding box center [668, 131] width 142 height 37
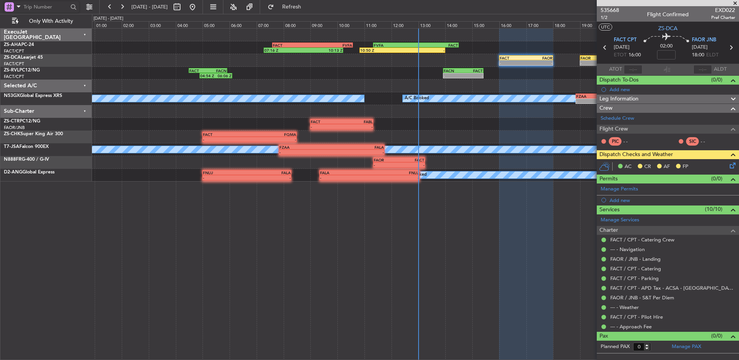
click at [53, 3] on input "text" at bounding box center [46, 7] width 44 height 12
click at [41, 7] on input "text" at bounding box center [46, 7] width 44 height 12
type input "519833"
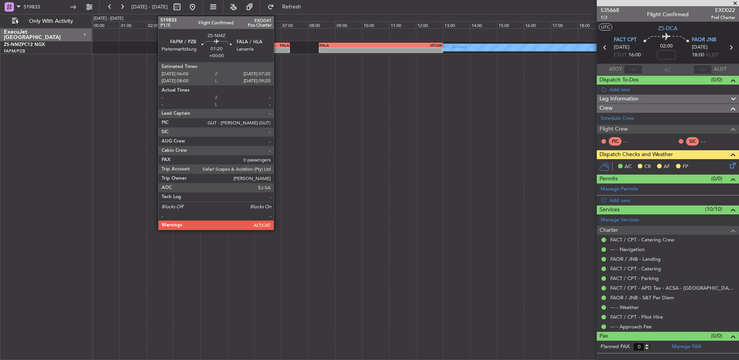
click at [282, 53] on div "- -" at bounding box center [272, 50] width 36 height 5
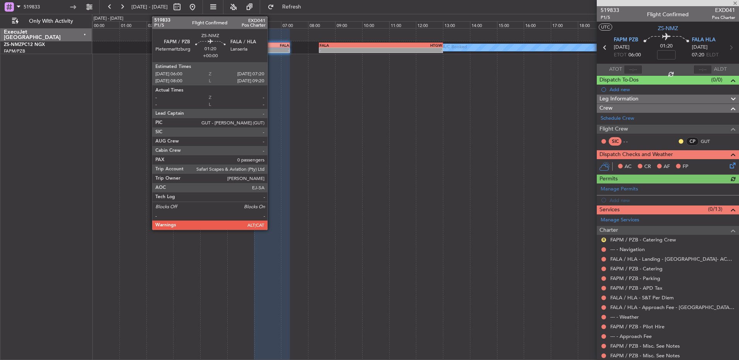
click at [272, 48] on div "- -" at bounding box center [272, 50] width 36 height 5
click at [272, 46] on div "FALA" at bounding box center [280, 45] width 17 height 5
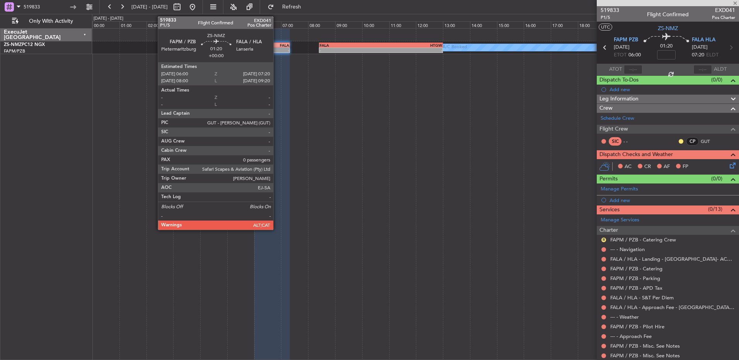
click at [278, 46] on div "FALA" at bounding box center [280, 45] width 17 height 5
click at [277, 50] on div "-" at bounding box center [280, 50] width 17 height 5
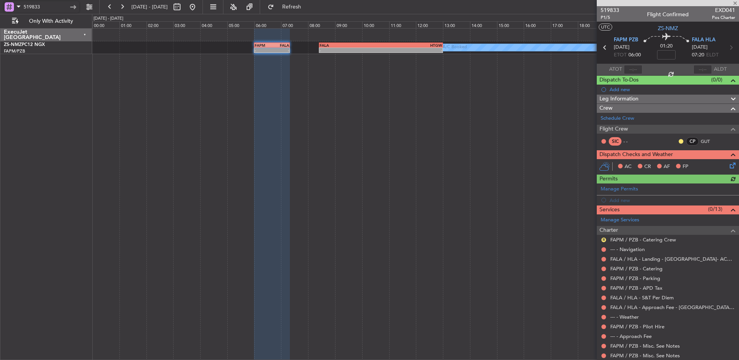
drag, startPoint x: 45, startPoint y: 8, endPoint x: 9, endPoint y: 10, distance: 36.8
click at [0, 9] on html "519833 [DATE] - [DATE] Refresh Quick Links Only With Activity A/C Booked - - FA…" at bounding box center [369, 180] width 739 height 360
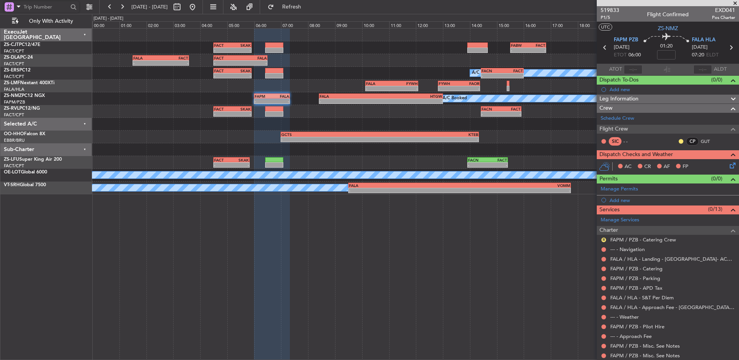
click at [81, 76] on div "FACT/CPT [GEOGRAPHIC_DATA] Intl." at bounding box center [48, 77] width 88 height 7
click at [122, 95] on div "A/C Booked - - FAPM 06:00 Z FALA 07:20 Z - - FALA 08:25 Z HTGW 13:00 Z" at bounding box center [415, 98] width 646 height 13
click at [109, 3] on button at bounding box center [110, 7] width 12 height 12
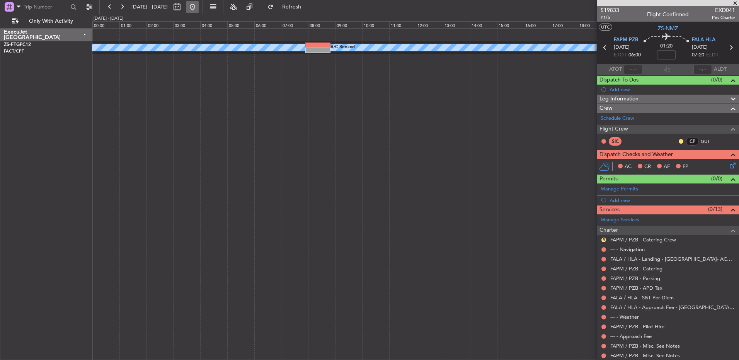
click at [199, 8] on button at bounding box center [192, 7] width 12 height 12
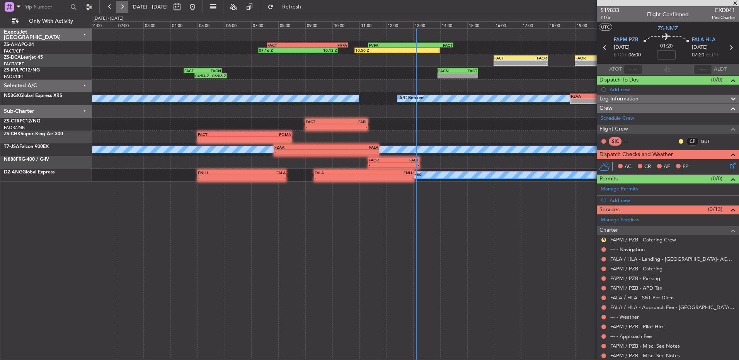
click at [123, 6] on button at bounding box center [122, 7] width 12 height 12
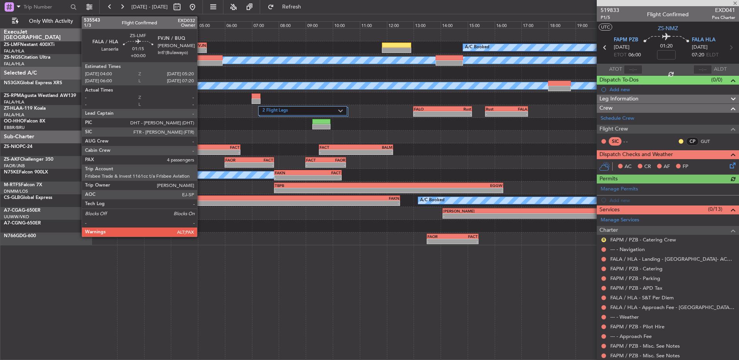
click at [195, 42] on div "A/C Booked - - FALA 04:00 Z FVJN 05:20 Z" at bounding box center [415, 47] width 646 height 13
click at [199, 46] on div "FVJN" at bounding box center [197, 45] width 17 height 5
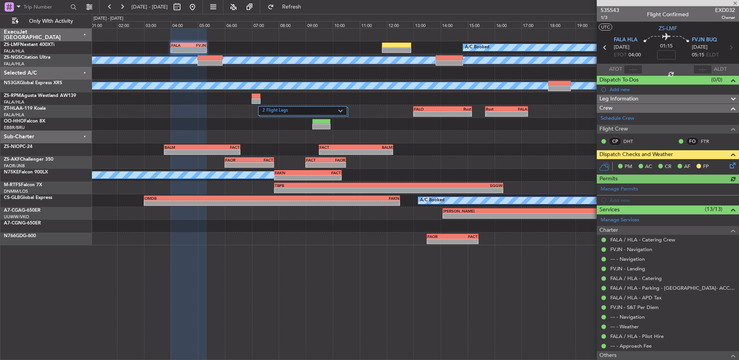
click at [729, 164] on icon at bounding box center [731, 164] width 6 height 6
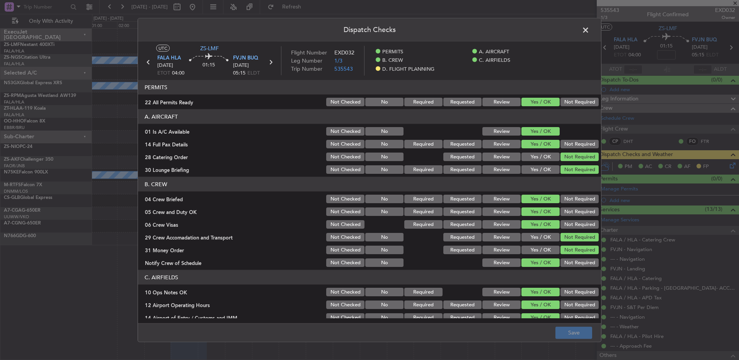
scroll to position [100, 0]
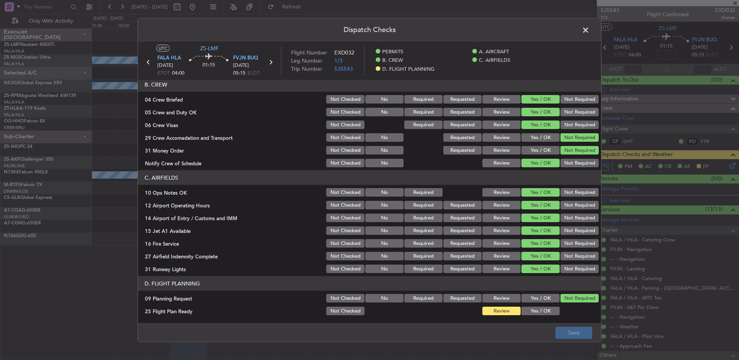
drag, startPoint x: 541, startPoint y: 311, endPoint x: 550, endPoint y: 329, distance: 20.4
click at [541, 311] on button "Yes / OK" at bounding box center [540, 311] width 38 height 9
click at [562, 343] on div "Dispatch Checks UTC ZS-LMF FALA HLA [DATE] ETOT 04:00 01:15 FVJN BUQ [DATE] 05:…" at bounding box center [369, 180] width 739 height 360
click at [566, 336] on button "Save" at bounding box center [573, 332] width 37 height 12
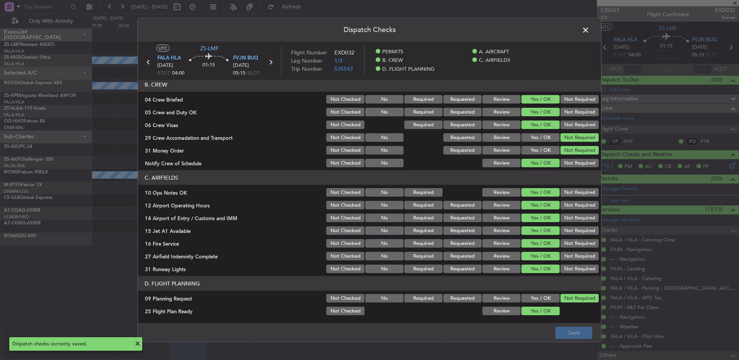
click at [272, 65] on icon at bounding box center [270, 62] width 10 height 10
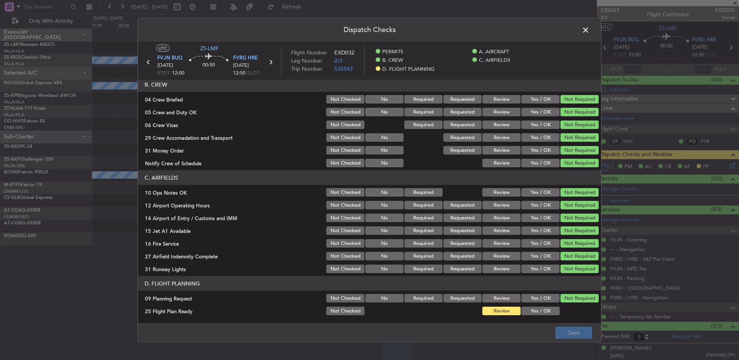
drag, startPoint x: 541, startPoint y: 313, endPoint x: 548, endPoint y: 322, distance: 11.5
click at [541, 314] on button "Yes / OK" at bounding box center [540, 311] width 38 height 9
click at [554, 325] on footer "Save" at bounding box center [369, 332] width 463 height 19
click at [564, 328] on button "Save" at bounding box center [573, 332] width 37 height 12
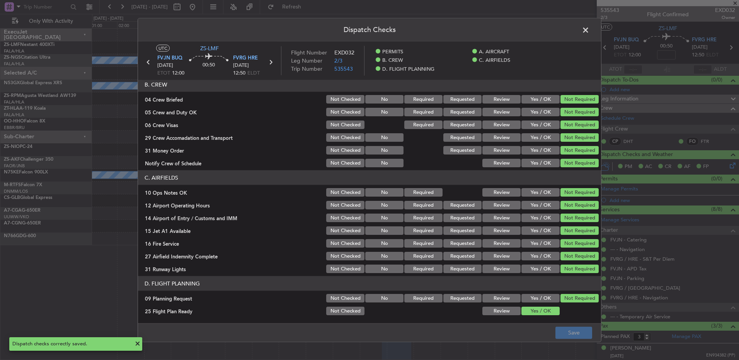
click at [591, 27] on header "Dispatch Checks" at bounding box center [369, 30] width 463 height 23
click at [589, 28] on span at bounding box center [589, 31] width 0 height 15
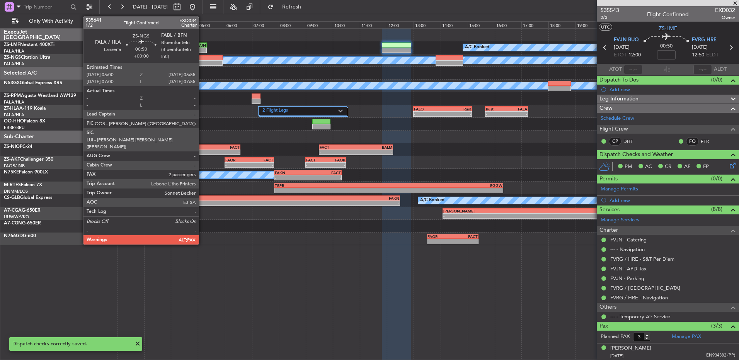
click at [202, 60] on div at bounding box center [209, 62] width 25 height 5
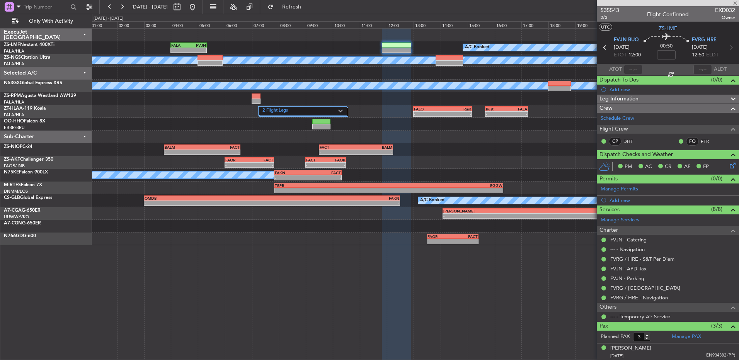
type input "2"
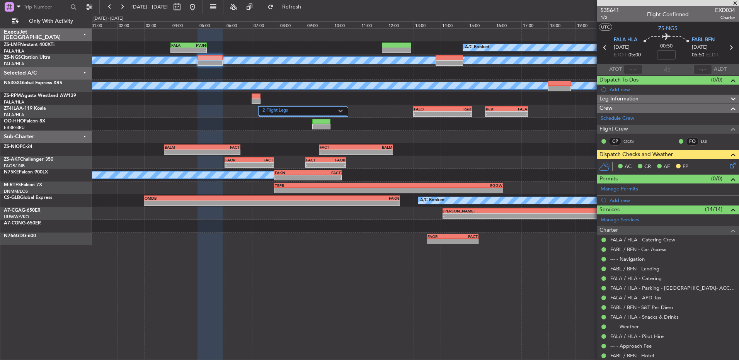
click at [728, 165] on icon at bounding box center [731, 164] width 6 height 6
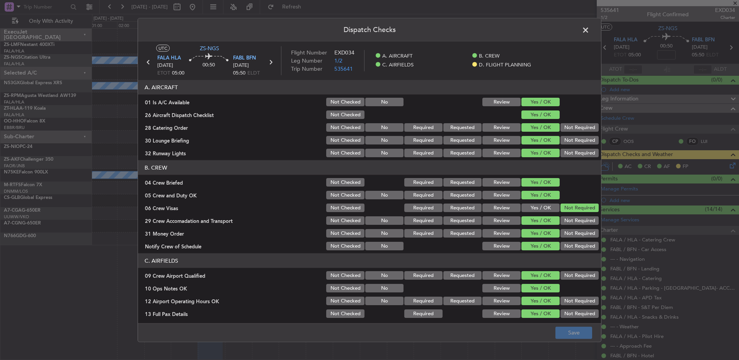
scroll to position [109, 0]
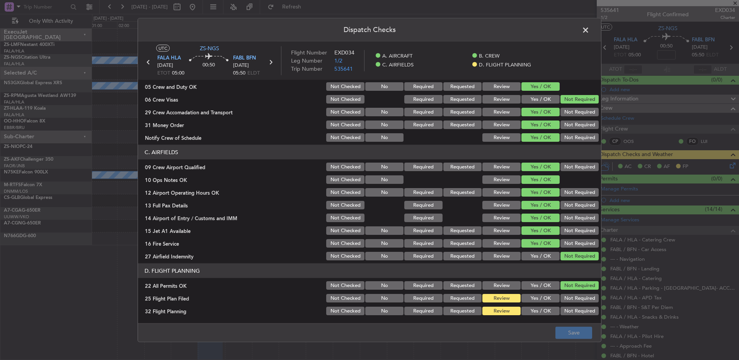
click at [539, 301] on button "Yes / OK" at bounding box center [540, 298] width 38 height 9
click at [541, 309] on button "Yes / OK" at bounding box center [540, 311] width 38 height 9
click at [571, 335] on button "Save" at bounding box center [573, 332] width 37 height 12
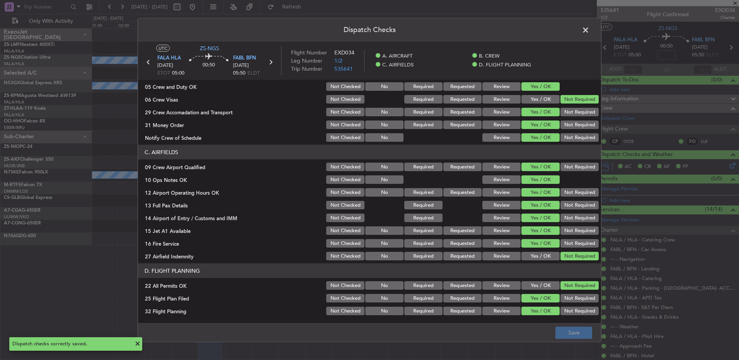
click at [269, 61] on icon at bounding box center [270, 62] width 10 height 10
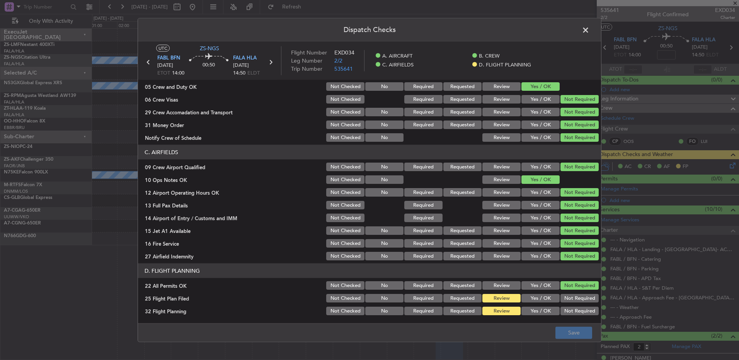
click at [529, 301] on button "Yes / OK" at bounding box center [540, 298] width 38 height 9
click at [531, 312] on button "Yes / OK" at bounding box center [540, 311] width 38 height 9
click at [585, 332] on button "Save" at bounding box center [573, 332] width 37 height 12
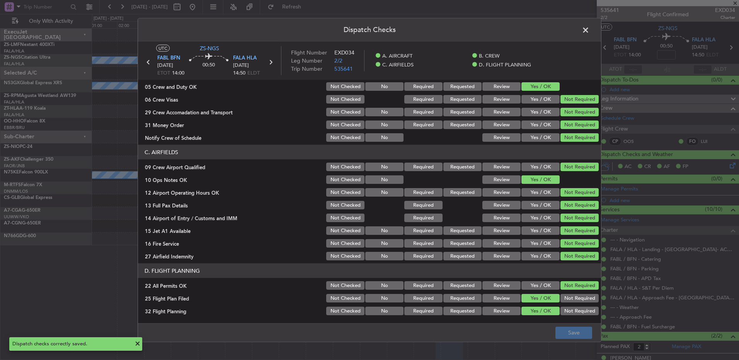
click at [589, 30] on span at bounding box center [589, 31] width 0 height 15
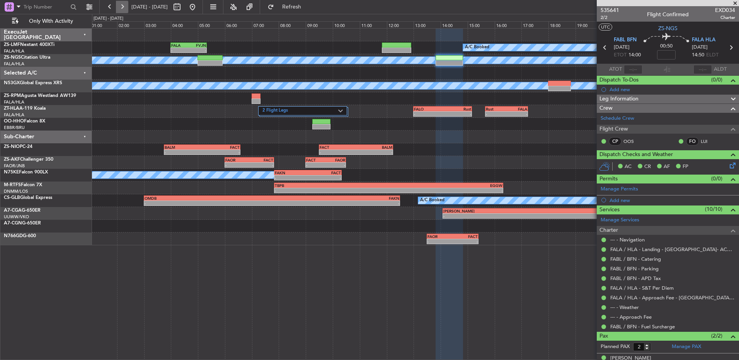
click at [123, 7] on button at bounding box center [122, 7] width 12 height 12
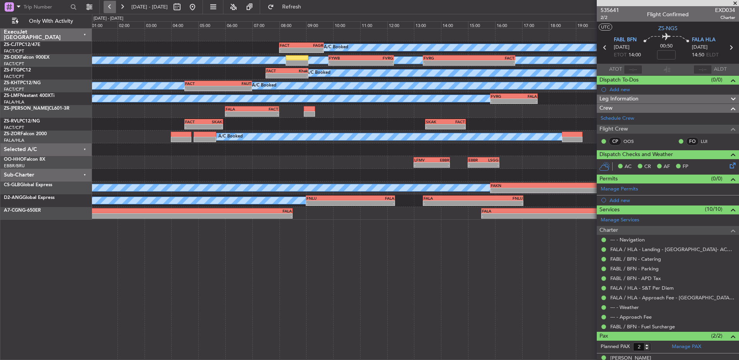
click at [114, 7] on button at bounding box center [110, 7] width 12 height 12
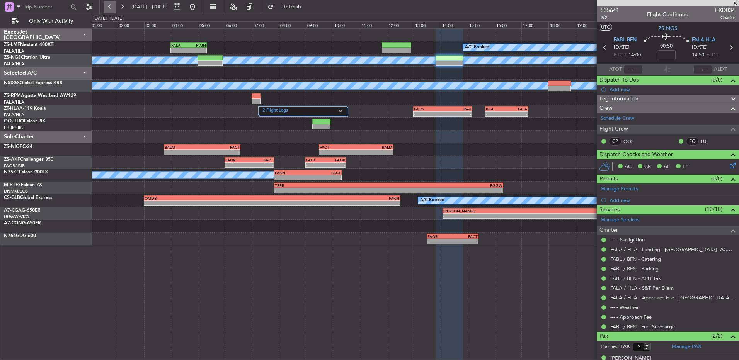
click at [114, 7] on button at bounding box center [110, 7] width 12 height 12
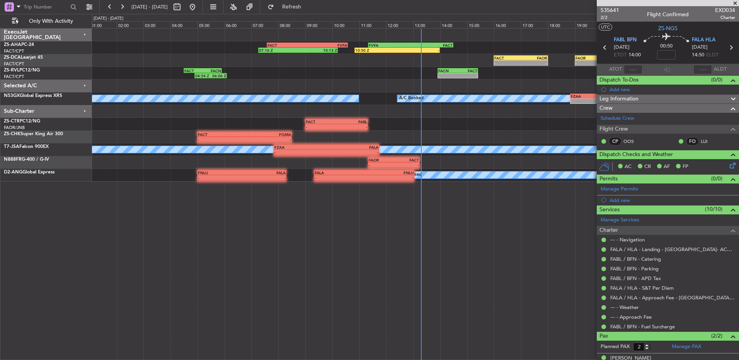
click at [735, 3] on span at bounding box center [735, 3] width 8 height 7
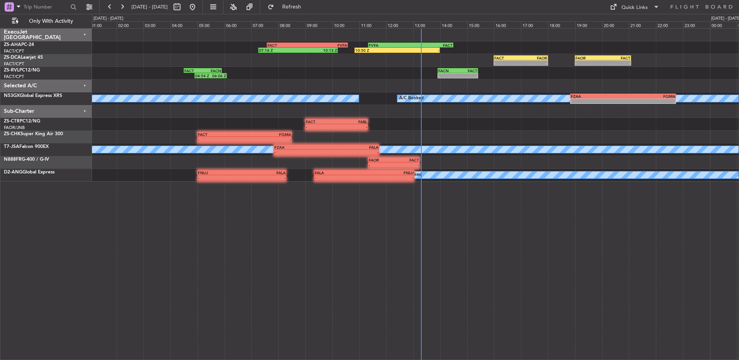
type input "0"
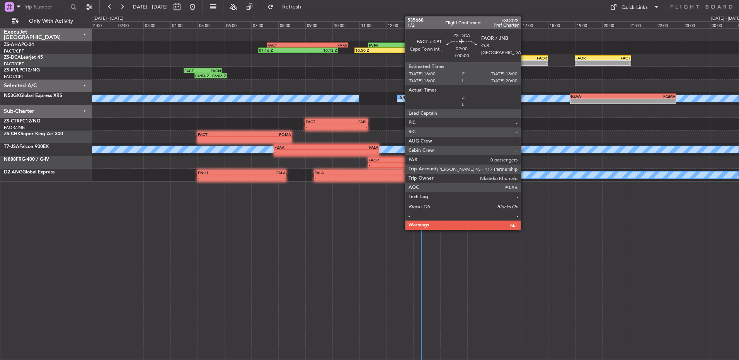
click at [524, 56] on div "FAOR" at bounding box center [533, 58] width 26 height 5
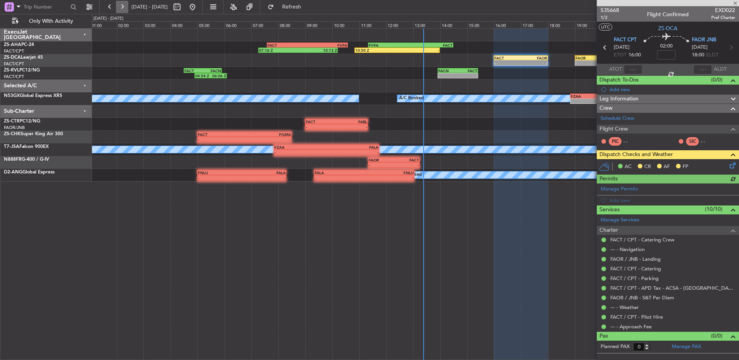
click at [122, 6] on button at bounding box center [122, 7] width 12 height 12
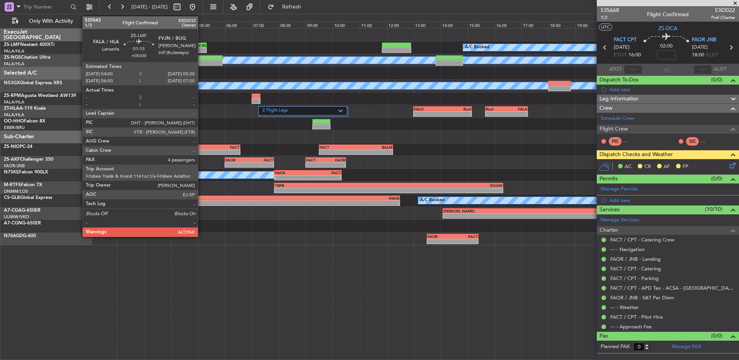
click at [201, 48] on div "- -" at bounding box center [188, 50] width 36 height 5
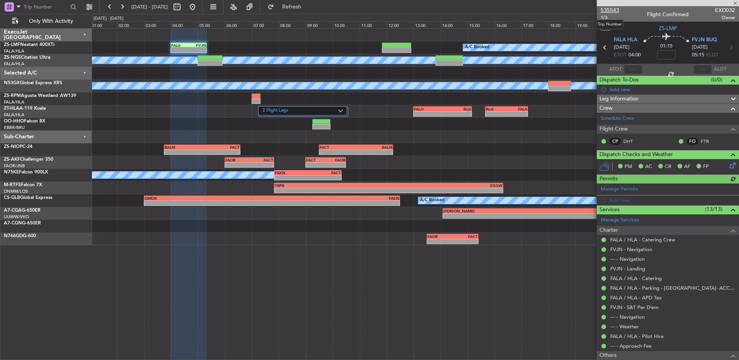
click at [608, 9] on span "535543" at bounding box center [609, 10] width 19 height 8
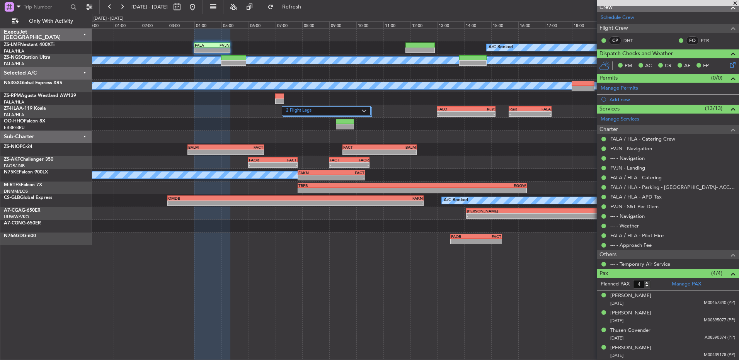
scroll to position [0, 0]
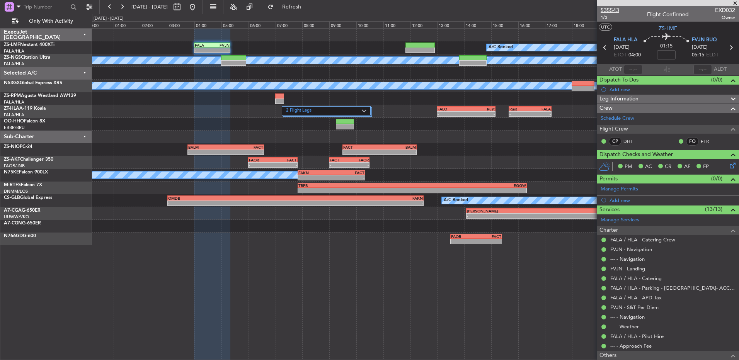
click at [616, 8] on span "535543" at bounding box center [609, 10] width 19 height 8
drag, startPoint x: 735, startPoint y: 2, endPoint x: 713, endPoint y: 2, distance: 21.3
click at [735, 2] on span at bounding box center [735, 3] width 8 height 7
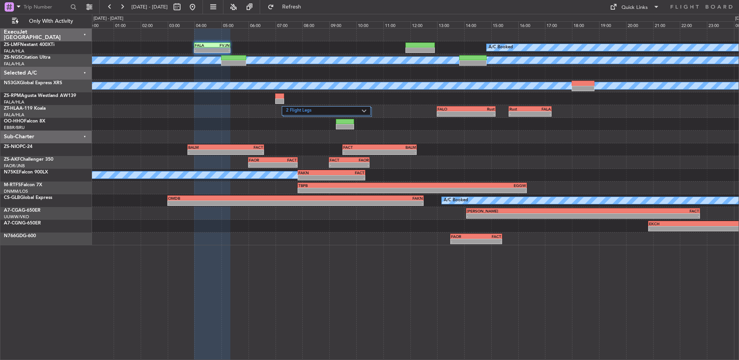
type input "0"
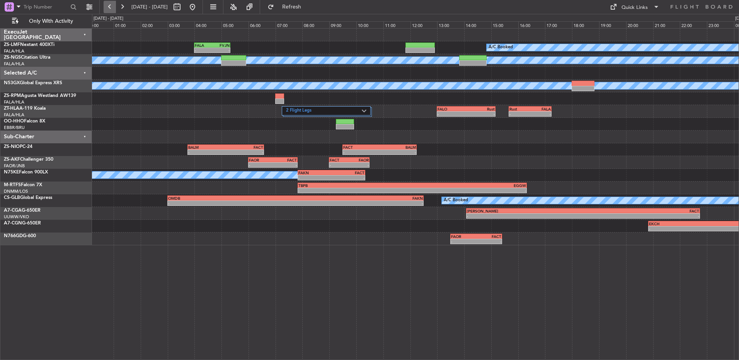
click at [107, 4] on button at bounding box center [110, 7] width 12 height 12
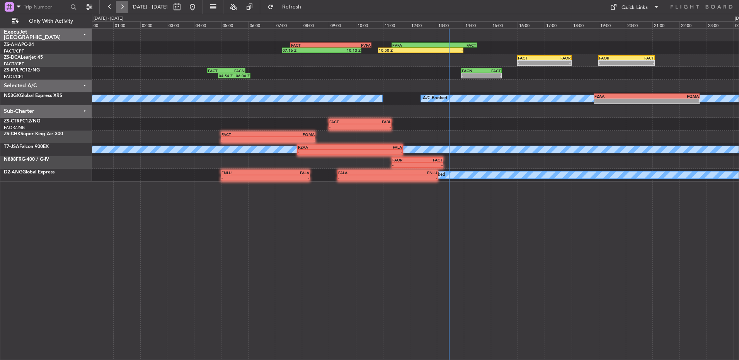
click at [119, 7] on button at bounding box center [122, 7] width 12 height 12
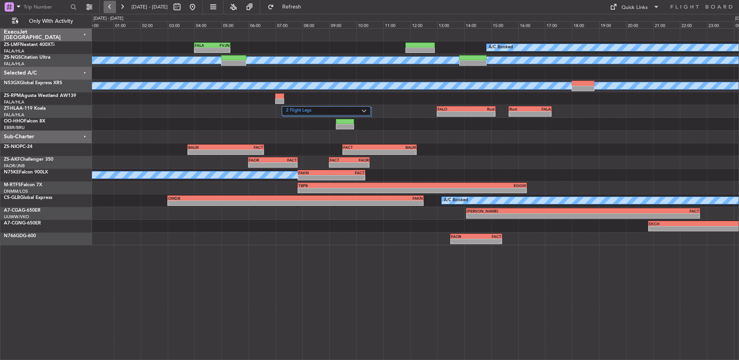
click at [110, 4] on button at bounding box center [110, 7] width 12 height 12
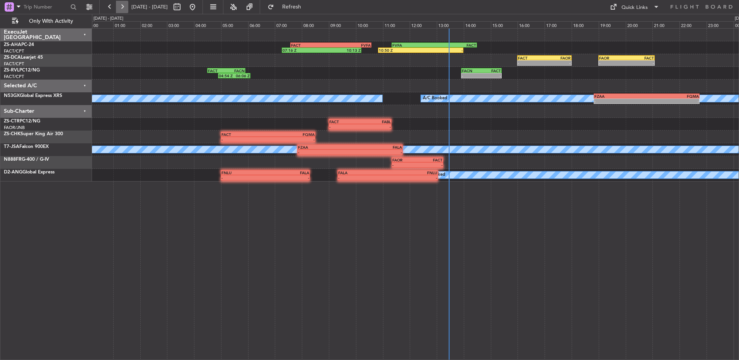
click at [122, 5] on button at bounding box center [122, 7] width 12 height 12
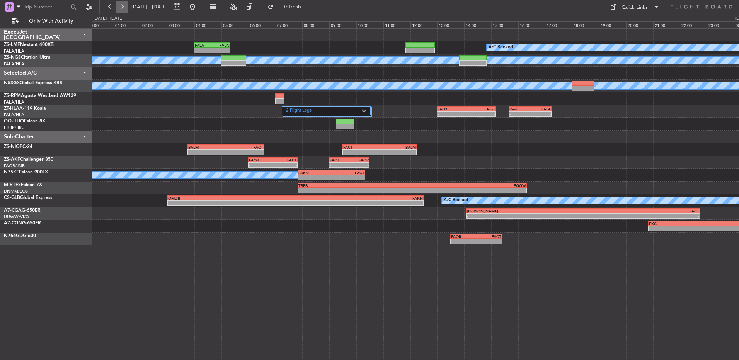
click at [122, 5] on button at bounding box center [122, 7] width 12 height 12
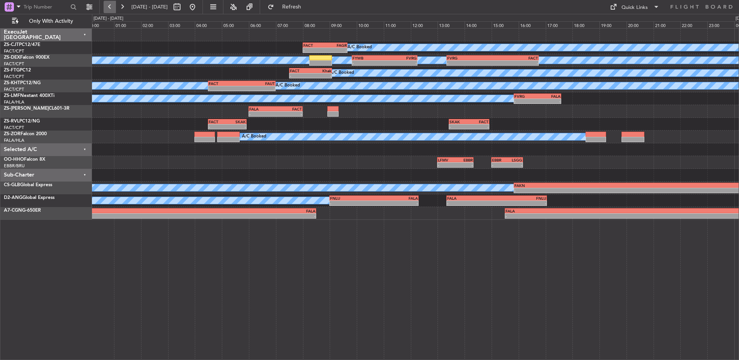
click at [112, 5] on button at bounding box center [110, 7] width 12 height 12
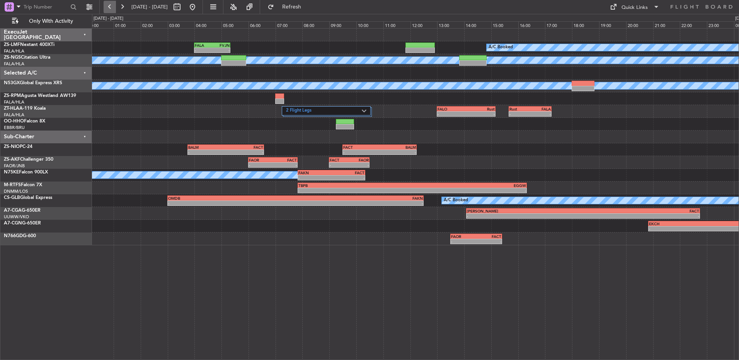
click at [112, 10] on button at bounding box center [110, 7] width 12 height 12
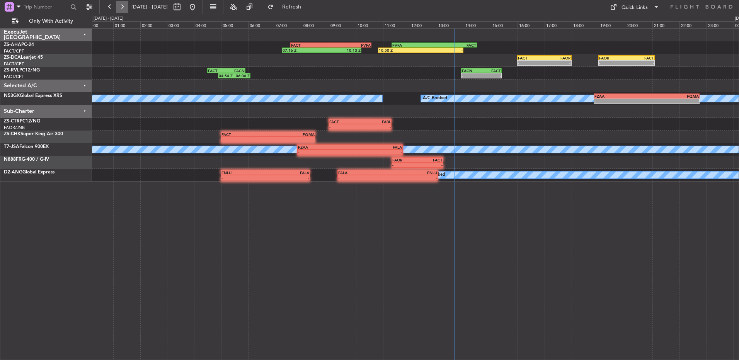
click at [124, 5] on button at bounding box center [122, 7] width 12 height 12
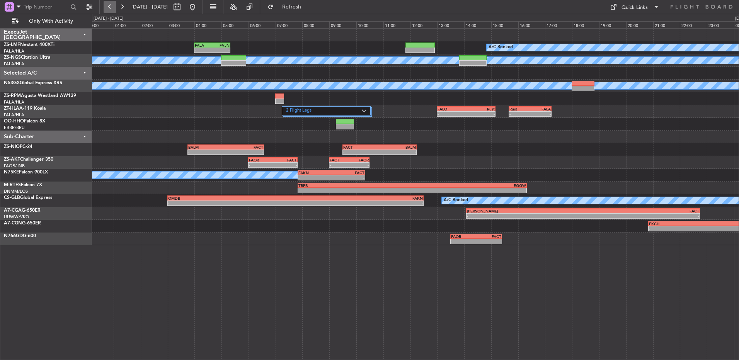
click at [108, 5] on button at bounding box center [110, 7] width 12 height 12
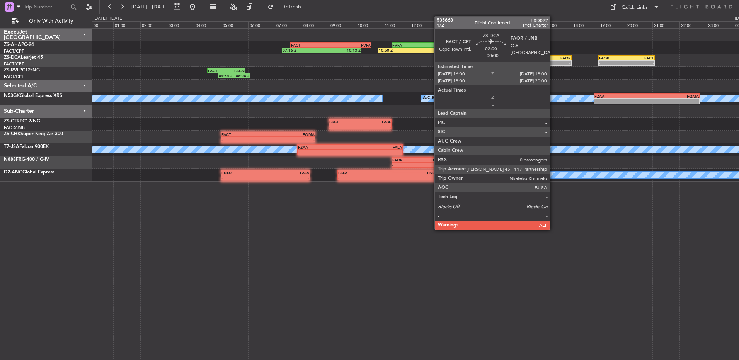
click at [553, 61] on div "-" at bounding box center [557, 63] width 26 height 5
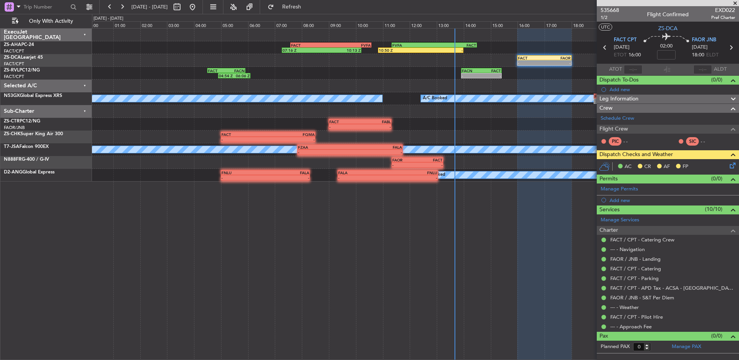
click at [731, 164] on icon at bounding box center [731, 164] width 6 height 6
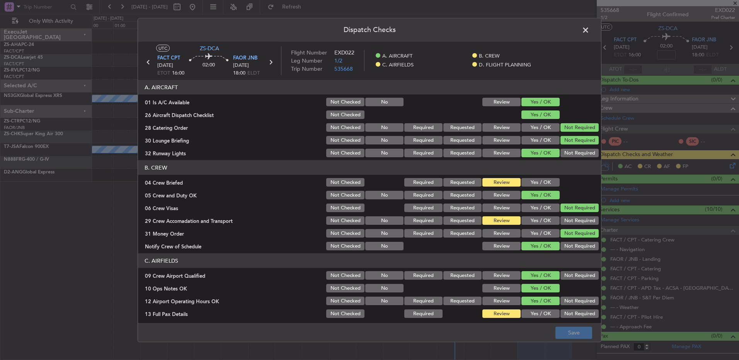
click at [575, 222] on button "Not Required" at bounding box center [579, 220] width 38 height 9
click at [576, 334] on button "Save" at bounding box center [573, 332] width 37 height 12
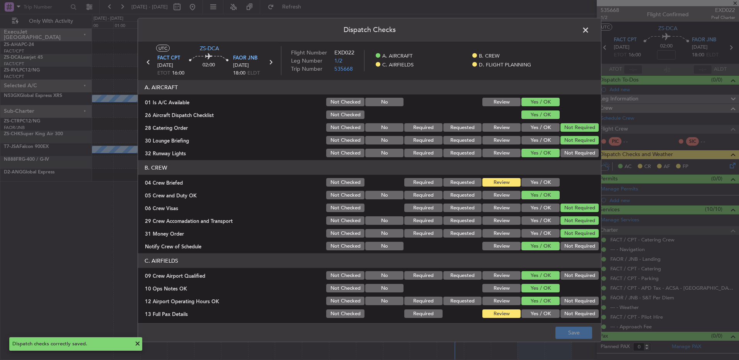
click at [589, 30] on span at bounding box center [589, 31] width 0 height 15
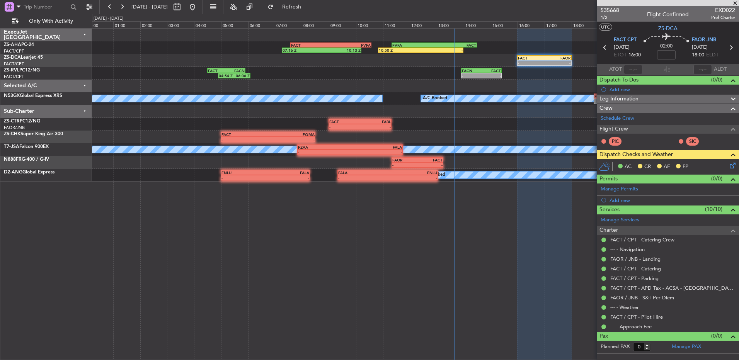
click at [733, 166] on icon at bounding box center [731, 164] width 6 height 6
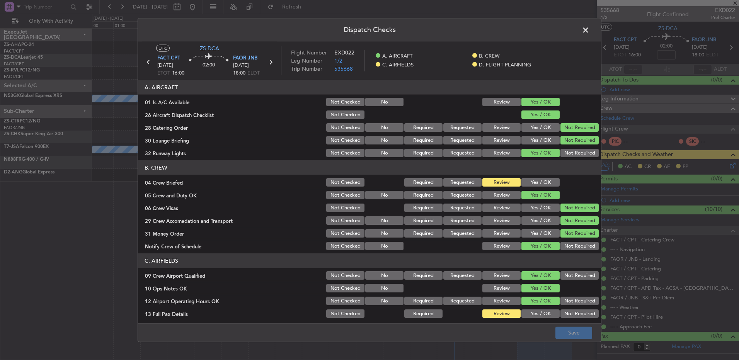
scroll to position [109, 0]
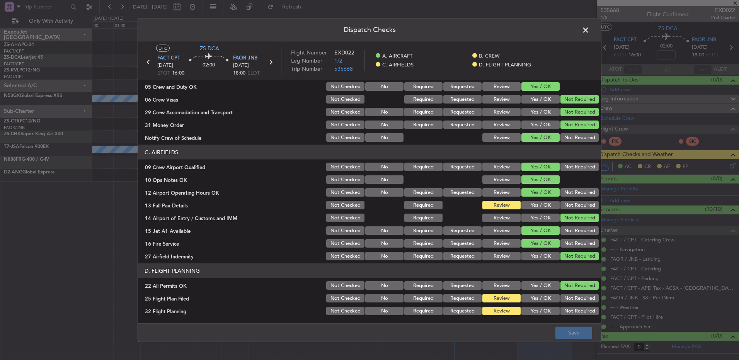
click at [589, 24] on span at bounding box center [589, 31] width 0 height 15
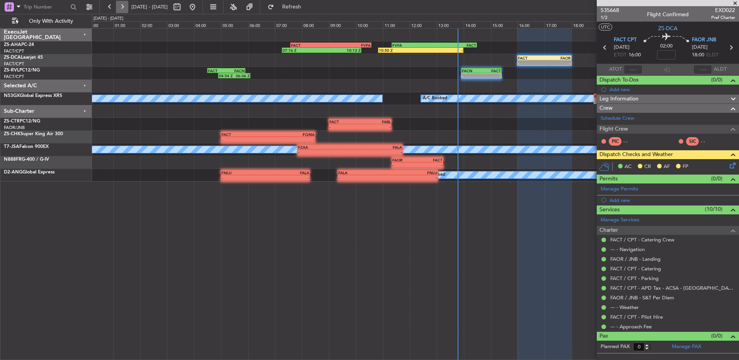
click at [121, 9] on button at bounding box center [122, 7] width 12 height 12
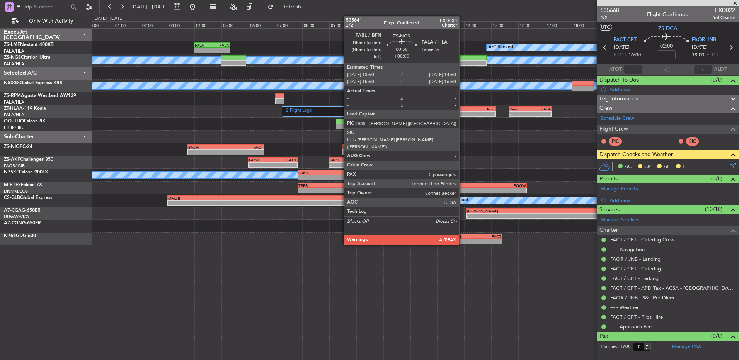
click at [464, 57] on div at bounding box center [472, 57] width 27 height 5
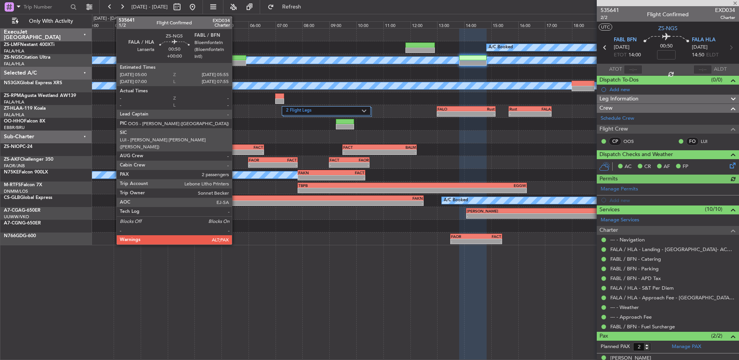
click at [235, 56] on div at bounding box center [233, 57] width 25 height 5
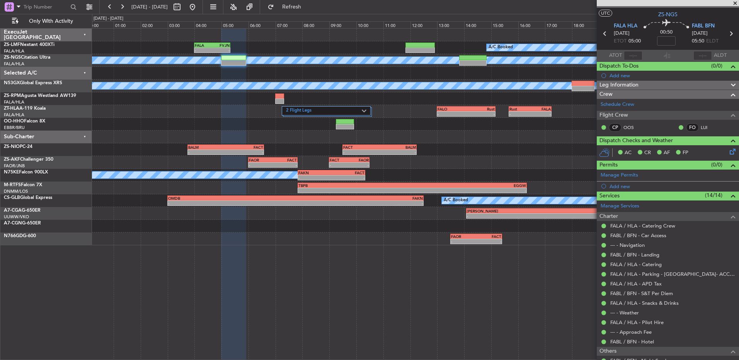
scroll to position [0, 0]
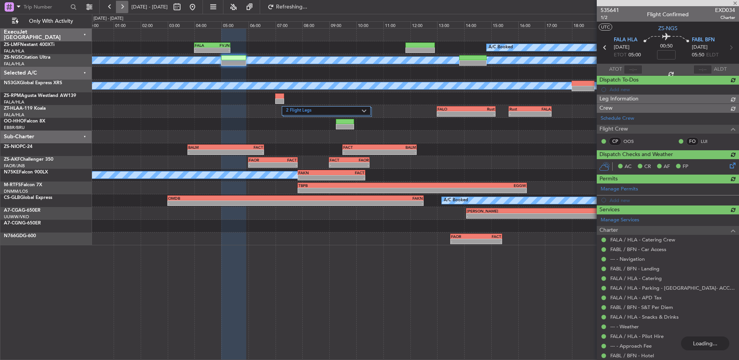
click at [117, 6] on button at bounding box center [122, 7] width 12 height 12
click at [114, 6] on button at bounding box center [110, 7] width 12 height 12
click at [111, 7] on button at bounding box center [110, 7] width 12 height 12
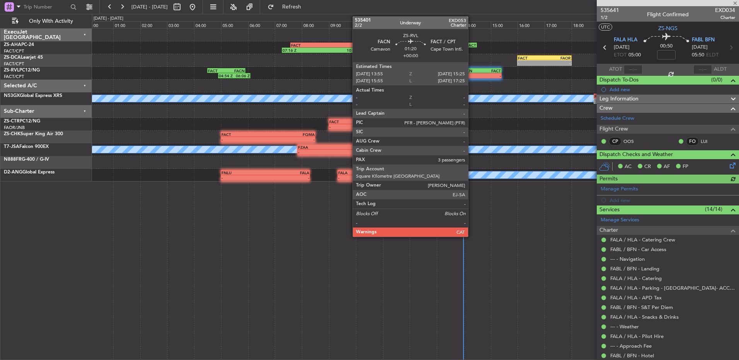
click at [471, 75] on div "-" at bounding box center [472, 75] width 20 height 5
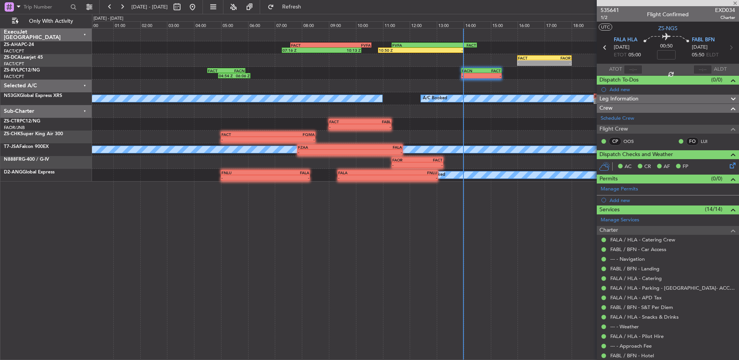
type input "3"
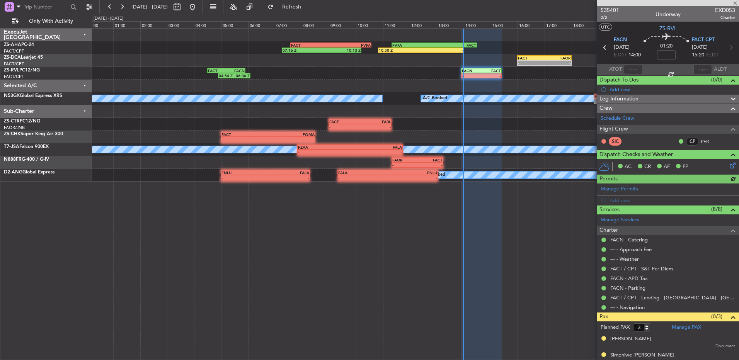
click at [632, 67] on div at bounding box center [633, 69] width 19 height 9
click at [634, 70] on div at bounding box center [633, 69] width 19 height 9
click at [634, 70] on input "text" at bounding box center [633, 69] width 19 height 9
type input "1"
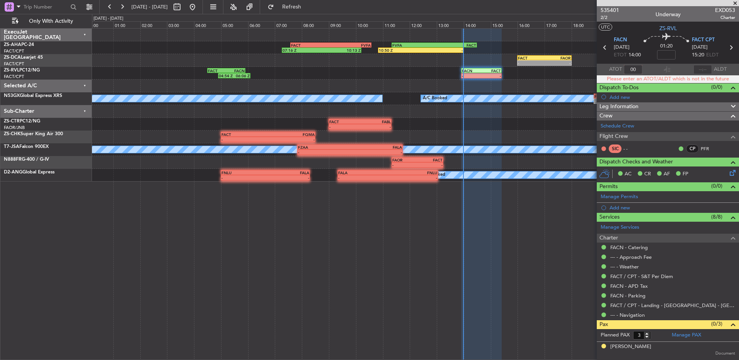
type input "0"
type input "1"
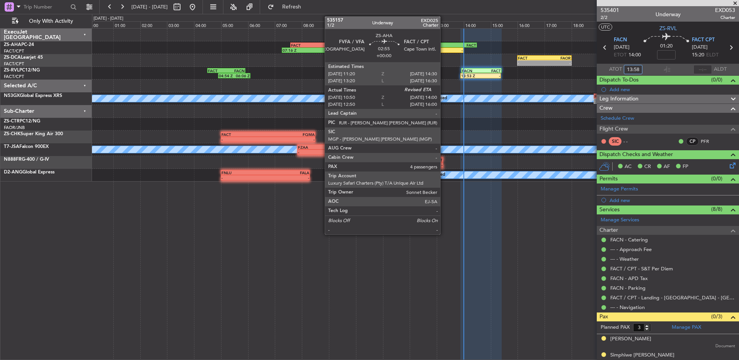
click at [444, 43] on div "FACT" at bounding box center [455, 45] width 42 height 5
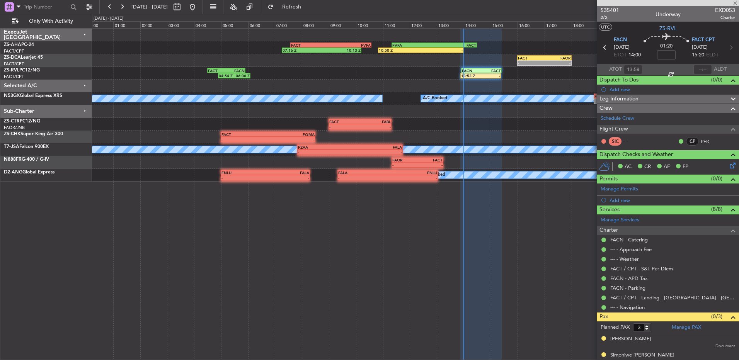
type input "11:00"
type input "4"
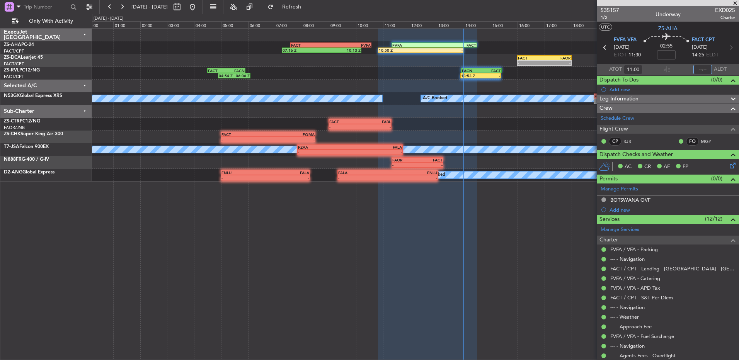
click at [700, 67] on input "text" at bounding box center [702, 69] width 19 height 9
type input "14:00"
click at [121, 4] on button at bounding box center [122, 7] width 12 height 12
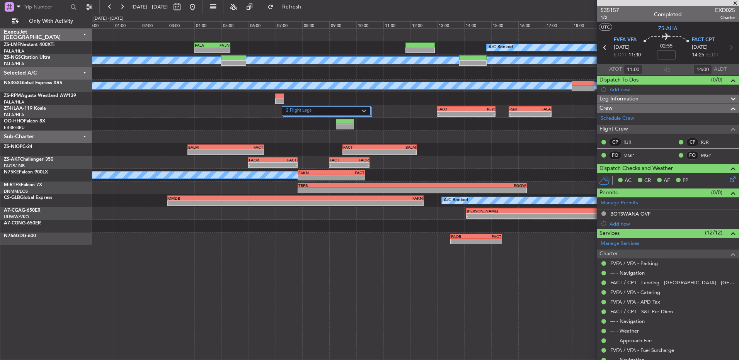
click at [737, 3] on span at bounding box center [735, 3] width 8 height 7
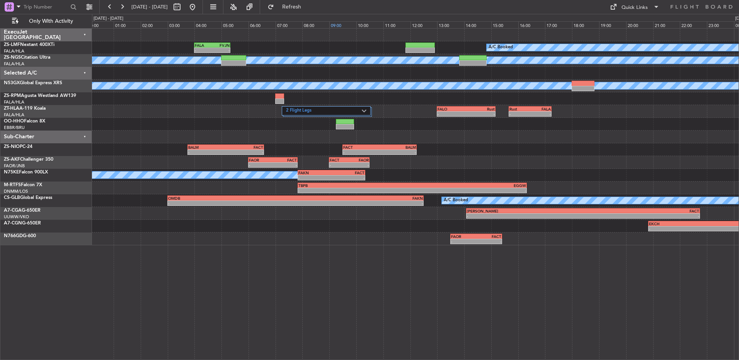
type input "0"
click at [111, 7] on button at bounding box center [110, 7] width 12 height 12
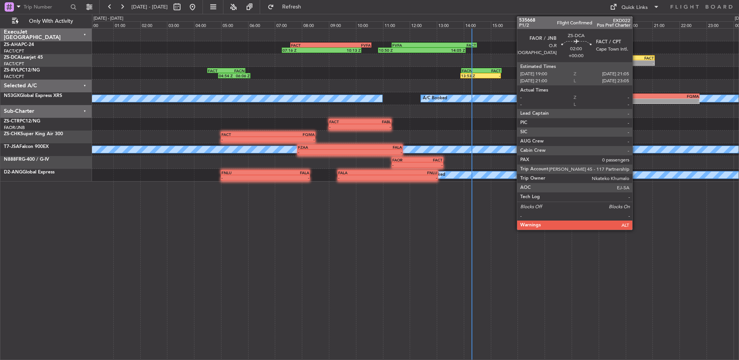
click at [636, 54] on div "- - FAOR 19:00 Z FACT 21:05 Z FACT 16:00 Z FAOR 18:00 Z - -" at bounding box center [415, 60] width 646 height 13
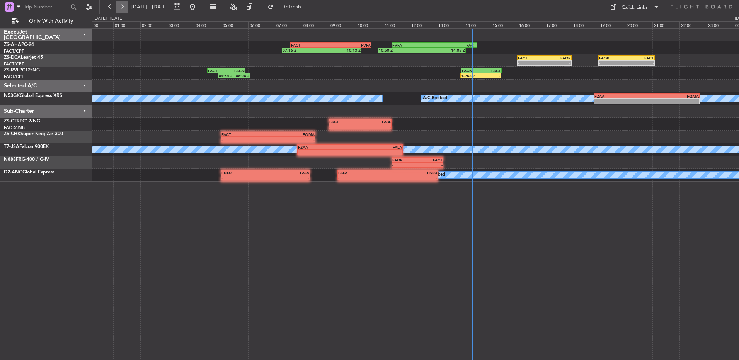
click at [126, 6] on button at bounding box center [122, 7] width 12 height 12
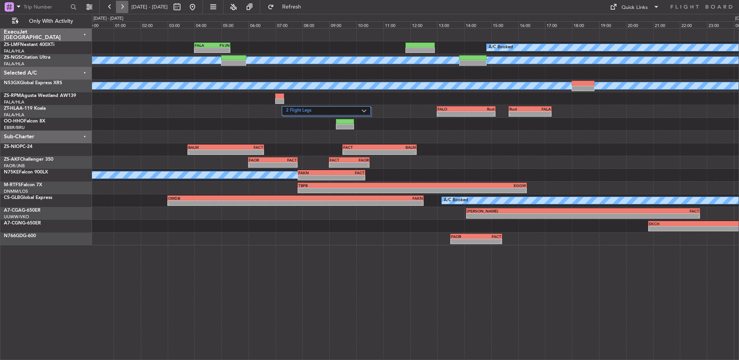
click at [126, 6] on button at bounding box center [122, 7] width 12 height 12
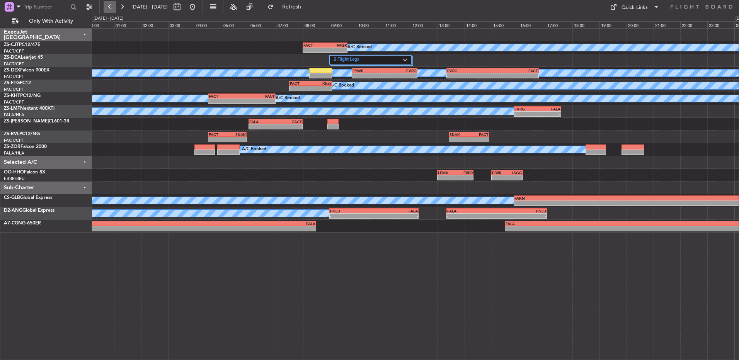
click at [111, 7] on button at bounding box center [110, 7] width 12 height 12
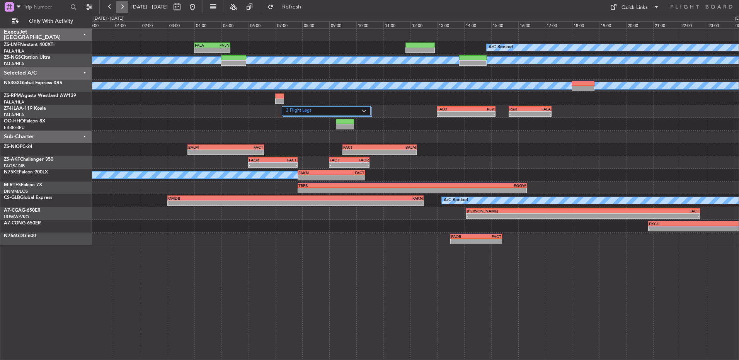
click at [120, 2] on button at bounding box center [122, 7] width 12 height 12
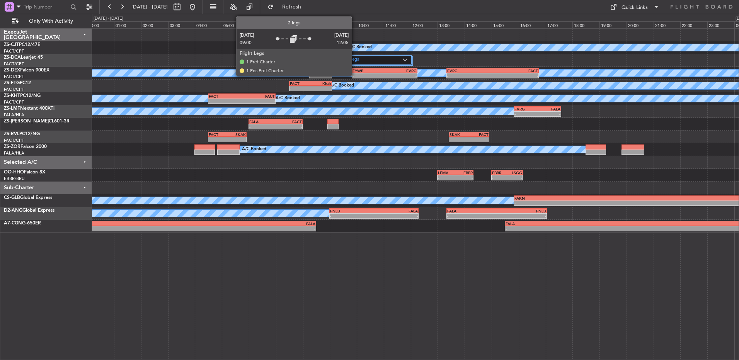
click at [355, 61] on label "2 Flight Legs" at bounding box center [367, 60] width 69 height 7
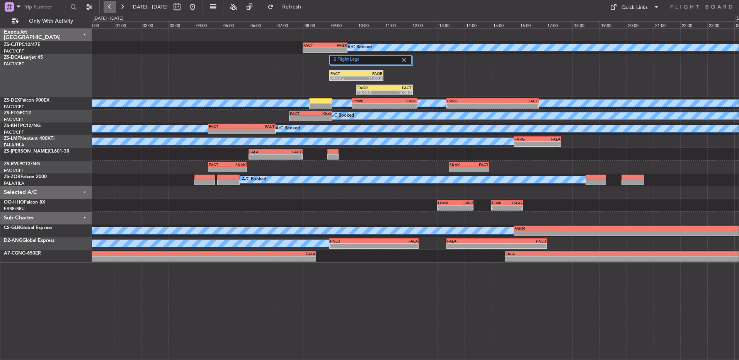
click at [112, 3] on button at bounding box center [110, 7] width 12 height 12
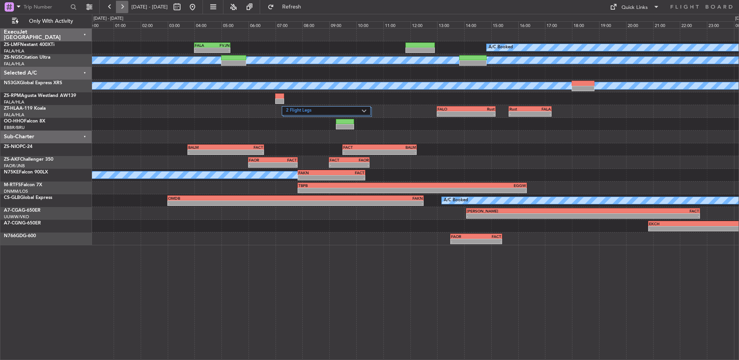
click at [121, 5] on button at bounding box center [122, 7] width 12 height 12
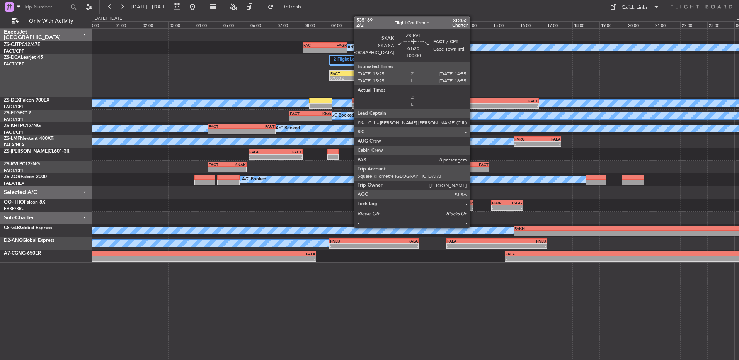
click at [473, 167] on div "-" at bounding box center [479, 169] width 20 height 5
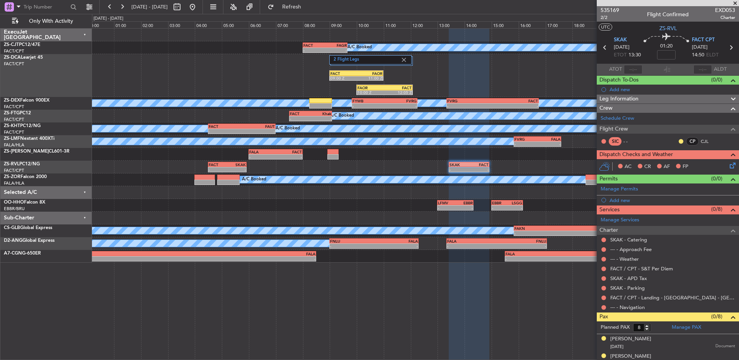
click at [730, 2] on div at bounding box center [668, 3] width 142 height 6
click at [734, 1] on span at bounding box center [735, 3] width 8 height 7
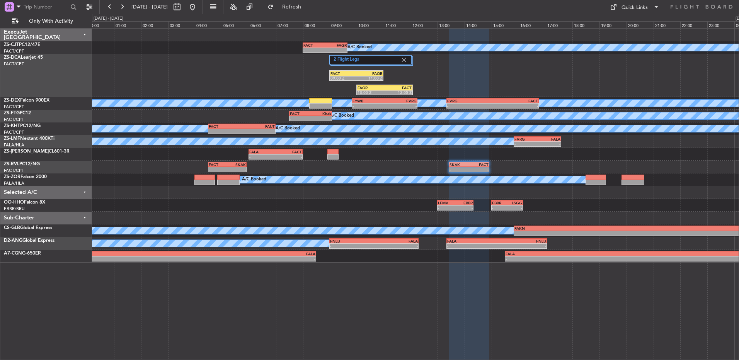
type input "0"
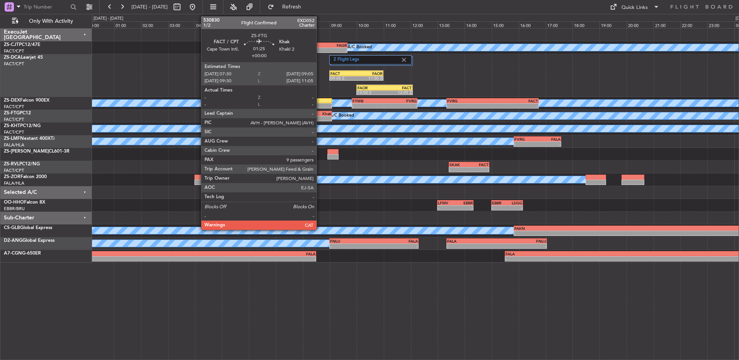
click at [320, 116] on div "- -" at bounding box center [310, 118] width 43 height 5
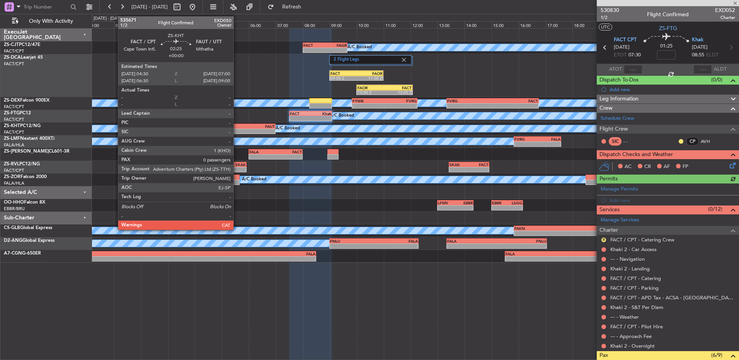
click at [237, 125] on div "FACT" at bounding box center [225, 126] width 33 height 5
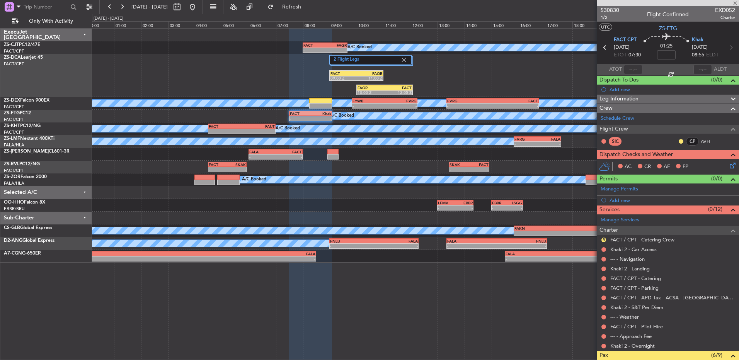
type input "0"
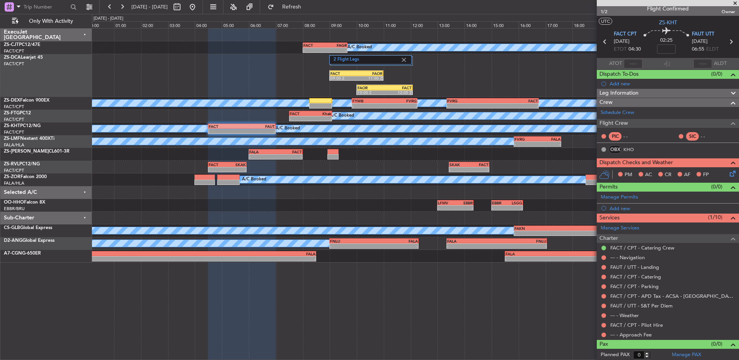
scroll to position [7, 0]
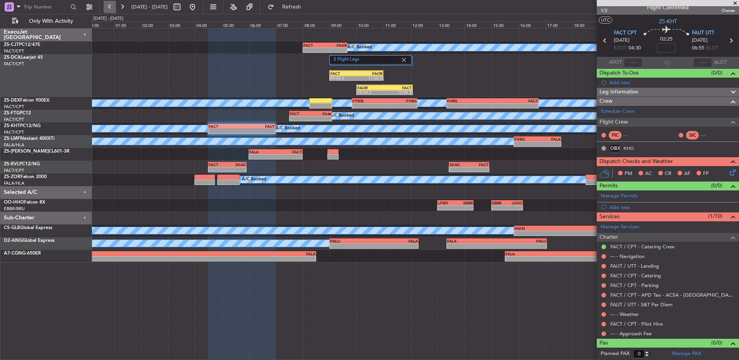
click at [107, 7] on button at bounding box center [110, 7] width 12 height 12
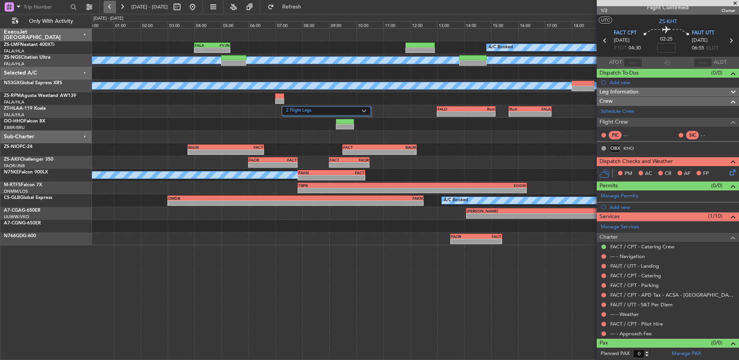
click at [111, 8] on button at bounding box center [110, 7] width 12 height 12
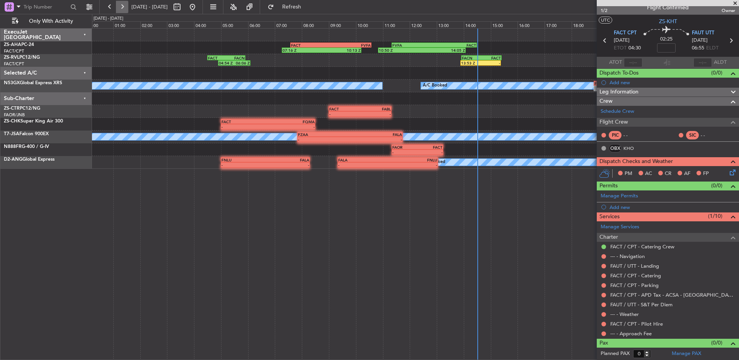
click at [126, 4] on button at bounding box center [122, 7] width 12 height 12
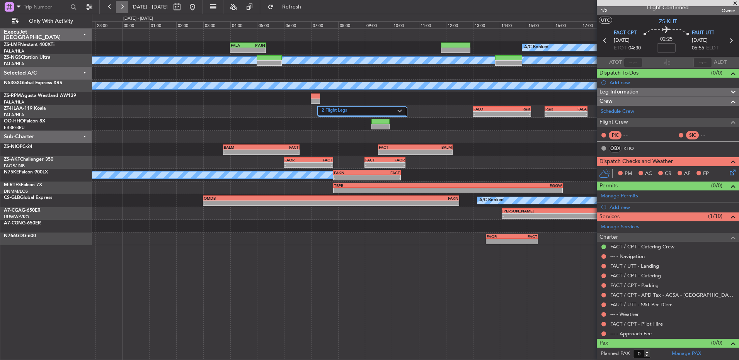
click at [125, 4] on button at bounding box center [122, 7] width 12 height 12
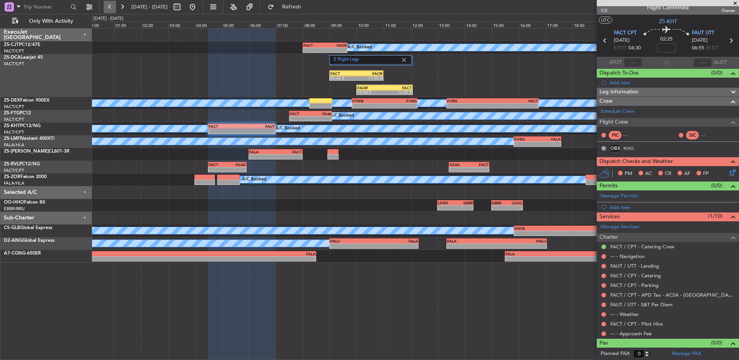
click at [109, 1] on button at bounding box center [110, 7] width 12 height 12
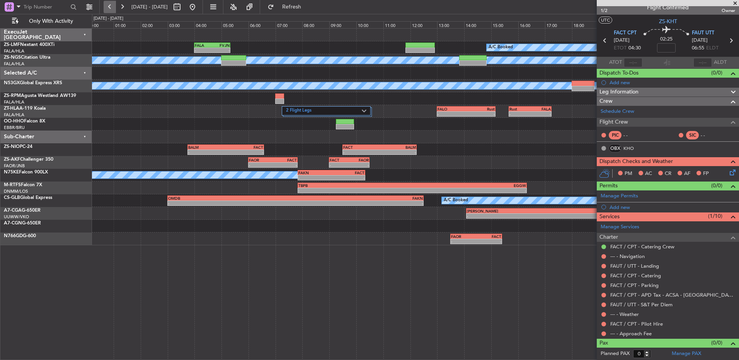
click at [109, 1] on button at bounding box center [110, 7] width 12 height 12
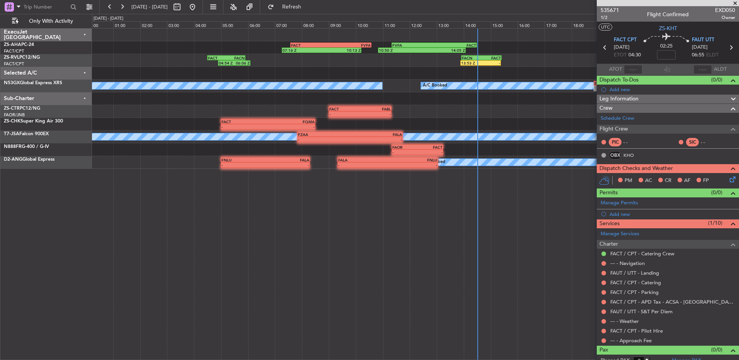
scroll to position [7, 0]
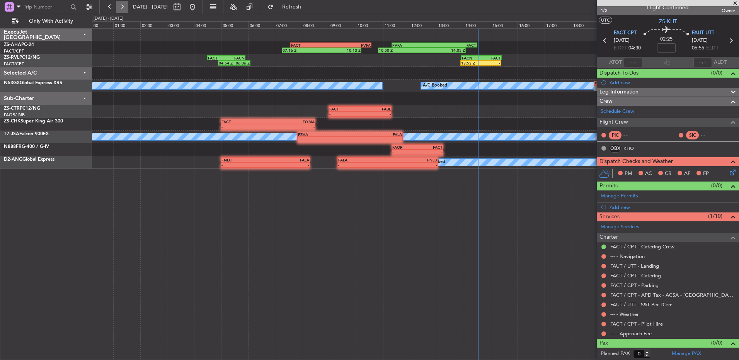
click at [119, 7] on button at bounding box center [122, 7] width 12 height 12
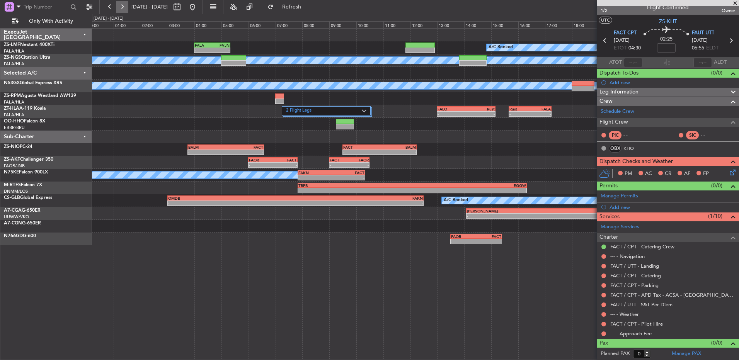
click at [122, 3] on button at bounding box center [122, 7] width 12 height 12
